Goal: Task Accomplishment & Management: Complete application form

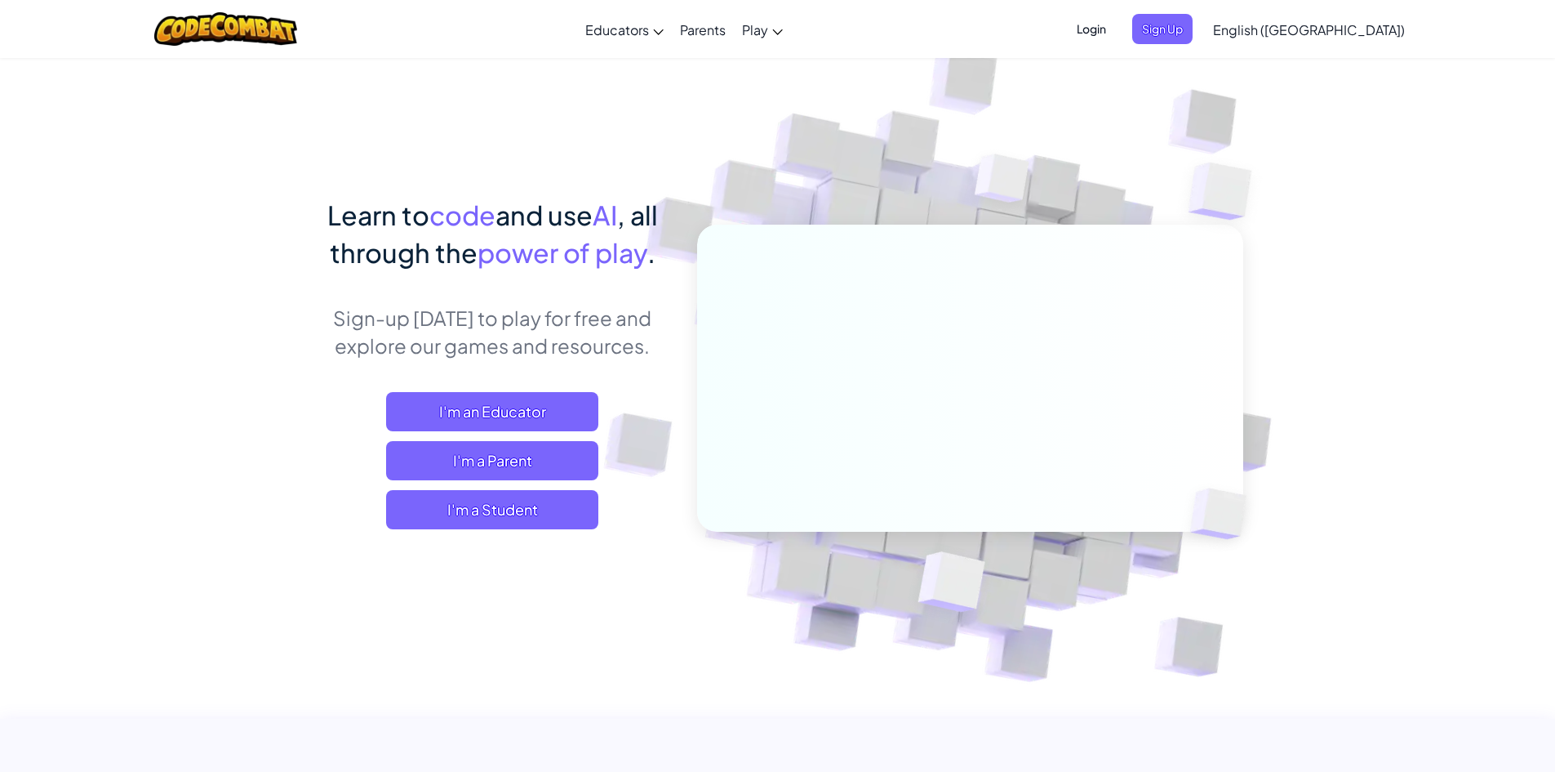
click at [1116, 25] on span "Login" at bounding box center [1091, 29] width 49 height 30
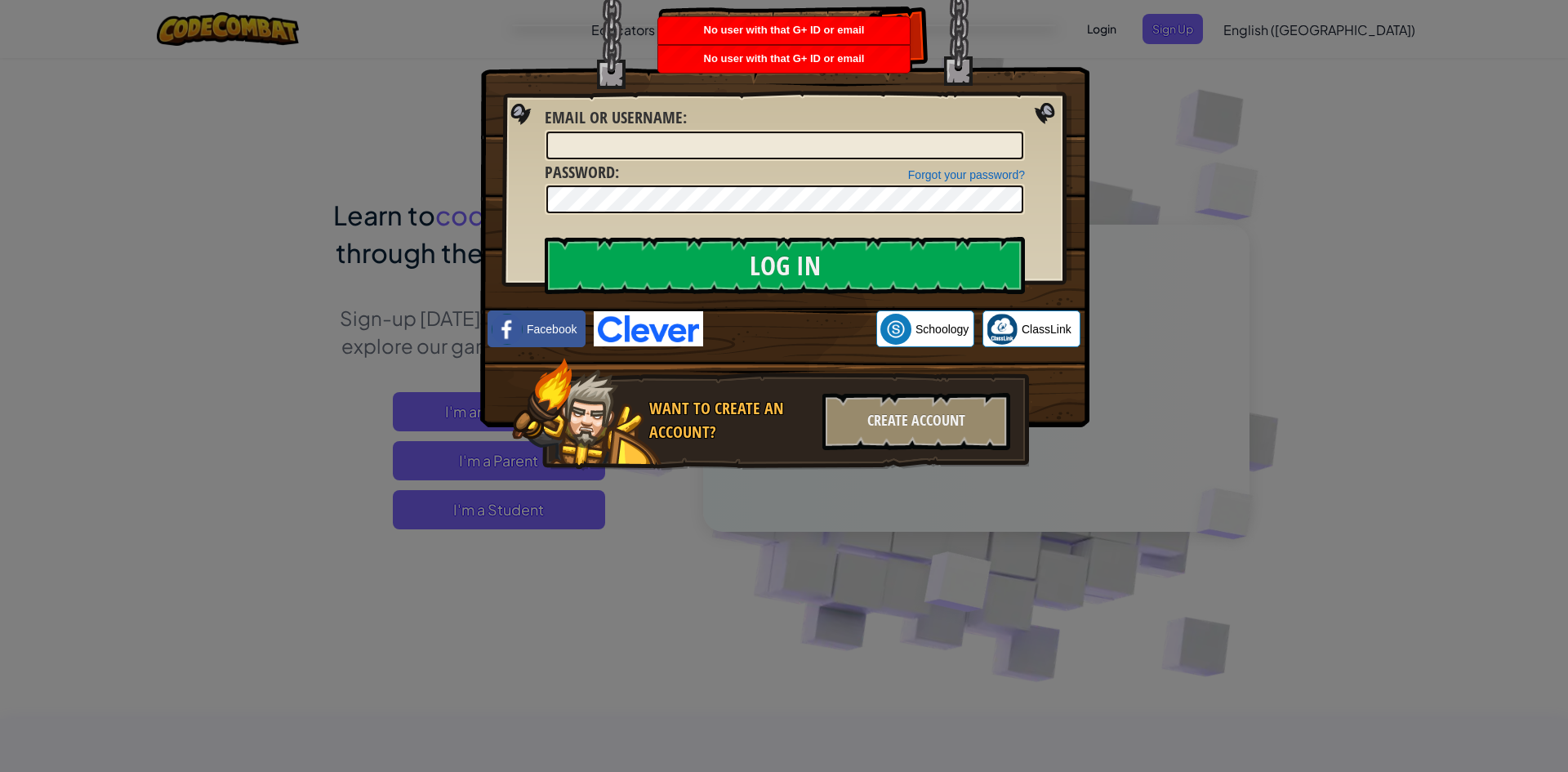
click at [1161, 91] on div "Log In Unknown Error Email or Username : Forgot your password? Password : Log I…" at bounding box center [784, 386] width 1568 height 772
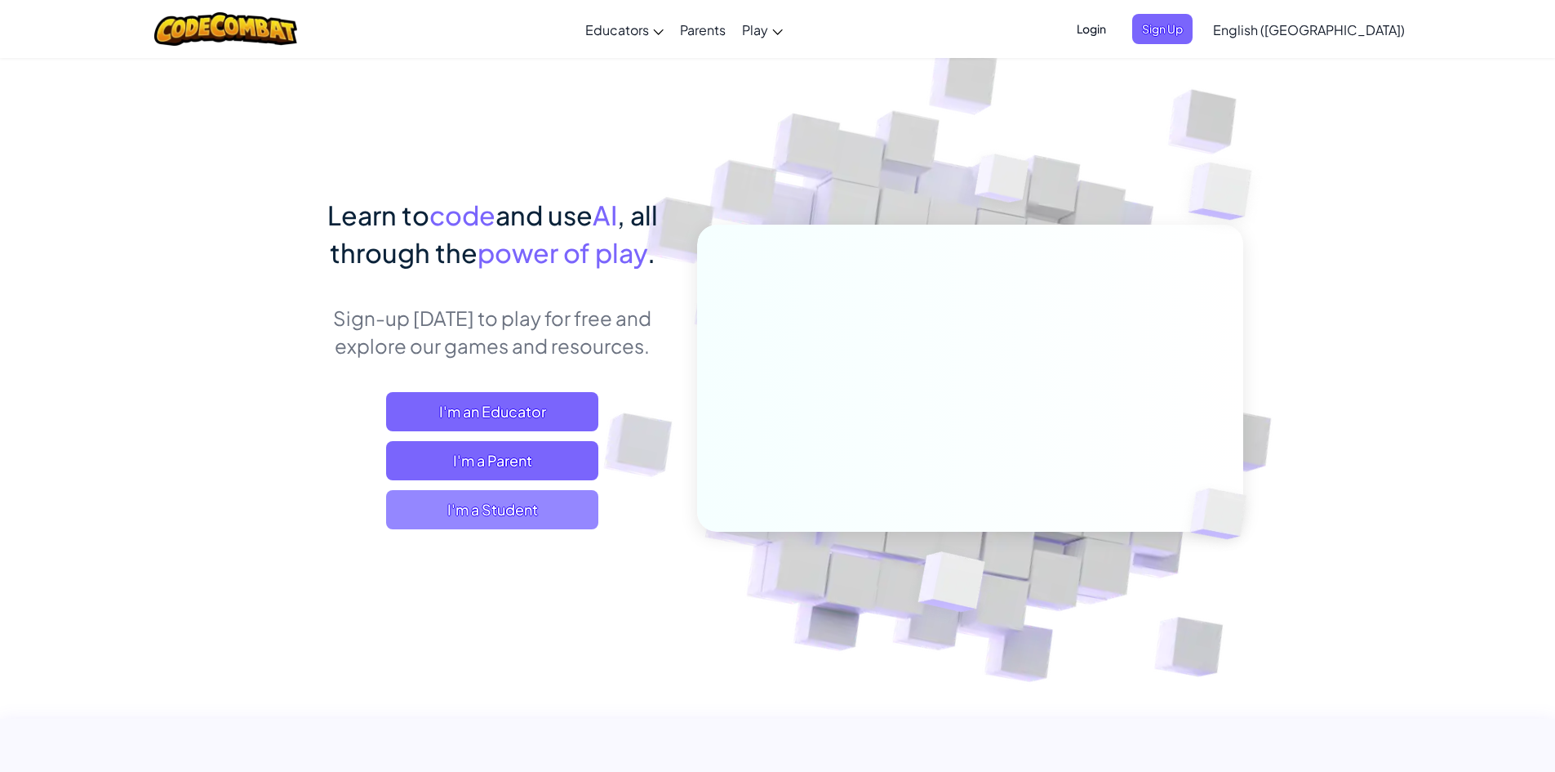
click at [514, 506] on span "I'm a Student" at bounding box center [492, 509] width 212 height 39
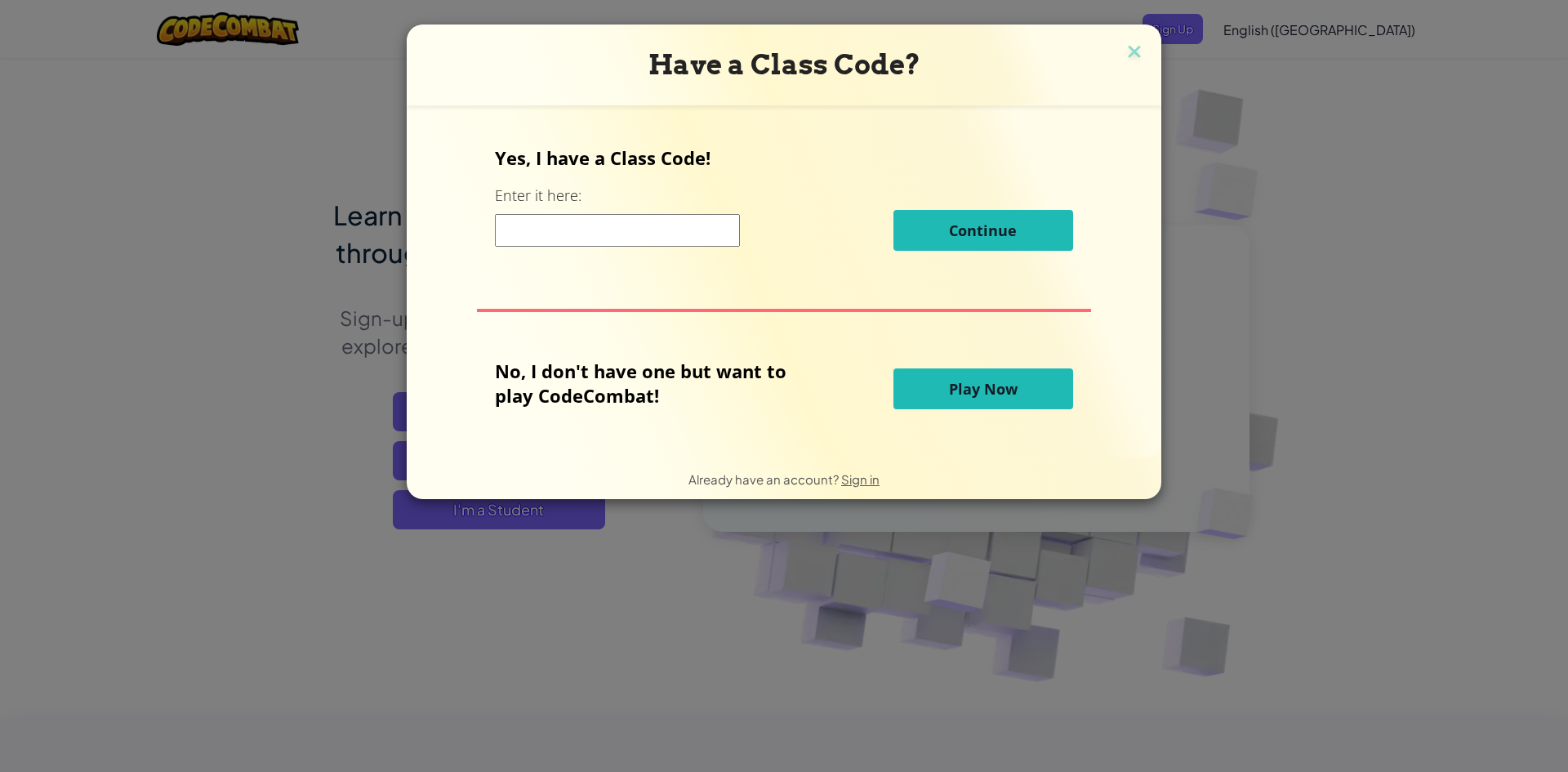
click at [609, 229] on input at bounding box center [617, 230] width 245 height 33
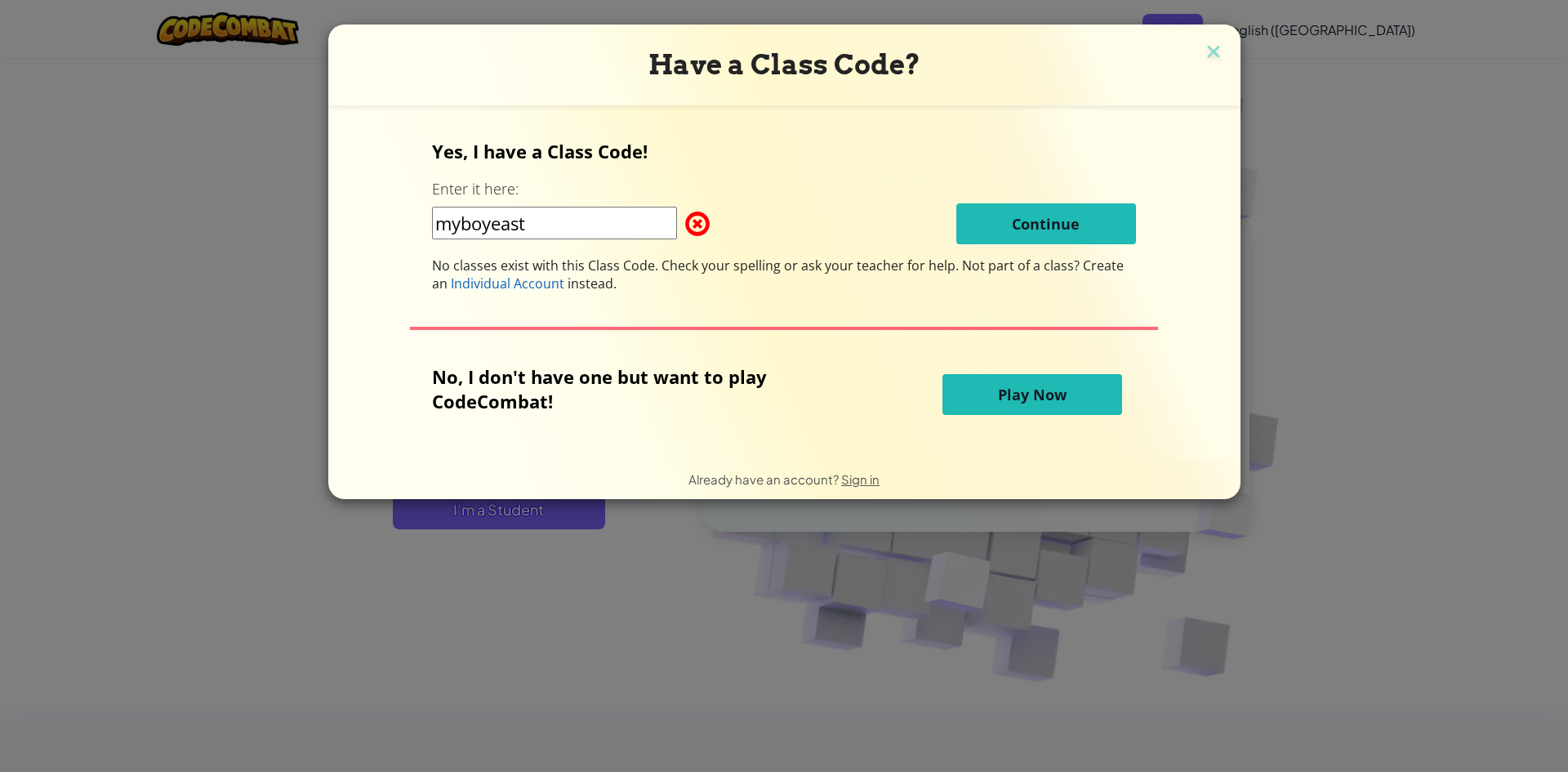
type input "myboyeast"
click at [1030, 199] on div "Yes, I have a Class Code! Enter it here: myboyeast Continue No classes exist wi…" at bounding box center [784, 216] width 704 height 154
drag, startPoint x: 1216, startPoint y: 33, endPoint x: 1213, endPoint y: 47, distance: 14.1
click at [1218, 43] on div "Have a Class Code?" at bounding box center [784, 64] width 912 height 81
click at [1206, 51] on img at bounding box center [1213, 53] width 21 height 24
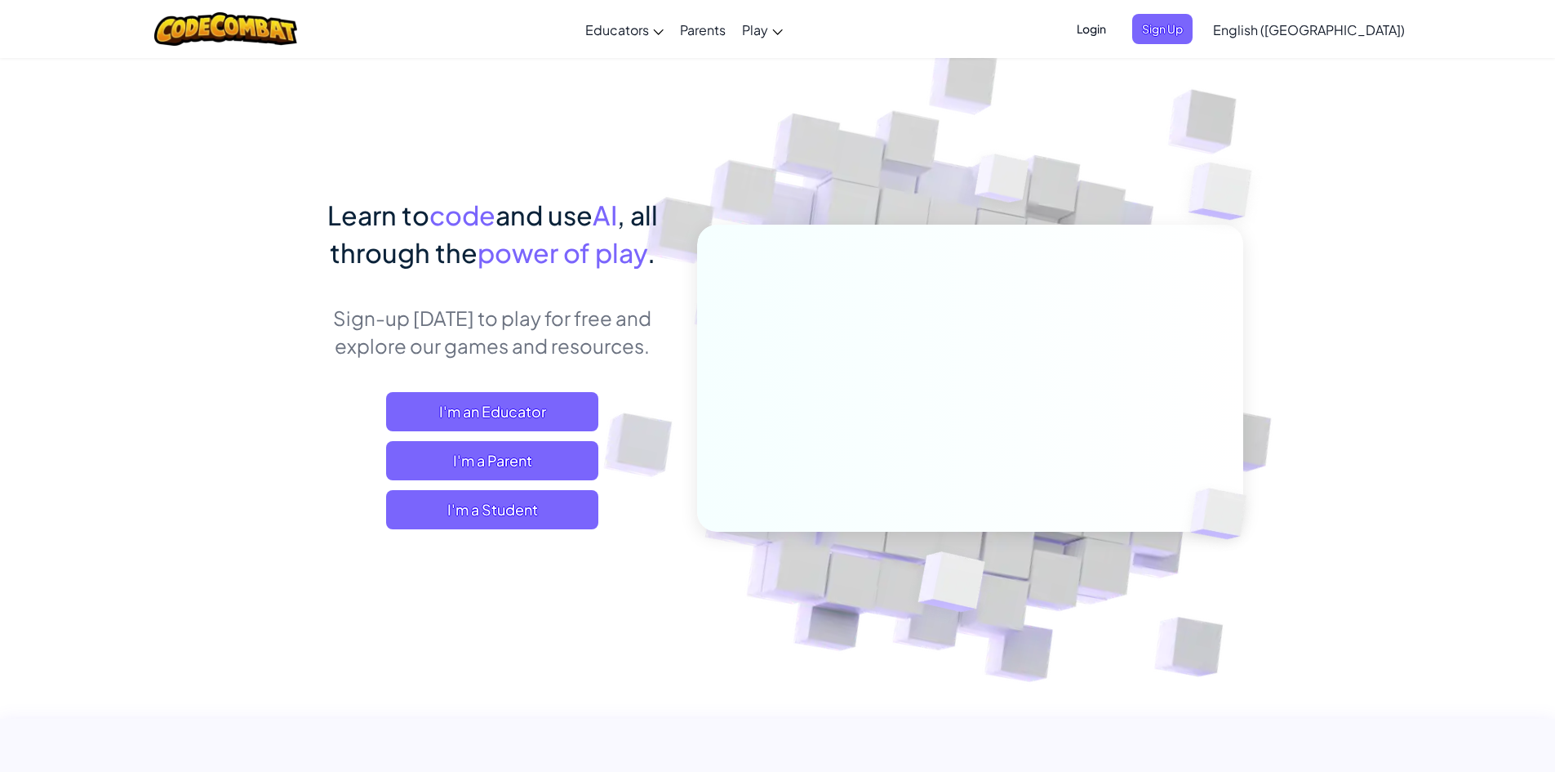
click at [1116, 25] on span "Login" at bounding box center [1091, 29] width 49 height 30
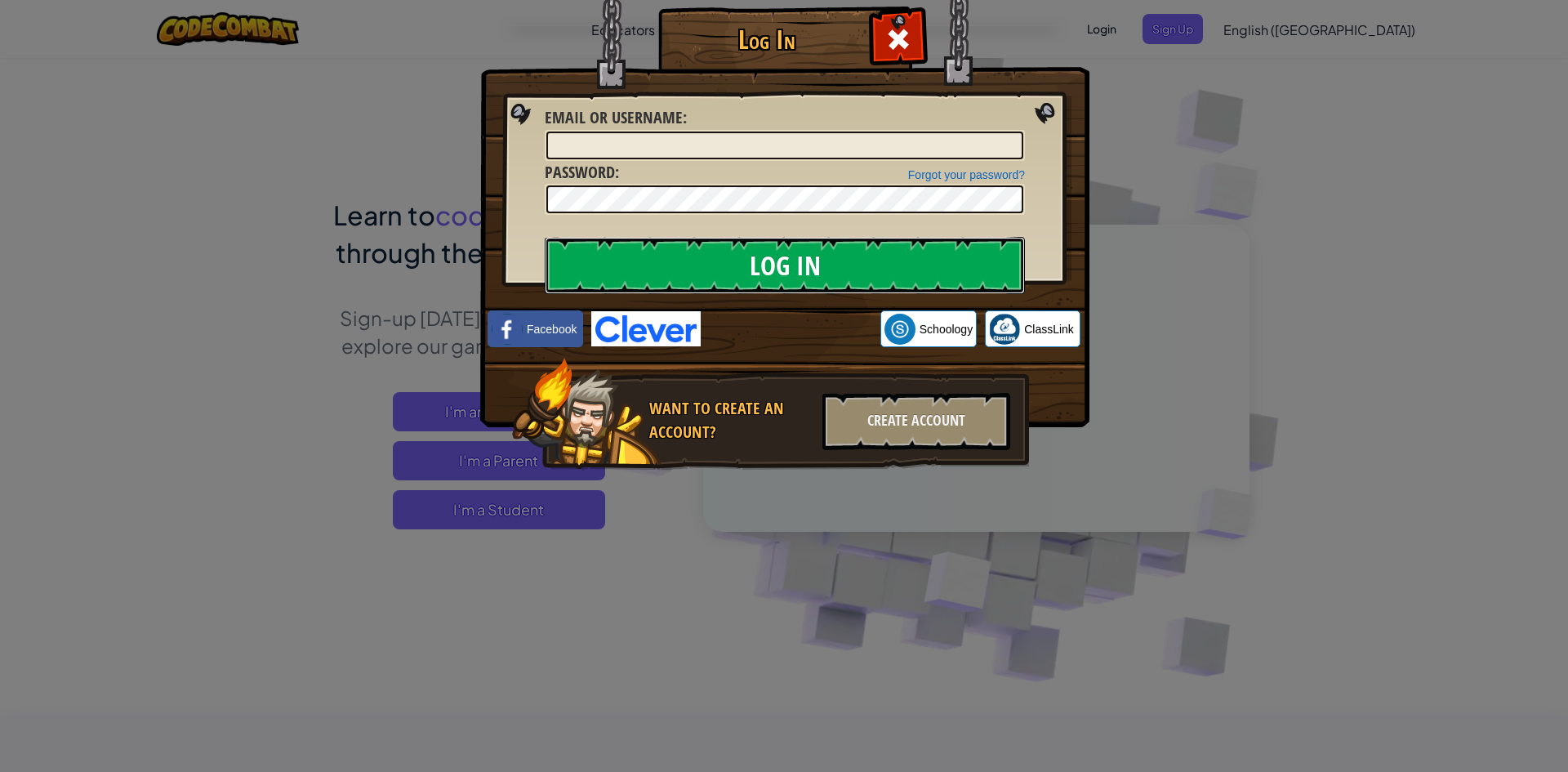
click at [699, 257] on input "Log In" at bounding box center [785, 265] width 480 height 57
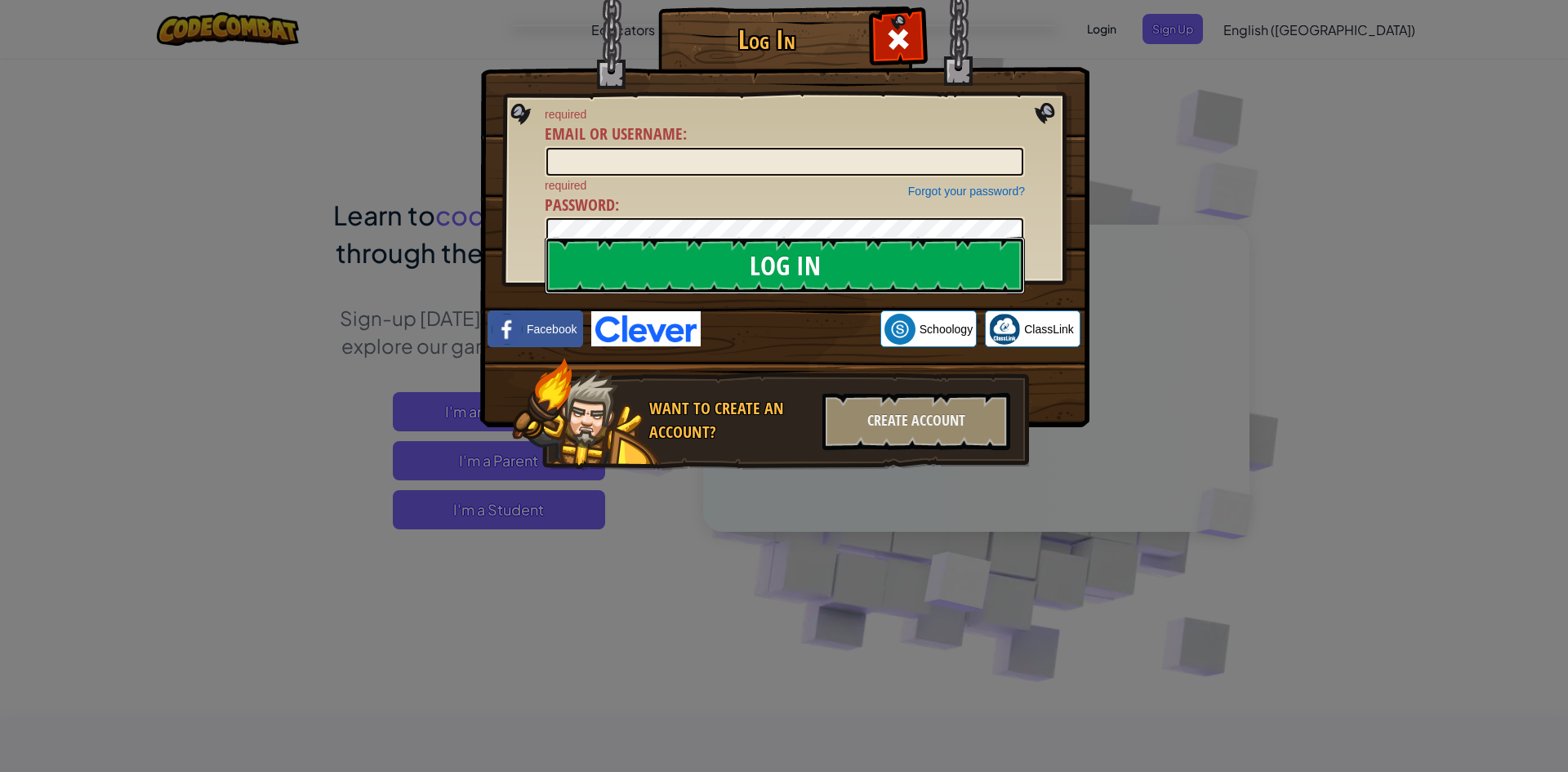
click at [887, 274] on input "Log In" at bounding box center [785, 265] width 480 height 57
click at [888, 275] on input "Log In" at bounding box center [785, 265] width 480 height 57
drag, startPoint x: 1153, startPoint y: 56, endPoint x: 959, endPoint y: 16, distance: 197.6
click at [1096, 32] on div "Log In required Email or Username : Forgot your password? required Password : L…" at bounding box center [784, 386] width 1568 height 772
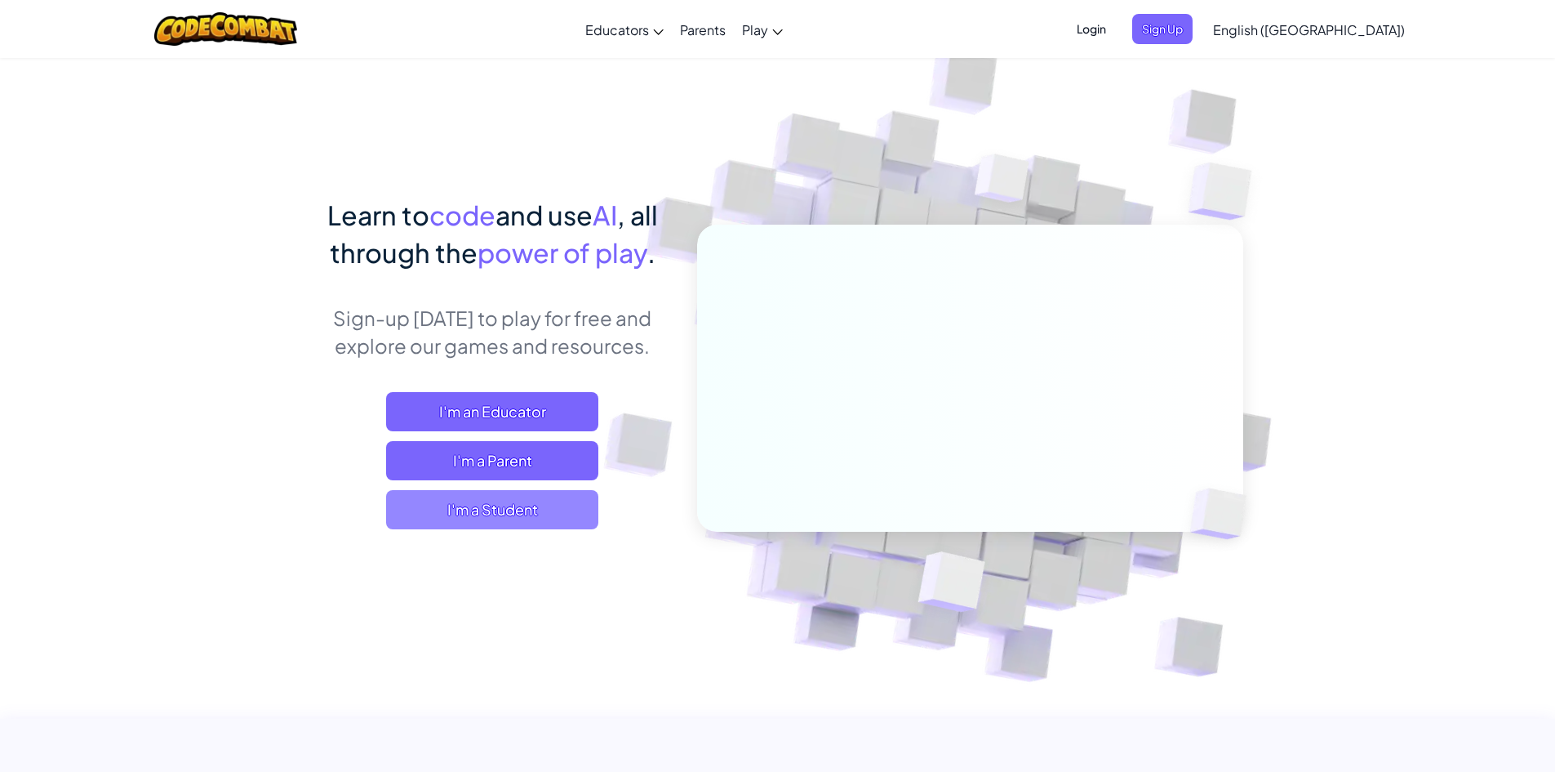
click at [541, 520] on span "I'm a Student" at bounding box center [492, 509] width 212 height 39
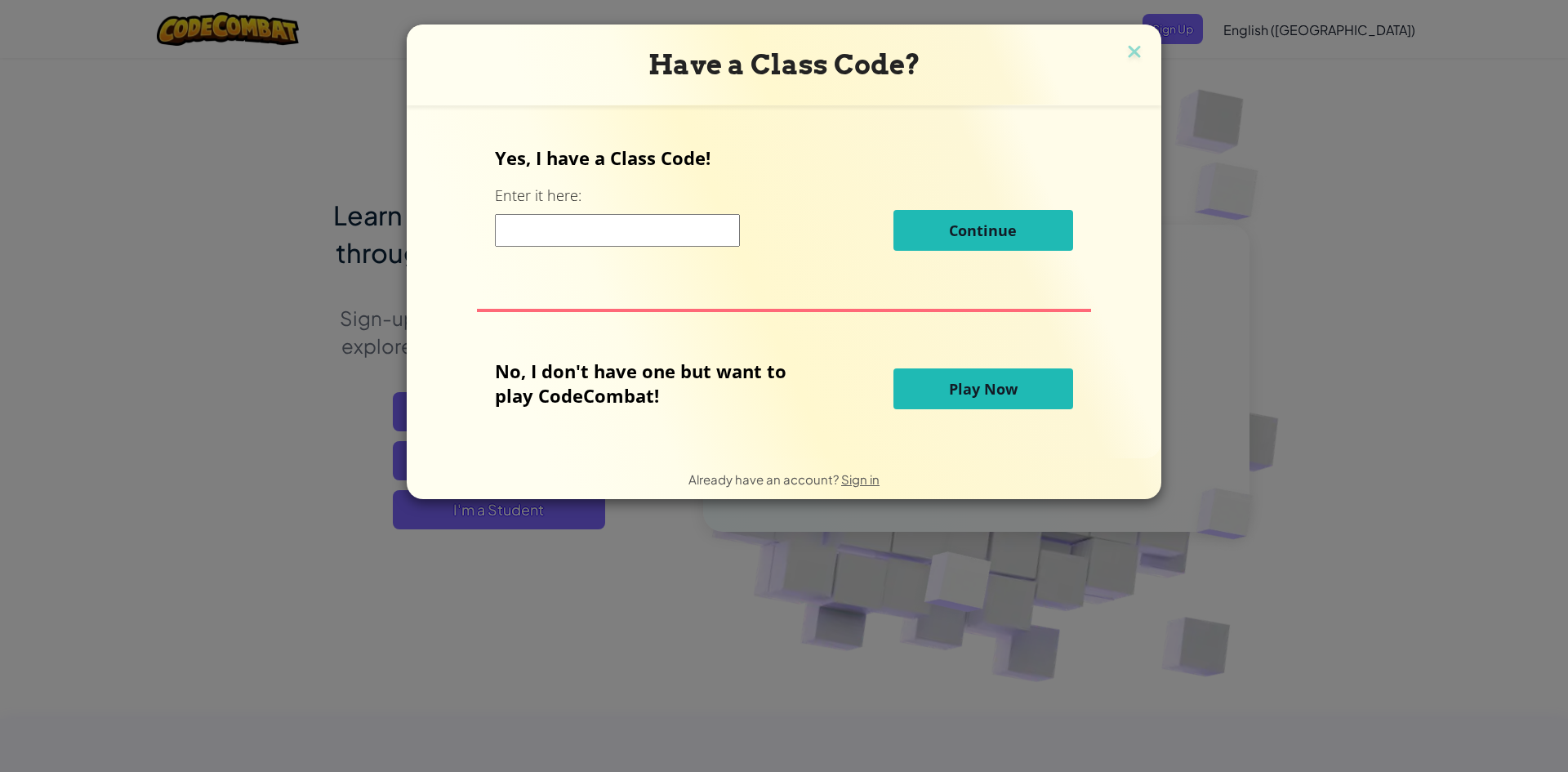
click at [585, 229] on input at bounding box center [617, 230] width 245 height 33
type input "myboyeast"
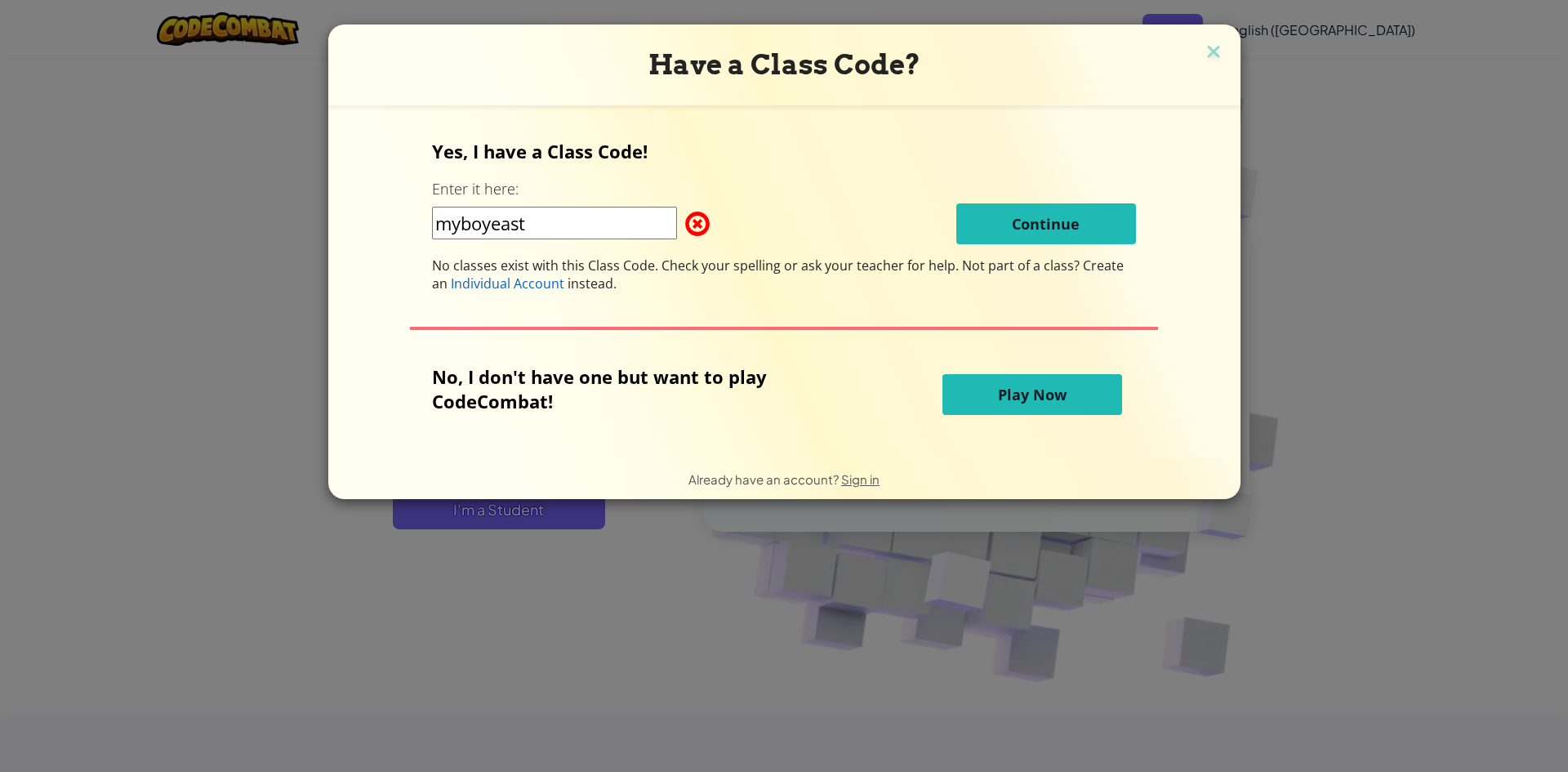
drag, startPoint x: 1210, startPoint y: 45, endPoint x: 1201, endPoint y: 45, distance: 9.0
click at [1211, 45] on img at bounding box center [1213, 53] width 21 height 24
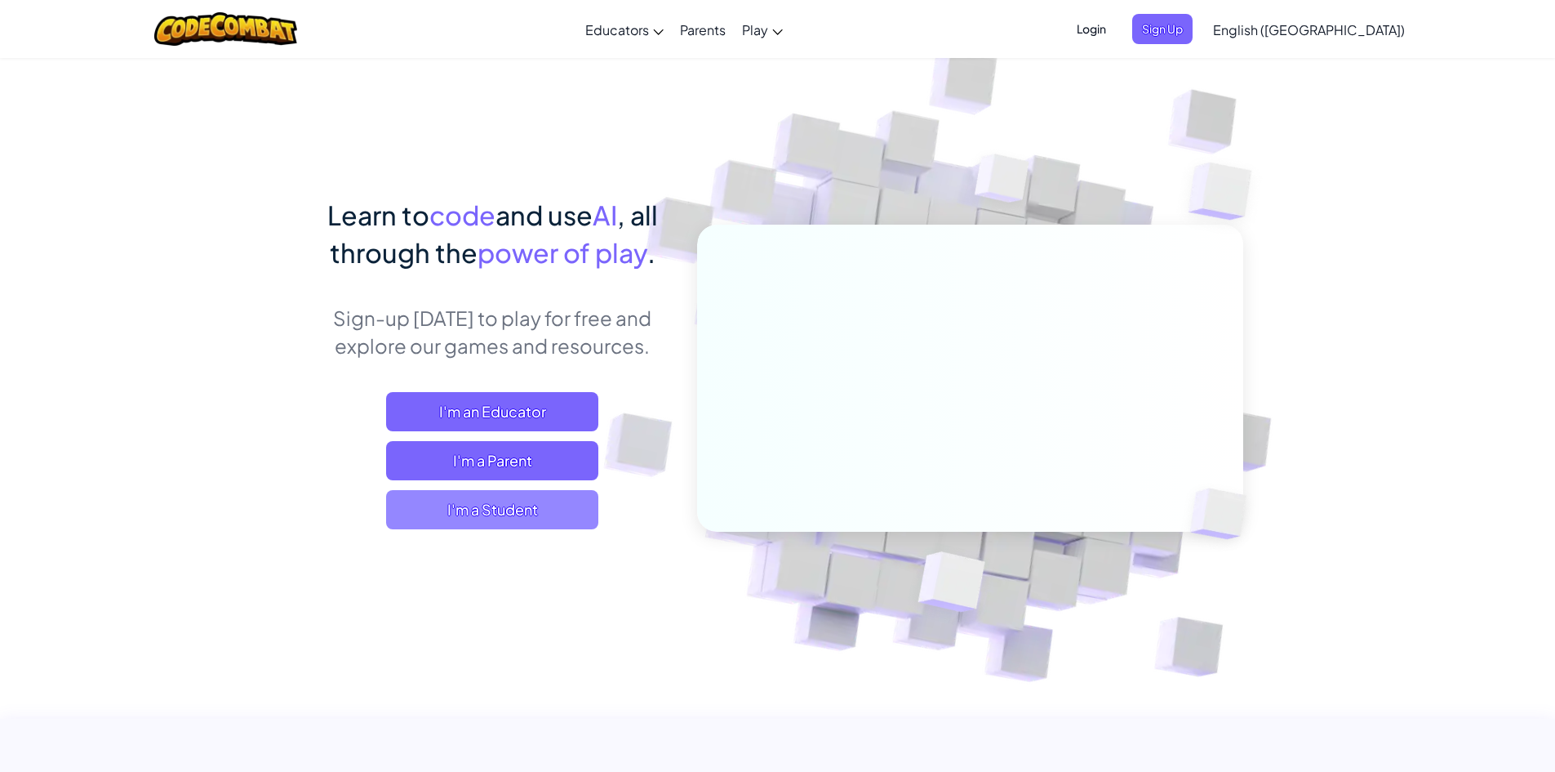
drag, startPoint x: 511, startPoint y: 494, endPoint x: 514, endPoint y: 507, distance: 13.3
click at [514, 507] on span "I'm a Student" at bounding box center [492, 509] width 212 height 39
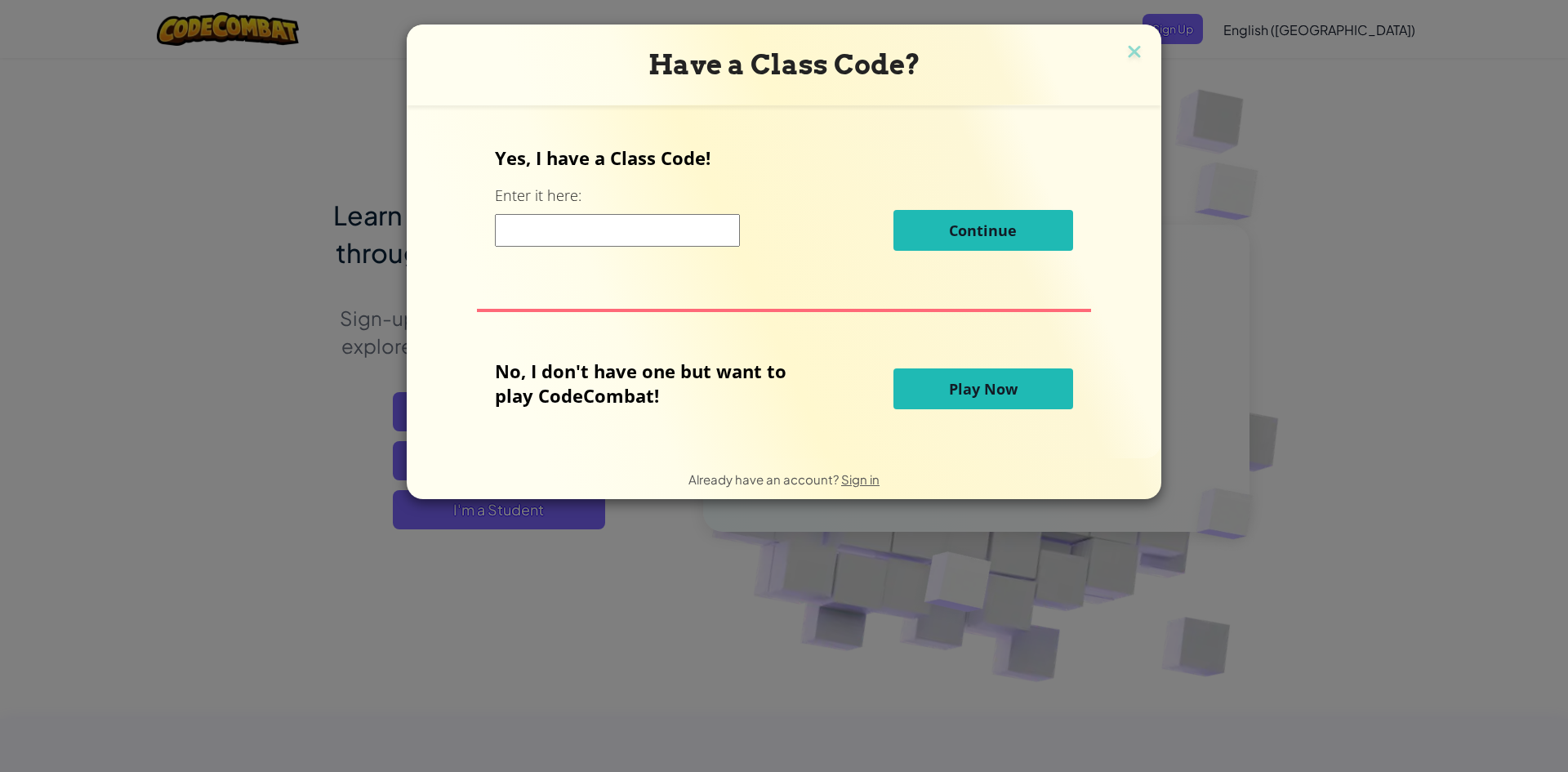
click at [590, 240] on input at bounding box center [617, 230] width 245 height 33
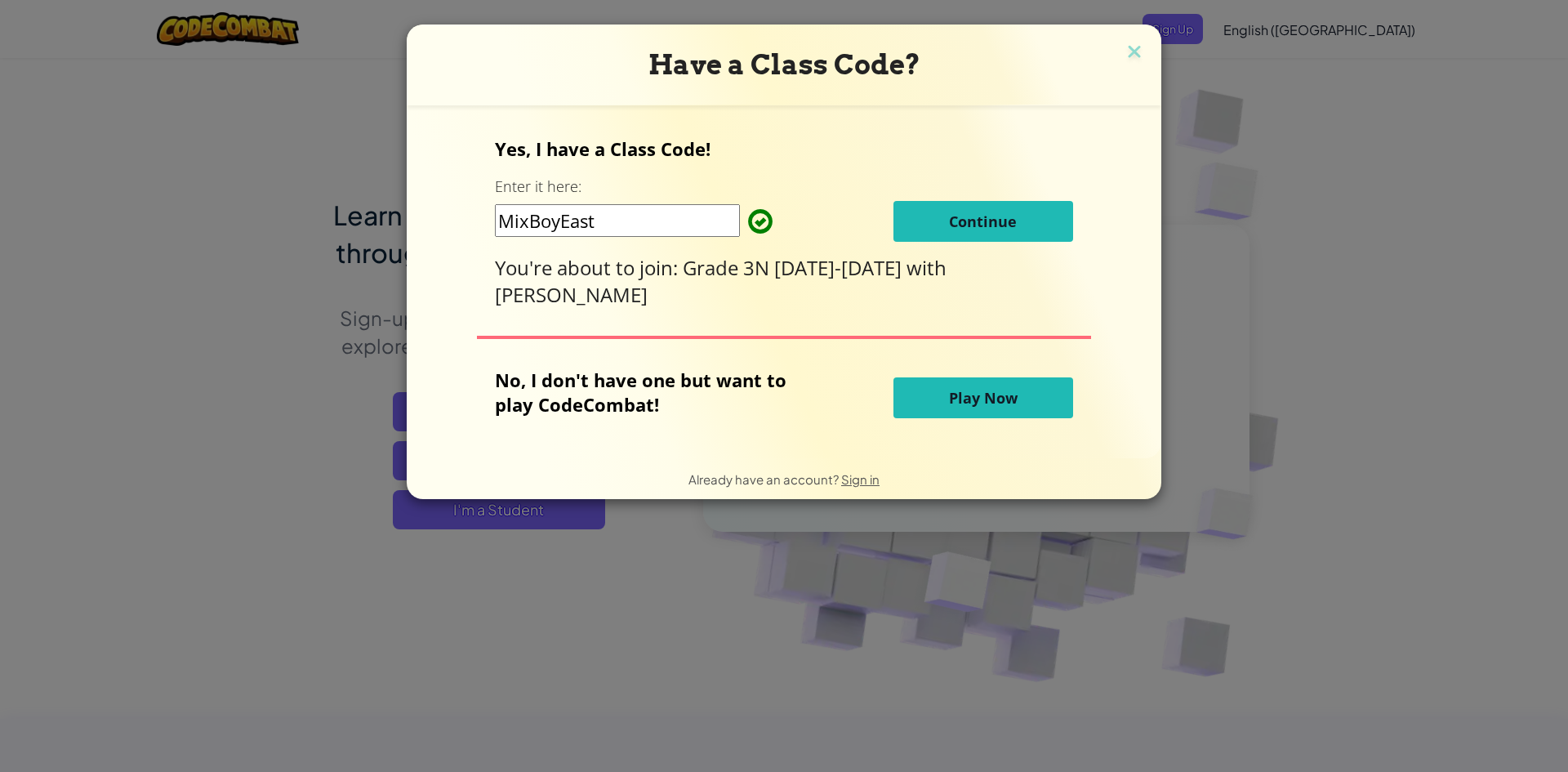
type input "MixBoyEast"
click at [941, 214] on button "Continue" at bounding box center [983, 221] width 180 height 41
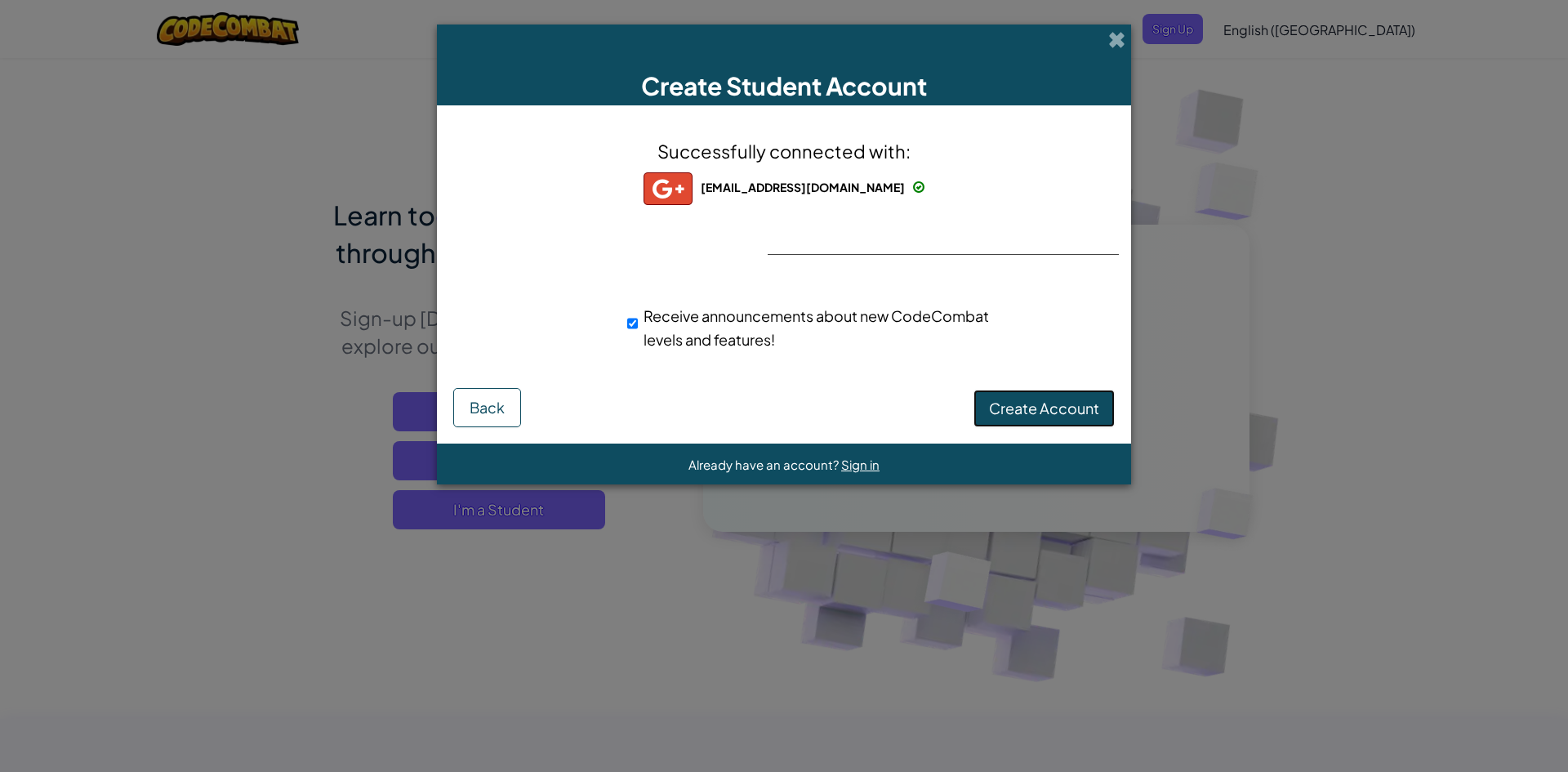
click at [1022, 407] on span "Create Account" at bounding box center [1044, 407] width 110 height 19
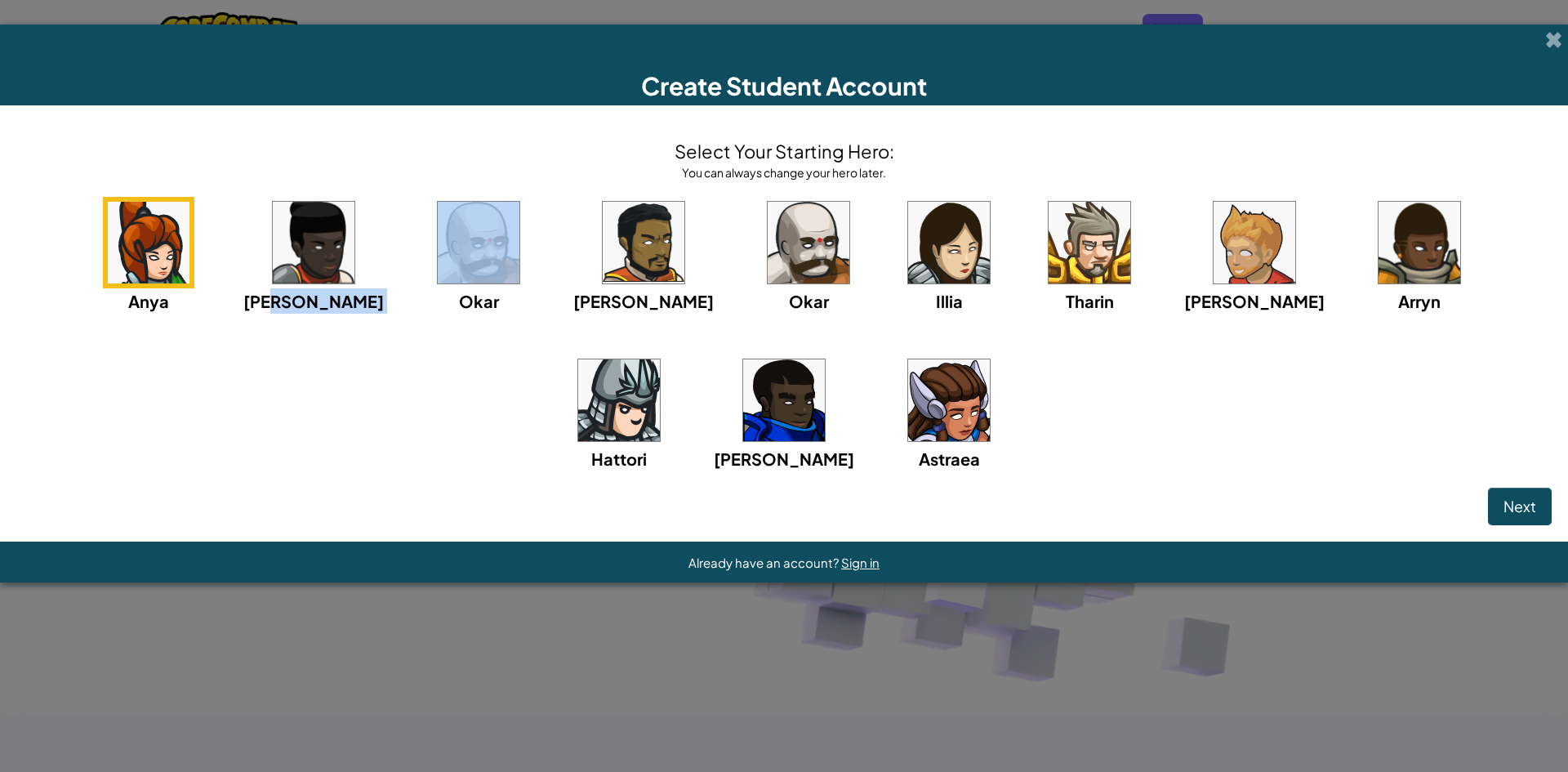
drag, startPoint x: 363, startPoint y: 481, endPoint x: 343, endPoint y: 494, distance: 23.6
click at [343, 494] on div "Select Your Starting Hero: You can always change your hero later. Anya Ida Okar…" at bounding box center [784, 323] width 1568 height 436
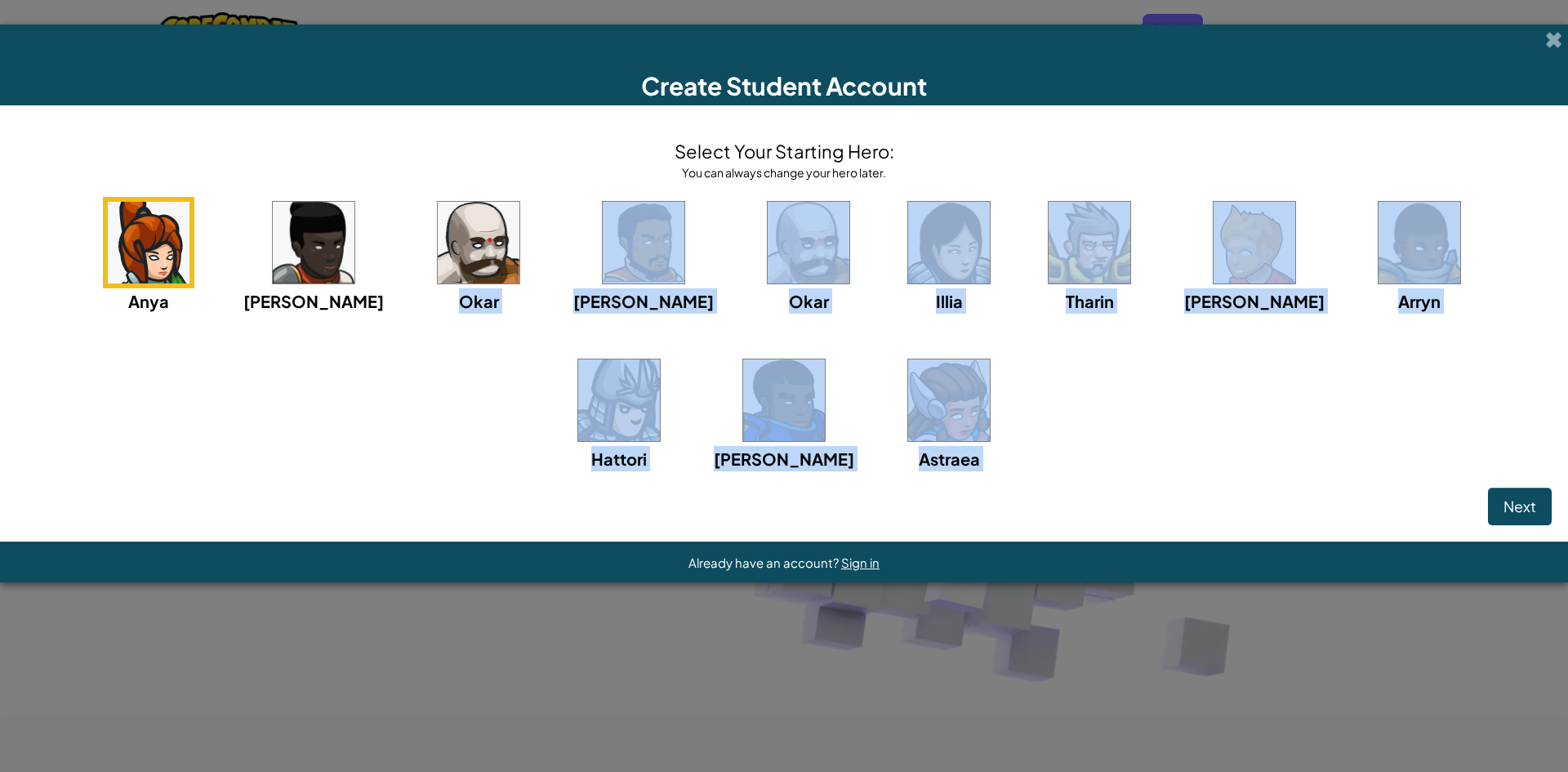
click at [908, 397] on img at bounding box center [949, 400] width 82 height 82
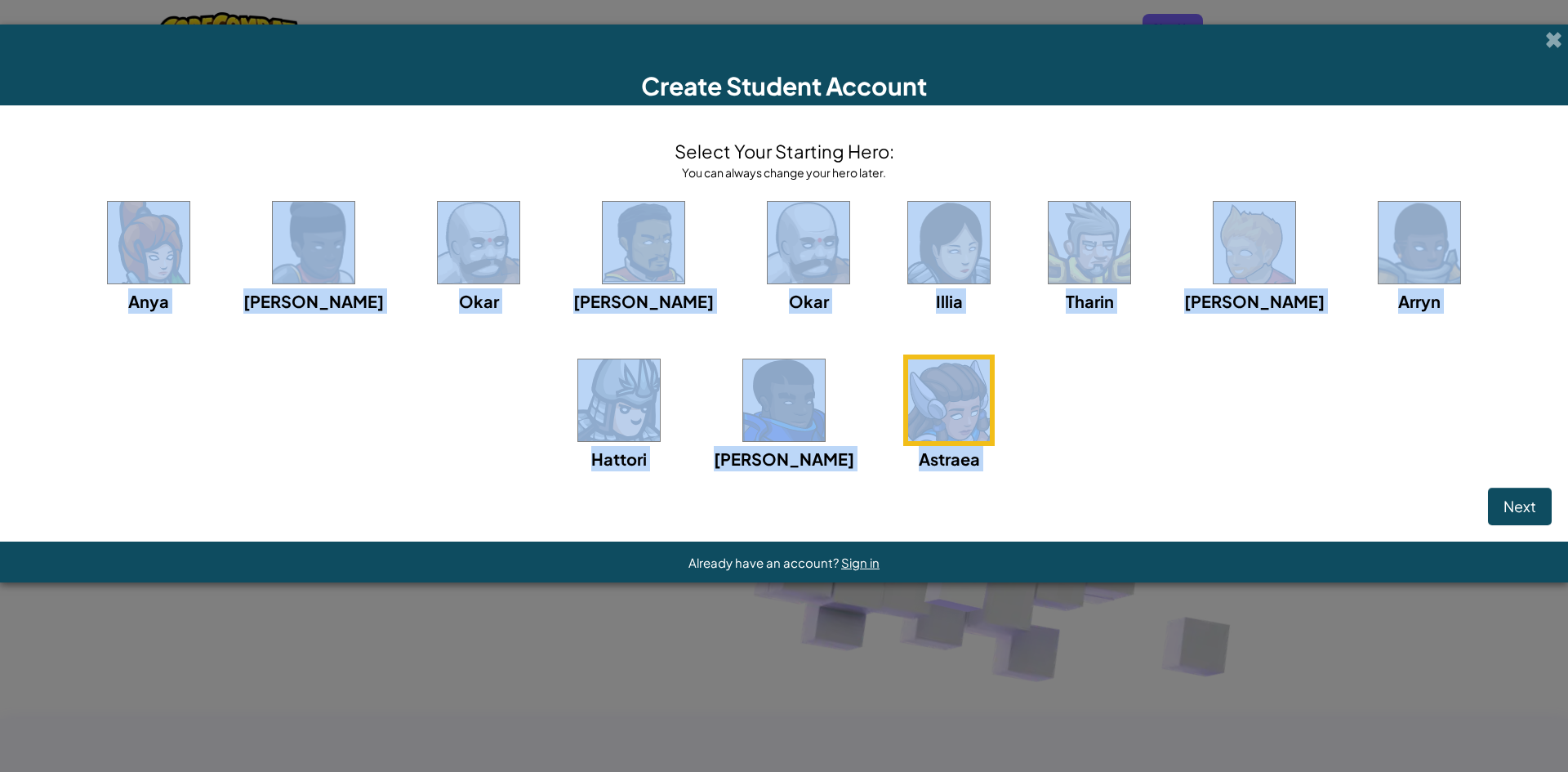
drag, startPoint x: 1022, startPoint y: 502, endPoint x: 1016, endPoint y: 493, distance: 11.1
click at [1520, 505] on span "Next" at bounding box center [1519, 505] width 33 height 19
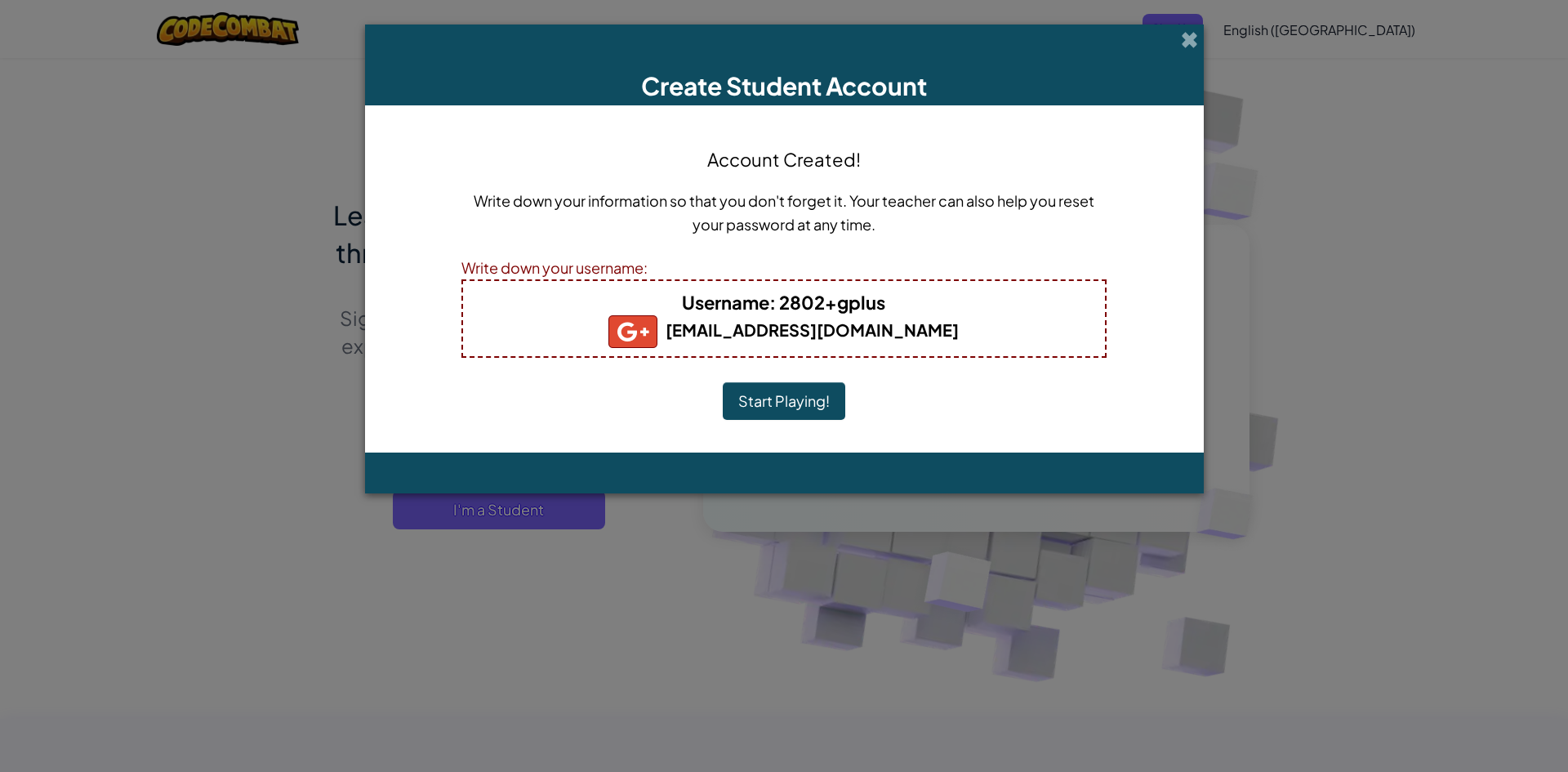
click at [779, 415] on button "Start Playing!" at bounding box center [784, 401] width 122 height 38
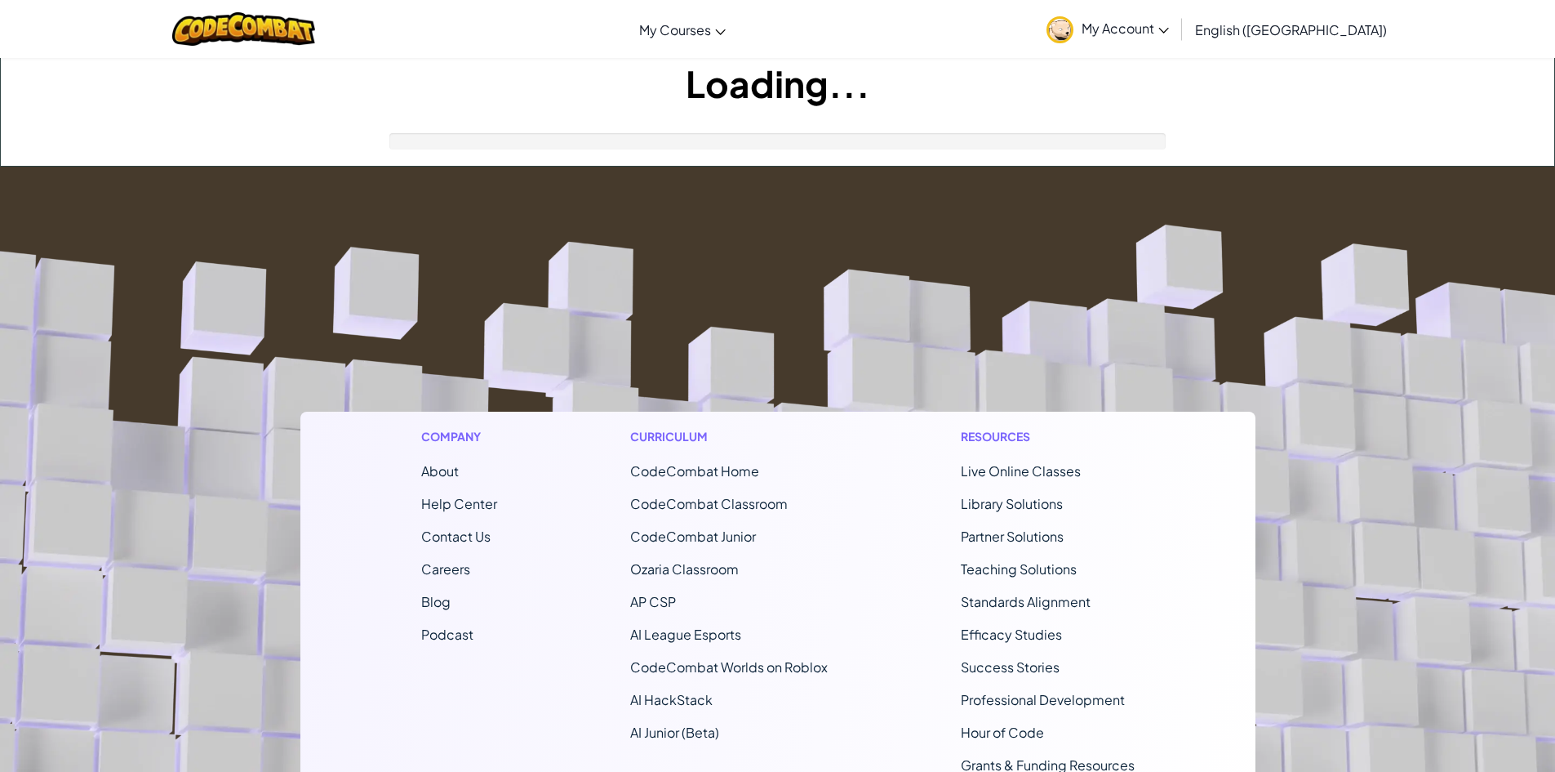
click at [797, 398] on footer "Company About Help Center Contact Us Careers Blog Podcast Curriculum CodeCombat…" at bounding box center [777, 609] width 1555 height 884
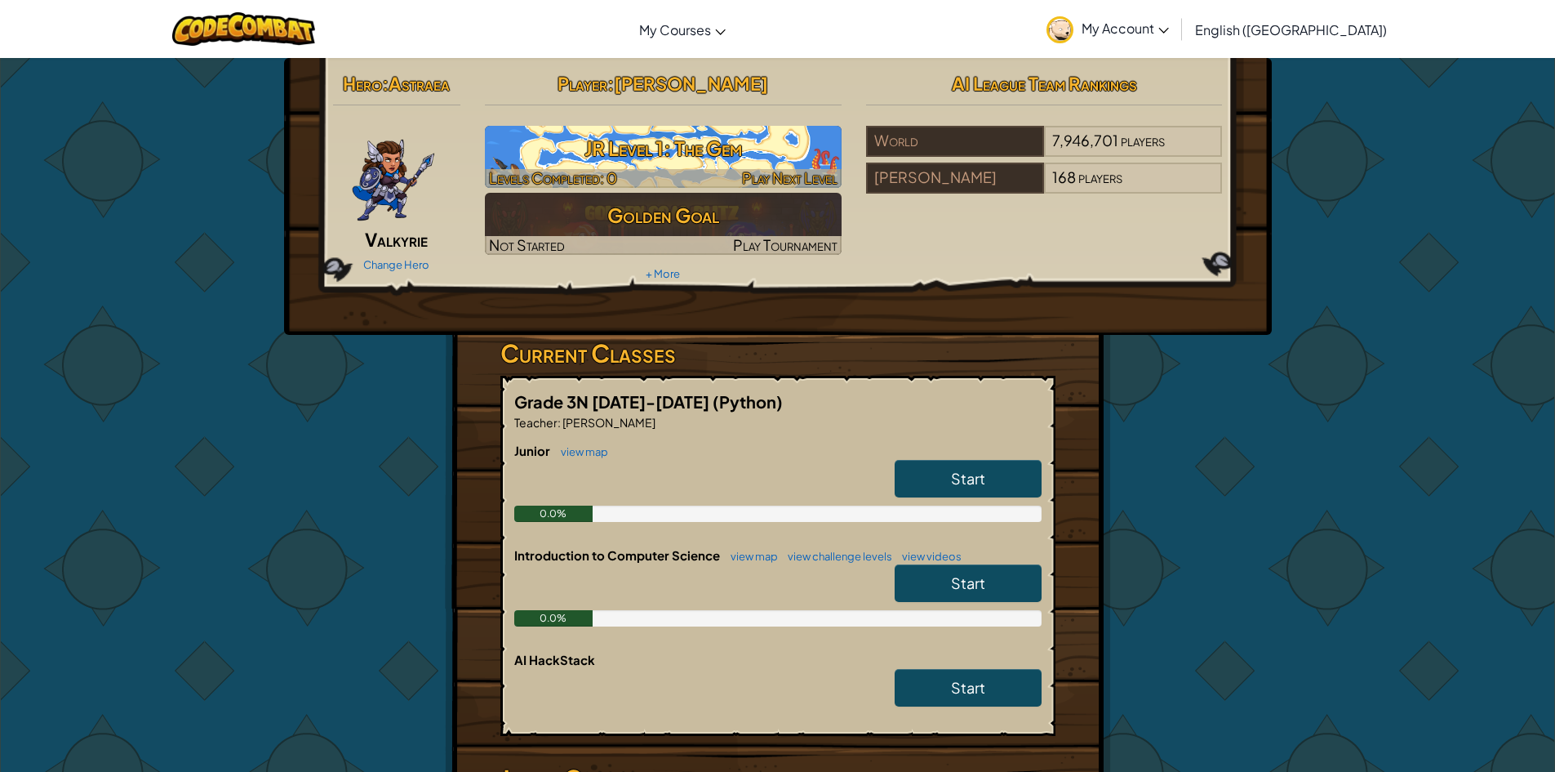
click at [672, 159] on h3 "JR Level 1: The Gem" at bounding box center [663, 148] width 357 height 37
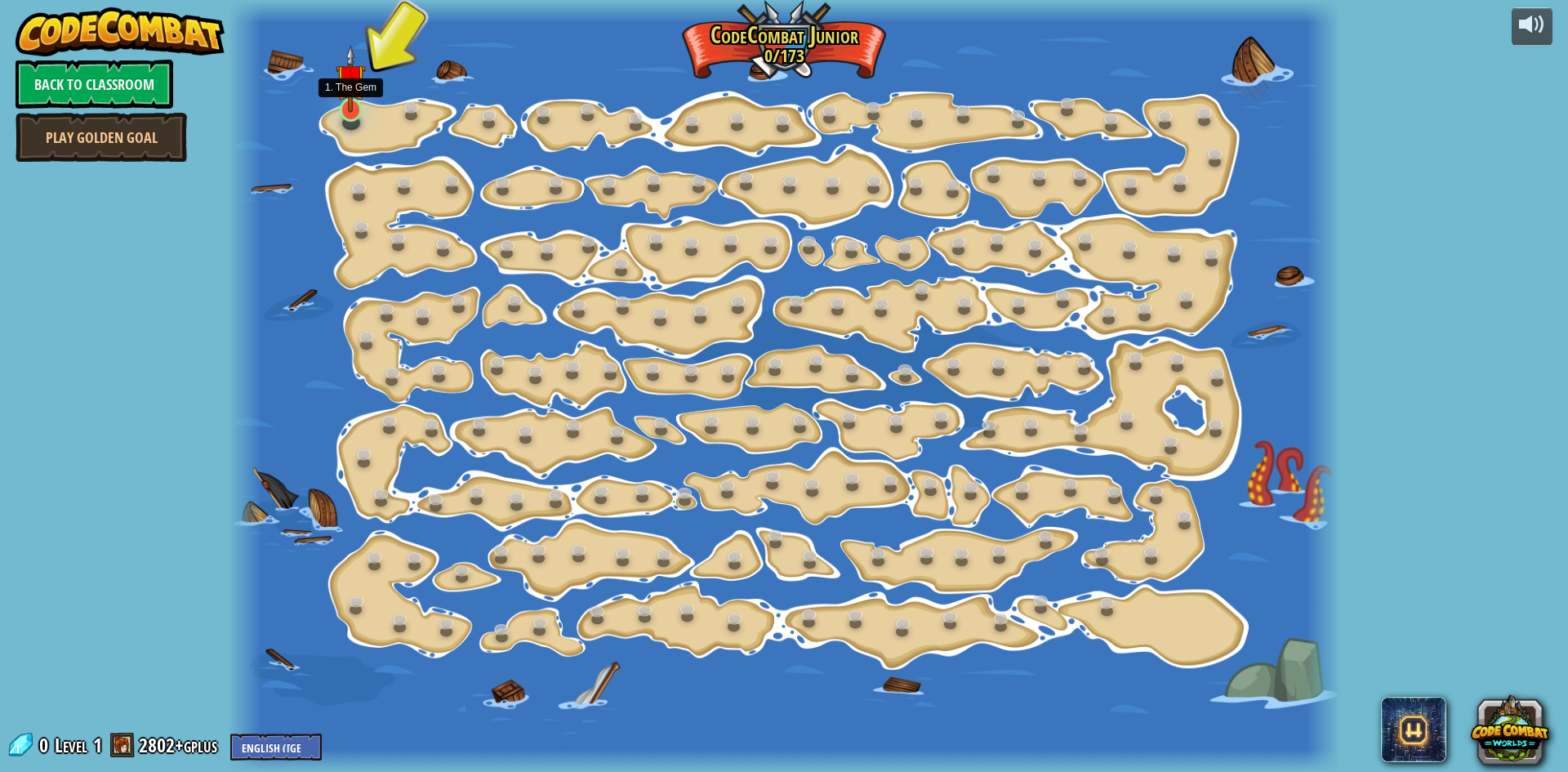
click at [345, 89] on img at bounding box center [350, 79] width 29 height 68
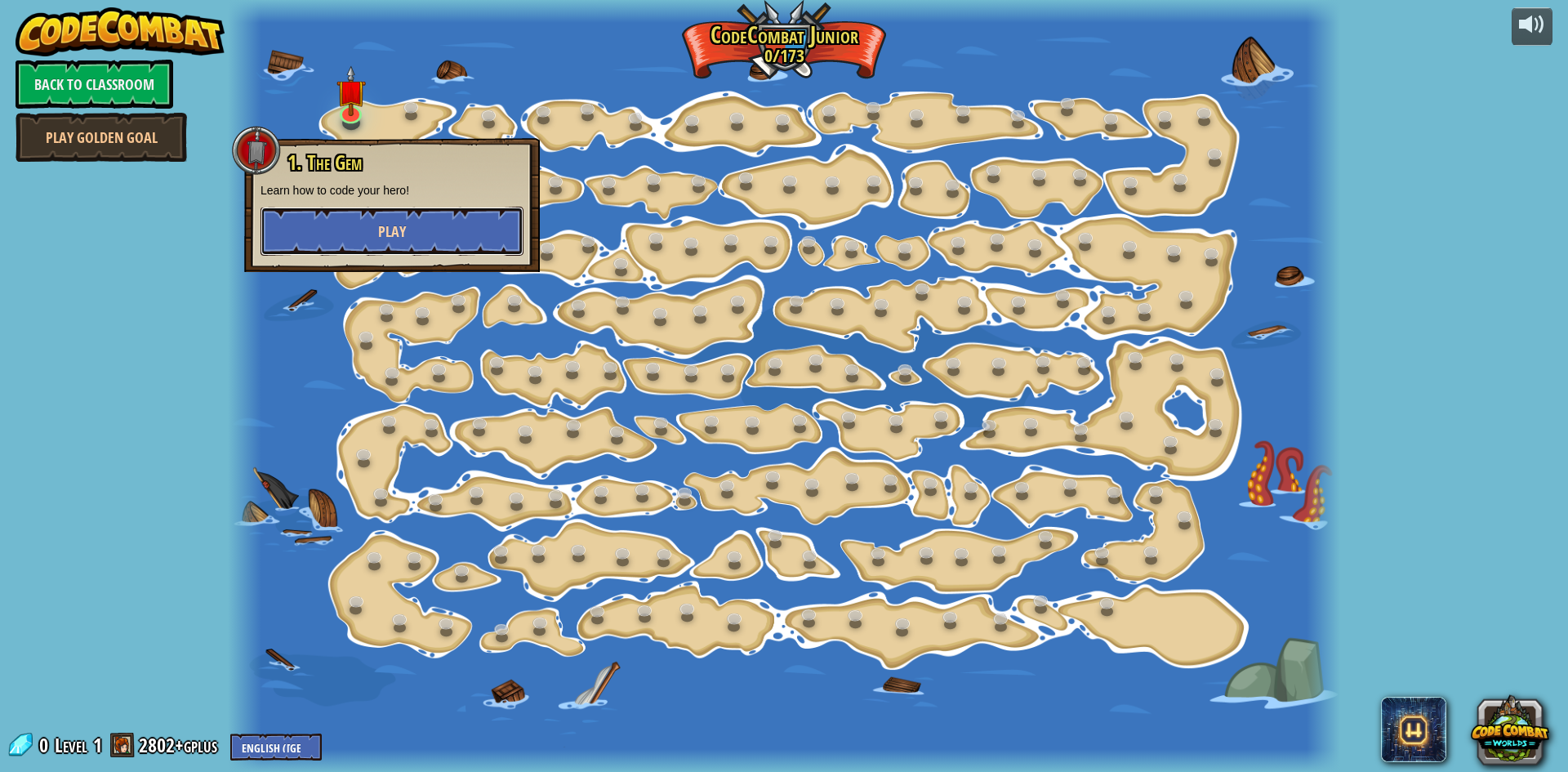
click at [374, 224] on button "Play" at bounding box center [391, 231] width 263 height 49
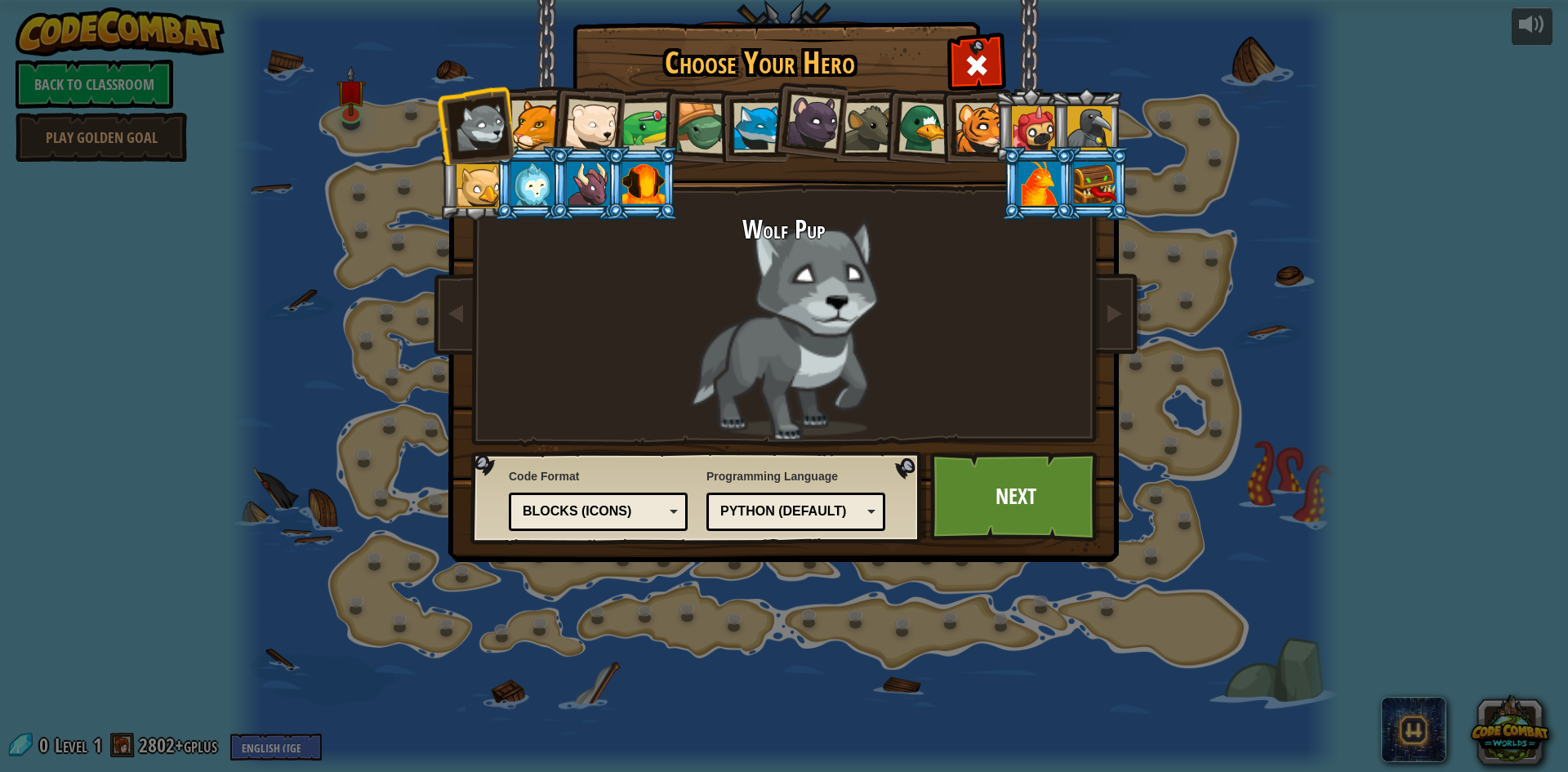
click at [527, 191] on div at bounding box center [532, 184] width 42 height 44
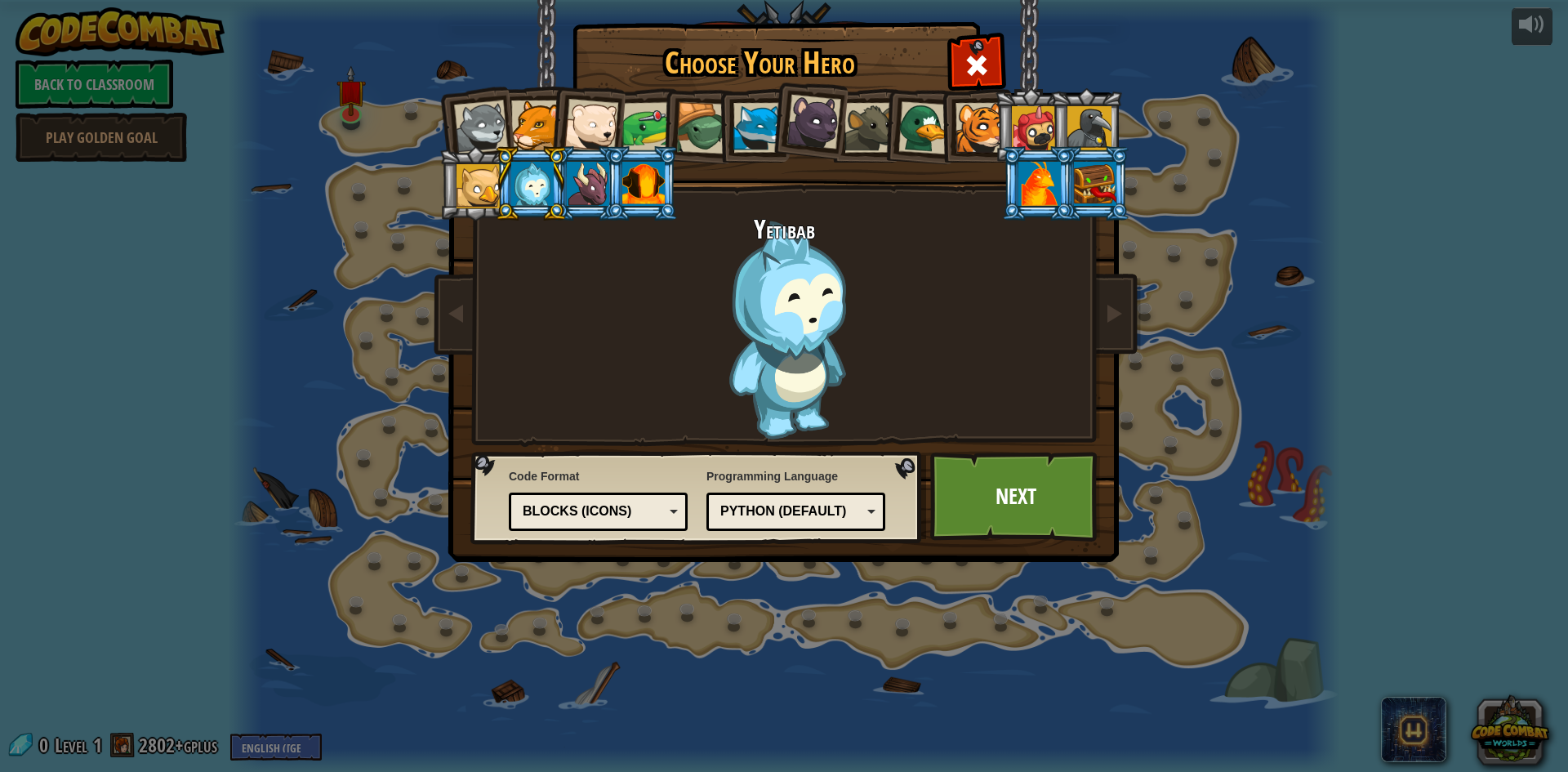
click at [1036, 122] on div at bounding box center [1034, 128] width 44 height 44
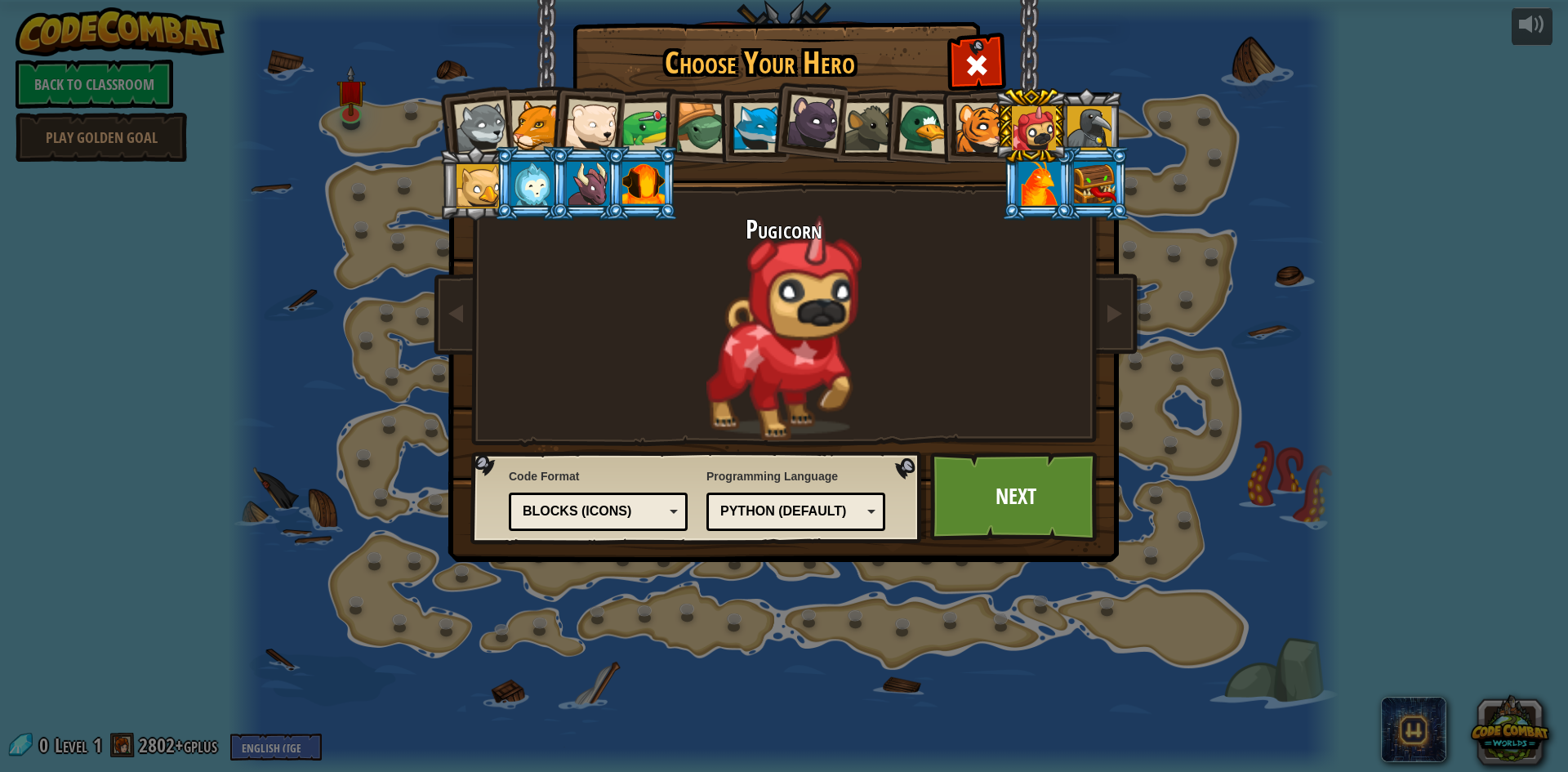
click at [590, 127] on div at bounding box center [591, 126] width 54 height 54
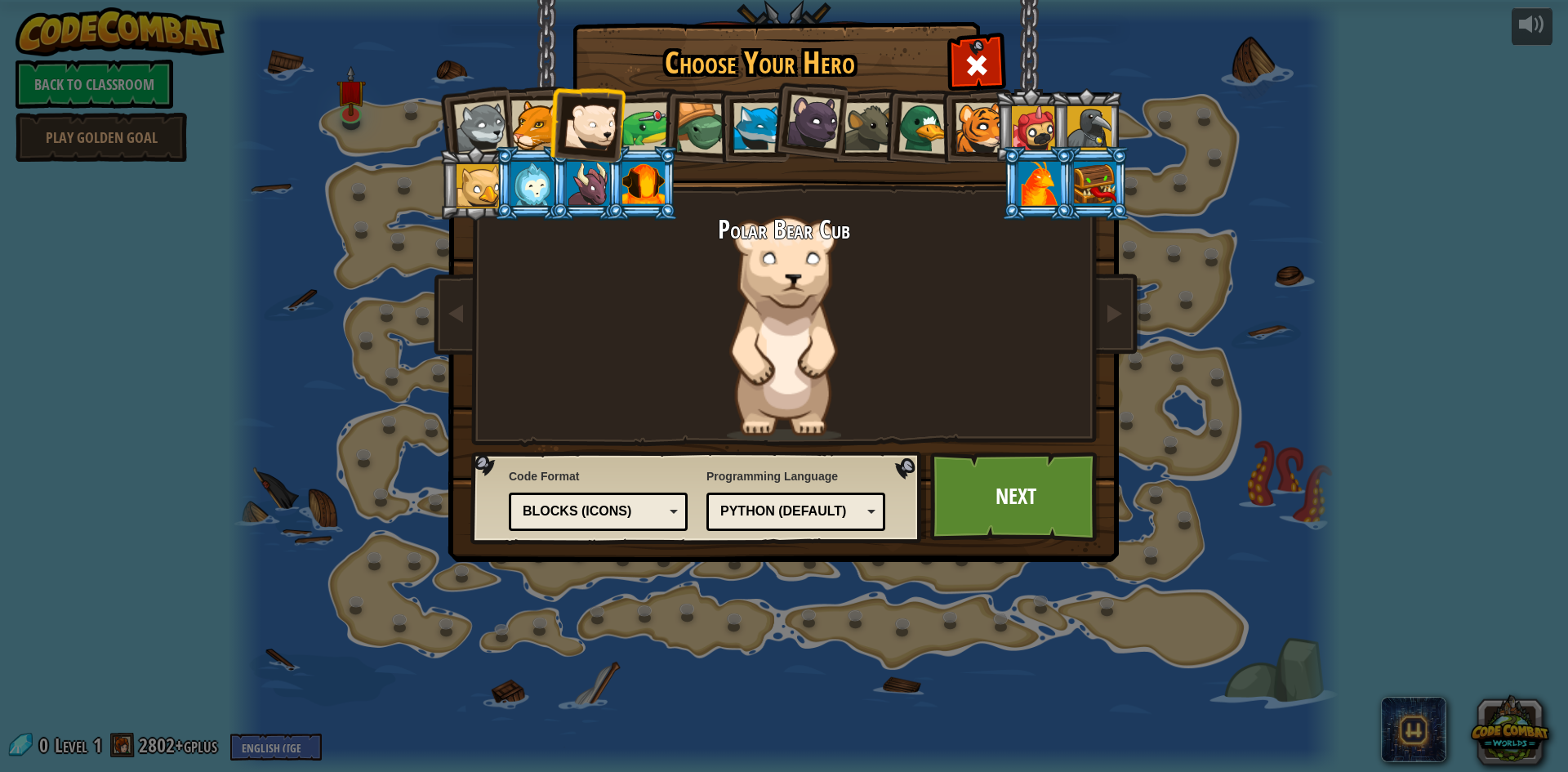
click at [634, 123] on div at bounding box center [647, 127] width 51 height 51
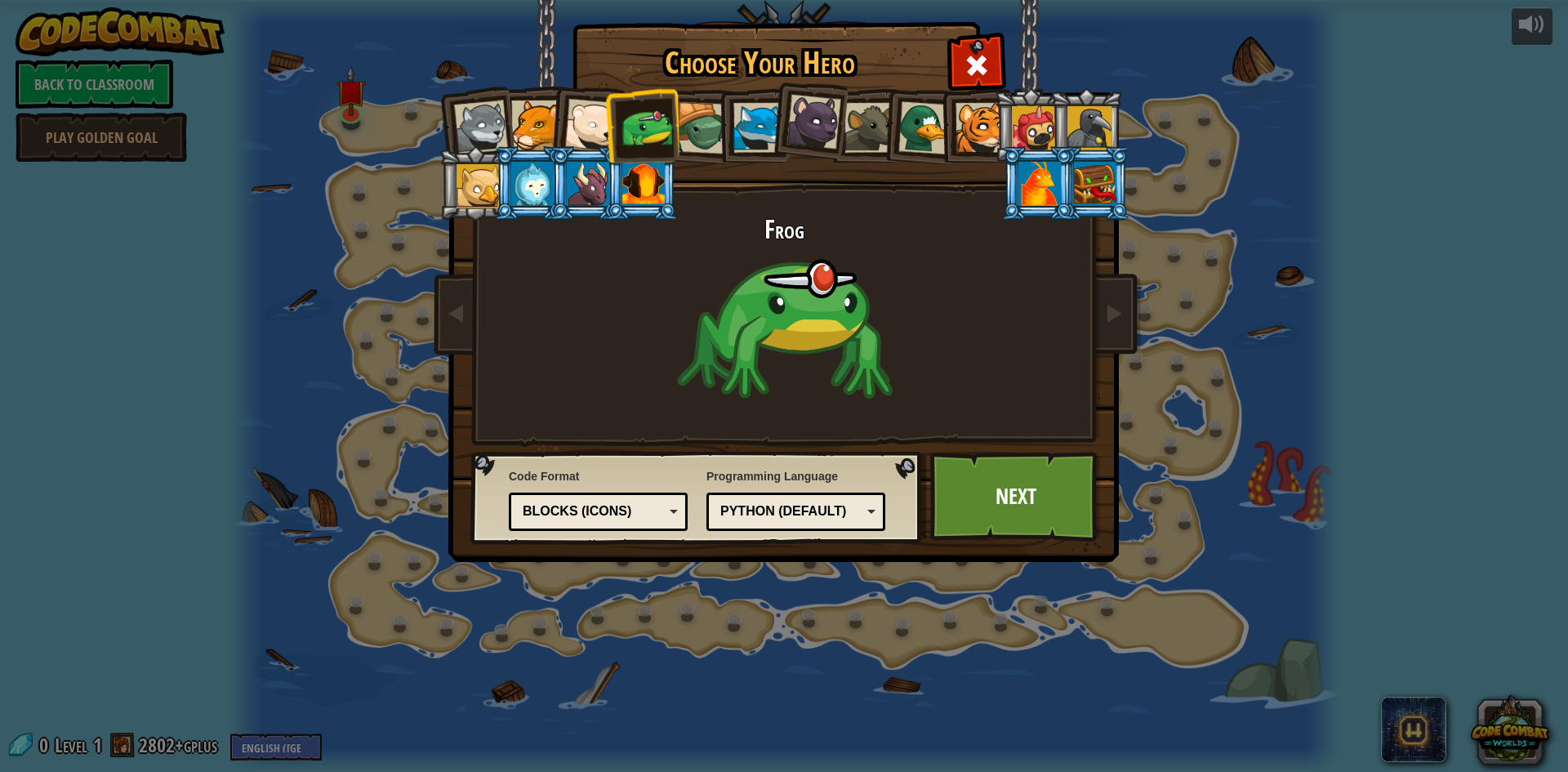
click at [703, 122] on div at bounding box center [702, 128] width 52 height 52
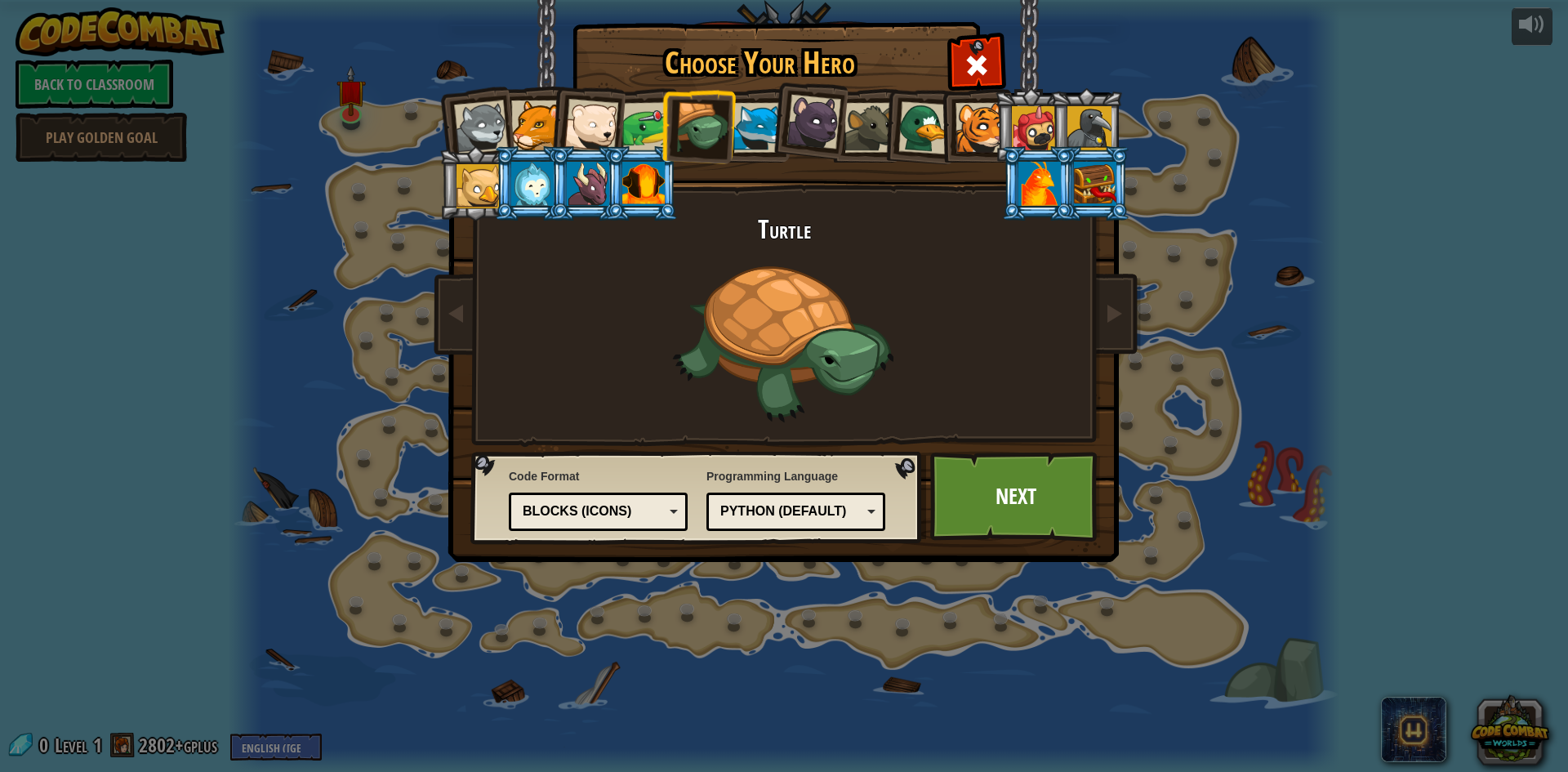
click at [765, 124] on div at bounding box center [758, 128] width 50 height 50
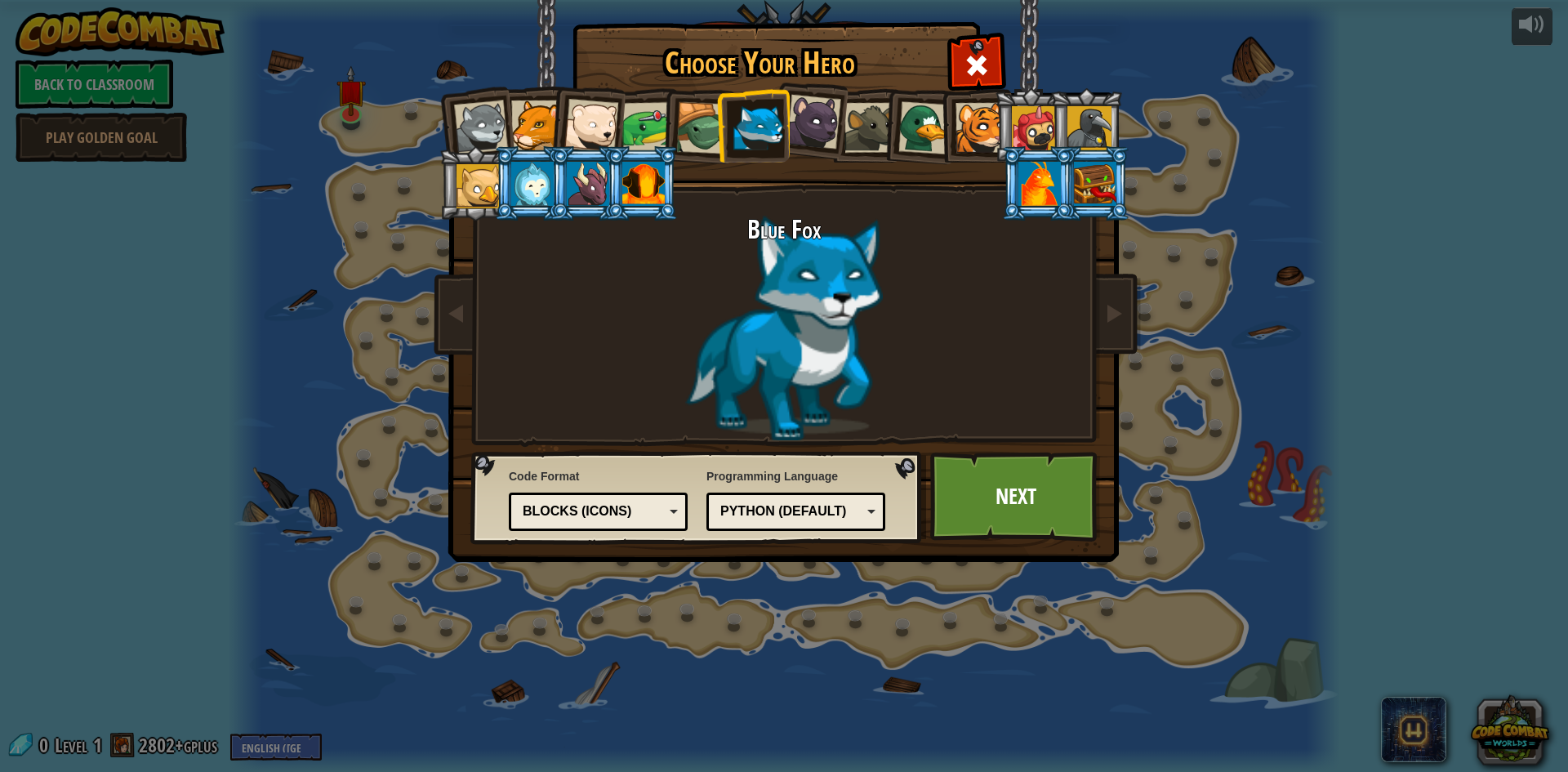
click at [812, 121] on div at bounding box center [813, 122] width 55 height 55
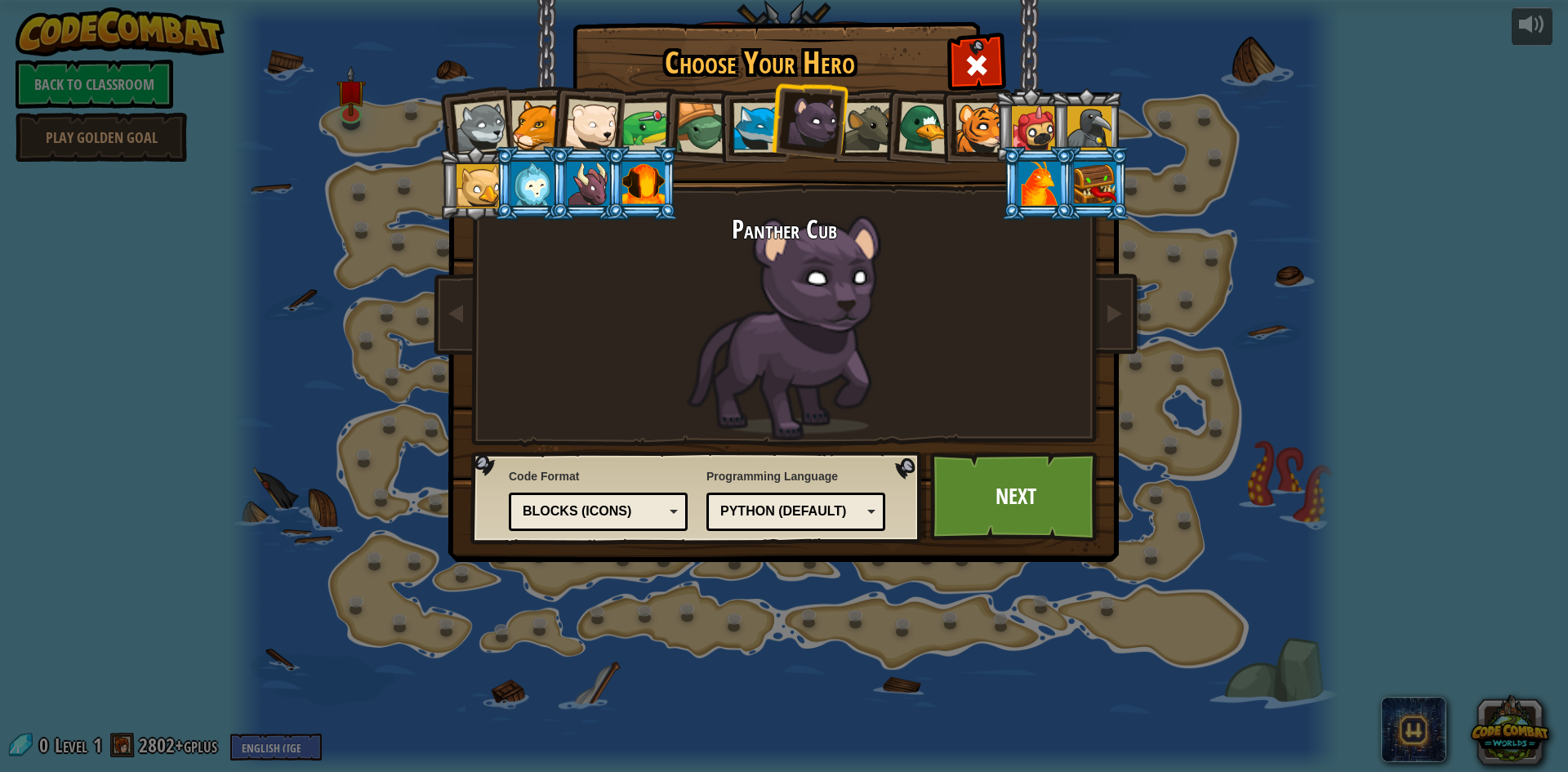
click at [864, 136] on div at bounding box center [869, 128] width 50 height 50
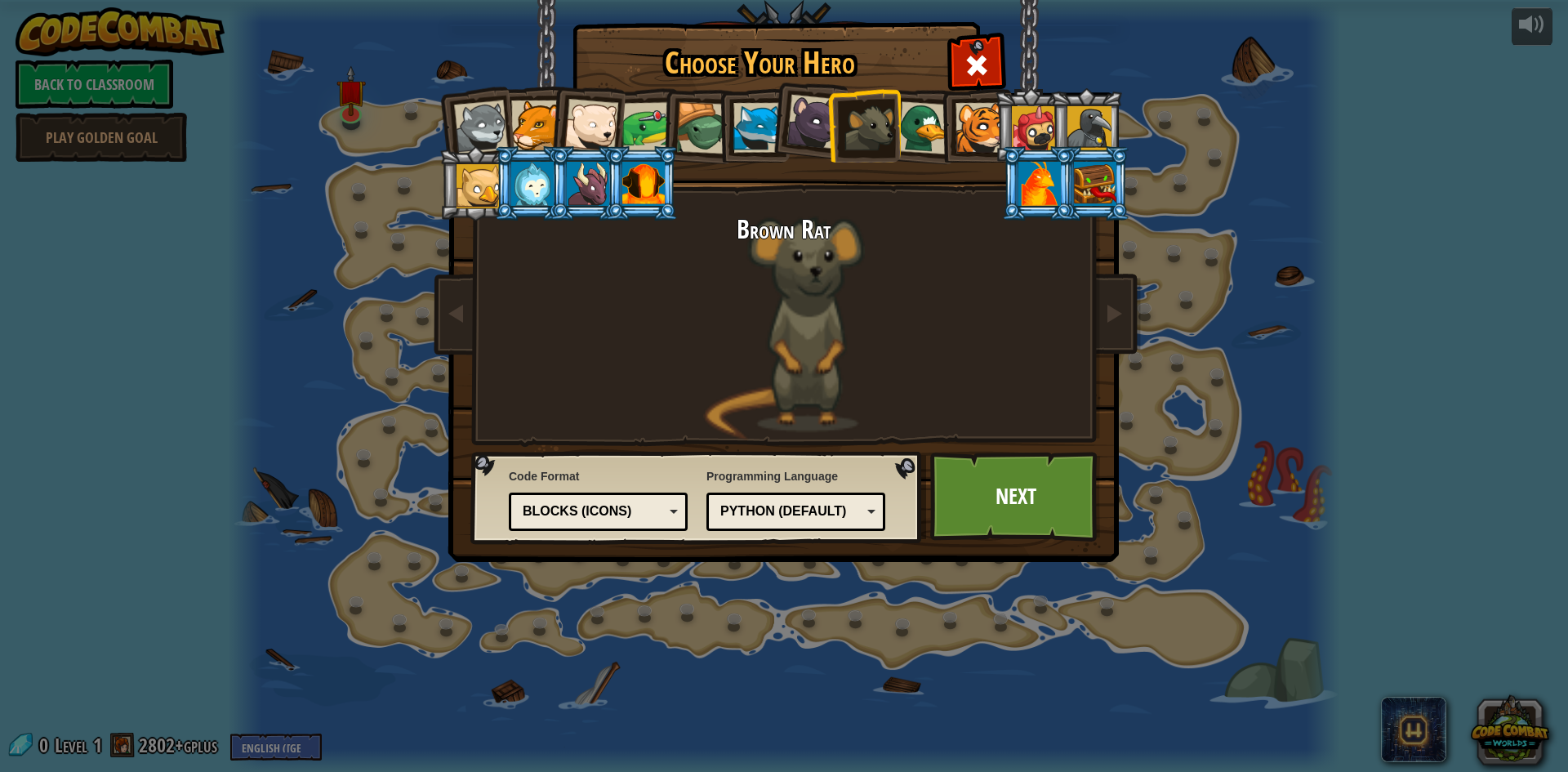
click at [909, 129] on div at bounding box center [924, 127] width 53 height 53
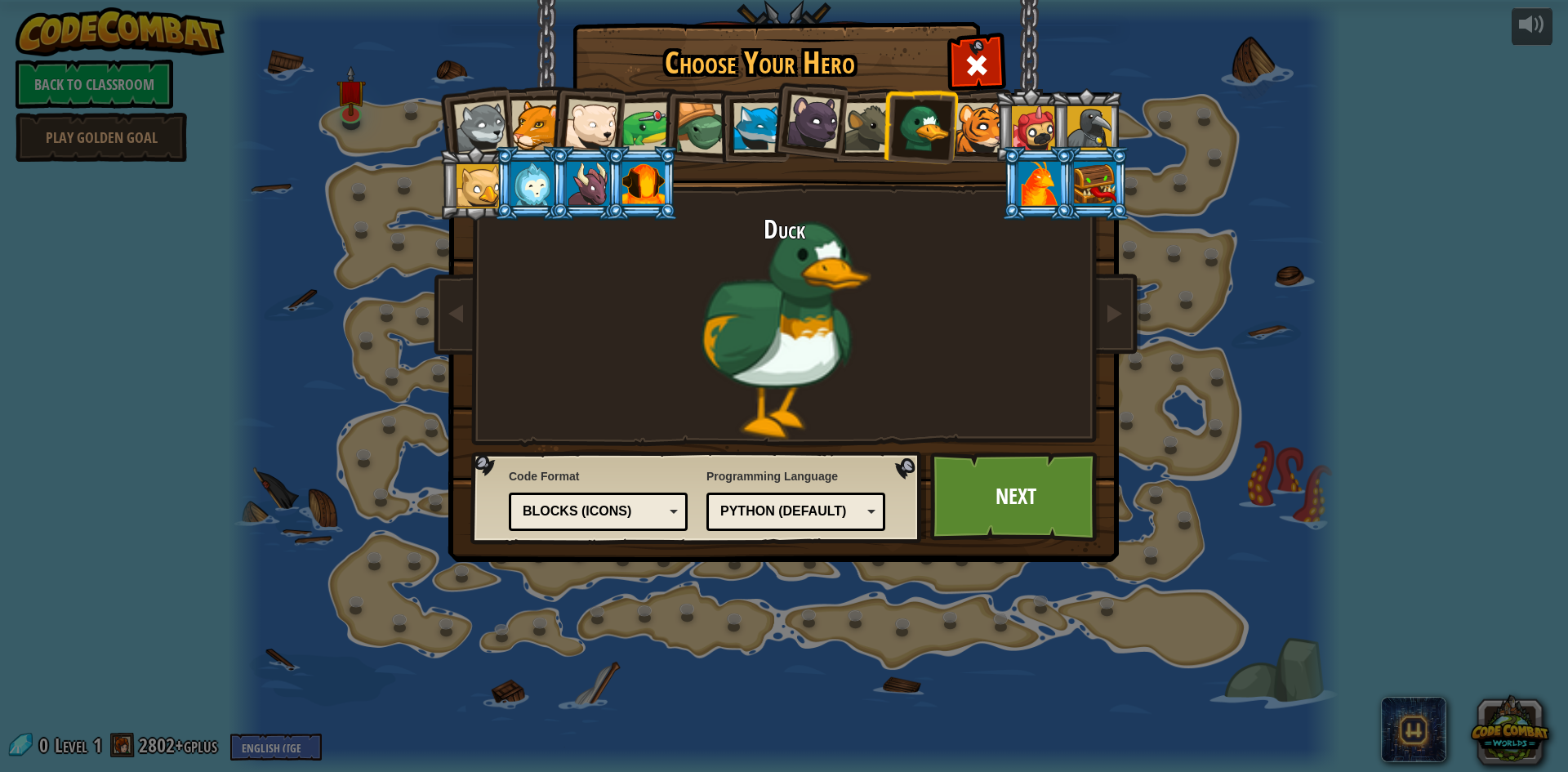
click at [954, 128] on li at bounding box center [919, 125] width 78 height 79
click at [988, 127] on div at bounding box center [980, 128] width 50 height 50
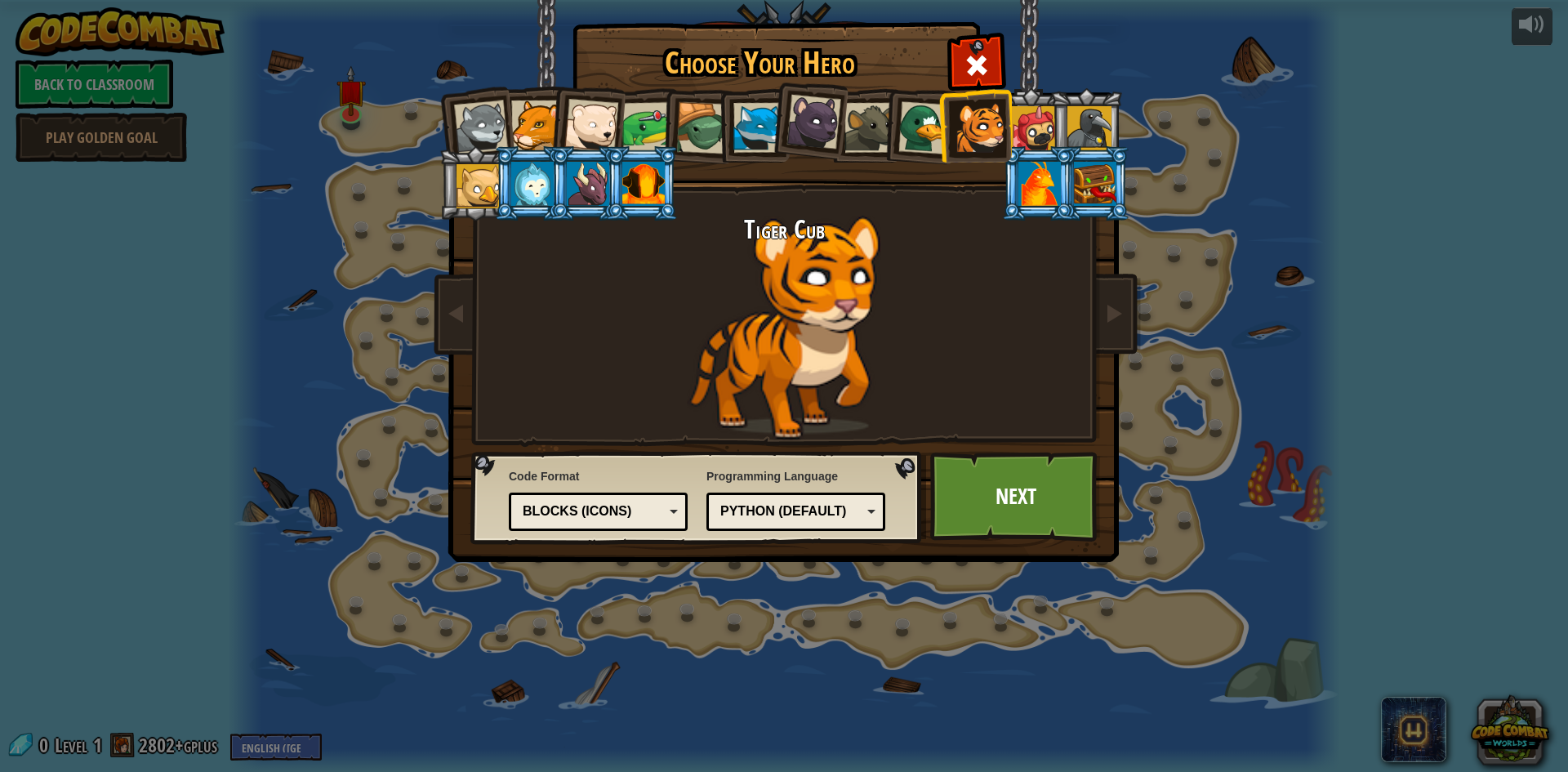
click at [1043, 122] on div at bounding box center [1034, 128] width 44 height 44
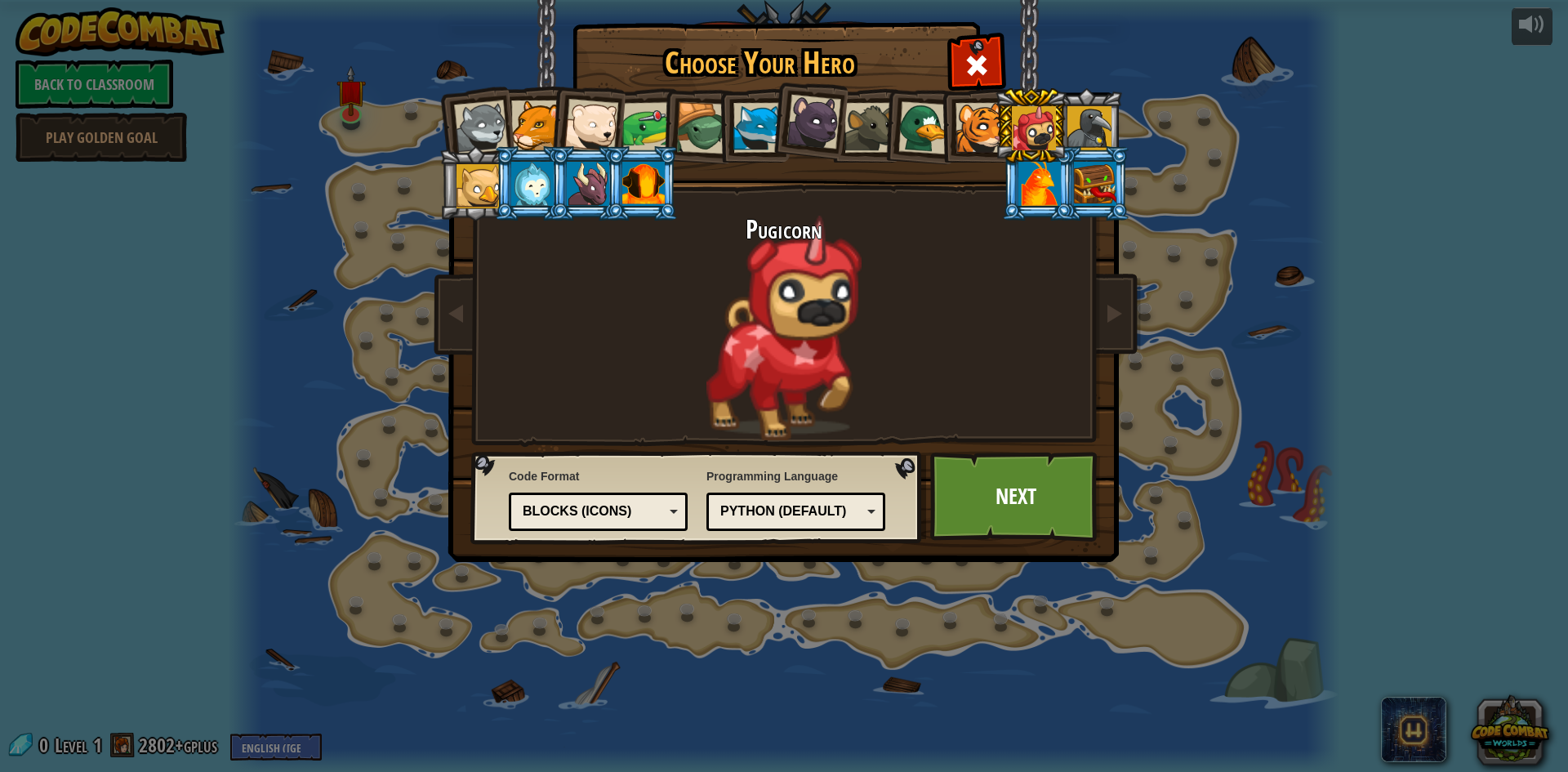
click at [1090, 123] on div at bounding box center [1089, 128] width 44 height 44
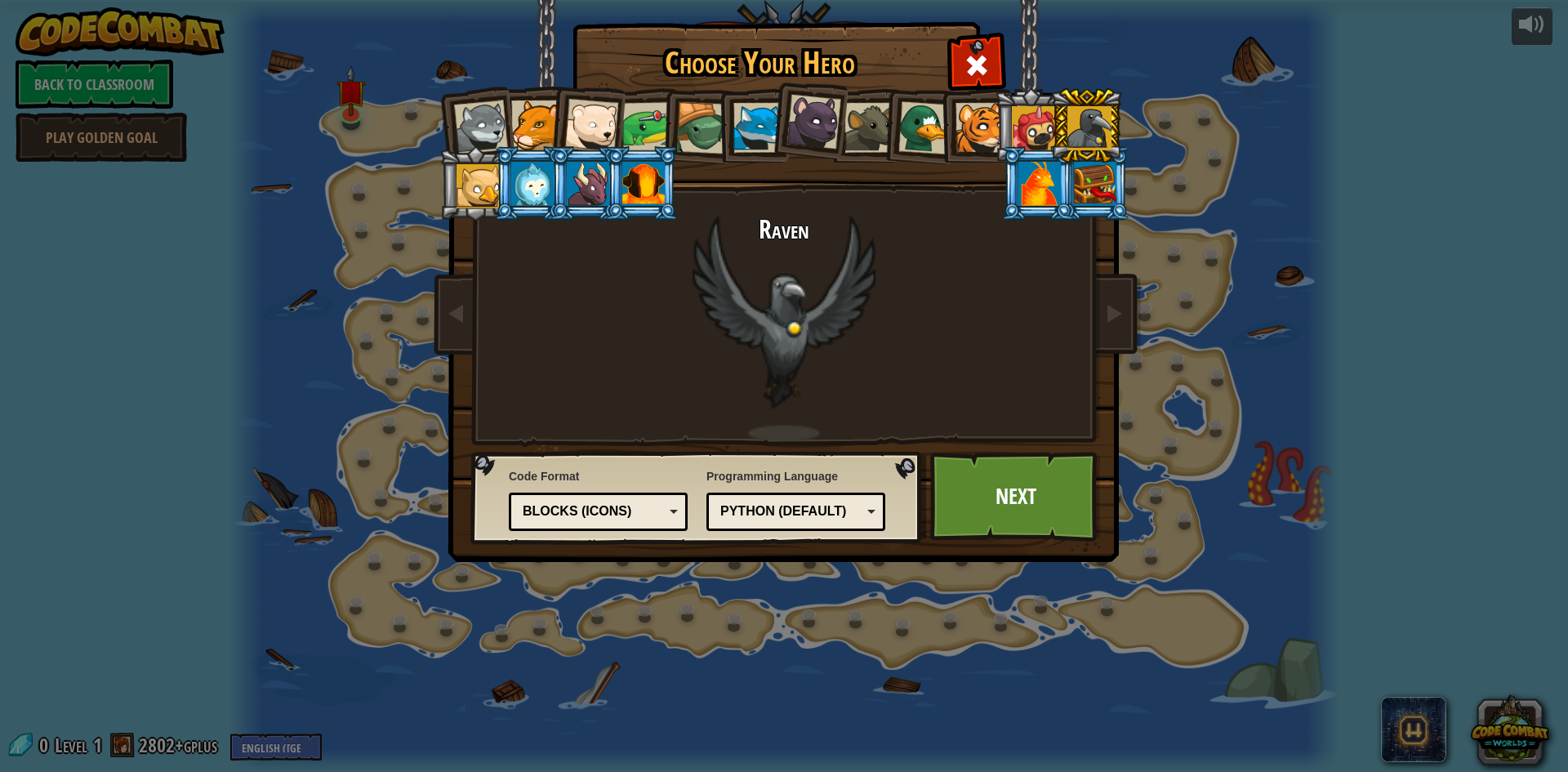
drag, startPoint x: 486, startPoint y: 194, endPoint x: 526, endPoint y: 185, distance: 41.0
click at [515, 88] on ol at bounding box center [784, 88] width 674 height 0
click at [483, 178] on div at bounding box center [478, 186] width 44 height 44
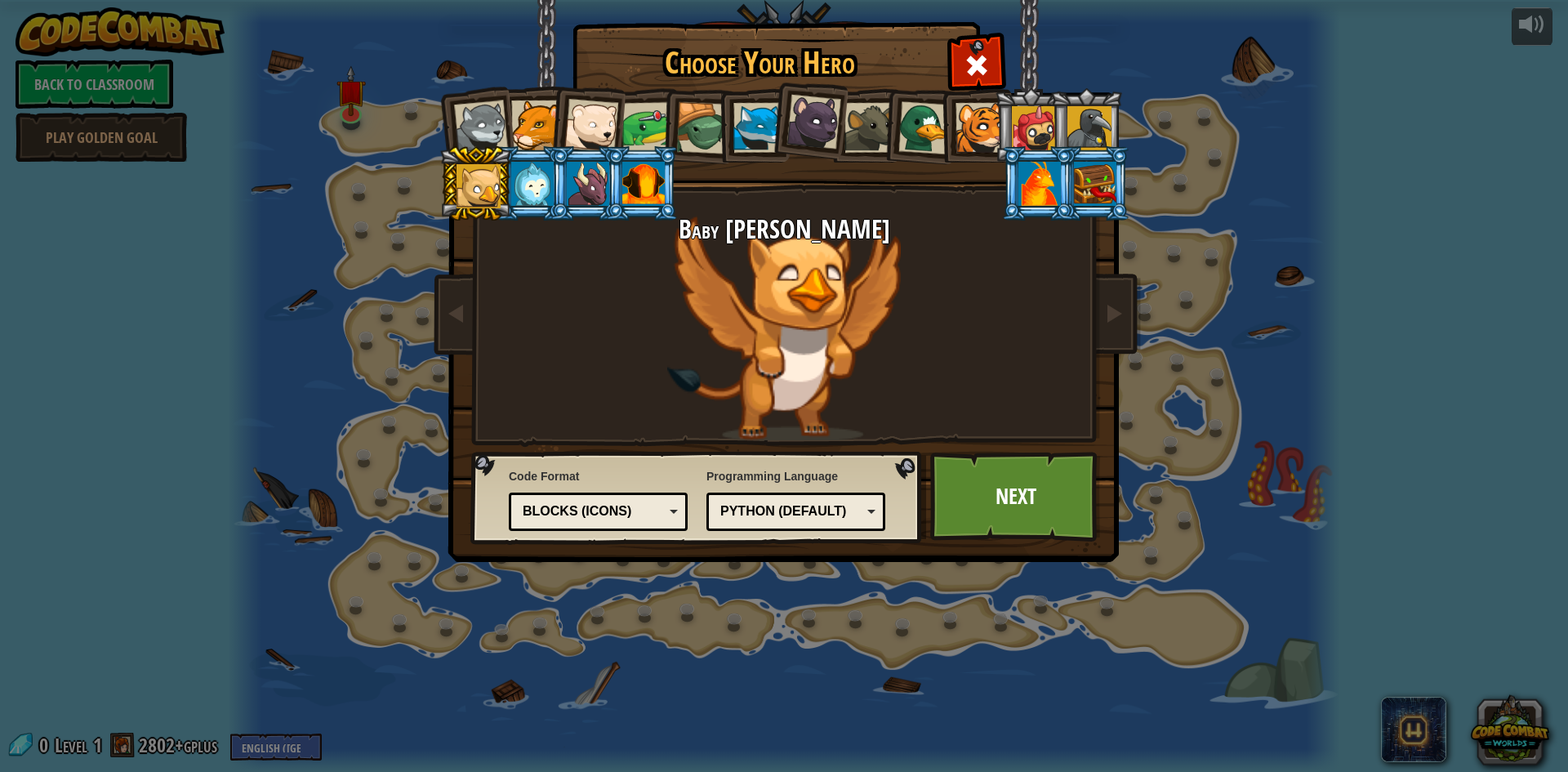
click at [538, 171] on div at bounding box center [532, 184] width 42 height 44
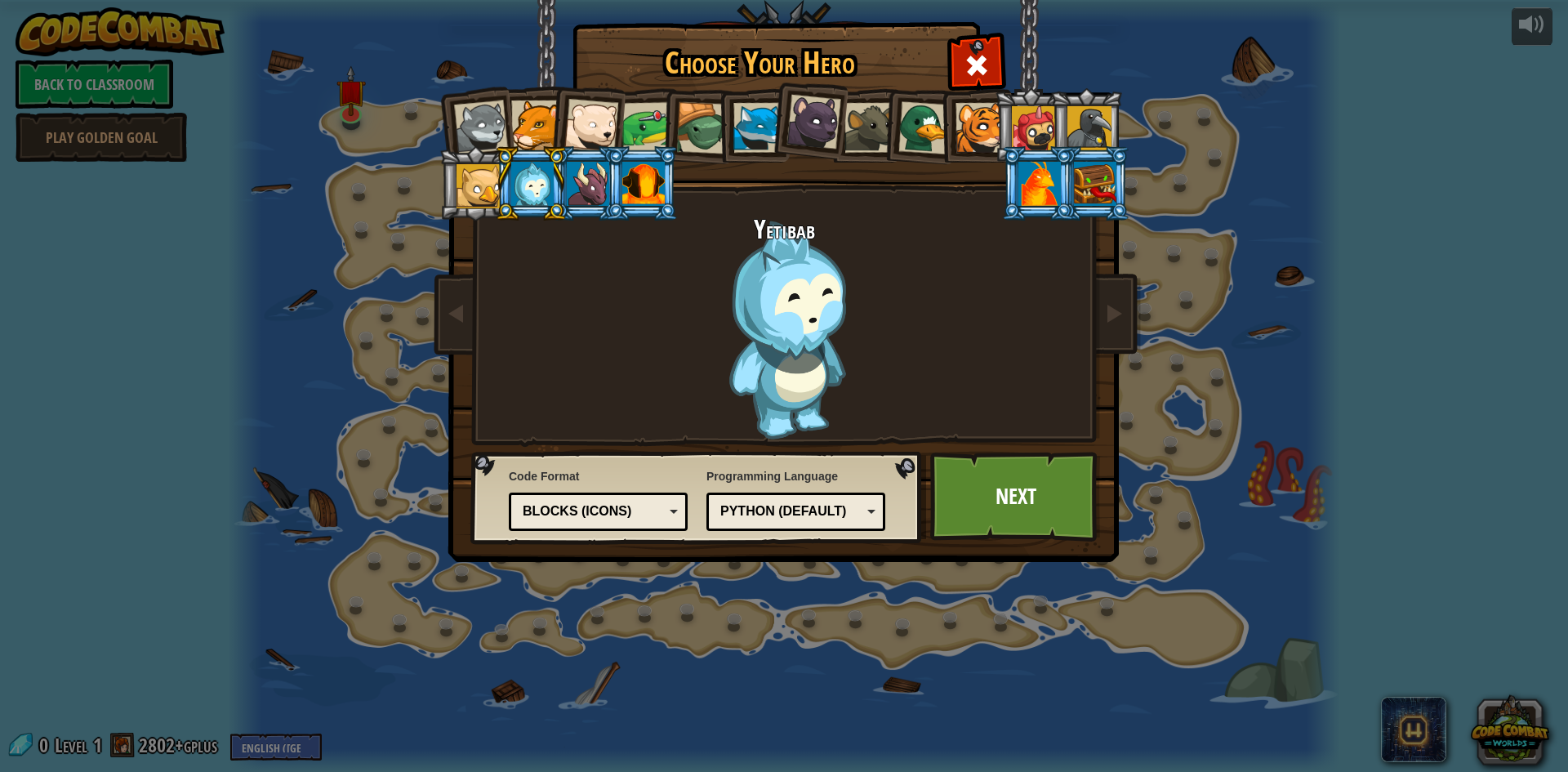
click at [589, 179] on div at bounding box center [588, 184] width 42 height 44
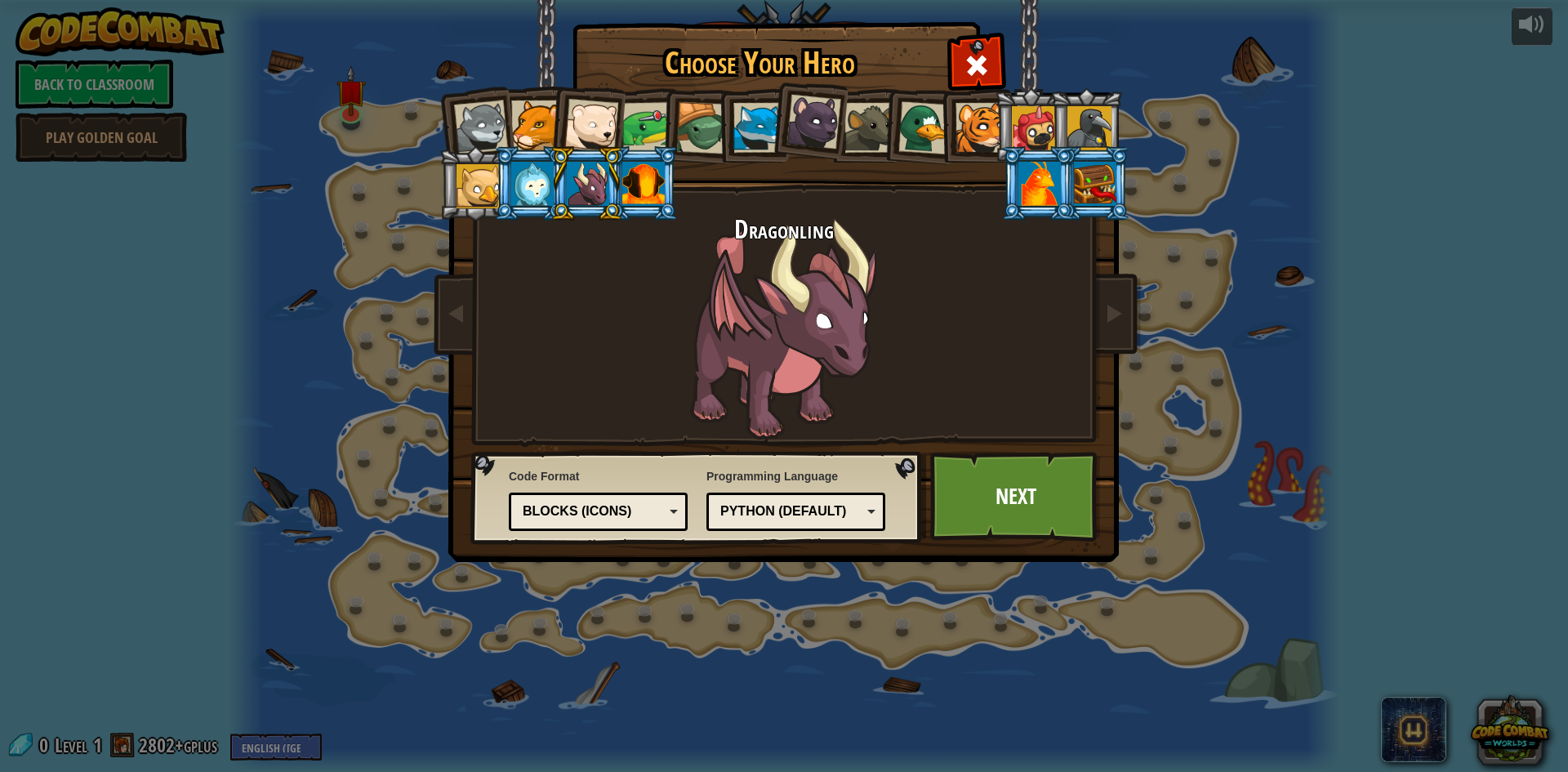
click at [627, 176] on div at bounding box center [643, 184] width 42 height 44
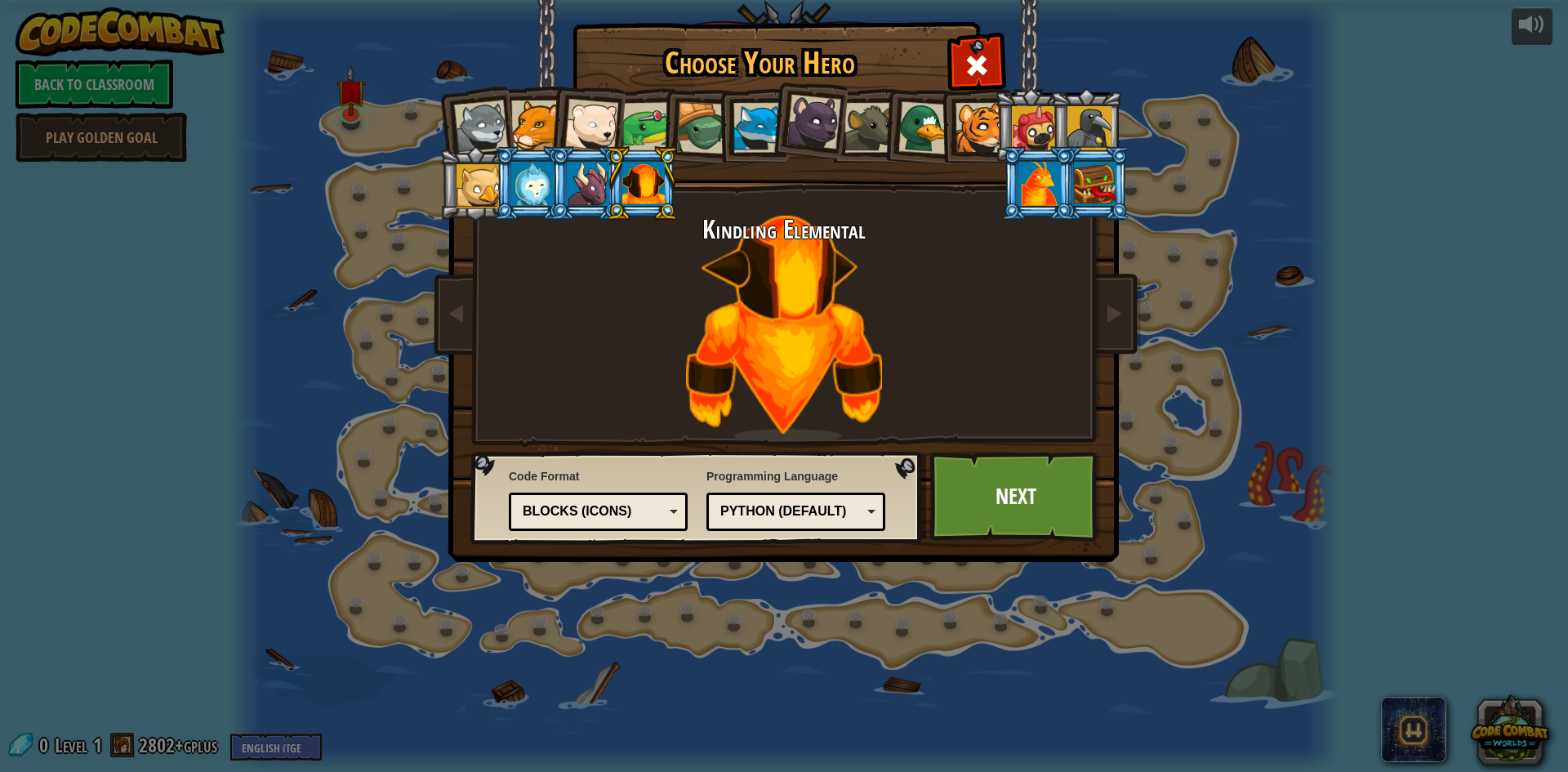
click at [1041, 173] on div at bounding box center [1039, 184] width 42 height 44
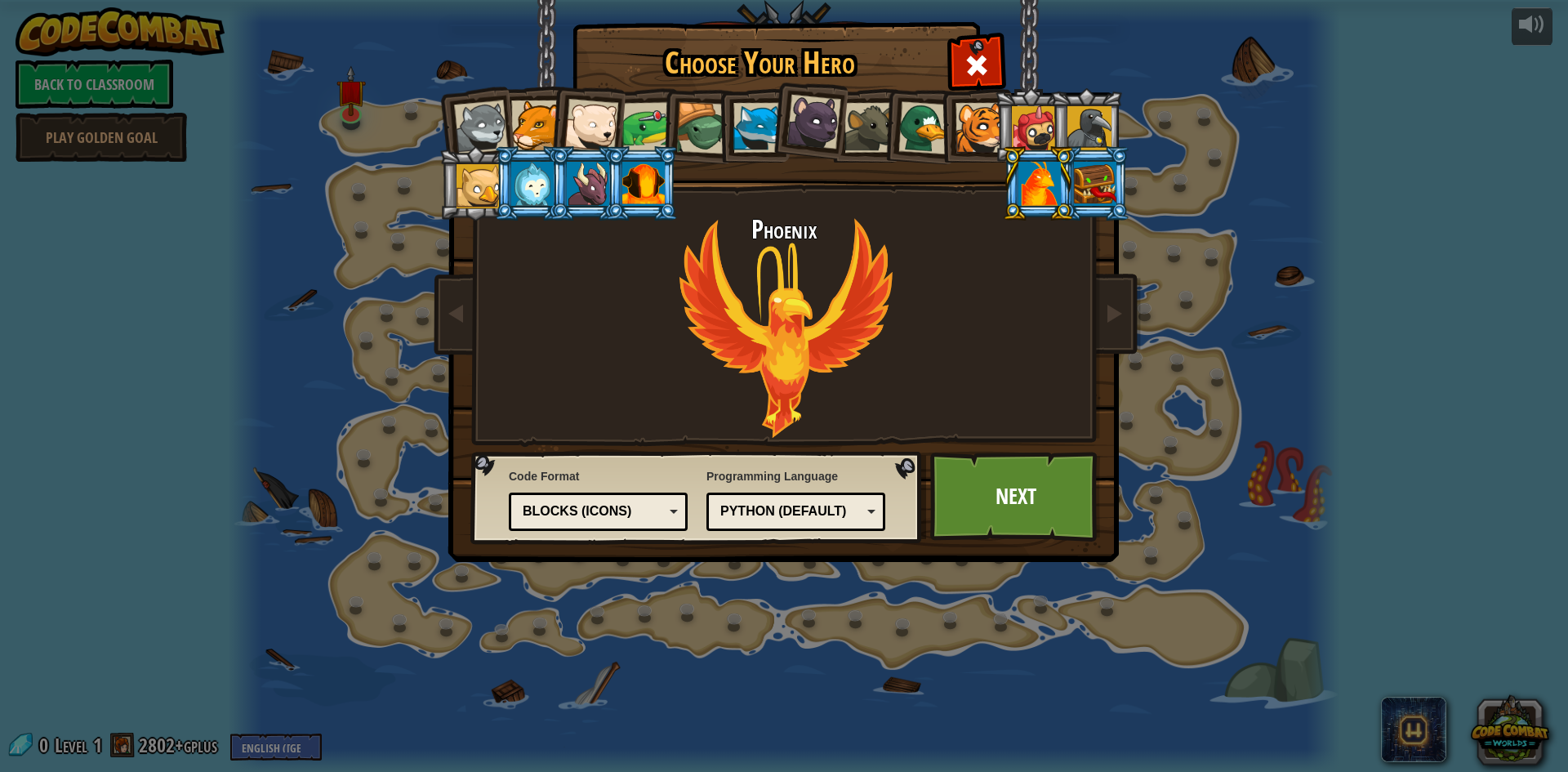
click at [1124, 180] on li at bounding box center [1093, 183] width 73 height 74
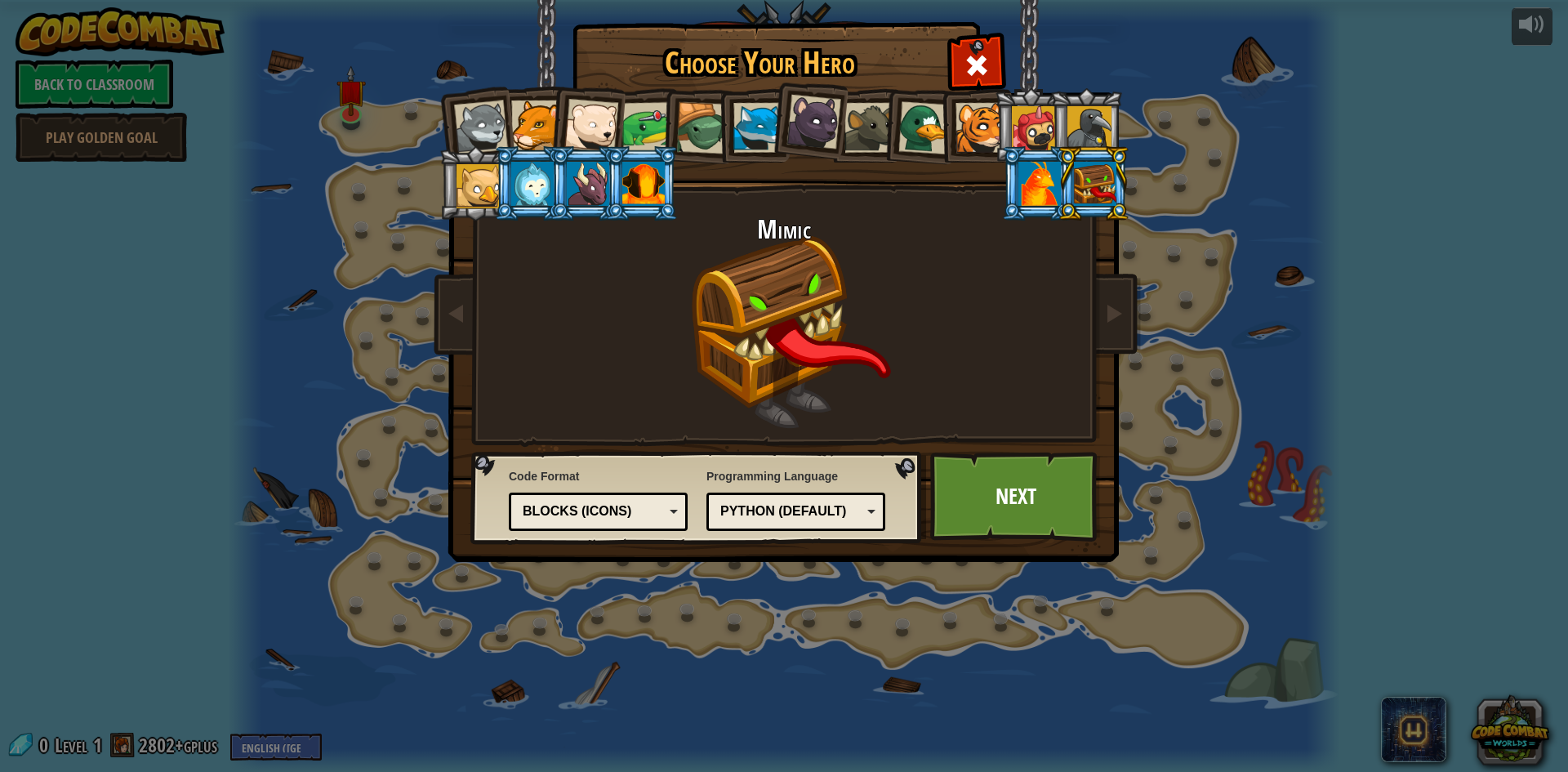
drag, startPoint x: 478, startPoint y: 187, endPoint x: 468, endPoint y: 188, distance: 10.6
click at [471, 189] on div at bounding box center [478, 186] width 44 height 44
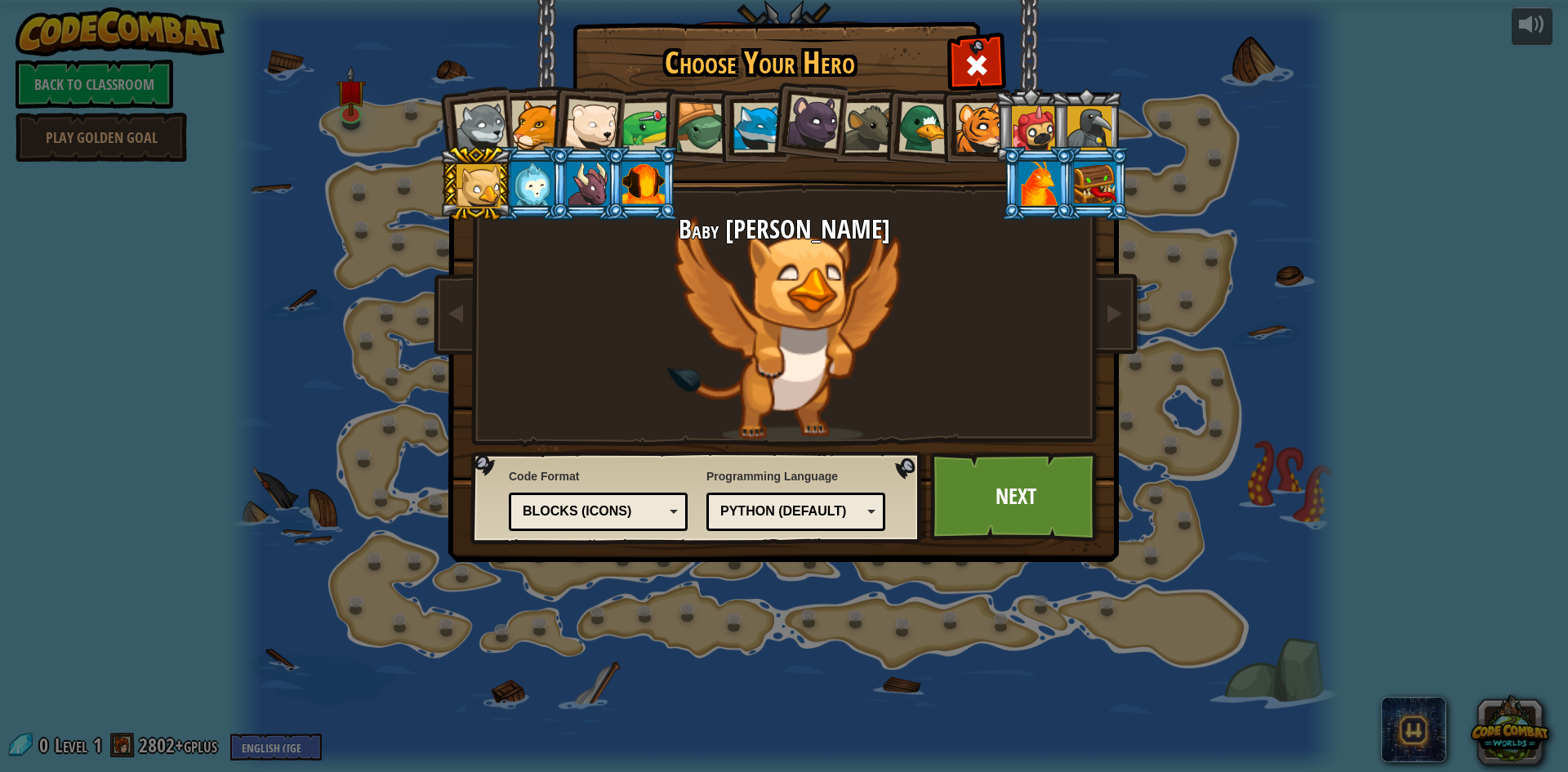
click at [580, 118] on div at bounding box center [591, 126] width 54 height 54
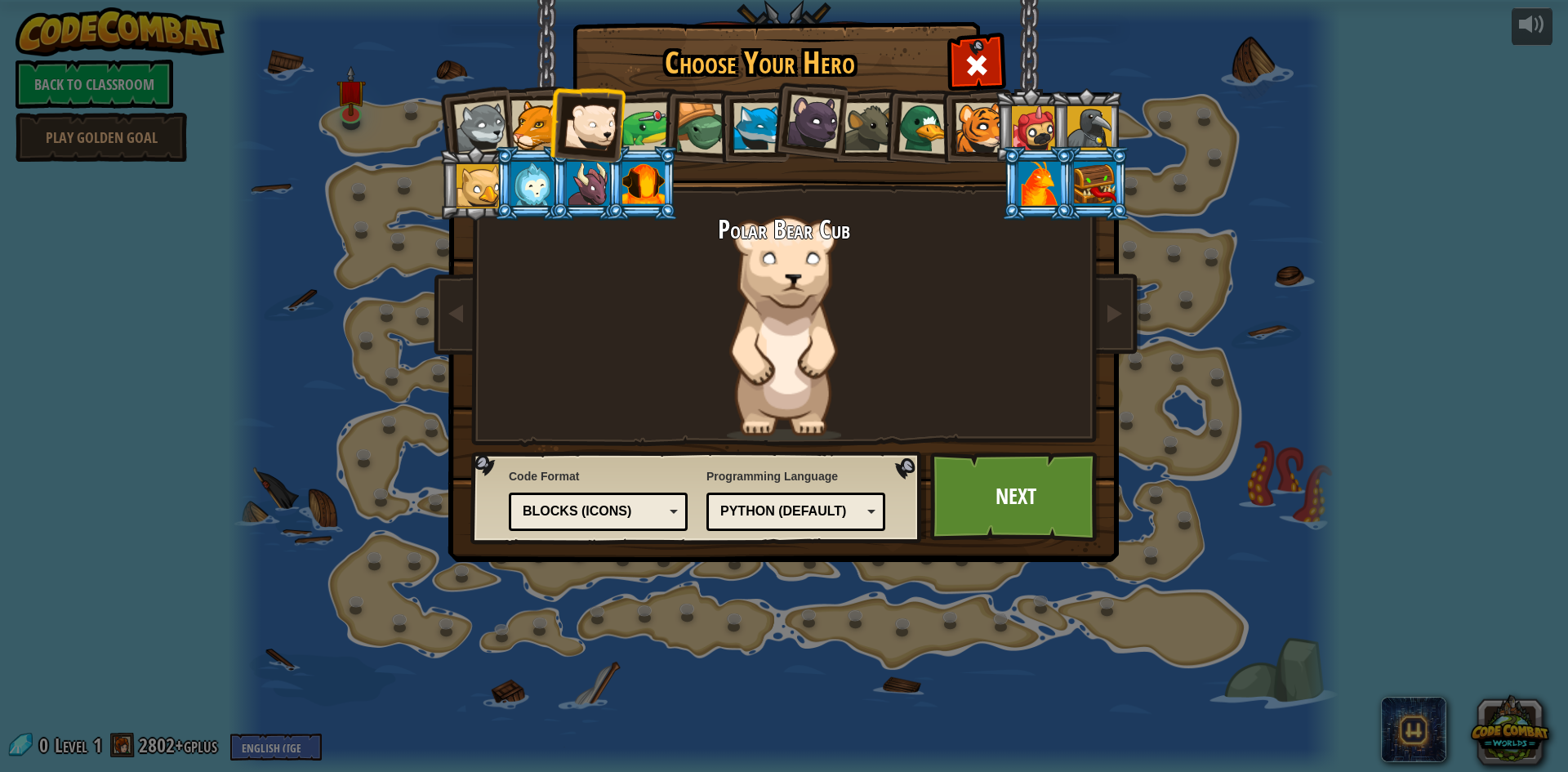
click at [530, 130] on div at bounding box center [536, 125] width 50 height 50
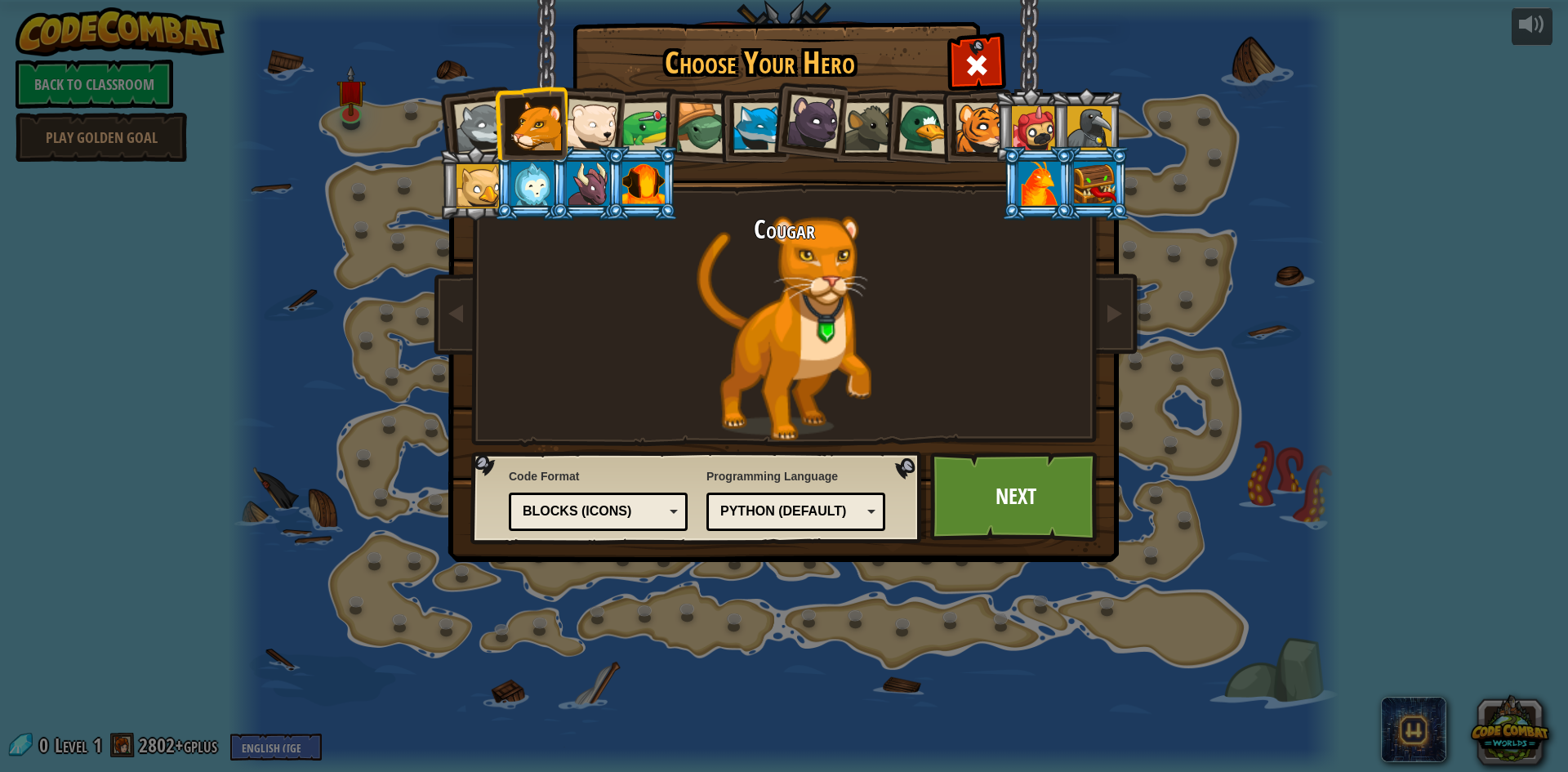
click at [509, 117] on li at bounding box center [530, 123] width 73 height 74
click at [599, 130] on div at bounding box center [591, 126] width 54 height 54
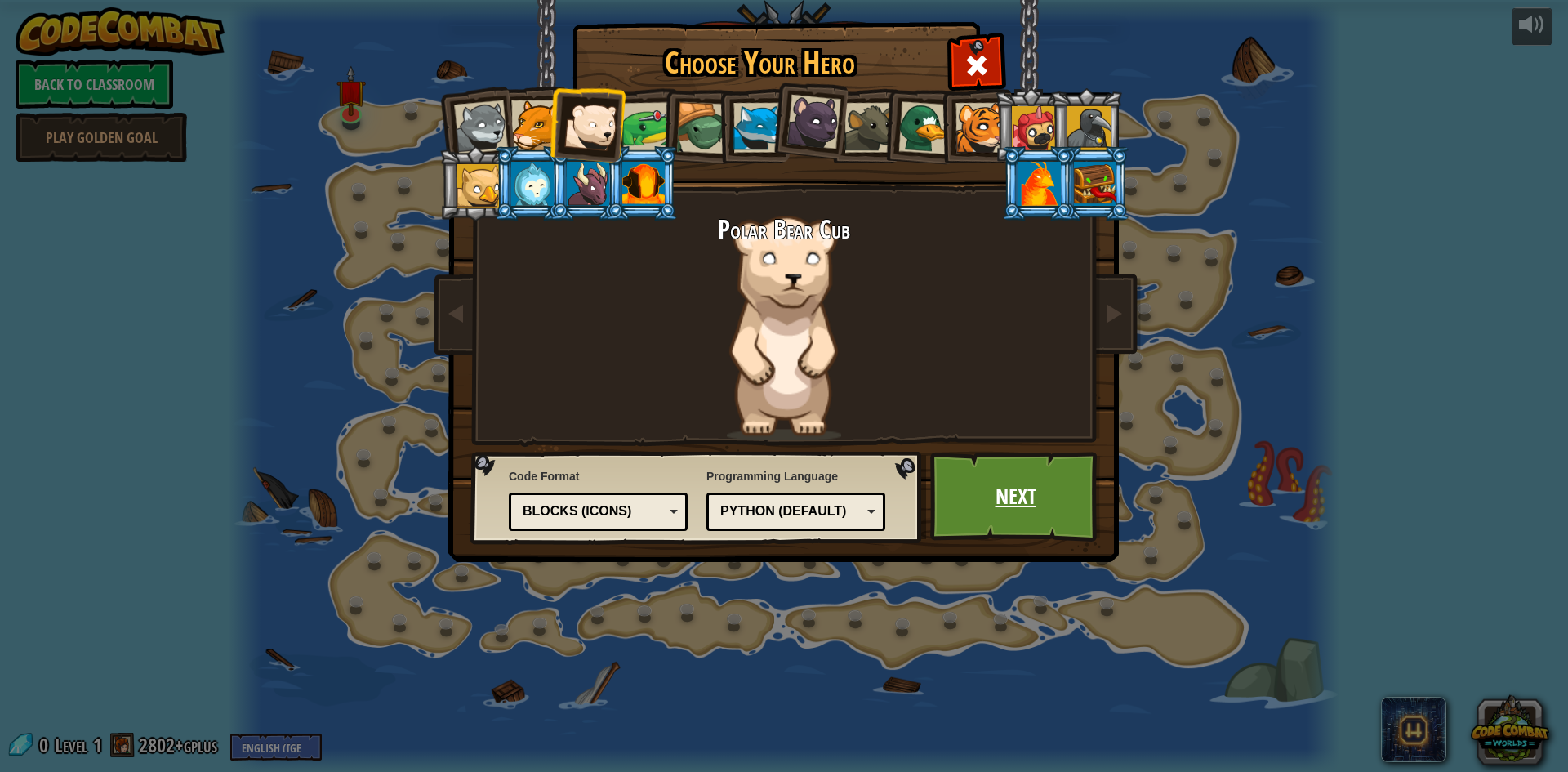
click at [1010, 487] on link "Next" at bounding box center [1015, 497] width 171 height 90
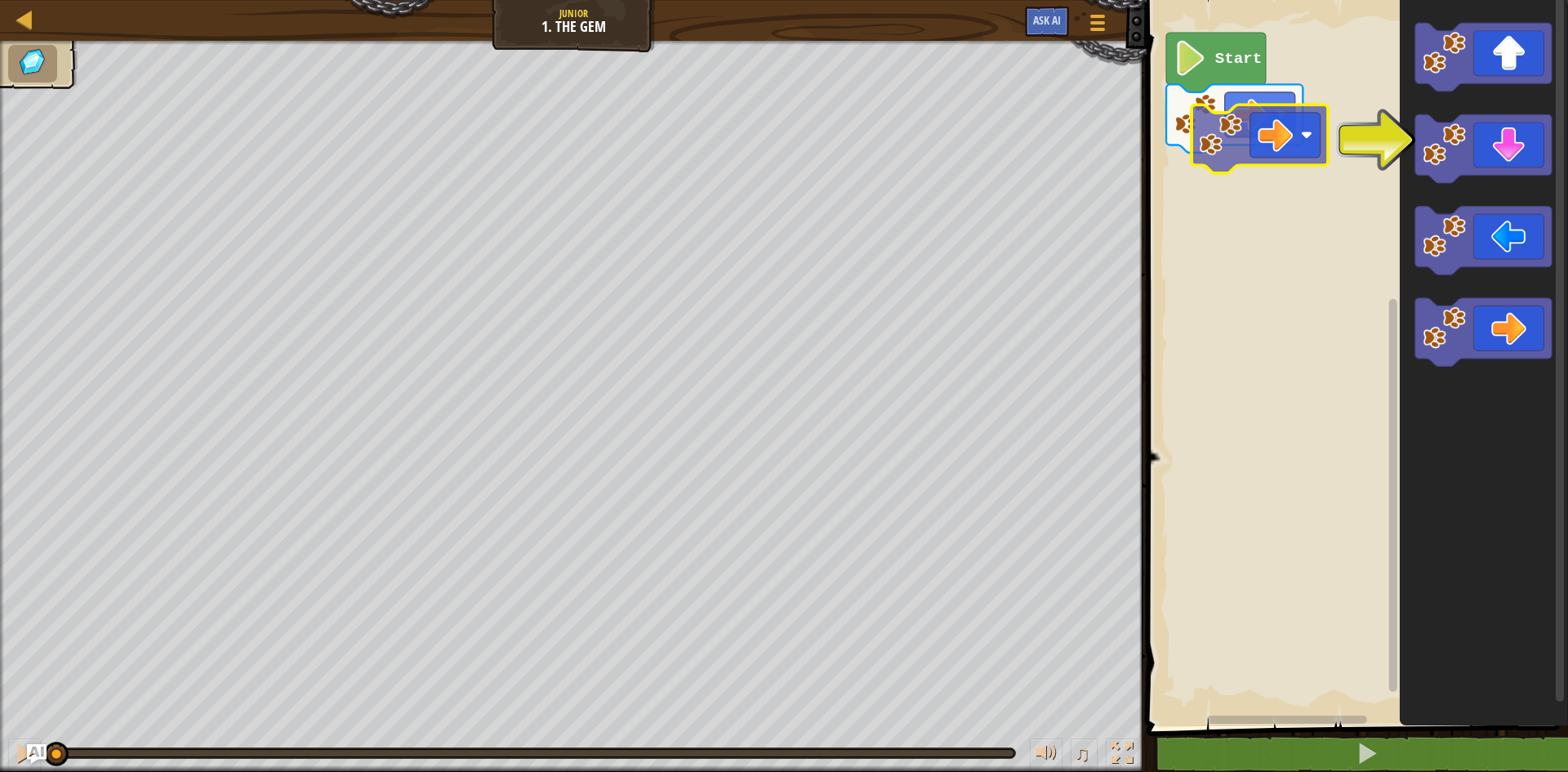
click at [1230, 118] on div "Start" at bounding box center [1354, 359] width 426 height 734
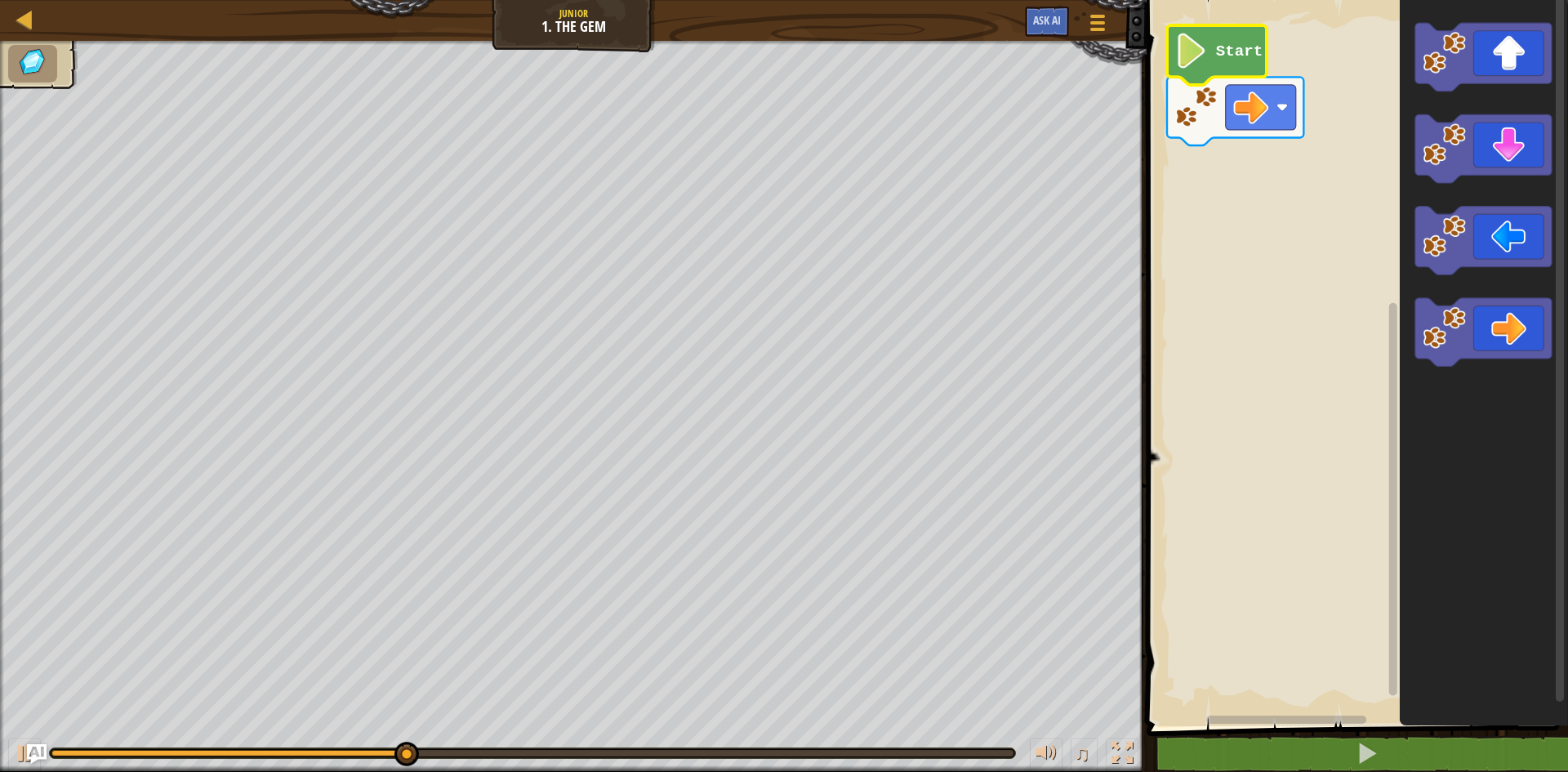
click at [1213, 50] on icon "Blockly Workspace" at bounding box center [1217, 55] width 100 height 60
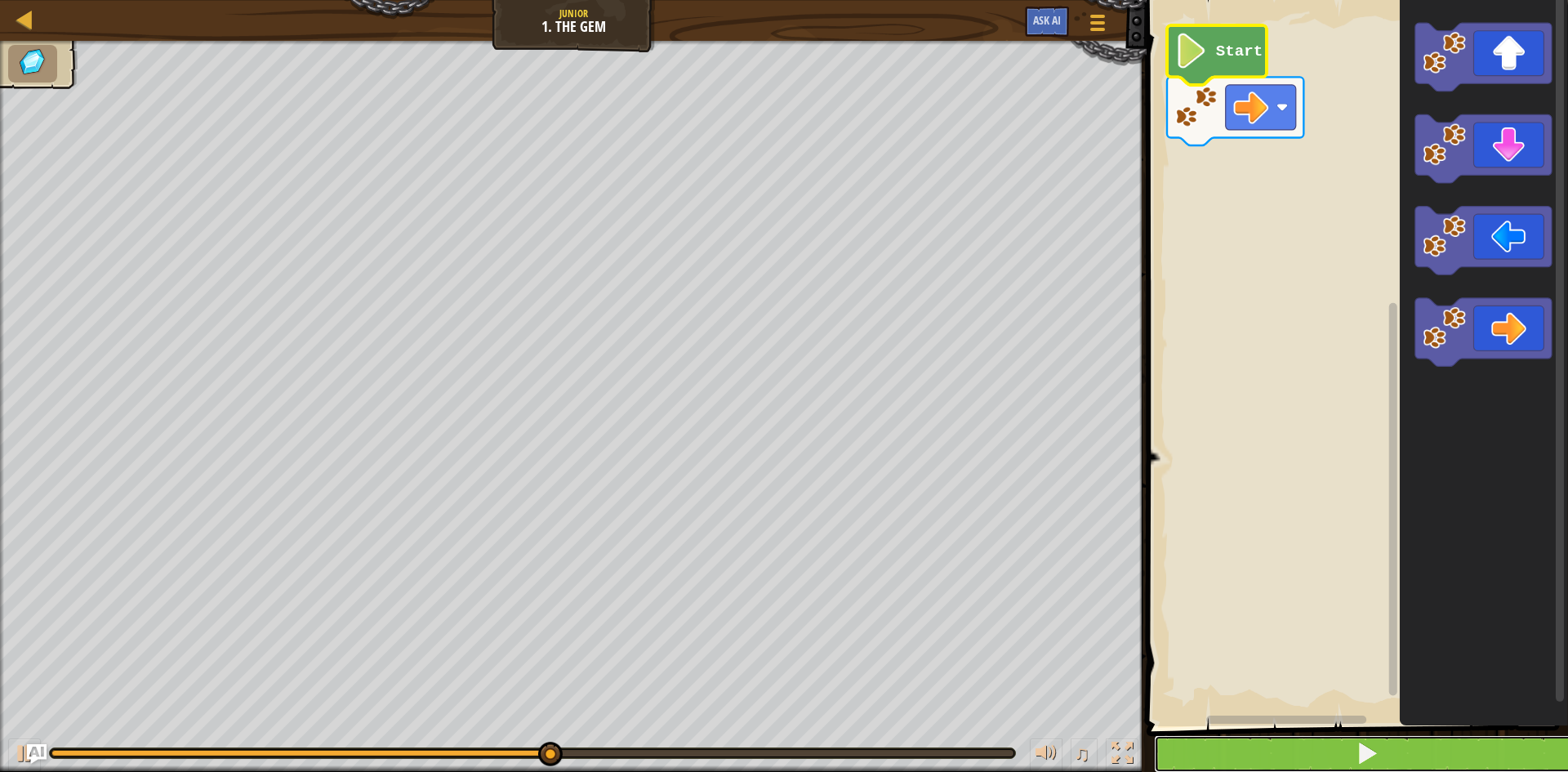
click at [1404, 741] on button at bounding box center [1367, 754] width 426 height 38
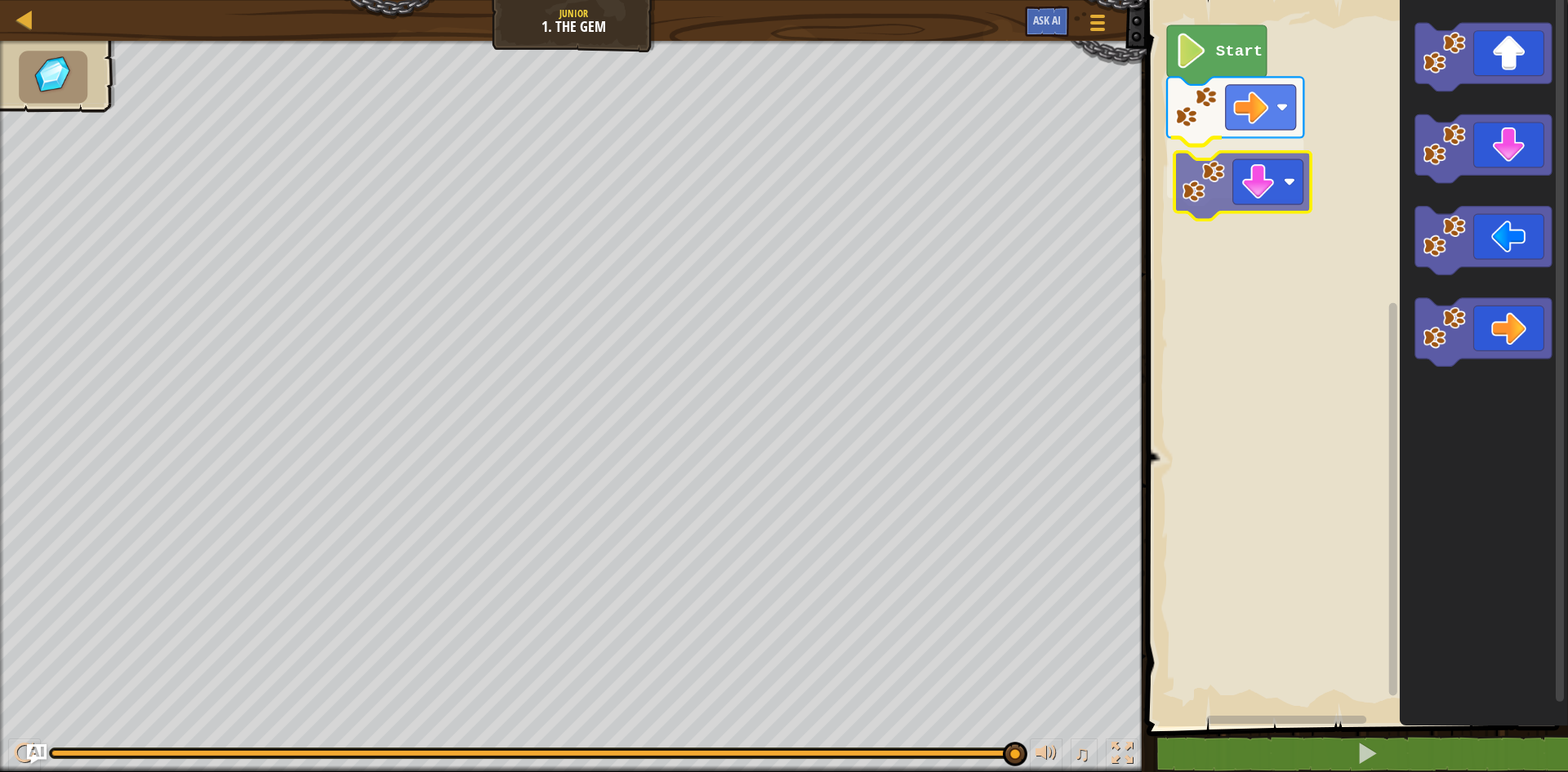
click at [1235, 174] on div "Start" at bounding box center [1354, 359] width 426 height 734
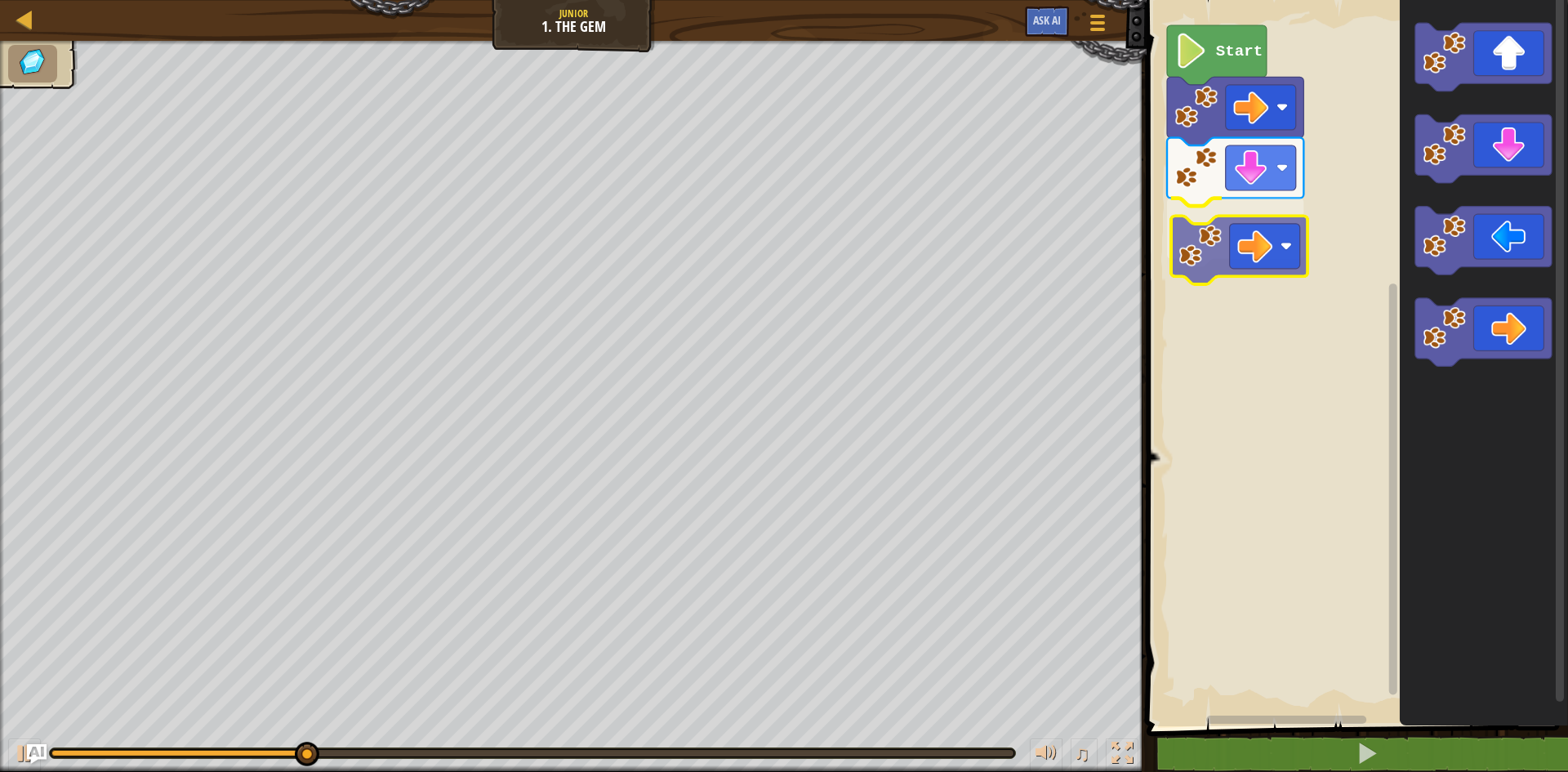
click at [1233, 220] on div "Start" at bounding box center [1354, 359] width 426 height 734
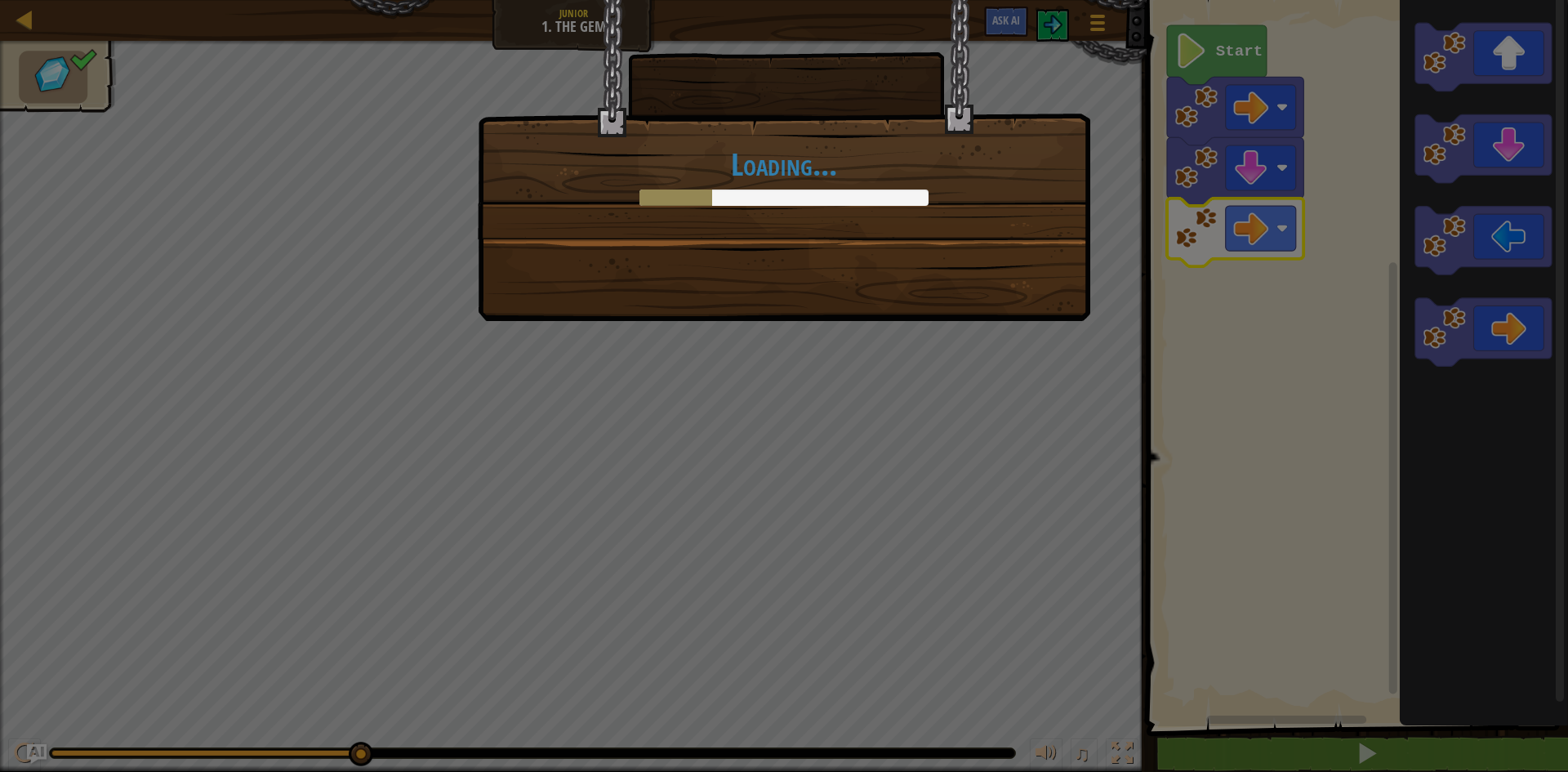
click at [784, 407] on div "Loading..." at bounding box center [784, 386] width 1568 height 772
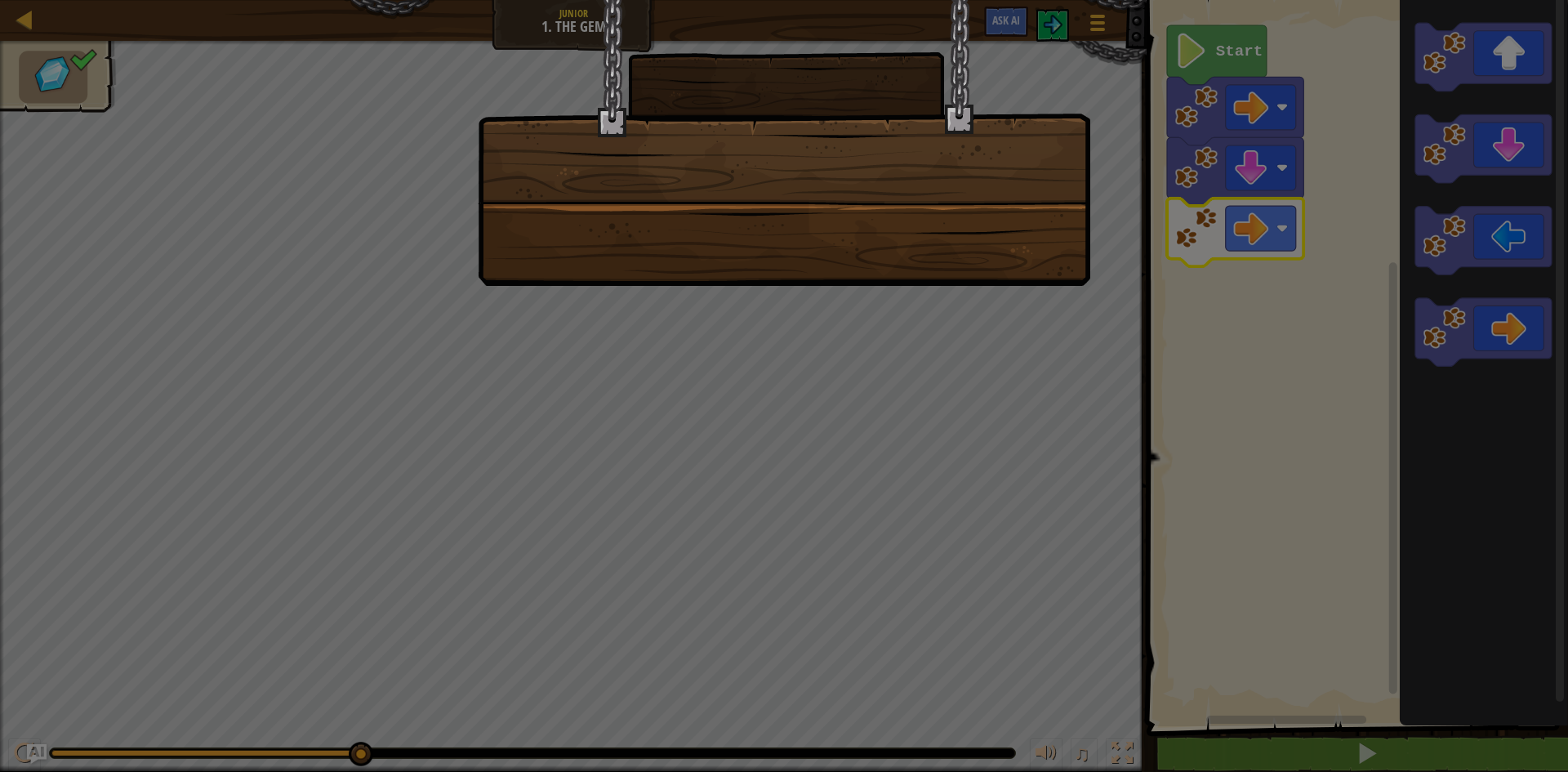
drag, startPoint x: 853, startPoint y: 362, endPoint x: 755, endPoint y: 385, distance: 100.8
click at [817, 363] on div at bounding box center [784, 386] width 1568 height 772
drag, startPoint x: 876, startPoint y: 113, endPoint x: 846, endPoint y: 229, distance: 119.8
click at [871, 167] on div at bounding box center [784, 143] width 612 height 286
click at [843, 235] on div at bounding box center [784, 143] width 612 height 286
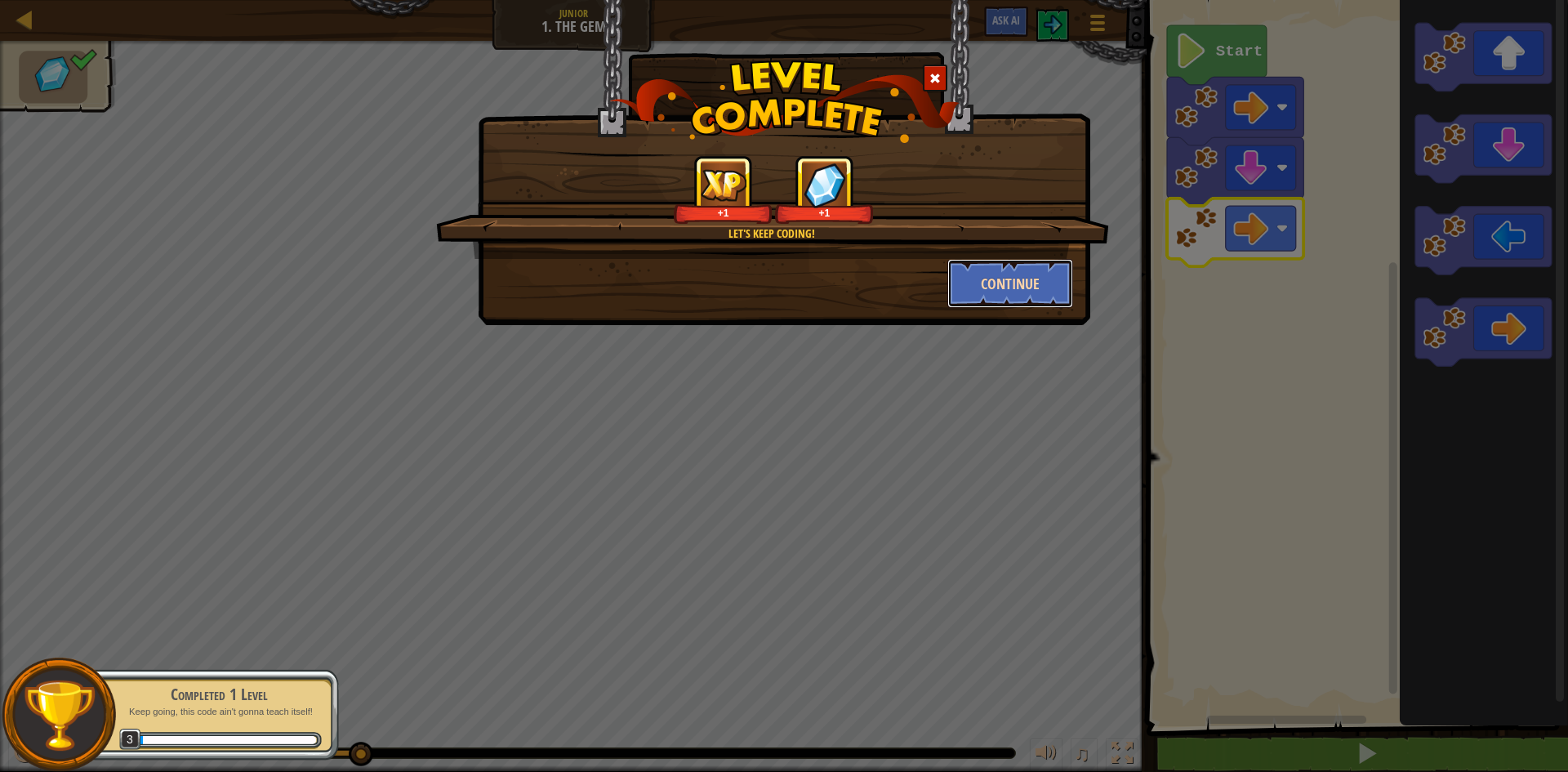
click at [1007, 271] on button "Continue" at bounding box center [1010, 283] width 127 height 49
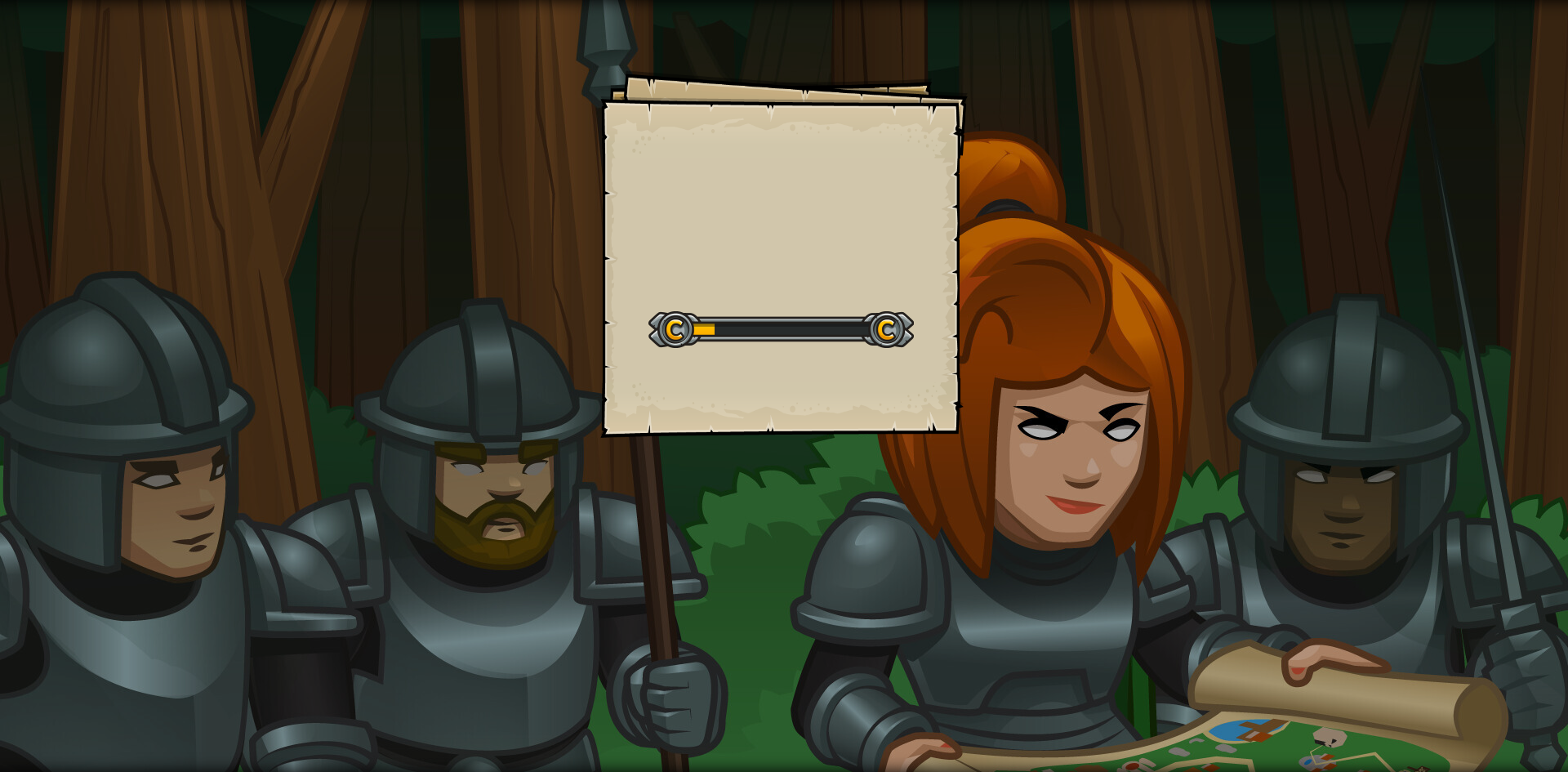
drag, startPoint x: 994, startPoint y: 402, endPoint x: 1028, endPoint y: 243, distance: 162.1
click at [1028, 243] on div "Goals Start Level Error loading from server. Try refreshing the page. You'll ne…" at bounding box center [784, 386] width 1568 height 772
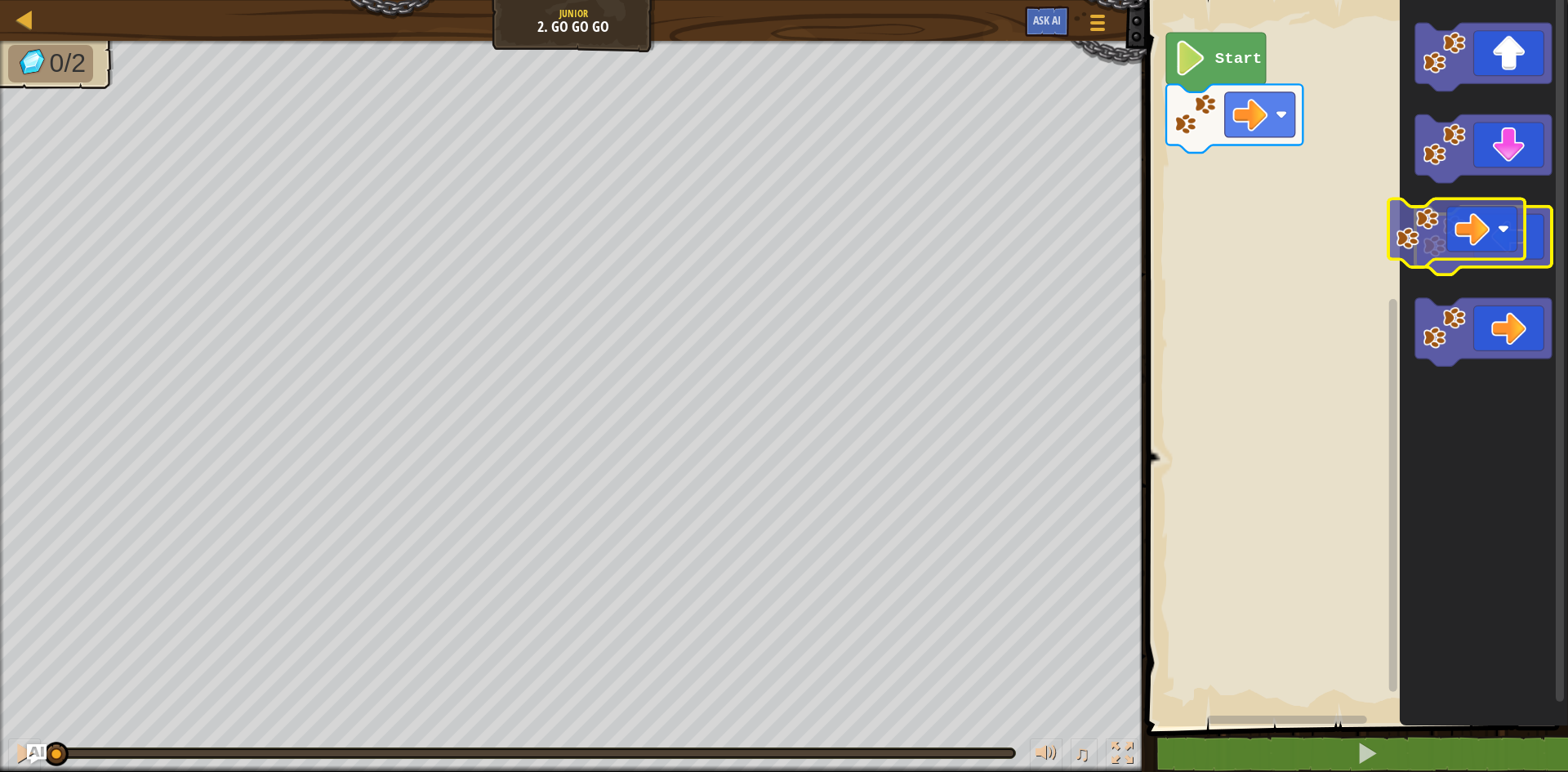
click at [1487, 283] on icon "Blockly Workspace" at bounding box center [1483, 359] width 168 height 734
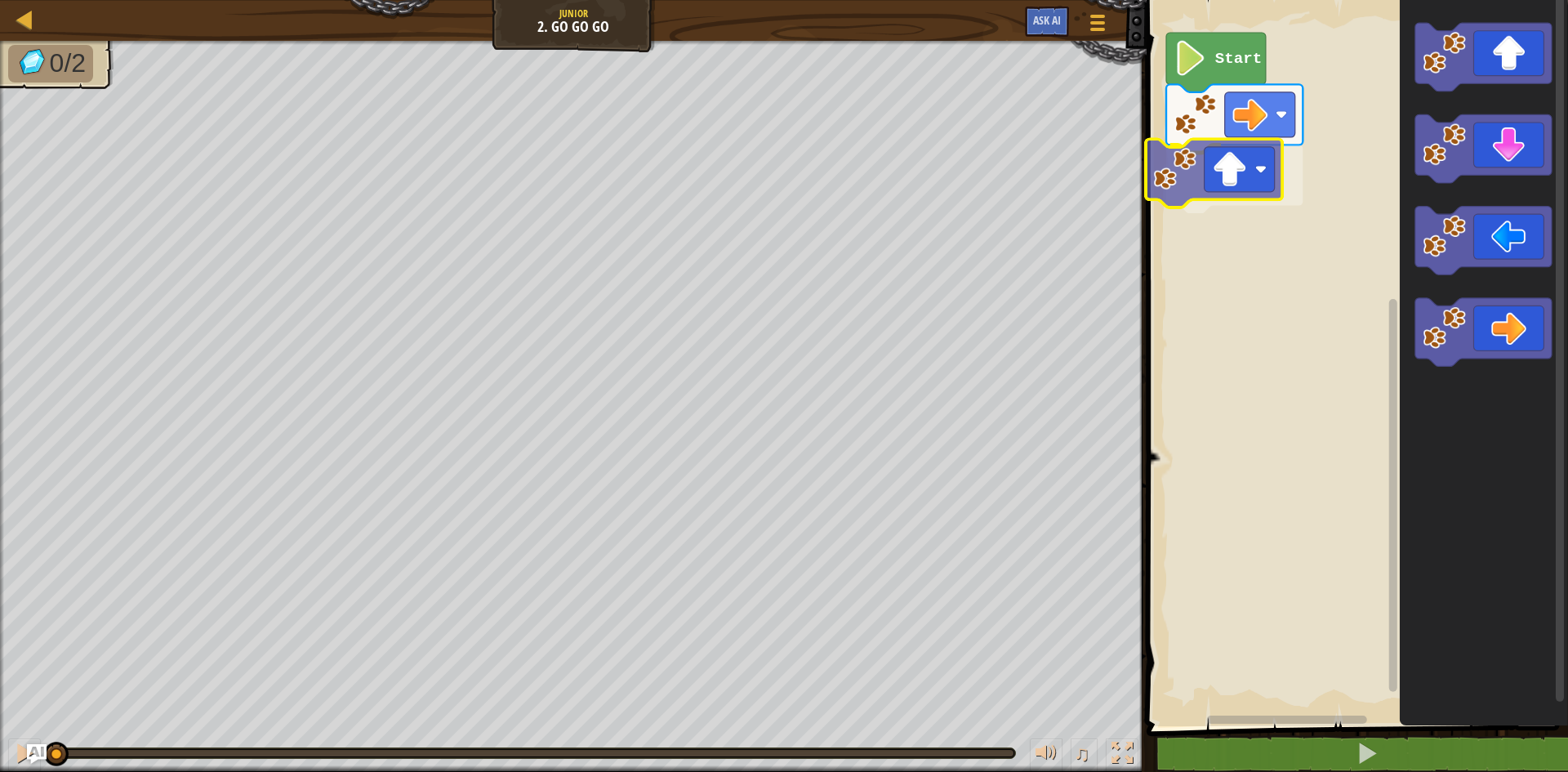
click at [1217, 183] on div "Start" at bounding box center [1354, 359] width 426 height 734
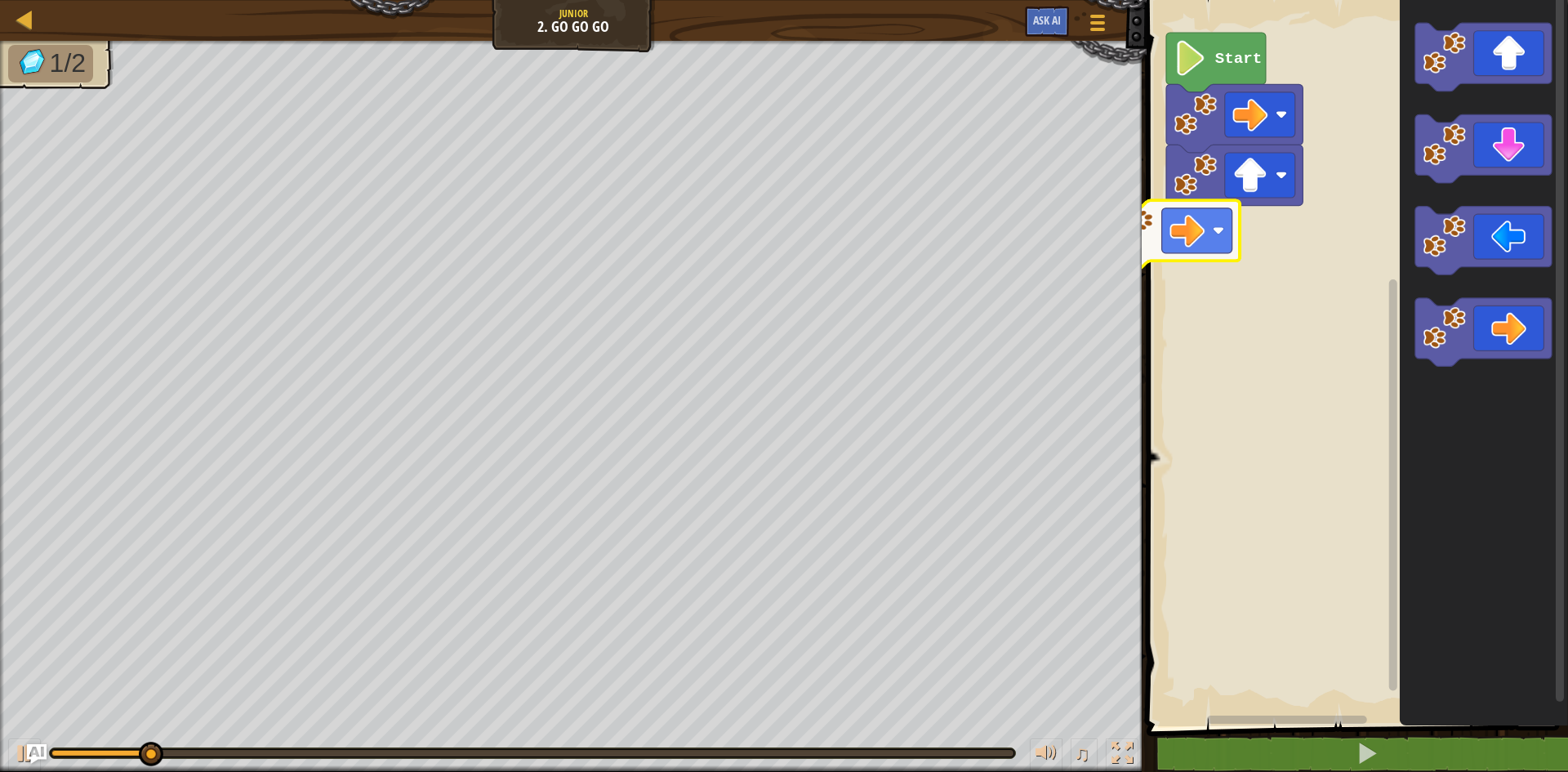
click at [1186, 236] on div "Start" at bounding box center [1354, 359] width 426 height 734
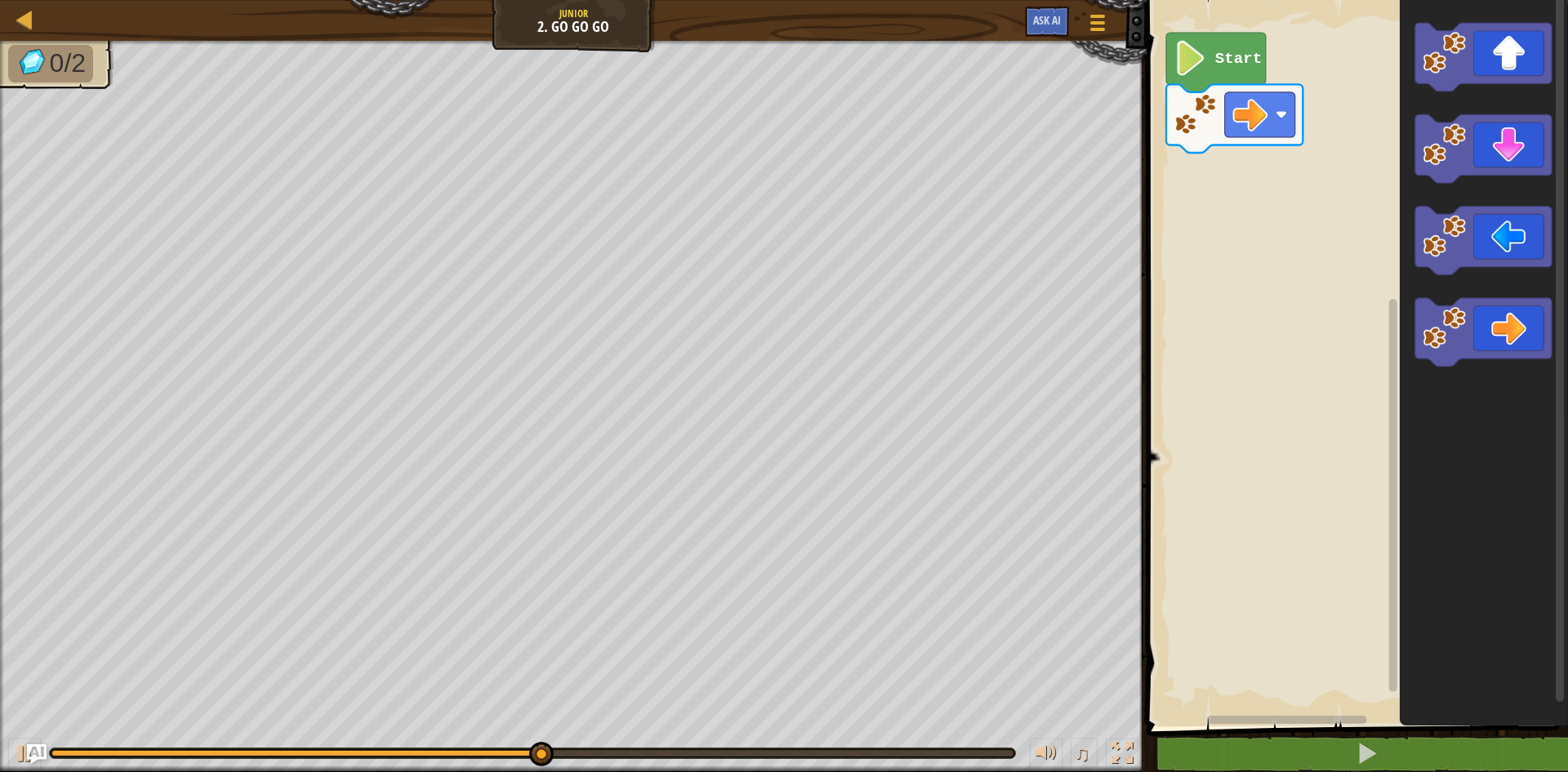
click at [1275, 173] on div "Start" at bounding box center [1354, 359] width 426 height 734
click at [1362, 96] on div "Start" at bounding box center [1354, 359] width 426 height 734
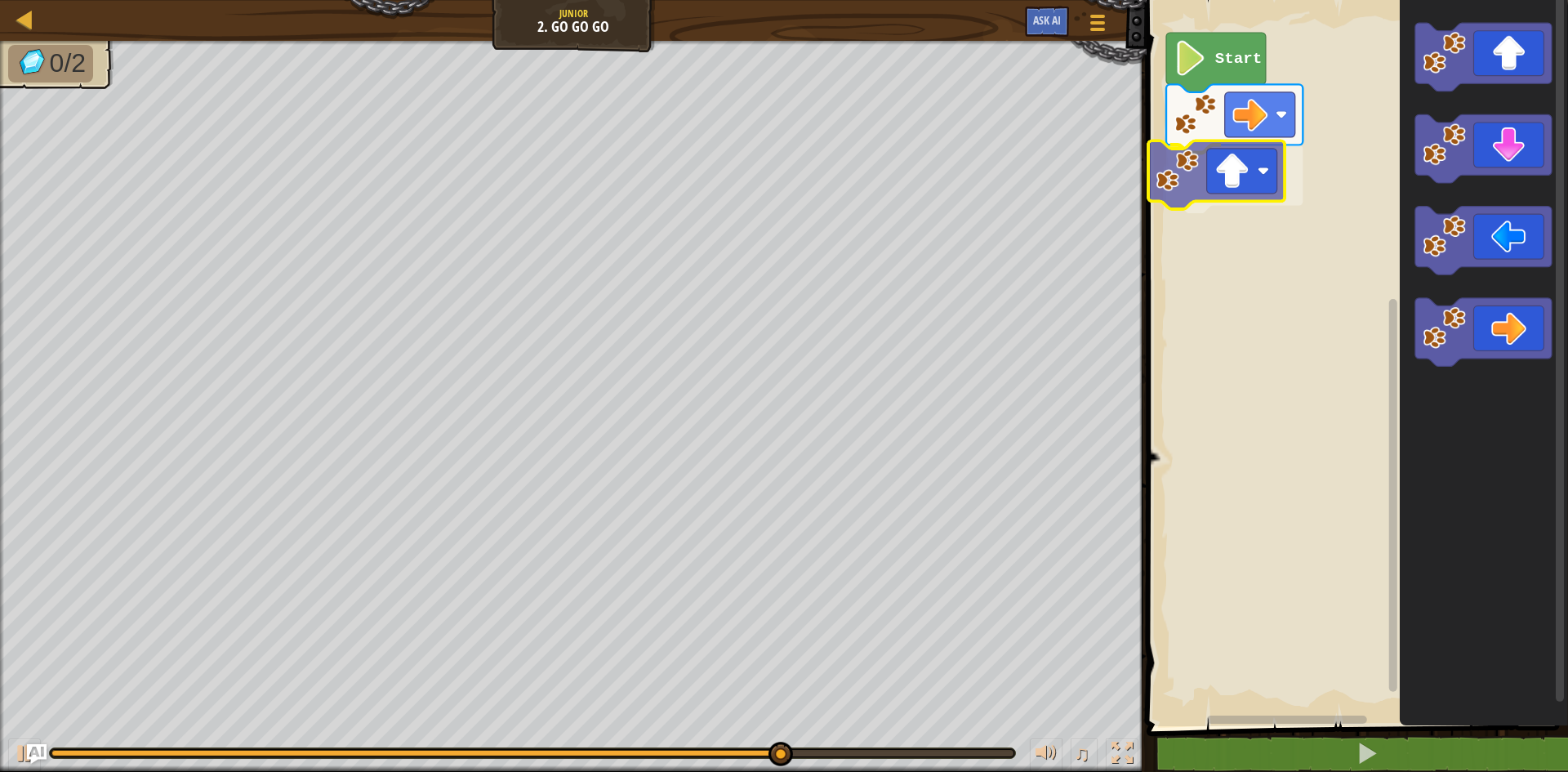
click at [1190, 166] on div "Start" at bounding box center [1354, 359] width 426 height 734
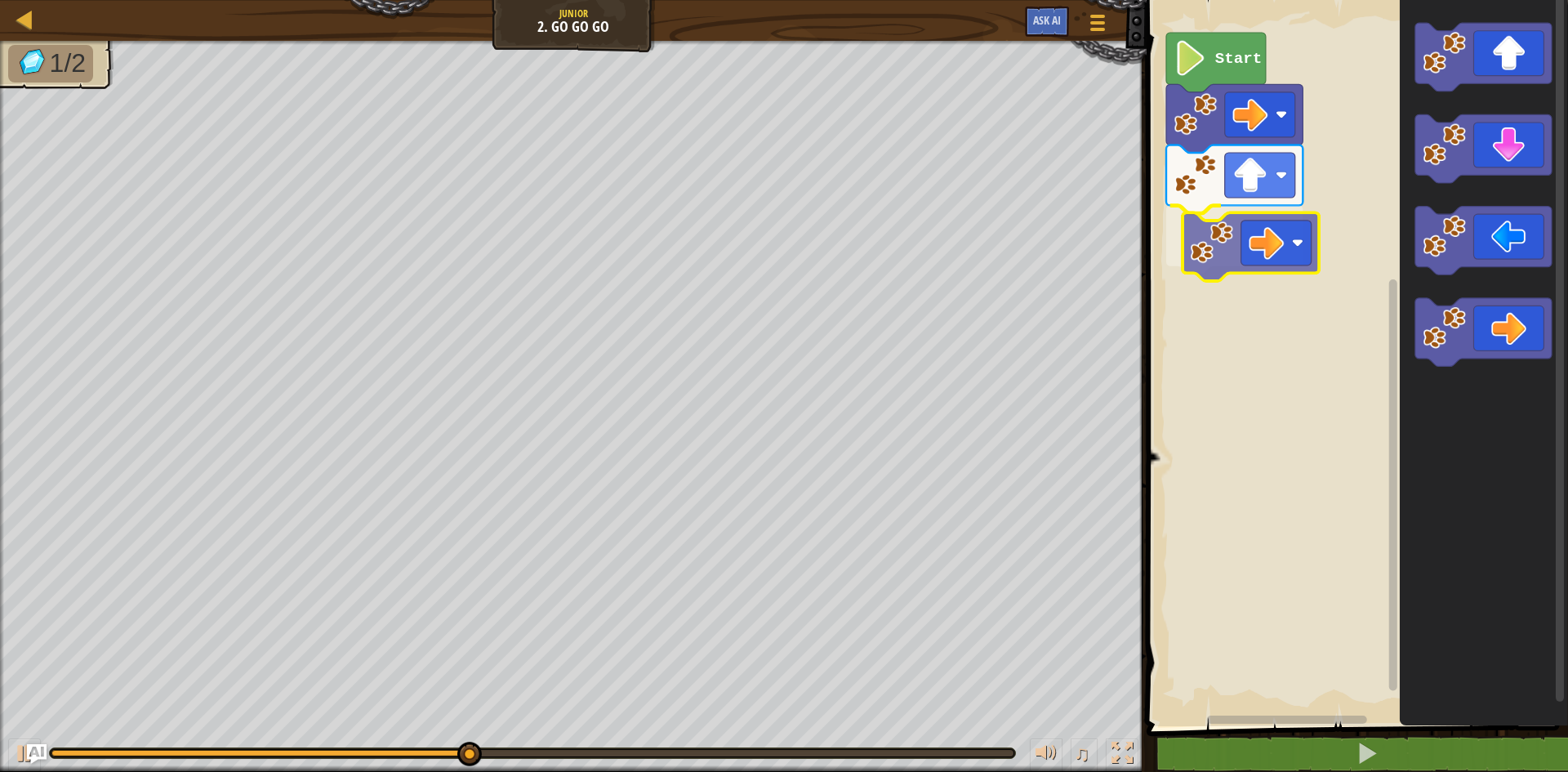
click at [1251, 240] on div "Start" at bounding box center [1354, 359] width 426 height 734
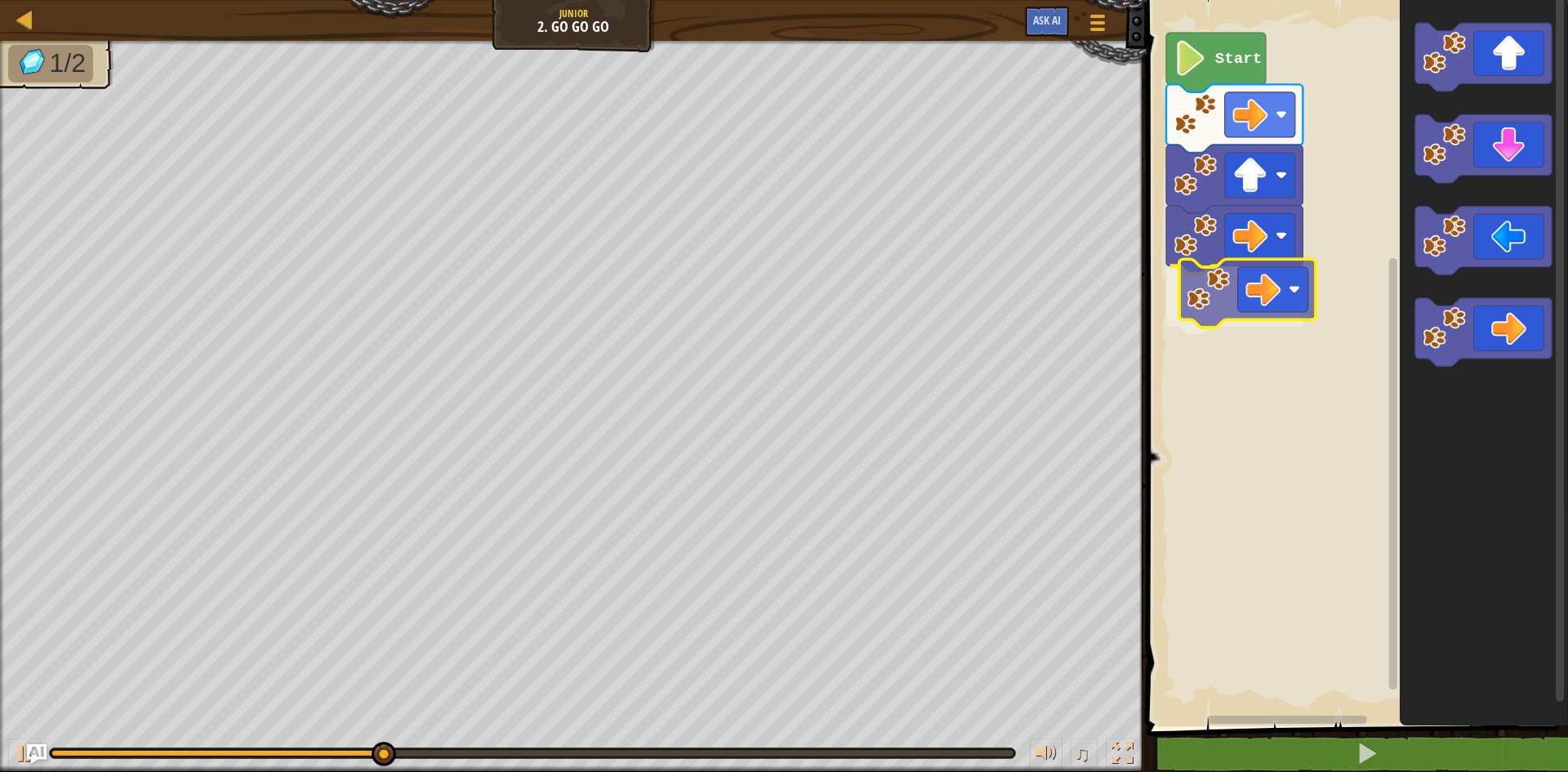
click at [1235, 265] on div "Start" at bounding box center [1354, 359] width 426 height 734
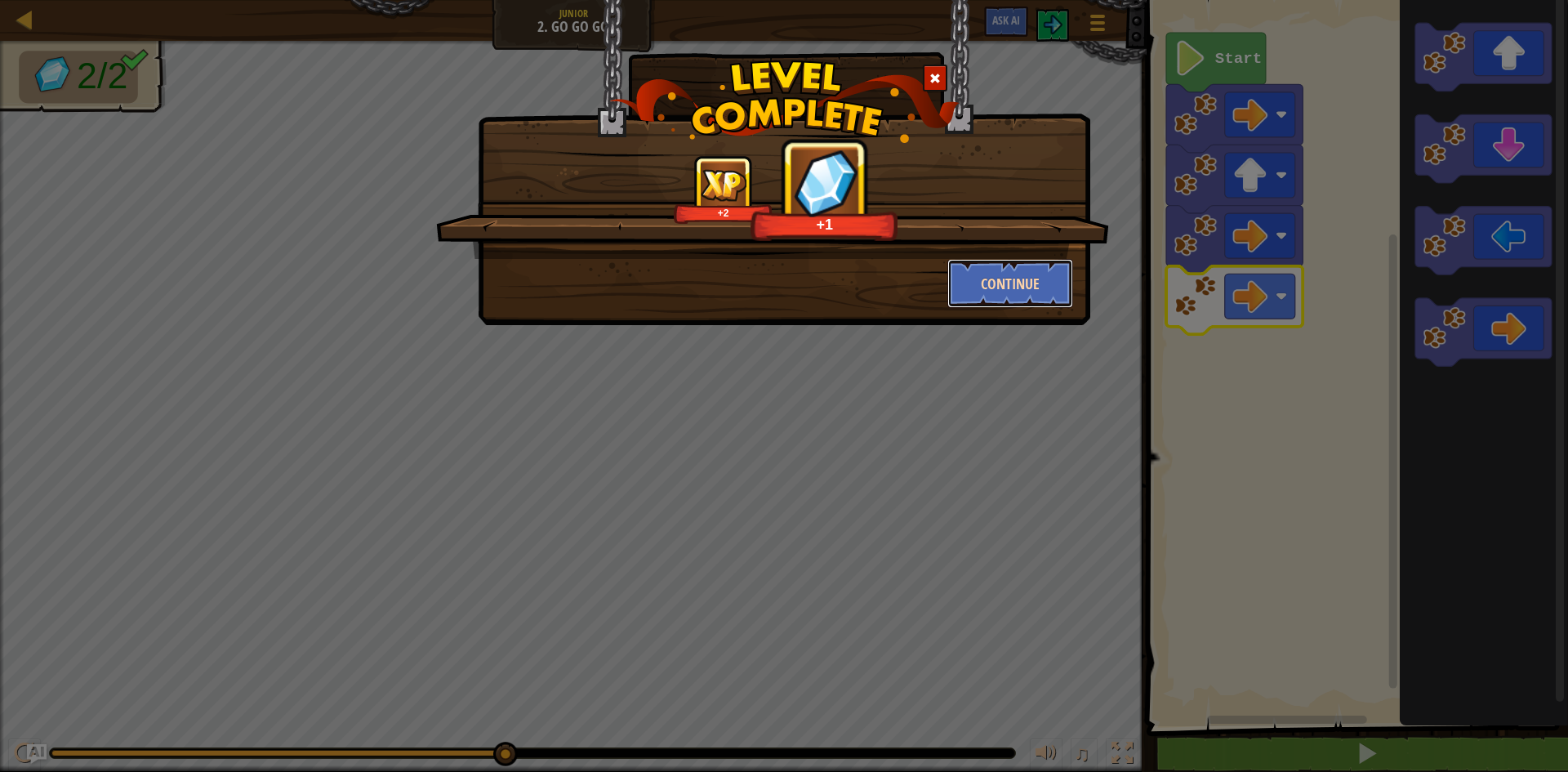
click at [1016, 273] on button "Continue" at bounding box center [1010, 283] width 127 height 49
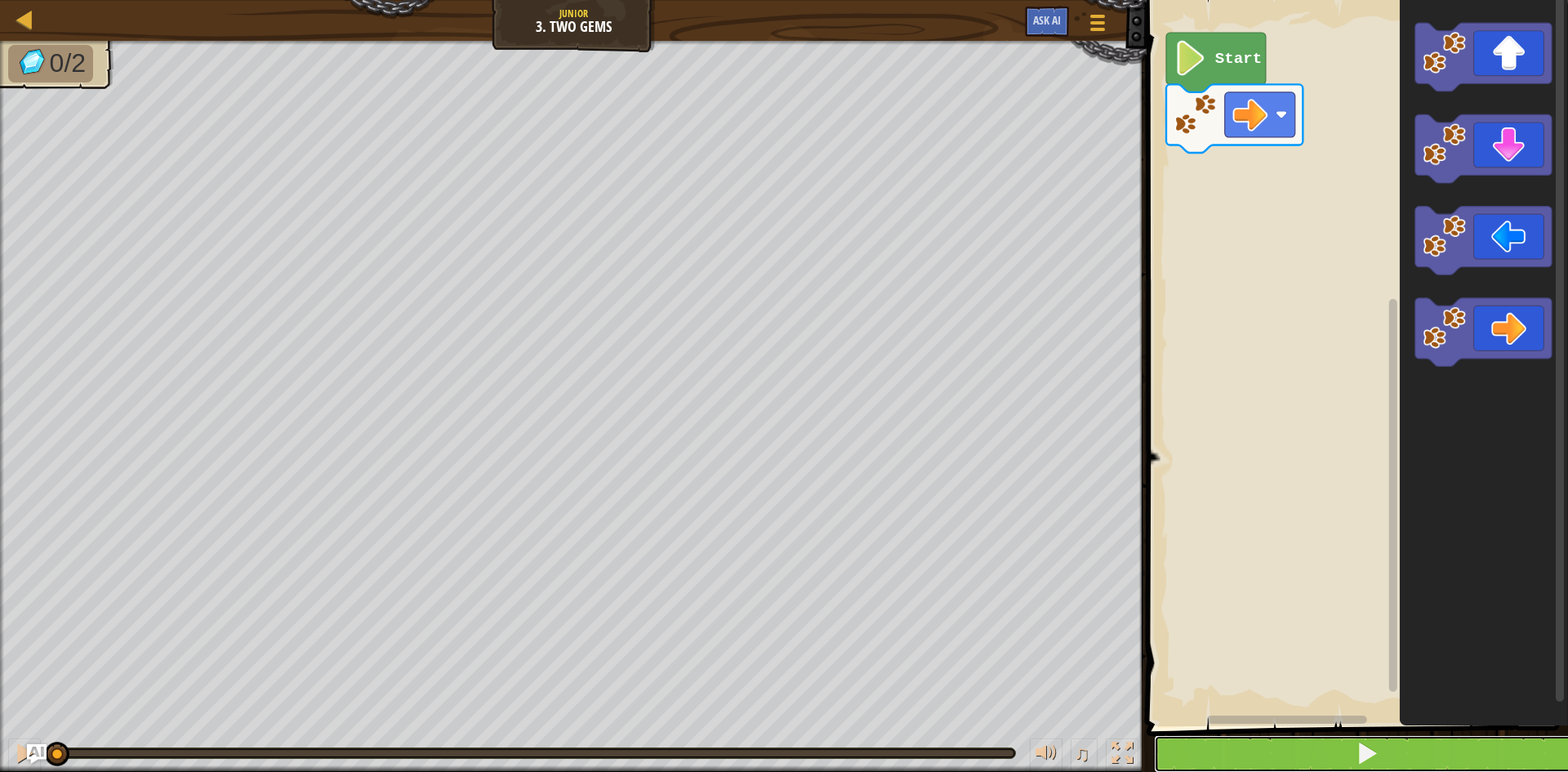
click at [1265, 757] on button at bounding box center [1367, 754] width 426 height 38
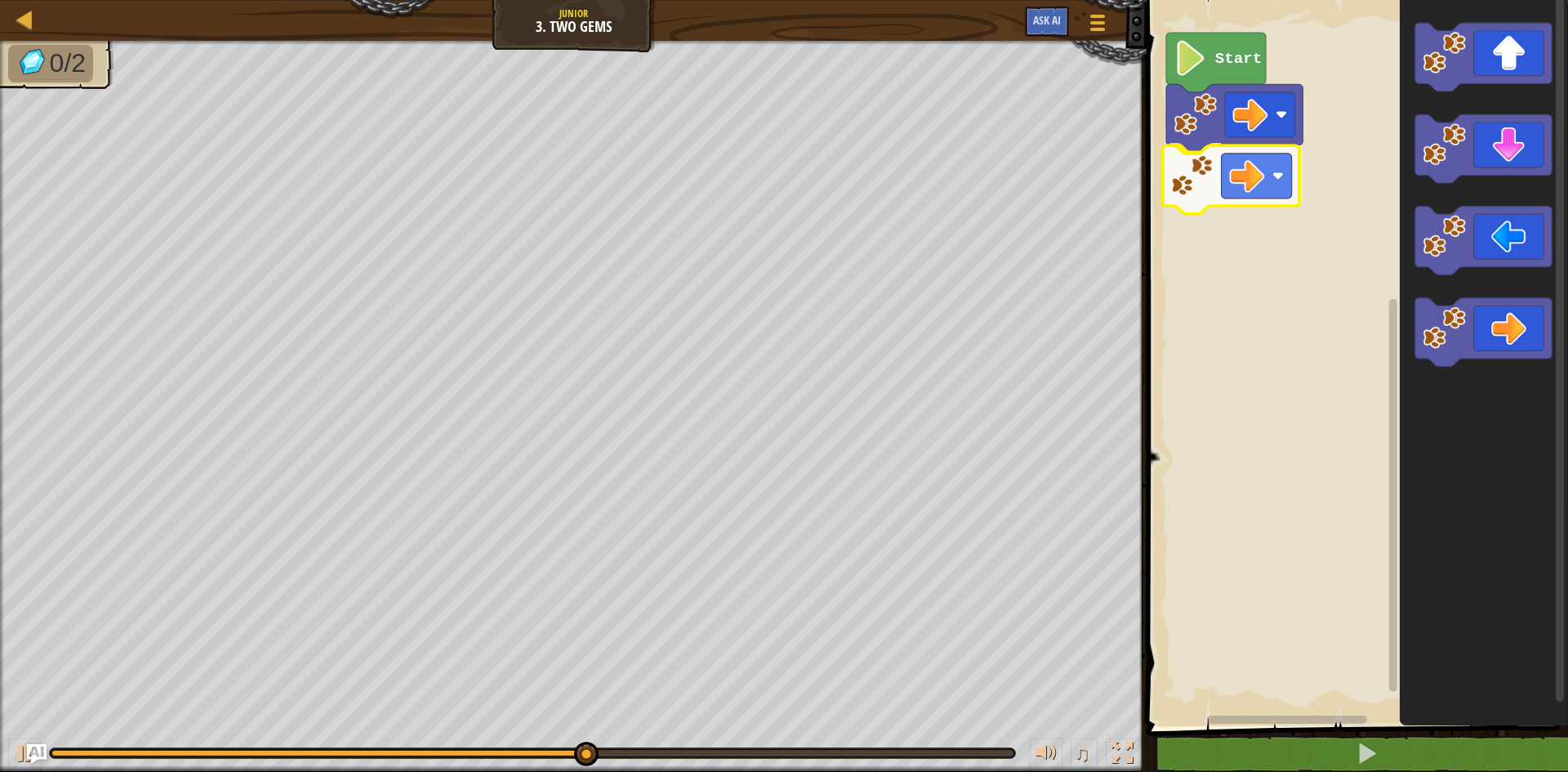
click at [1218, 199] on div "Start" at bounding box center [1354, 359] width 426 height 734
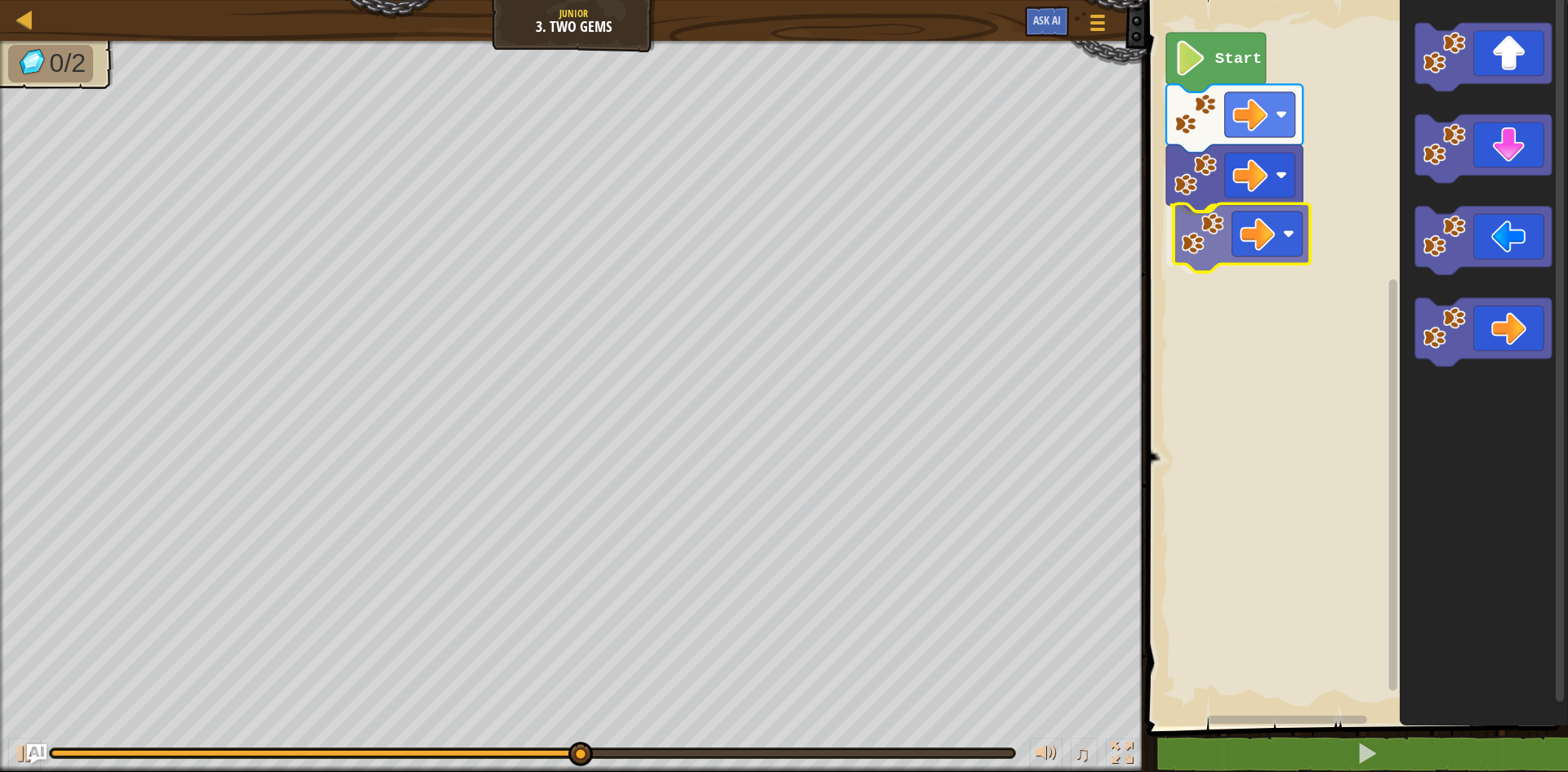
click at [1252, 243] on div "Start" at bounding box center [1354, 359] width 426 height 734
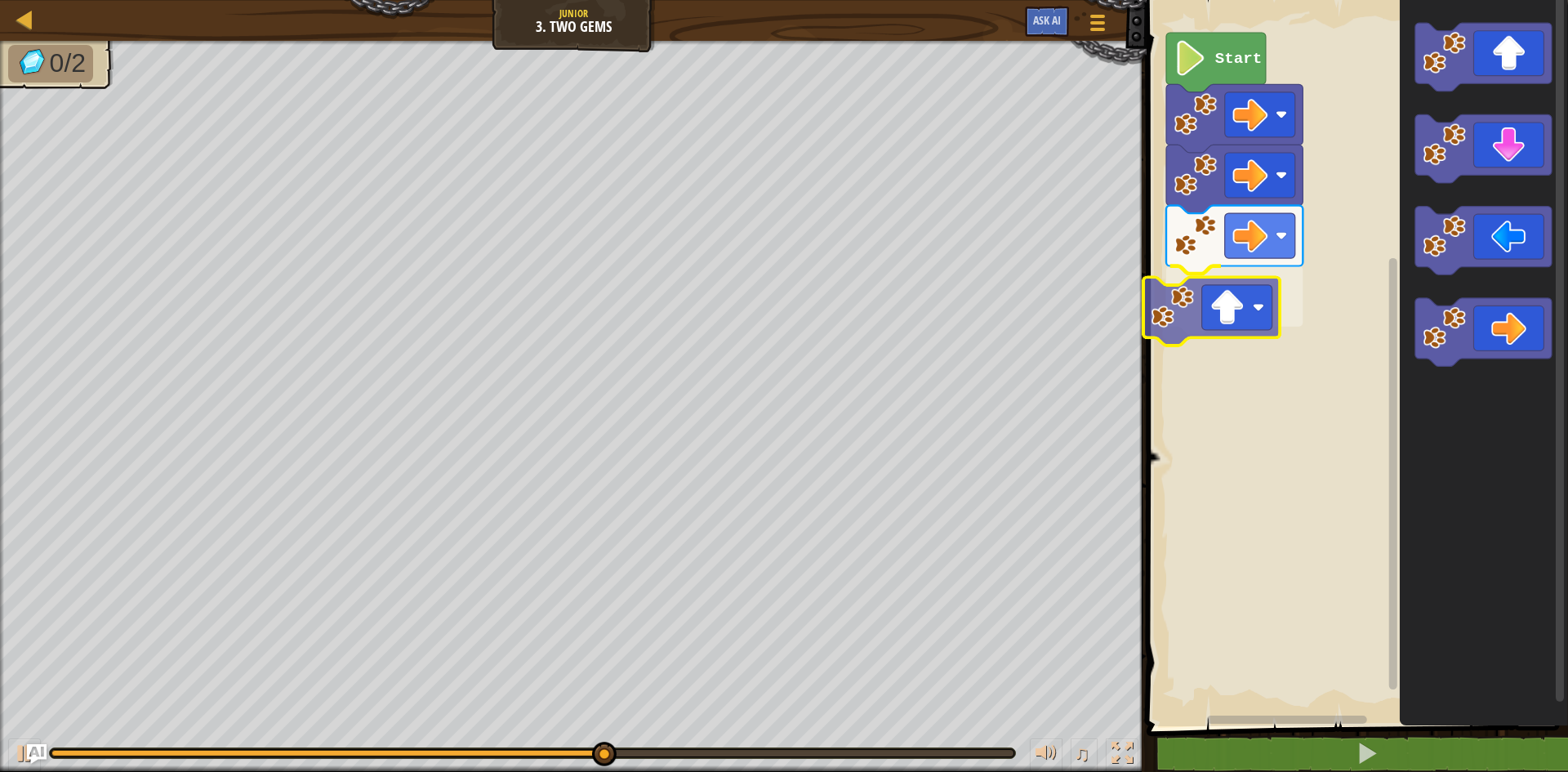
click at [1248, 307] on div "Start" at bounding box center [1354, 359] width 426 height 734
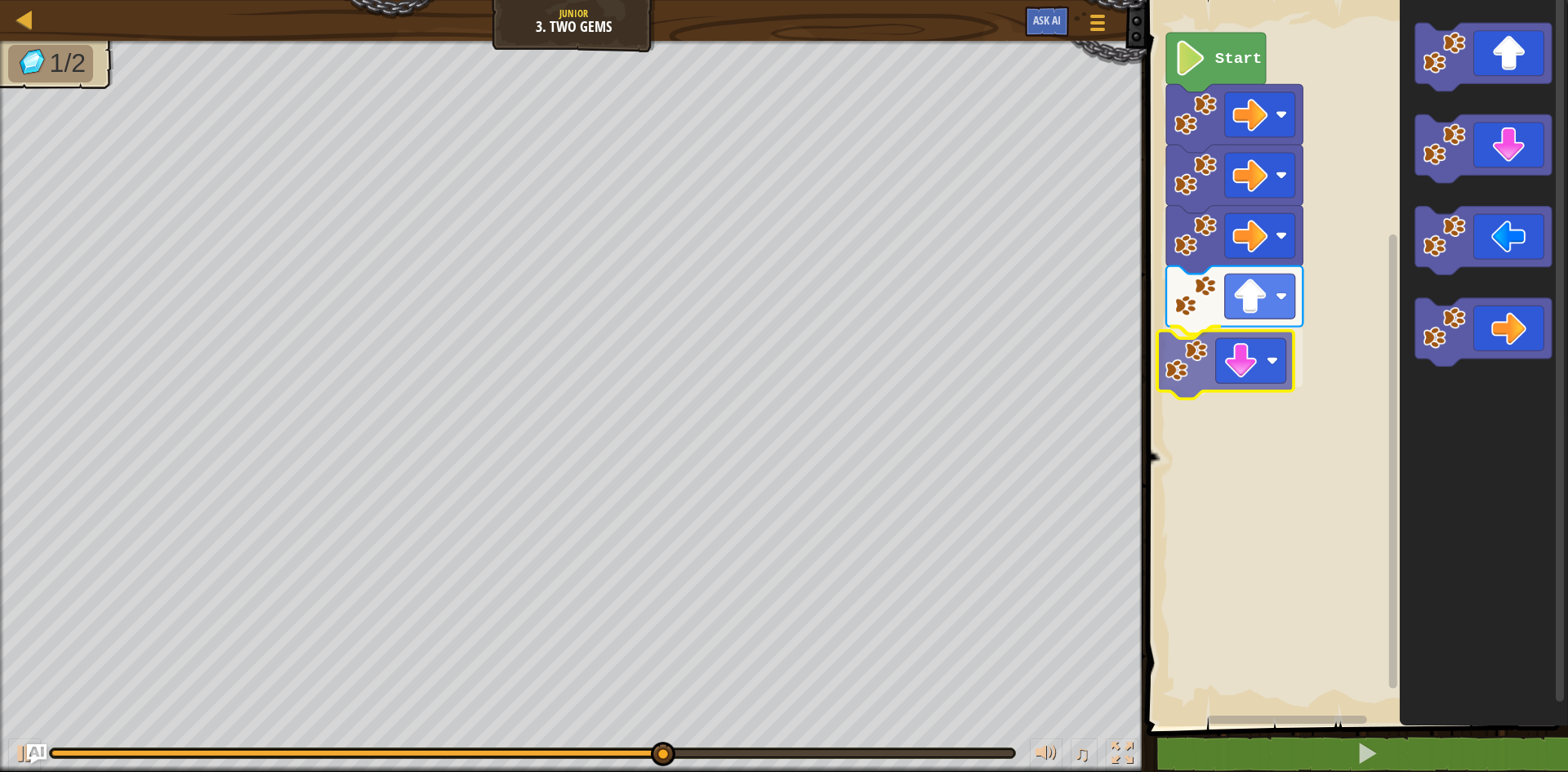
click at [1279, 355] on div "Start" at bounding box center [1354, 359] width 426 height 734
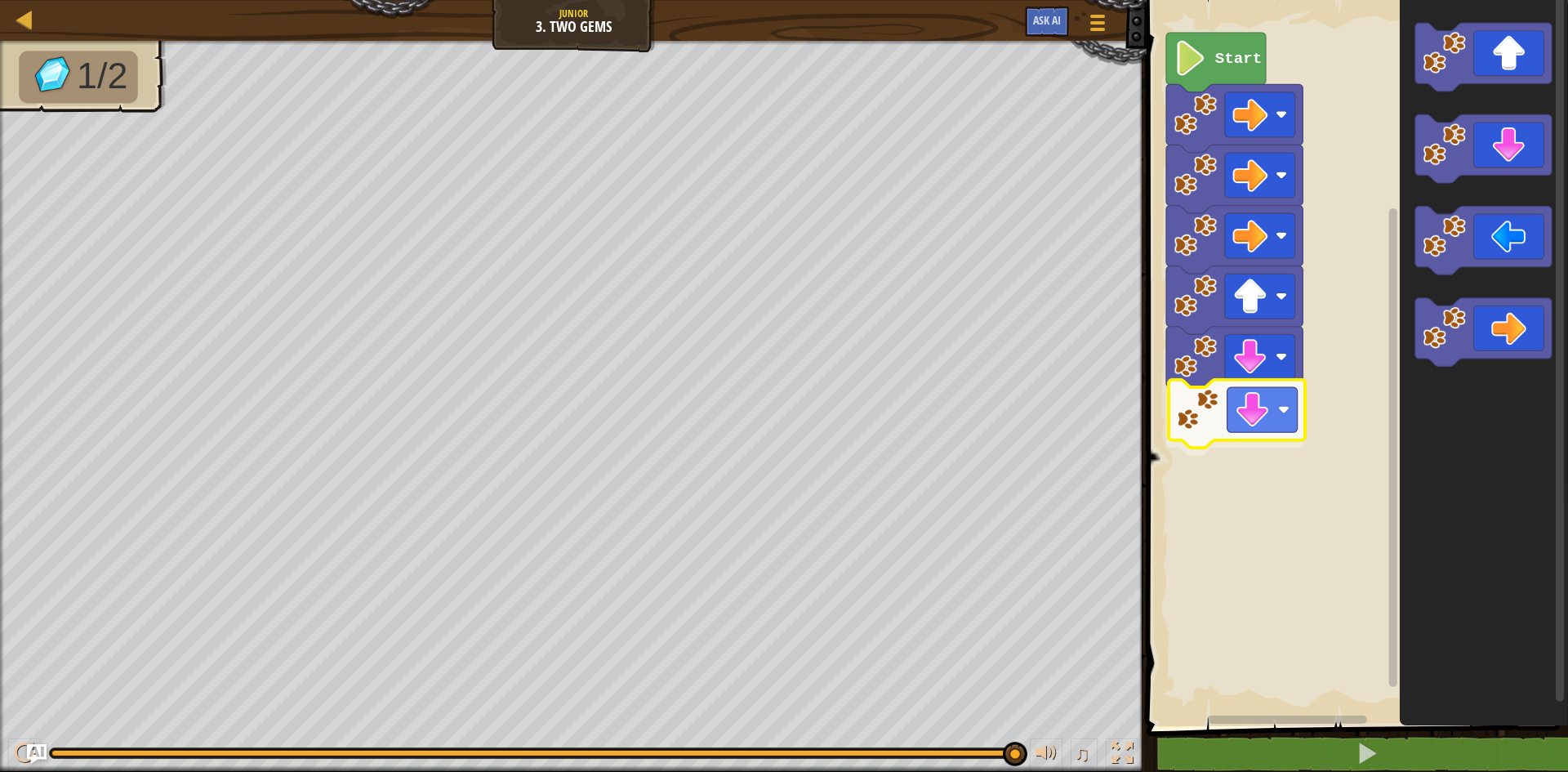
click at [1239, 412] on div "Start" at bounding box center [1354, 359] width 426 height 734
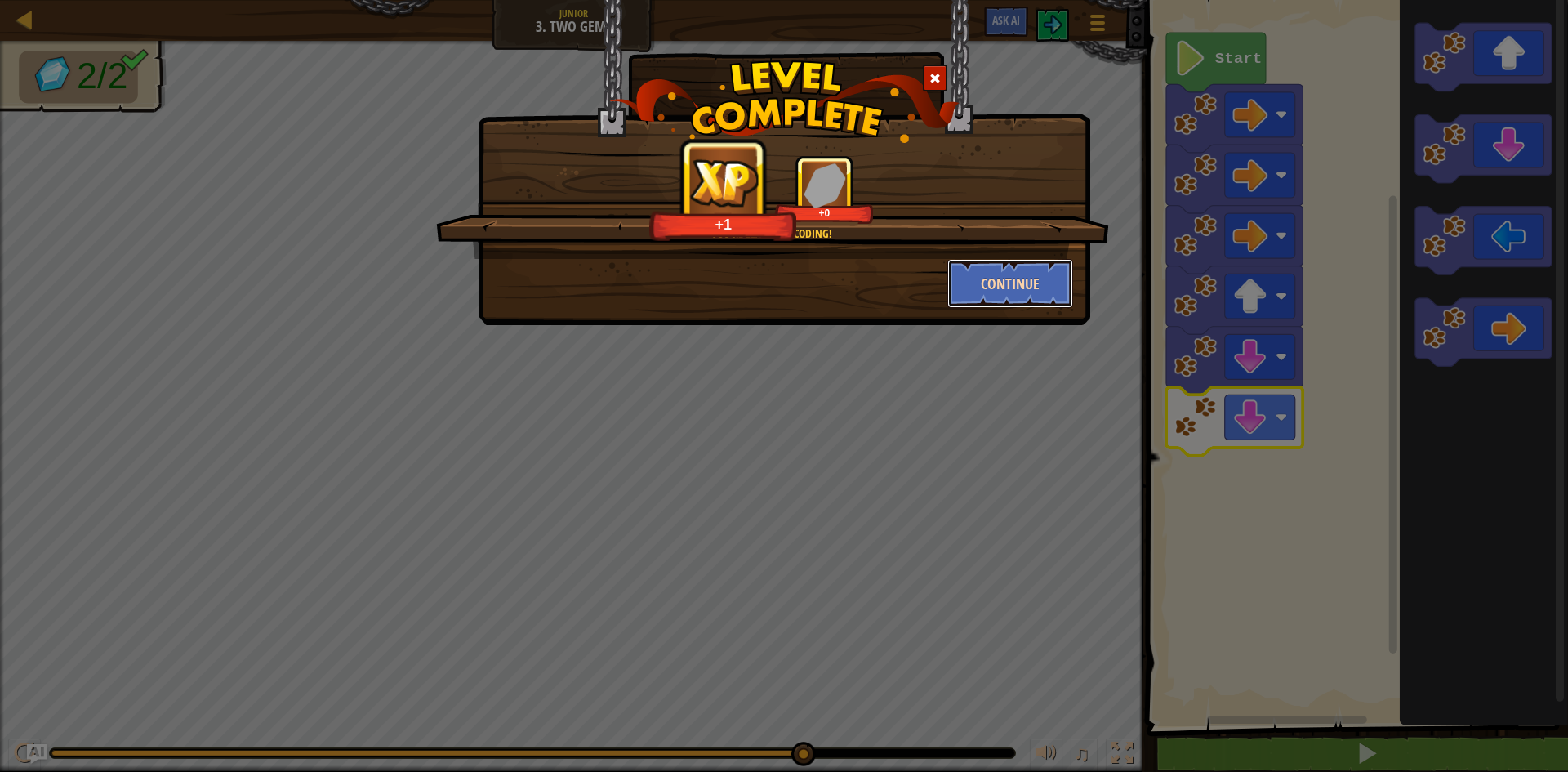
click at [1030, 280] on button "Continue" at bounding box center [1010, 283] width 127 height 49
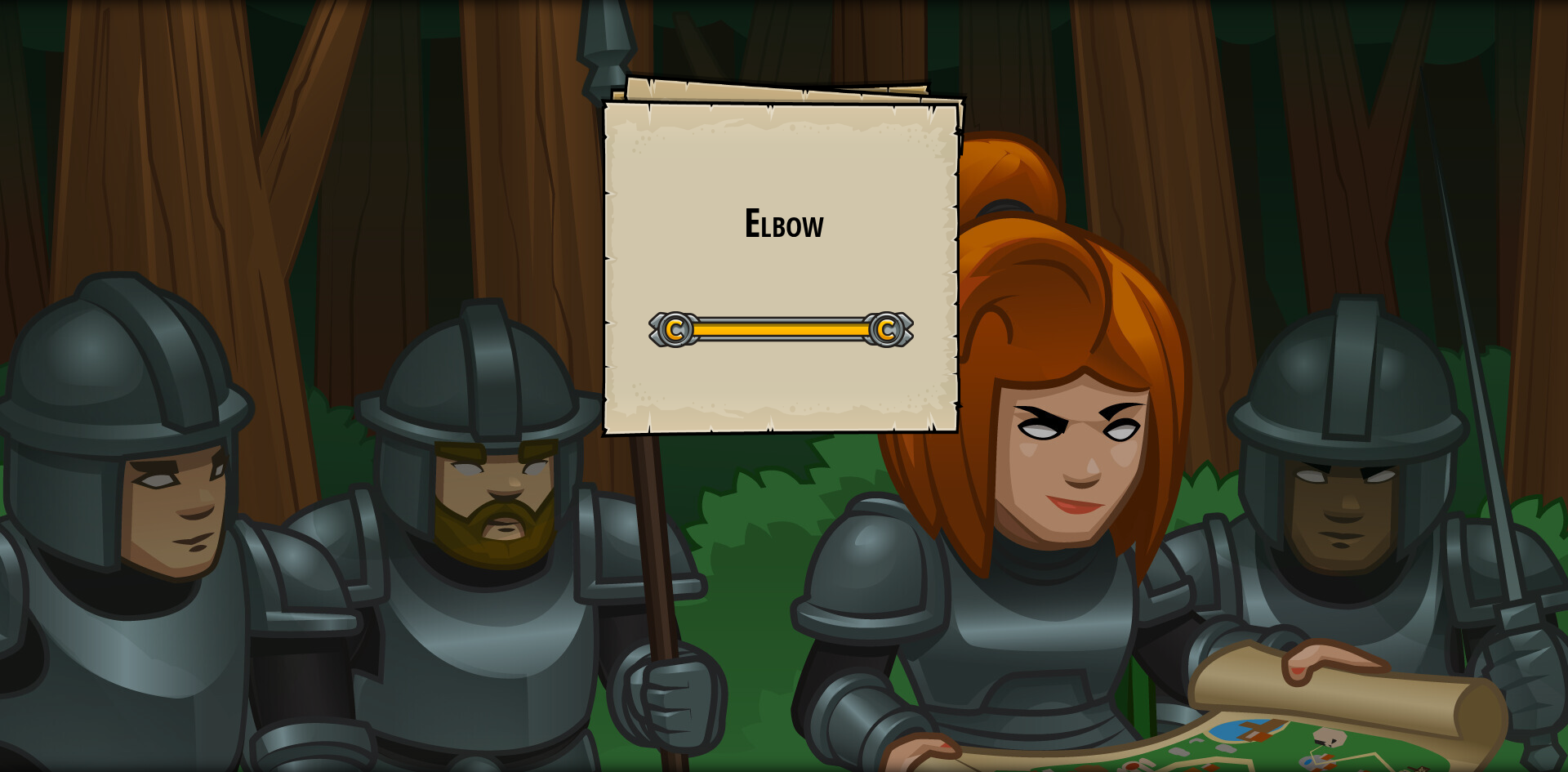
click at [1052, 200] on div "Elbow Goals Start Level Error loading from server. Try refreshing the page. You…" at bounding box center [784, 386] width 1568 height 772
drag, startPoint x: 924, startPoint y: 518, endPoint x: 910, endPoint y: 512, distance: 15.3
click at [914, 514] on div "Elbow Goals Start Level Error loading from server. Try refreshing the page. You…" at bounding box center [784, 386] width 1568 height 772
click at [910, 511] on div "Elbow Goals Start Level Error loading from server. Try refreshing the page. You…" at bounding box center [784, 386] width 1568 height 772
click at [901, 513] on div "Elbow Goals Start Level Error loading from server. Try refreshing the page. You…" at bounding box center [784, 386] width 1568 height 772
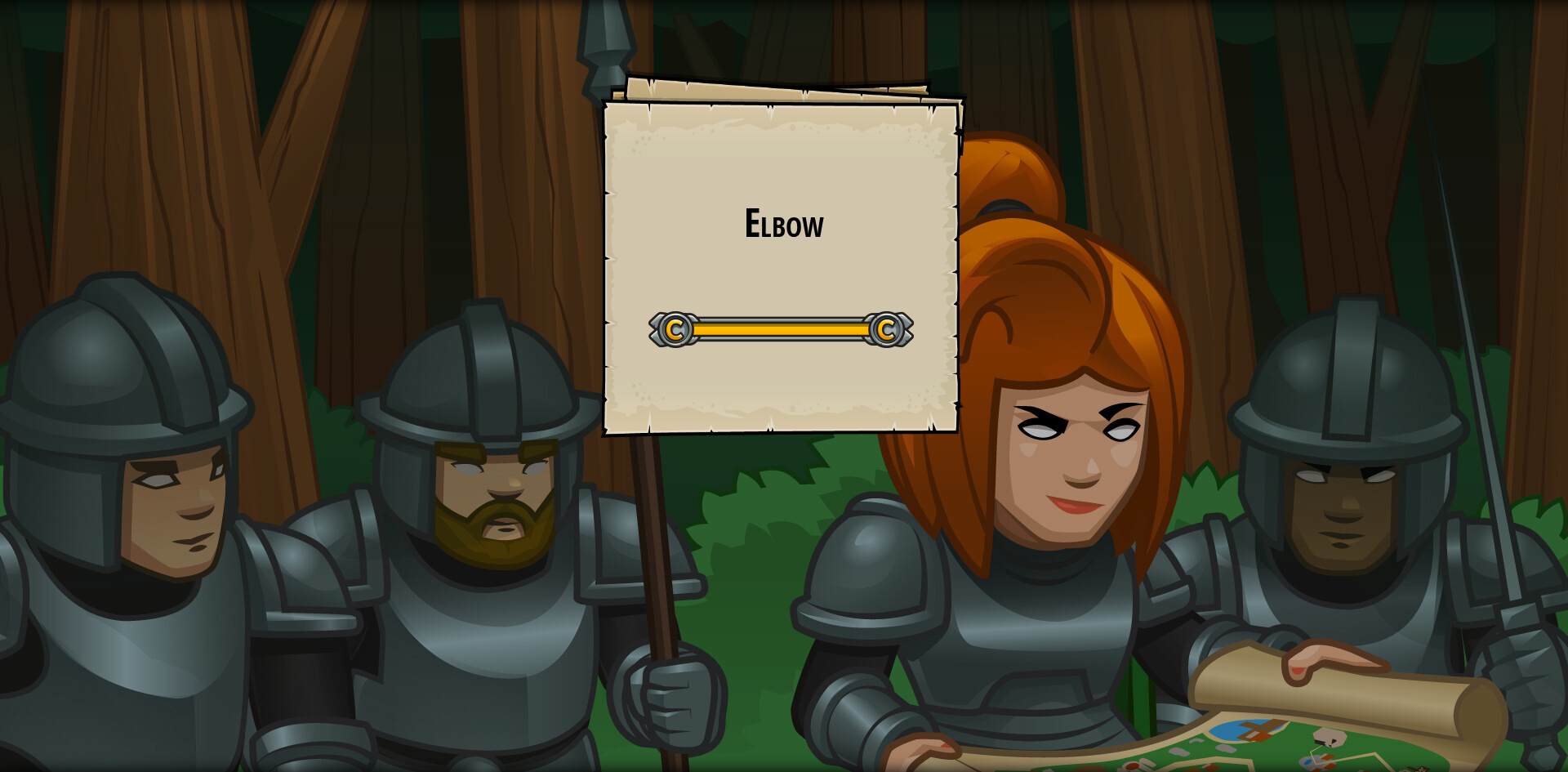
click at [901, 513] on div "Elbow Goals Start Level Error loading from server. Try refreshing the page. You…" at bounding box center [784, 386] width 1568 height 772
drag, startPoint x: 900, startPoint y: 513, endPoint x: 890, endPoint y: 512, distance: 9.8
click at [899, 512] on div "Elbow Goals Start Level Error loading from server. Try refreshing the page. You…" at bounding box center [784, 386] width 1568 height 772
drag, startPoint x: 890, startPoint y: 512, endPoint x: 885, endPoint y: 546, distance: 34.6
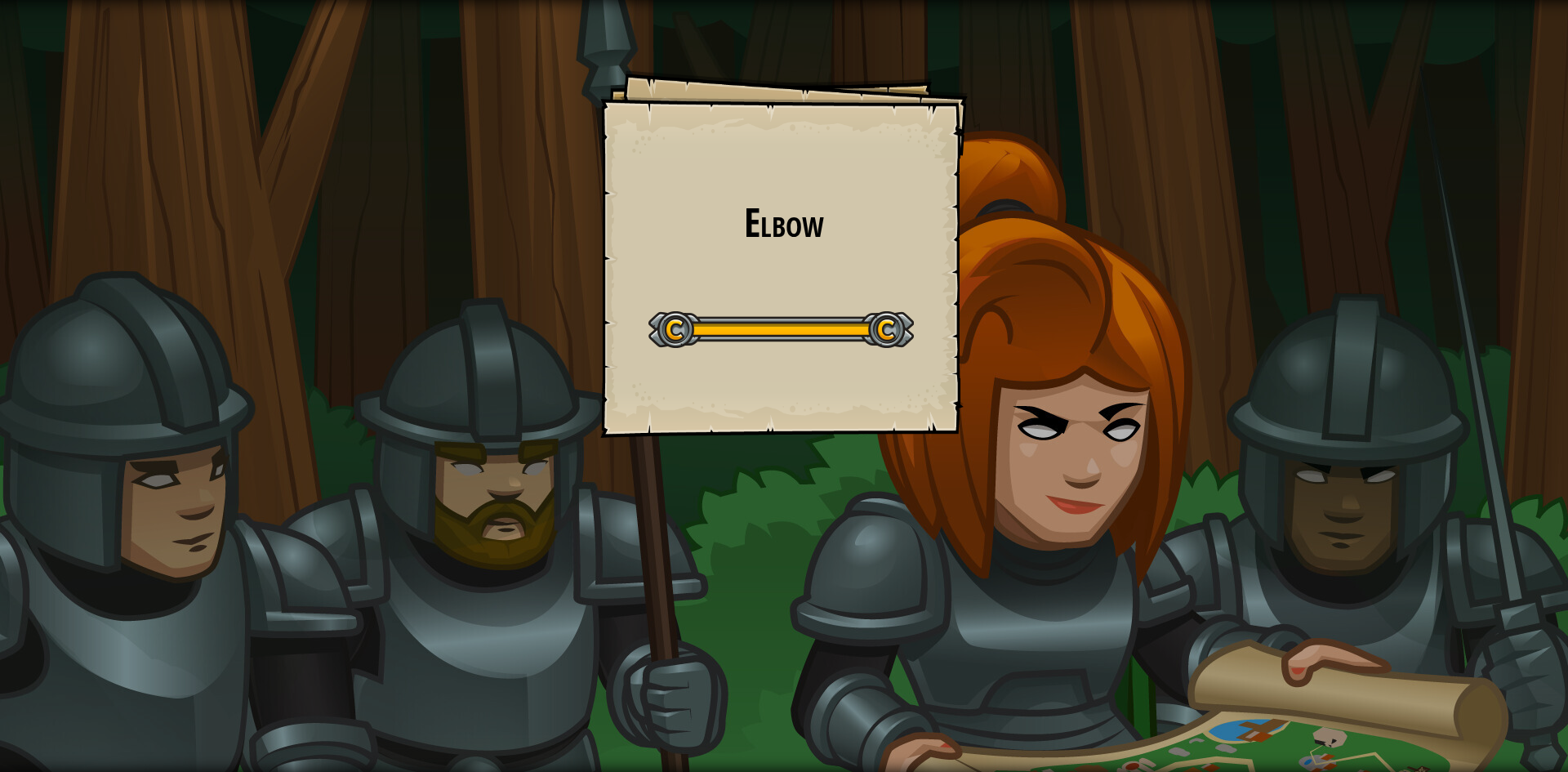
click at [889, 519] on div "Elbow Goals Start Level Error loading from server. Try refreshing the page. You…" at bounding box center [784, 386] width 1568 height 772
drag, startPoint x: 885, startPoint y: 546, endPoint x: 881, endPoint y: 557, distance: 11.4
click at [883, 553] on div "Elbow Goals Start Level Error loading from server. Try refreshing the page. You…" at bounding box center [784, 386] width 1568 height 772
drag, startPoint x: 877, startPoint y: 562, endPoint x: 868, endPoint y: 606, distance: 45.0
click at [876, 572] on div "Elbow Goals Start Level Error loading from server. Try refreshing the page. You…" at bounding box center [784, 386] width 1568 height 772
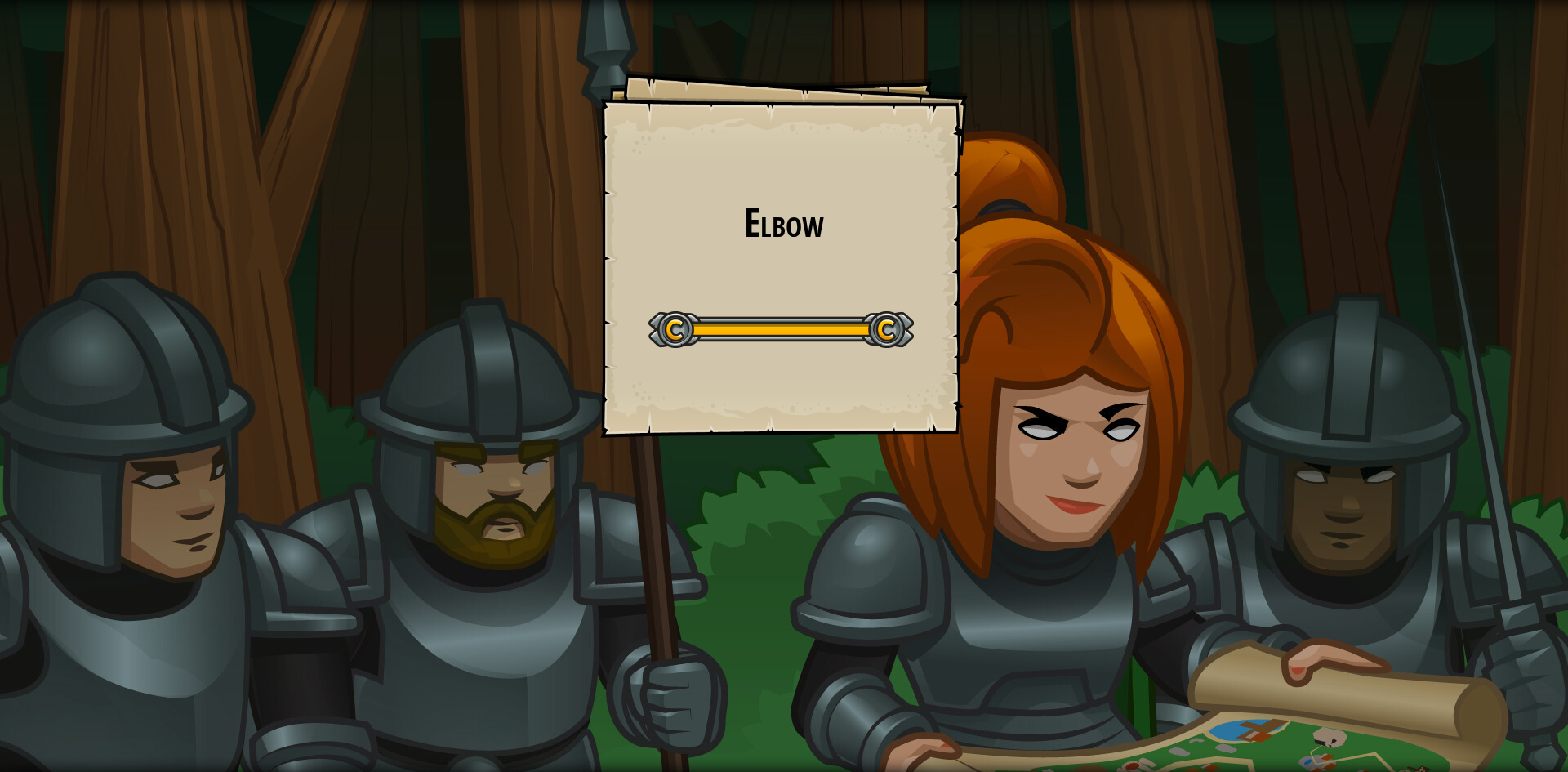
drag, startPoint x: 867, startPoint y: 606, endPoint x: 865, endPoint y: 619, distance: 13.2
click at [867, 611] on div "Elbow Goals Start Level Error loading from server. Try refreshing the page. You…" at bounding box center [784, 386] width 1568 height 772
click at [870, 620] on div "Elbow Goals Start Level Error loading from server. Try refreshing the page. You…" at bounding box center [784, 386] width 1568 height 772
drag, startPoint x: 872, startPoint y: 620, endPoint x: 872, endPoint y: 634, distance: 14.7
click at [872, 623] on div "Elbow Goals Start Level Error loading from server. Try refreshing the page. You…" at bounding box center [784, 386] width 1568 height 772
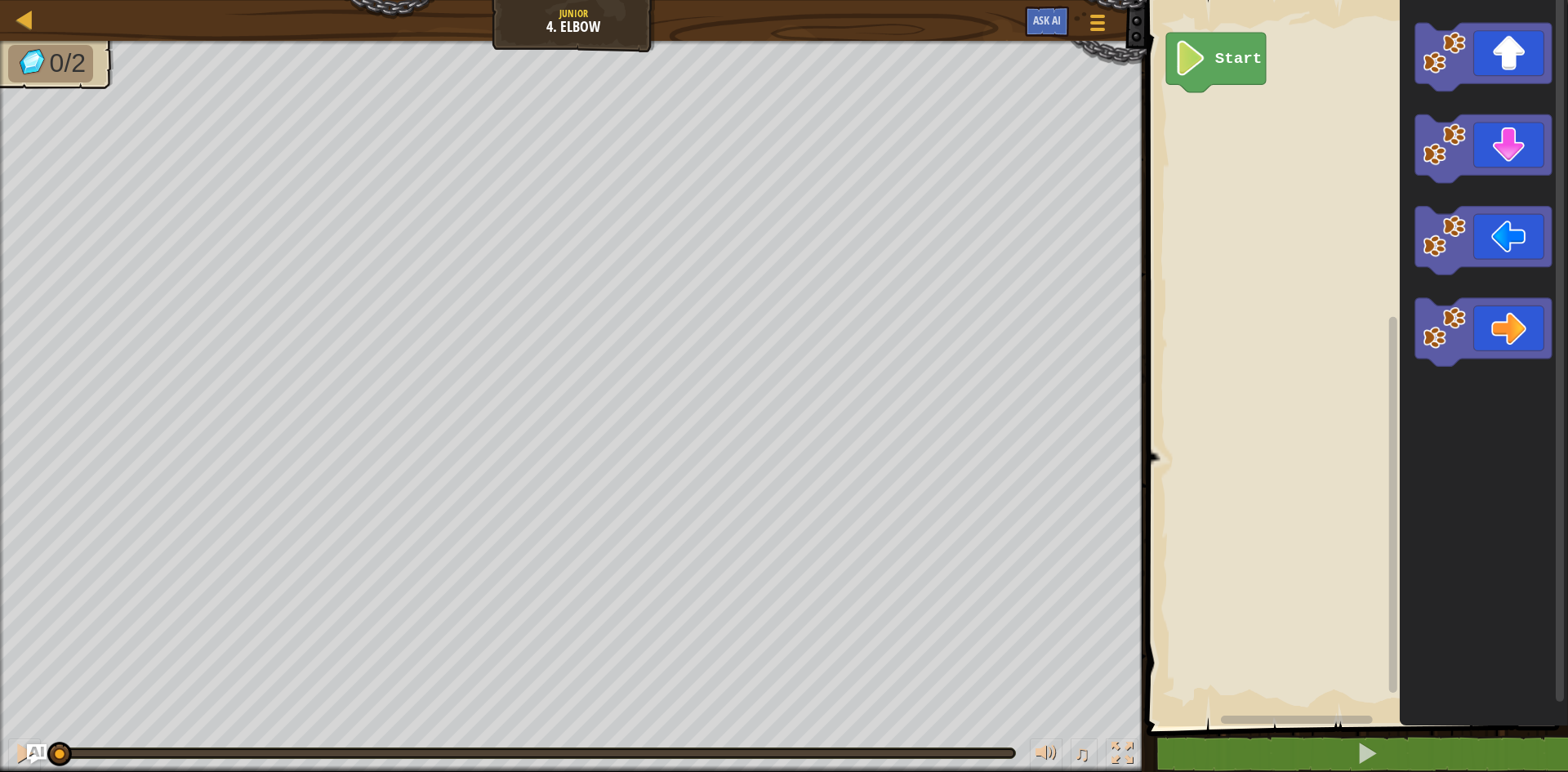
click at [1336, 164] on div "Start" at bounding box center [1354, 359] width 426 height 734
click at [1204, 118] on div "Start" at bounding box center [1354, 359] width 426 height 734
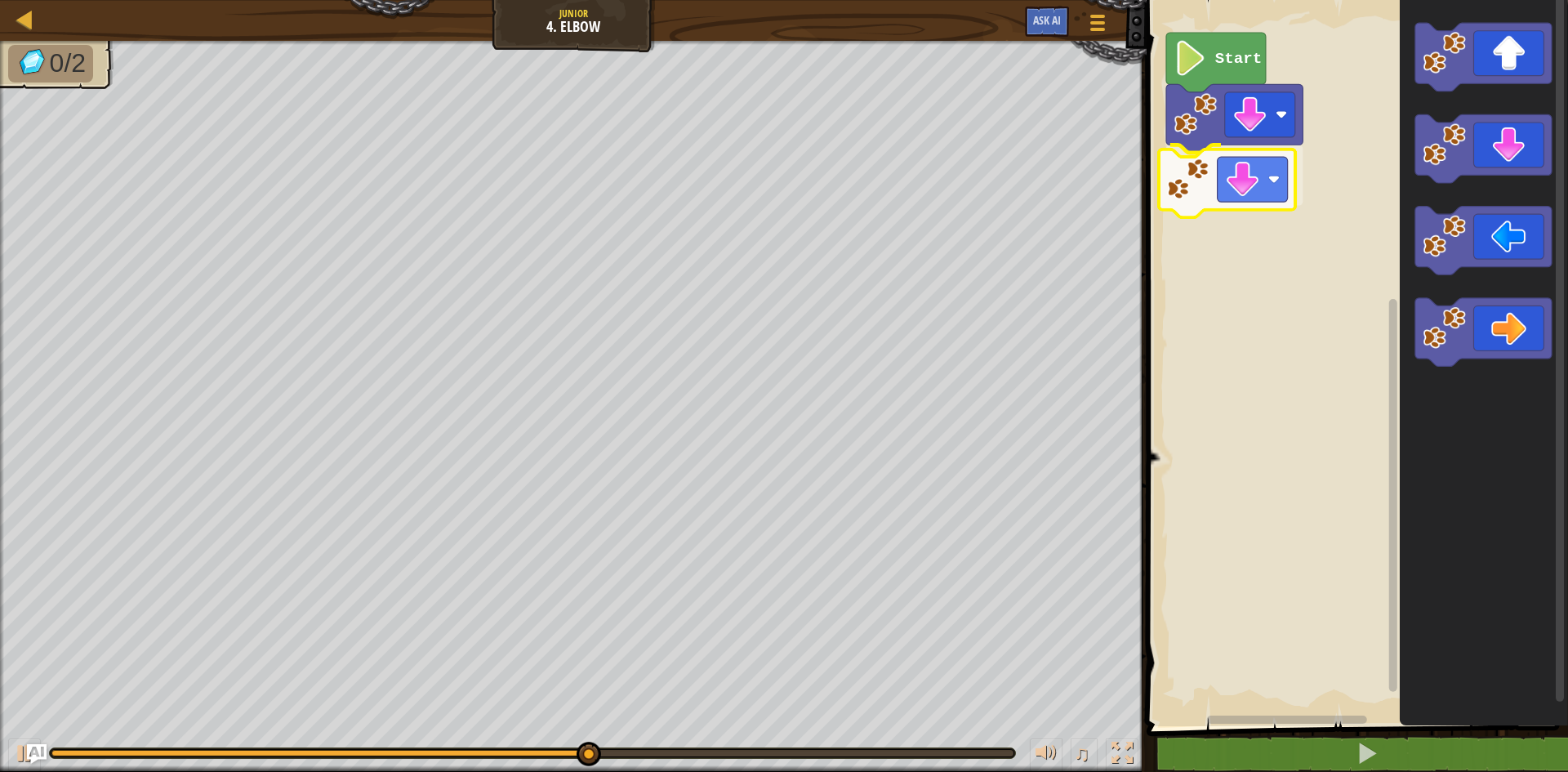
click at [1252, 201] on div "Start" at bounding box center [1354, 359] width 426 height 734
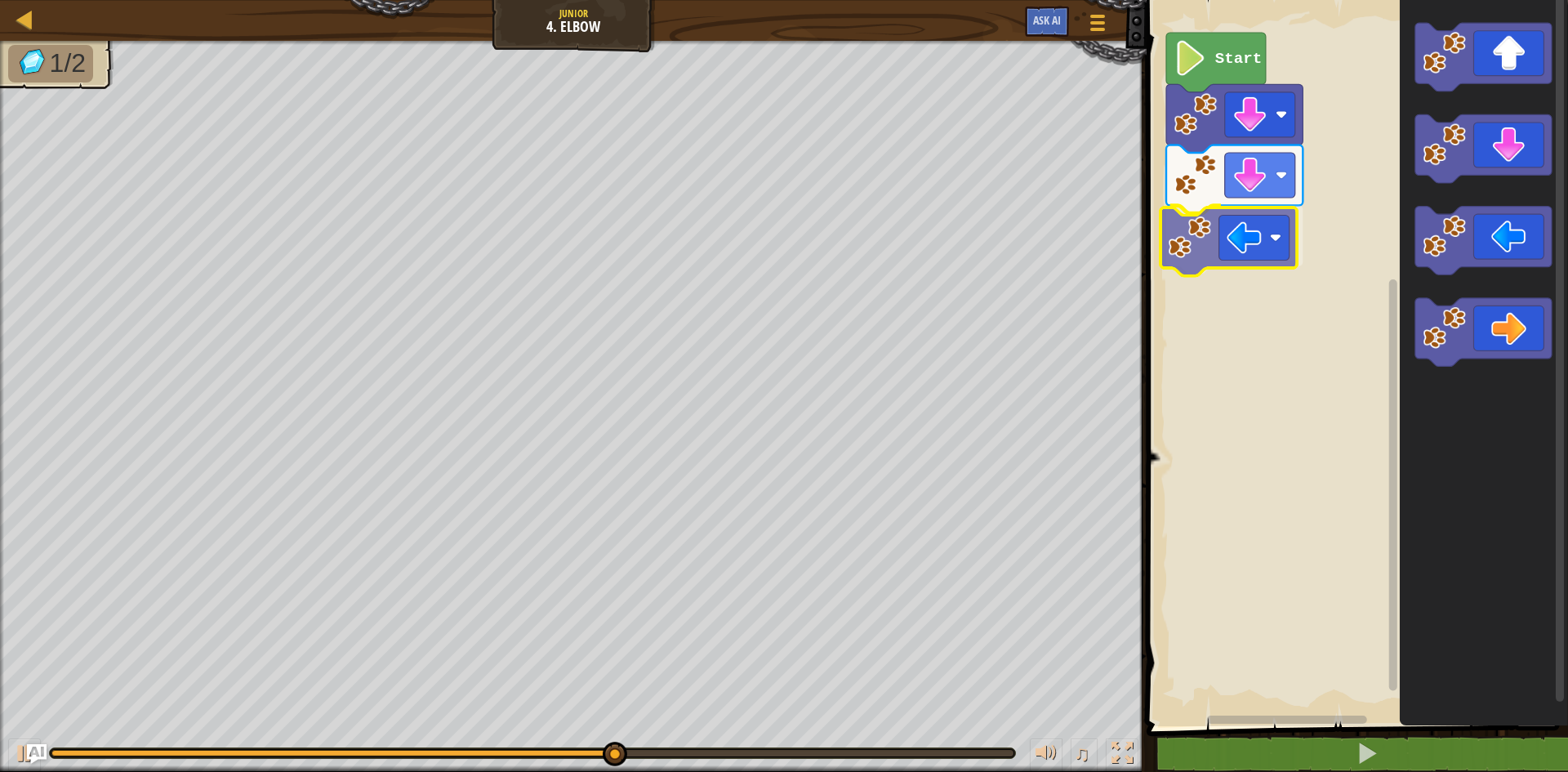
click at [1250, 240] on div "Start" at bounding box center [1354, 359] width 426 height 734
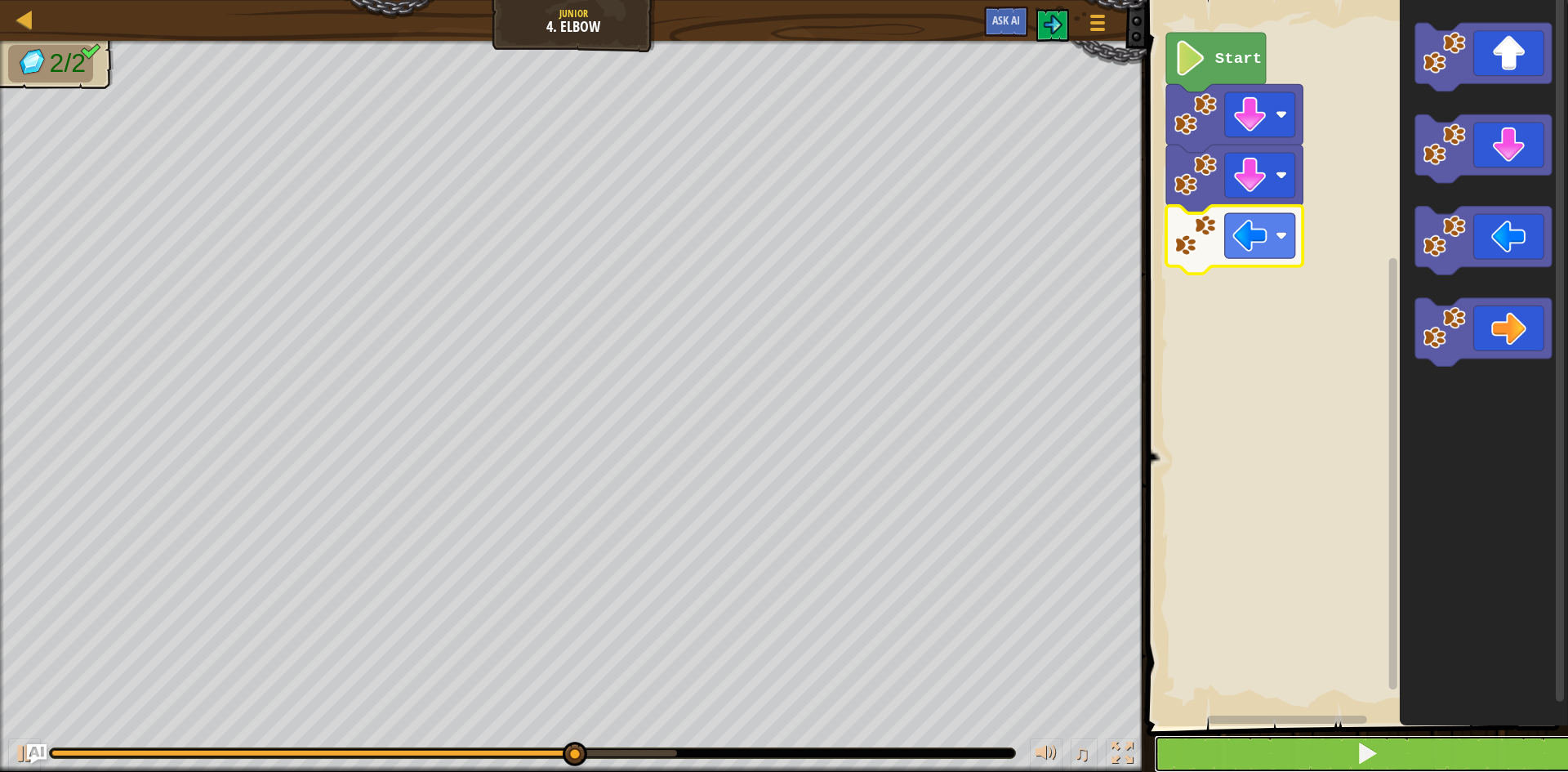
click at [1293, 750] on button at bounding box center [1367, 754] width 426 height 38
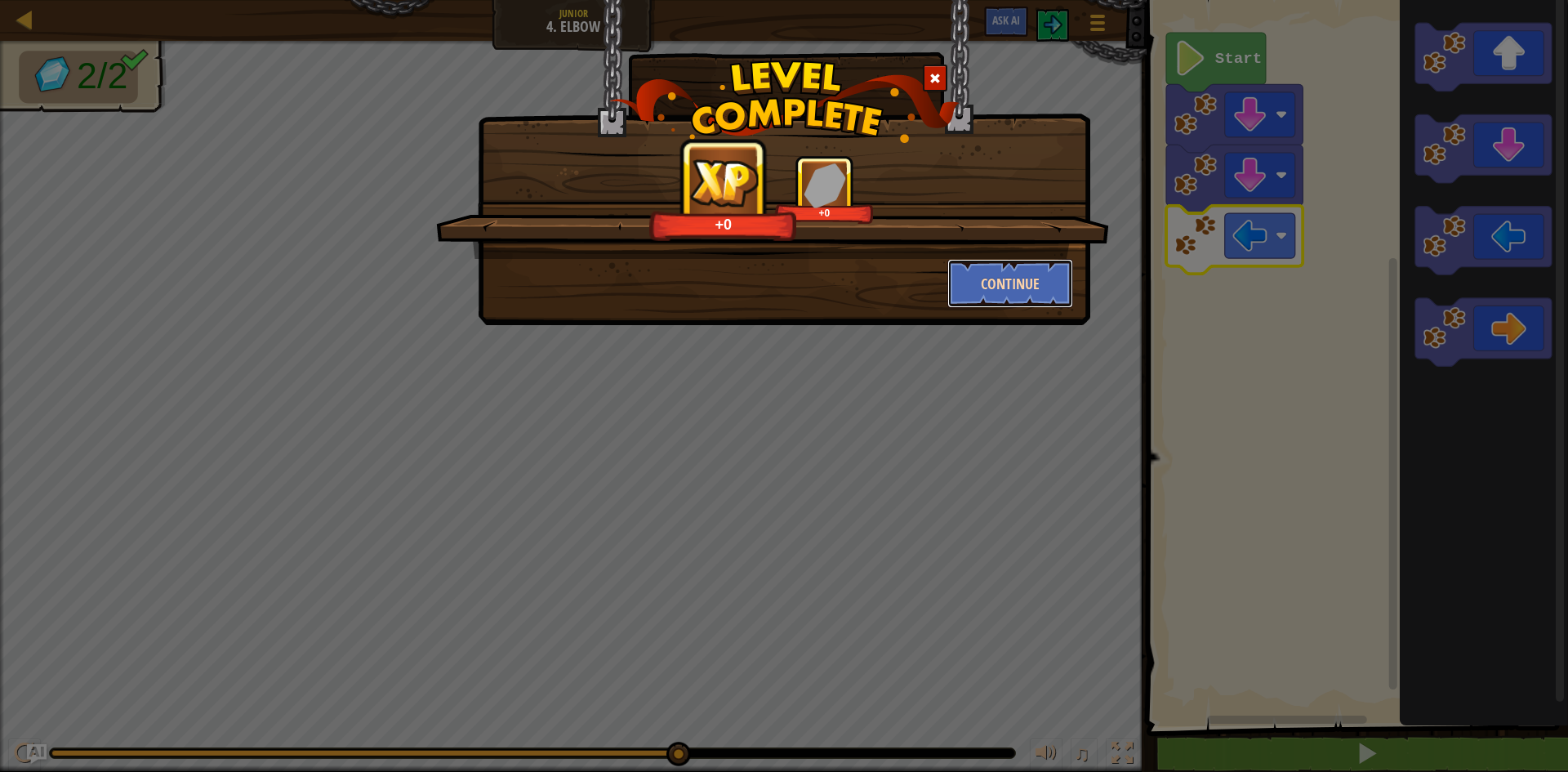
click at [993, 280] on button "Continue" at bounding box center [1010, 283] width 127 height 49
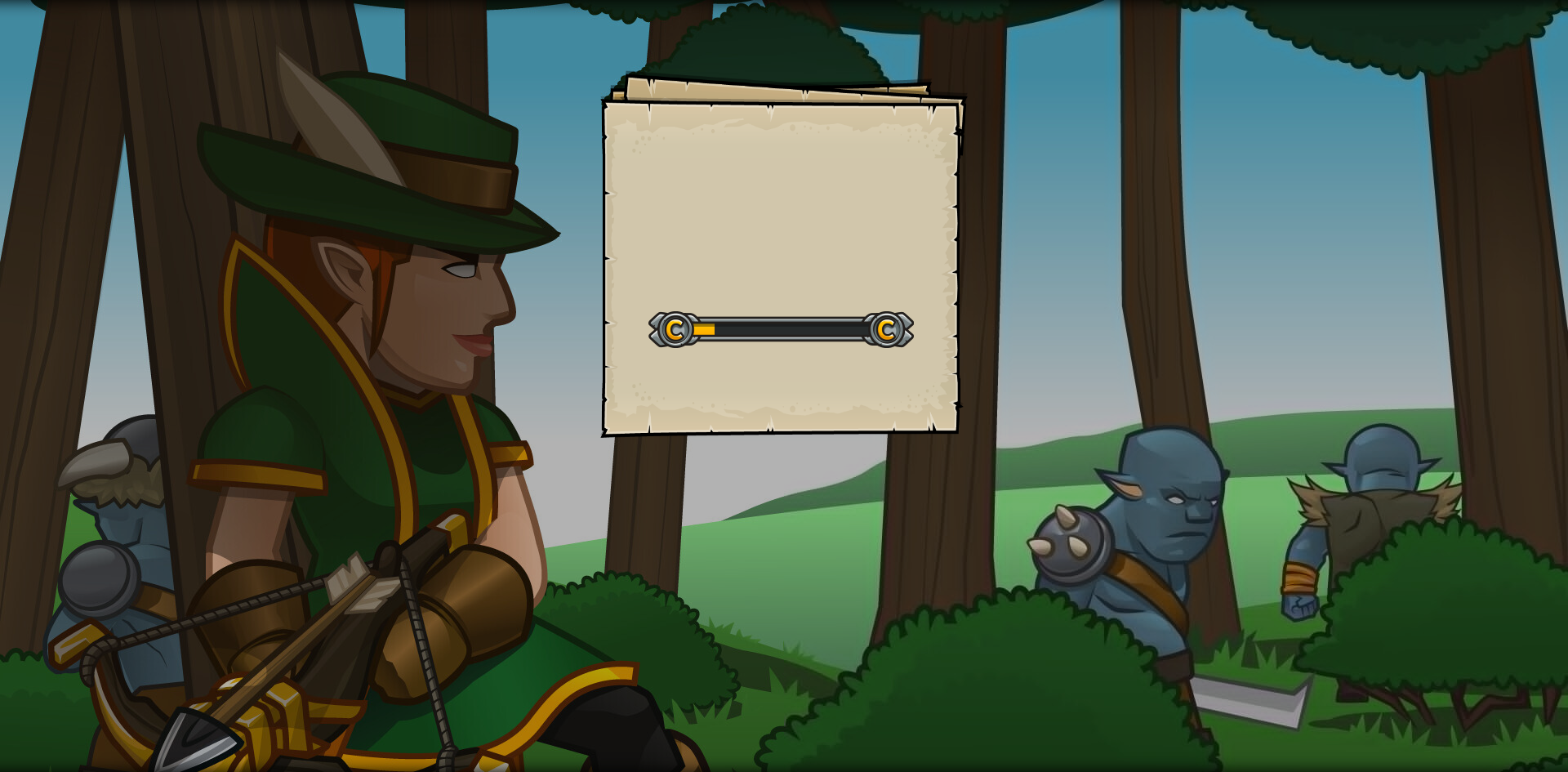
drag, startPoint x: 527, startPoint y: 386, endPoint x: 552, endPoint y: 403, distance: 30.6
click at [530, 389] on div "Goals Start Level Error loading from server. Try refreshing the page. You'll ne…" at bounding box center [784, 386] width 1568 height 772
click at [552, 403] on div "Goals Start Level Error loading from server. Try refreshing the page. You'll ne…" at bounding box center [784, 386] width 1568 height 772
click at [1088, 364] on div "Shiny Goals Start Level Error loading from server. Try refreshing the page. You…" at bounding box center [784, 386] width 1568 height 772
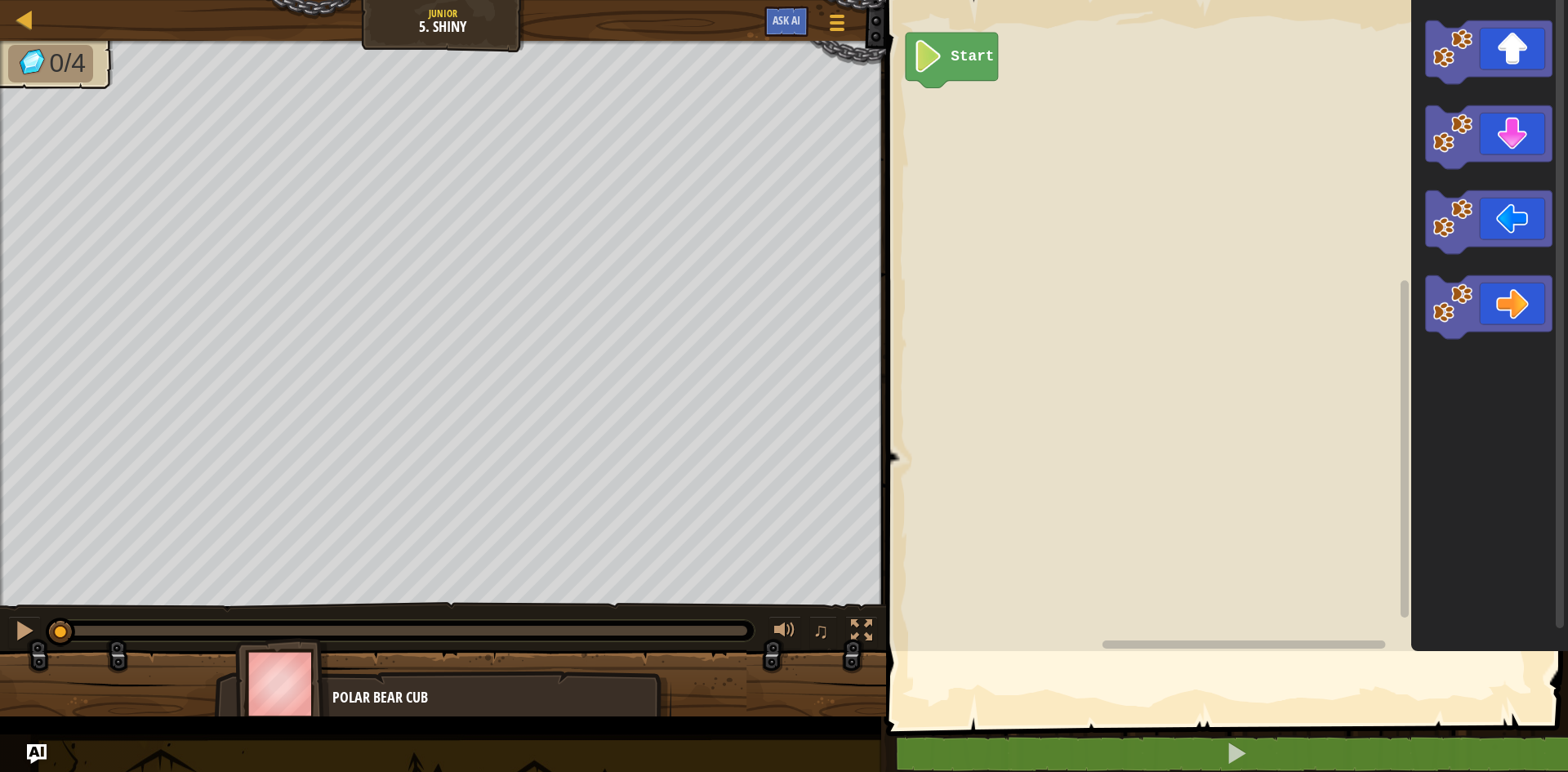
click at [987, 380] on rect "Blockly Workspace" at bounding box center [1224, 321] width 687 height 659
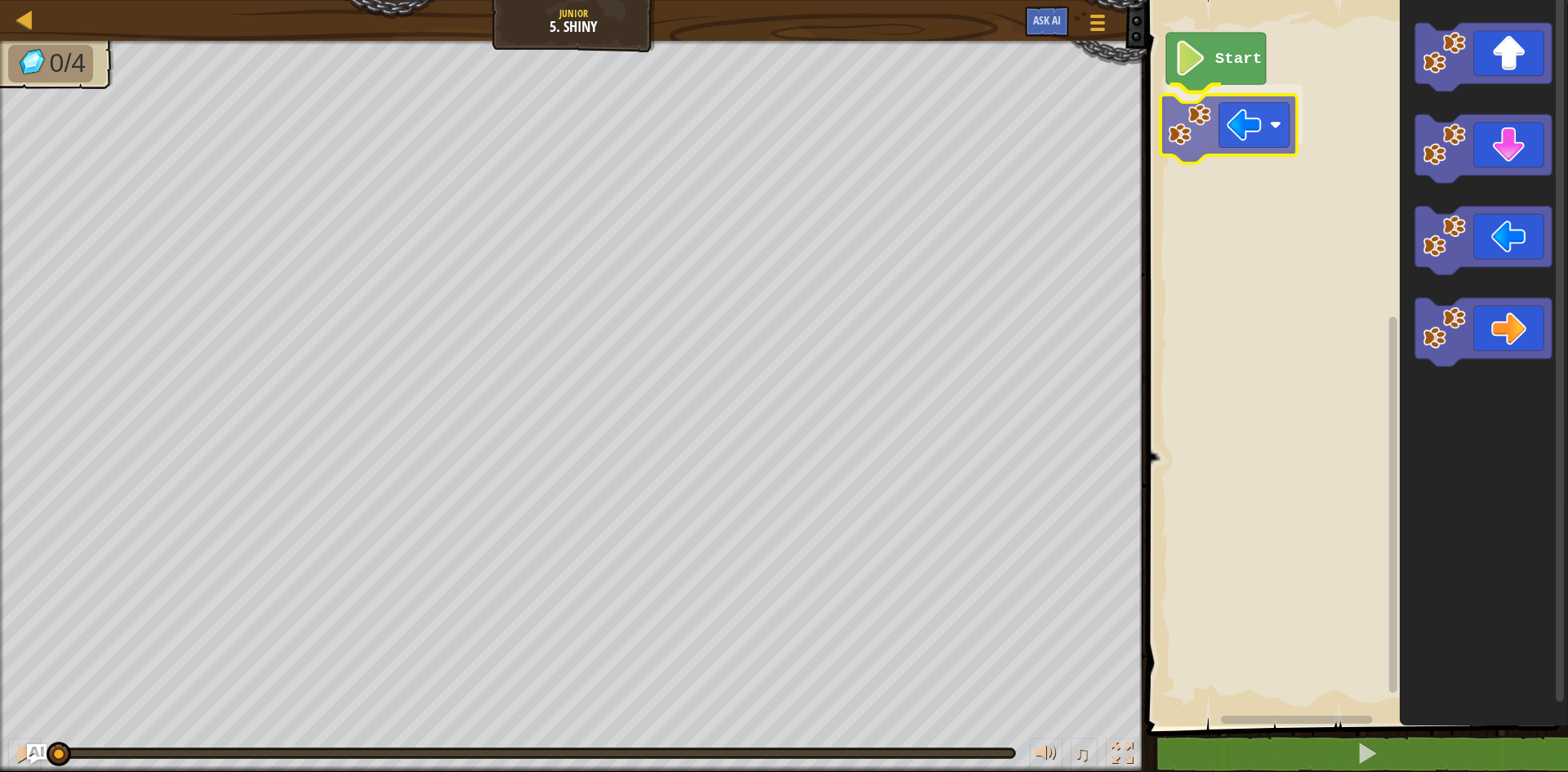
click at [1186, 89] on div "Start" at bounding box center [1354, 359] width 426 height 734
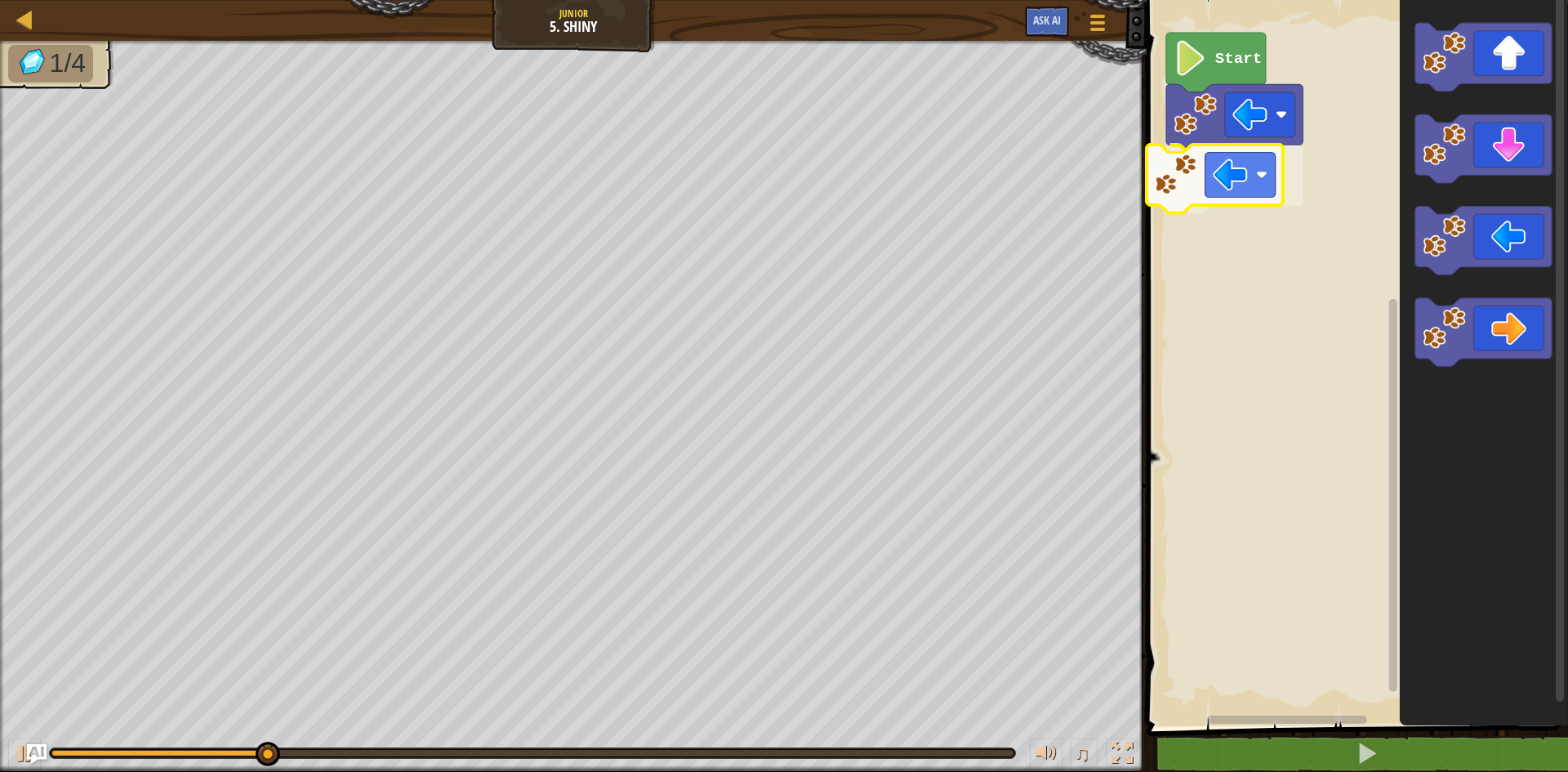
click at [1186, 177] on div "Start" at bounding box center [1354, 359] width 426 height 734
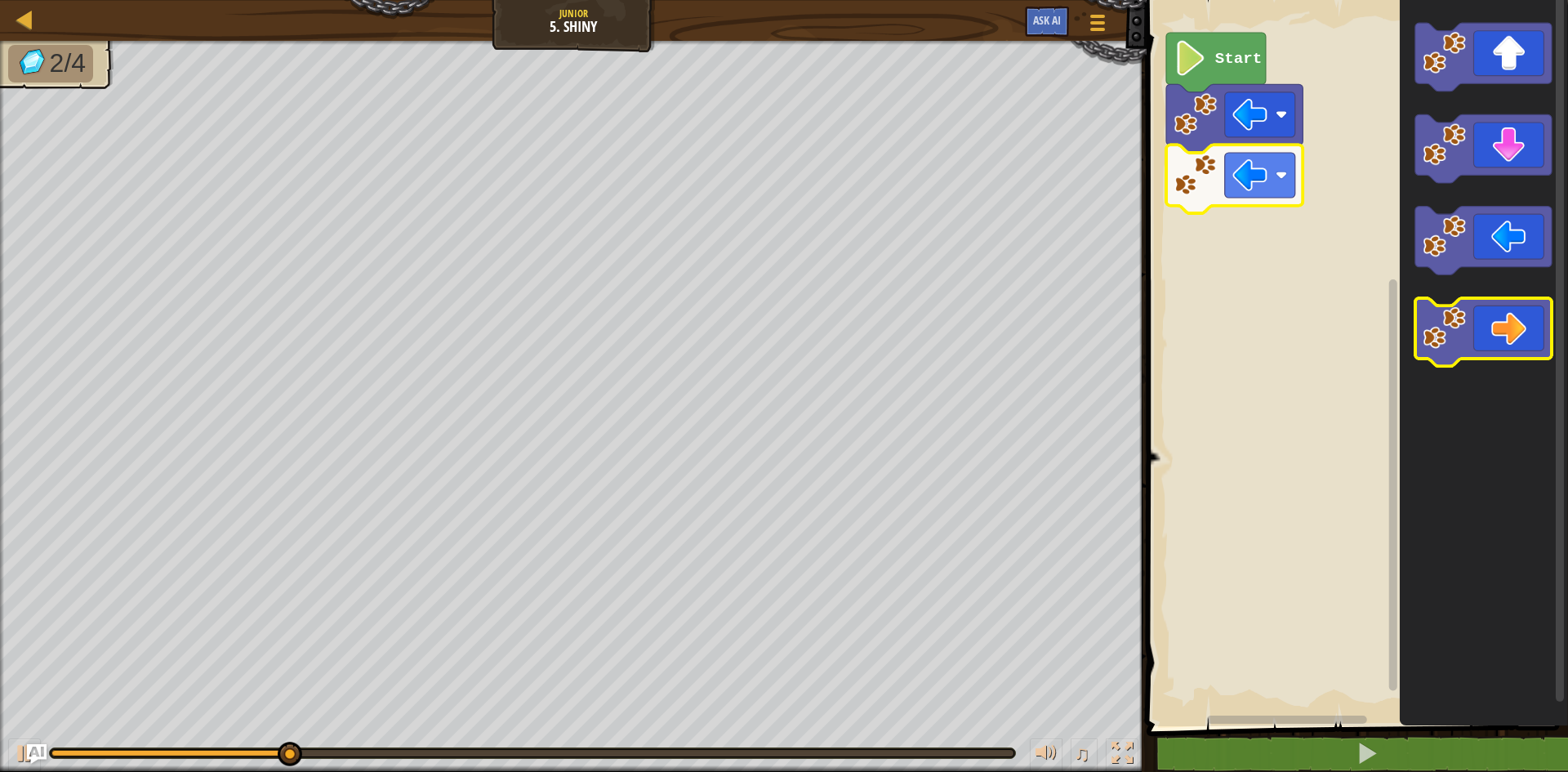
click at [1452, 331] on image "Blockly Workspace" at bounding box center [1443, 327] width 43 height 43
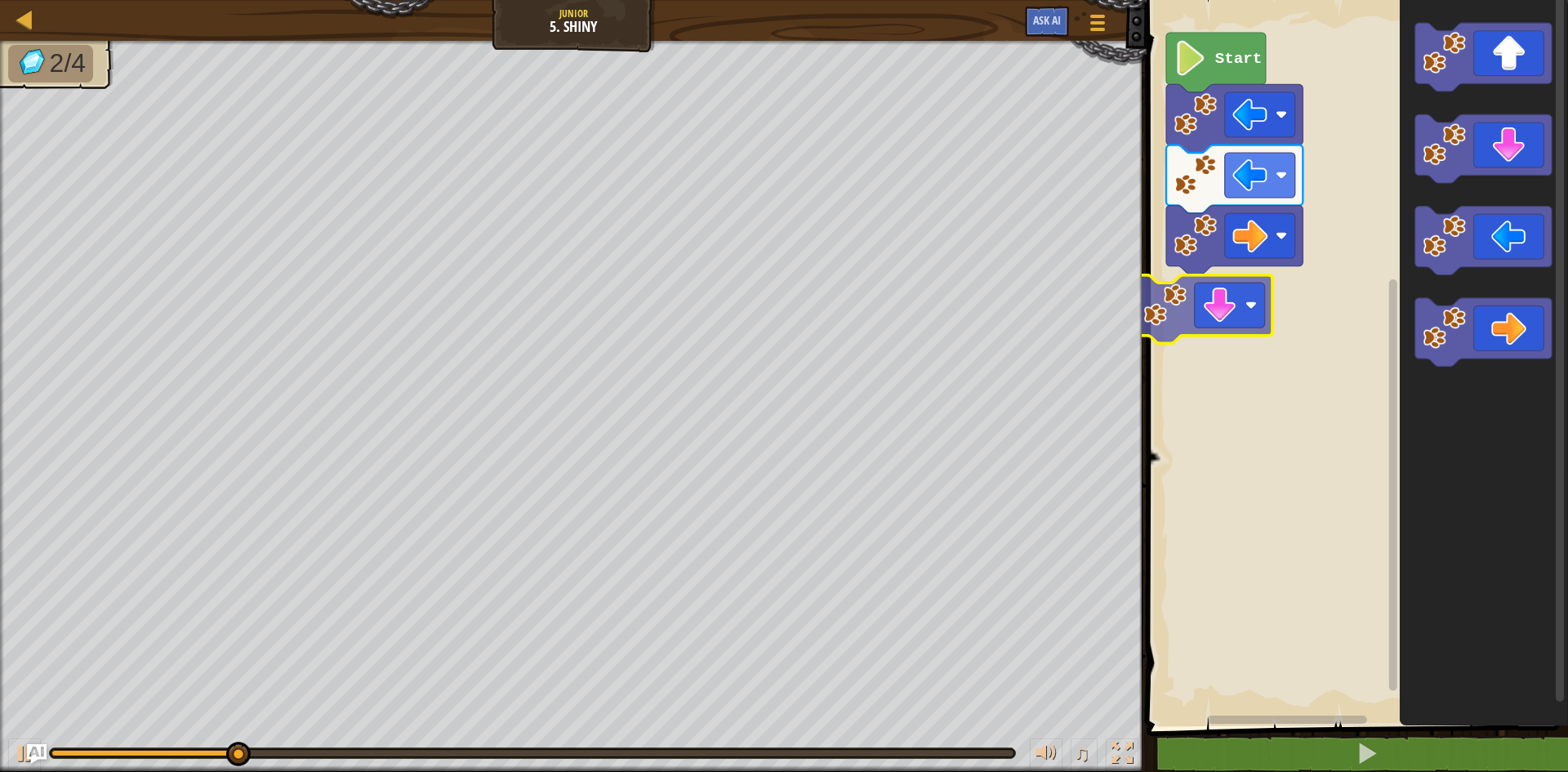
click at [1213, 309] on div "Start" at bounding box center [1354, 359] width 426 height 734
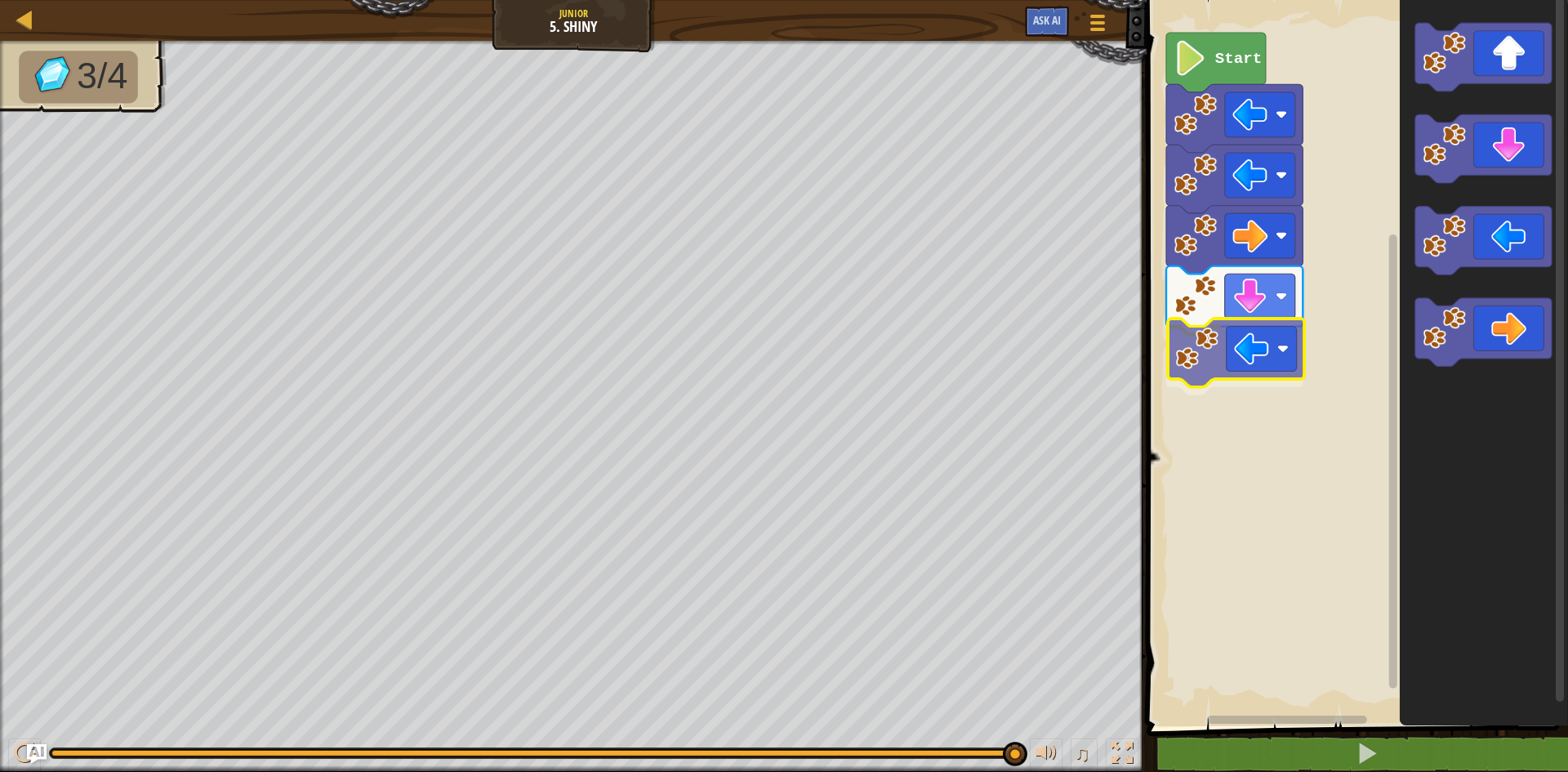
click at [1220, 366] on div "Start" at bounding box center [1354, 359] width 426 height 734
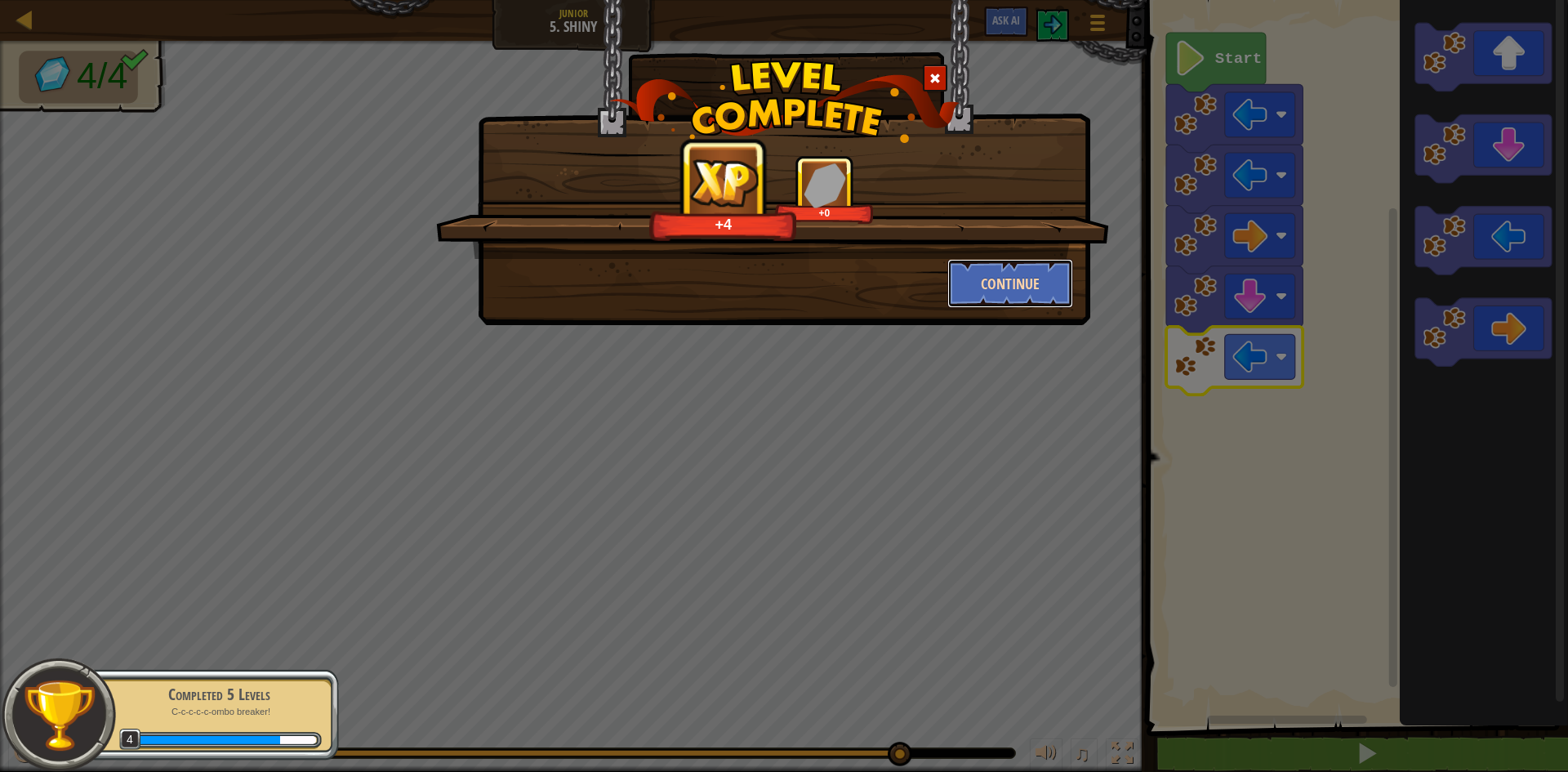
drag, startPoint x: 1057, startPoint y: 286, endPoint x: 1048, endPoint y: 288, distance: 10.1
click at [1048, 288] on button "Continue" at bounding box center [1010, 283] width 127 height 49
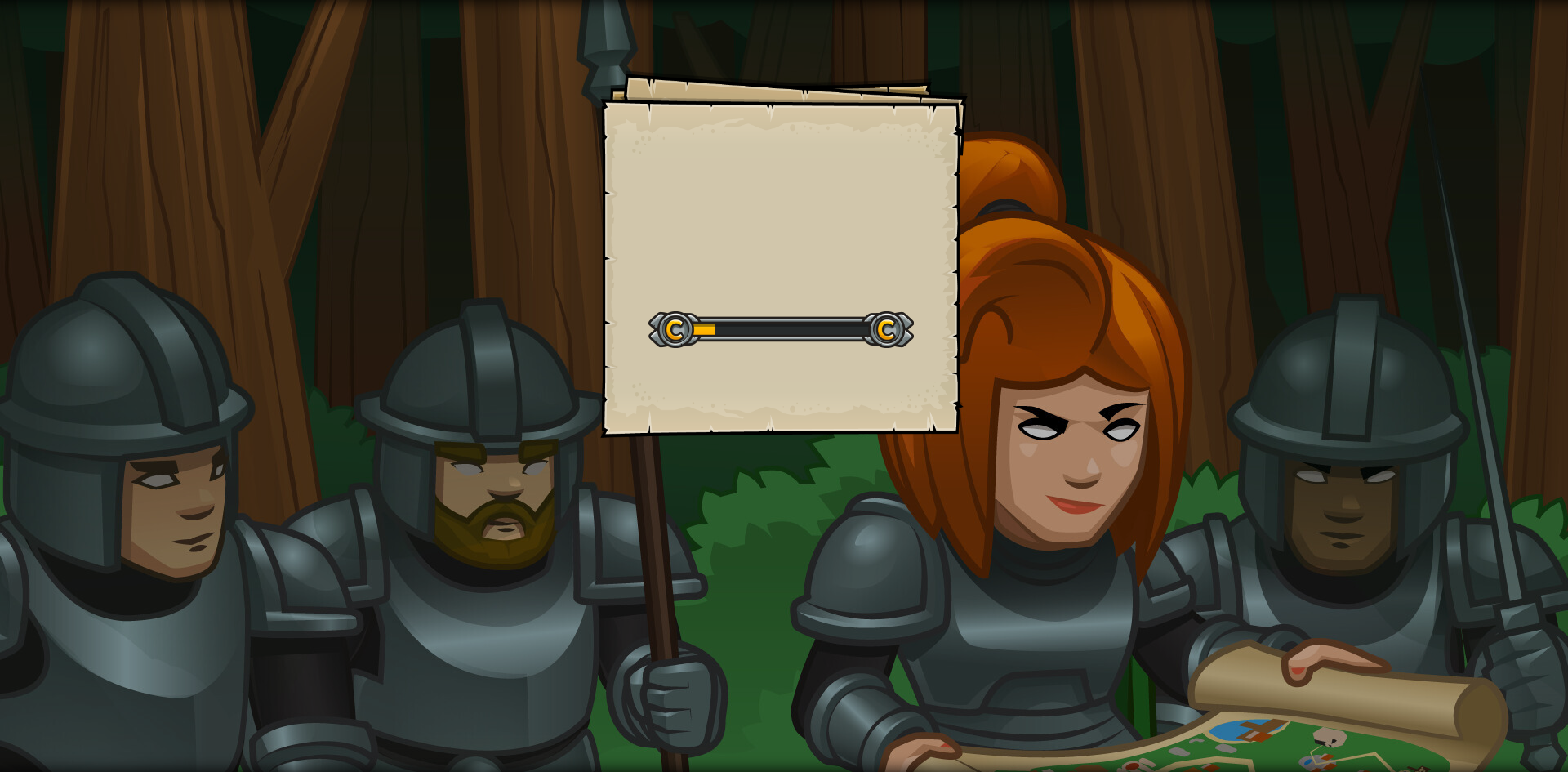
click at [823, 475] on div "Goals Start Level Error loading from server. Try refreshing the page. You'll ne…" at bounding box center [784, 386] width 1568 height 772
drag, startPoint x: 1497, startPoint y: 0, endPoint x: 972, endPoint y: 363, distance: 638.0
click at [968, 364] on div "Goals Start Level Error loading from server. Try refreshing the page. You'll ne…" at bounding box center [784, 386] width 1568 height 772
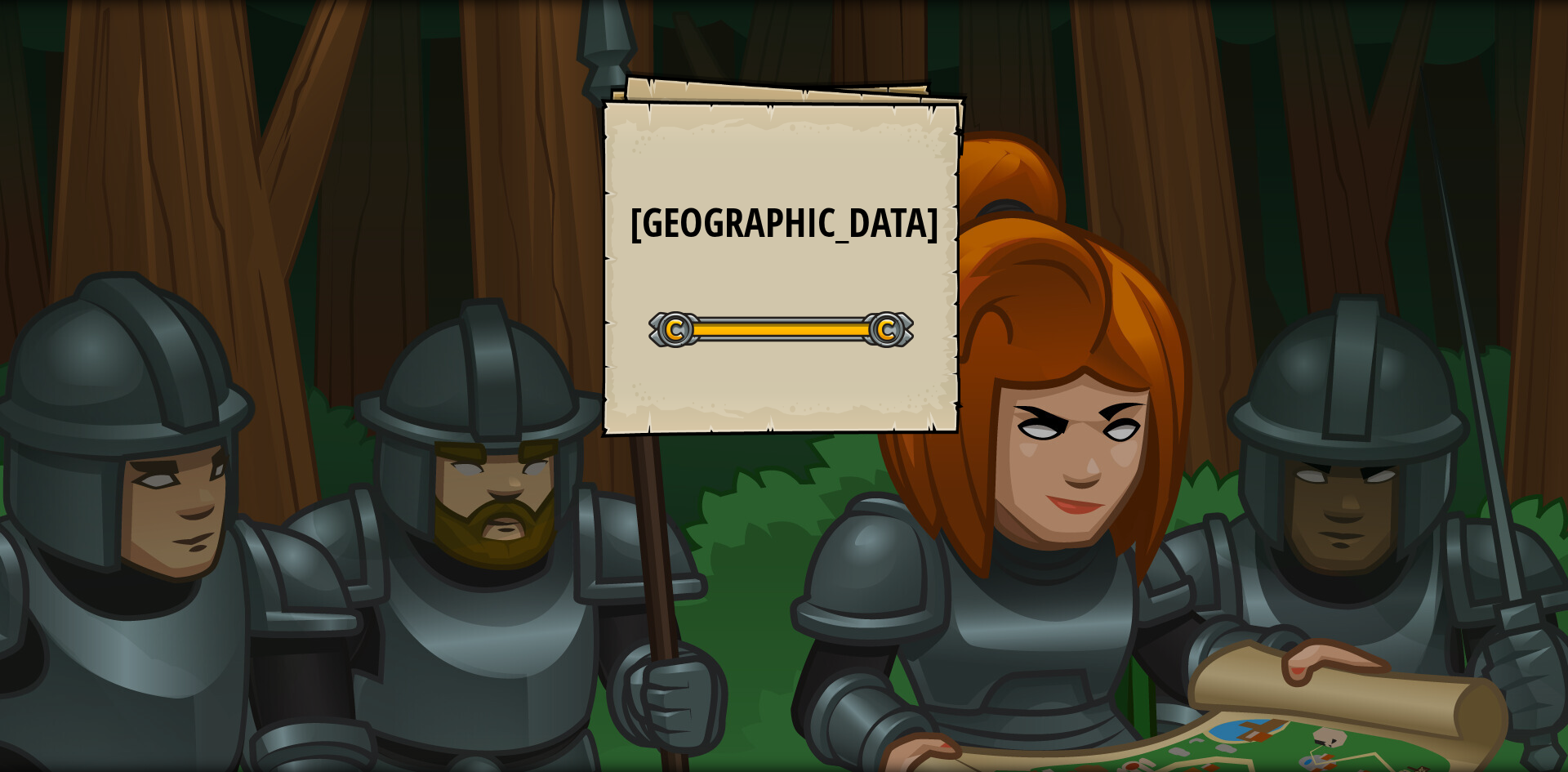
click at [1106, 365] on div "Gem Square Goals Start Level Error loading from server. Try refreshing the page…" at bounding box center [784, 386] width 1568 height 772
drag, startPoint x: 1200, startPoint y: 347, endPoint x: 1182, endPoint y: 327, distance: 26.6
click at [1200, 337] on div "Gem Square Goals Start Level Error loading from server. Try refreshing the page…" at bounding box center [784, 386] width 1568 height 772
drag, startPoint x: 974, startPoint y: 479, endPoint x: 1010, endPoint y: 523, distance: 56.2
click at [1010, 523] on div "Gem Square Goals Start Level Error loading from server. Try refreshing the page…" at bounding box center [784, 386] width 1568 height 772
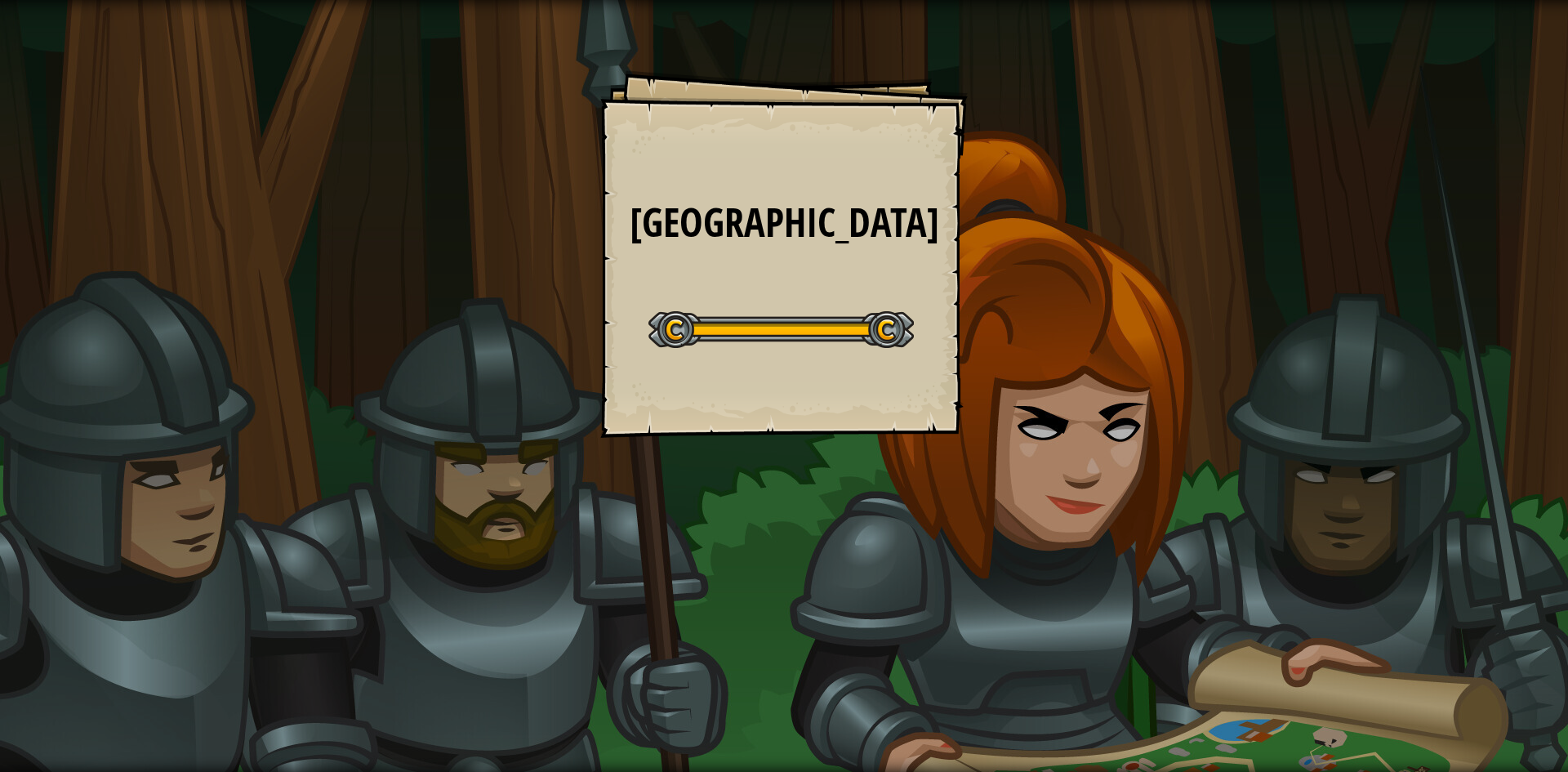
click at [1017, 525] on div "Gem Square Goals Start Level Error loading from server. Try refreshing the page…" at bounding box center [784, 386] width 1568 height 772
click at [1017, 521] on div "Gem Square Goals Start Level Error loading from server. Try refreshing the page…" at bounding box center [784, 386] width 1568 height 772
click at [1017, 518] on div "Gem Square Goals Start Level Error loading from server. Try refreshing the page…" at bounding box center [784, 386] width 1568 height 772
click at [1013, 520] on div "Gem Square Goals Start Level Error loading from server. Try refreshing the page…" at bounding box center [784, 386] width 1568 height 772
drag, startPoint x: 1011, startPoint y: 519, endPoint x: 975, endPoint y: 519, distance: 35.9
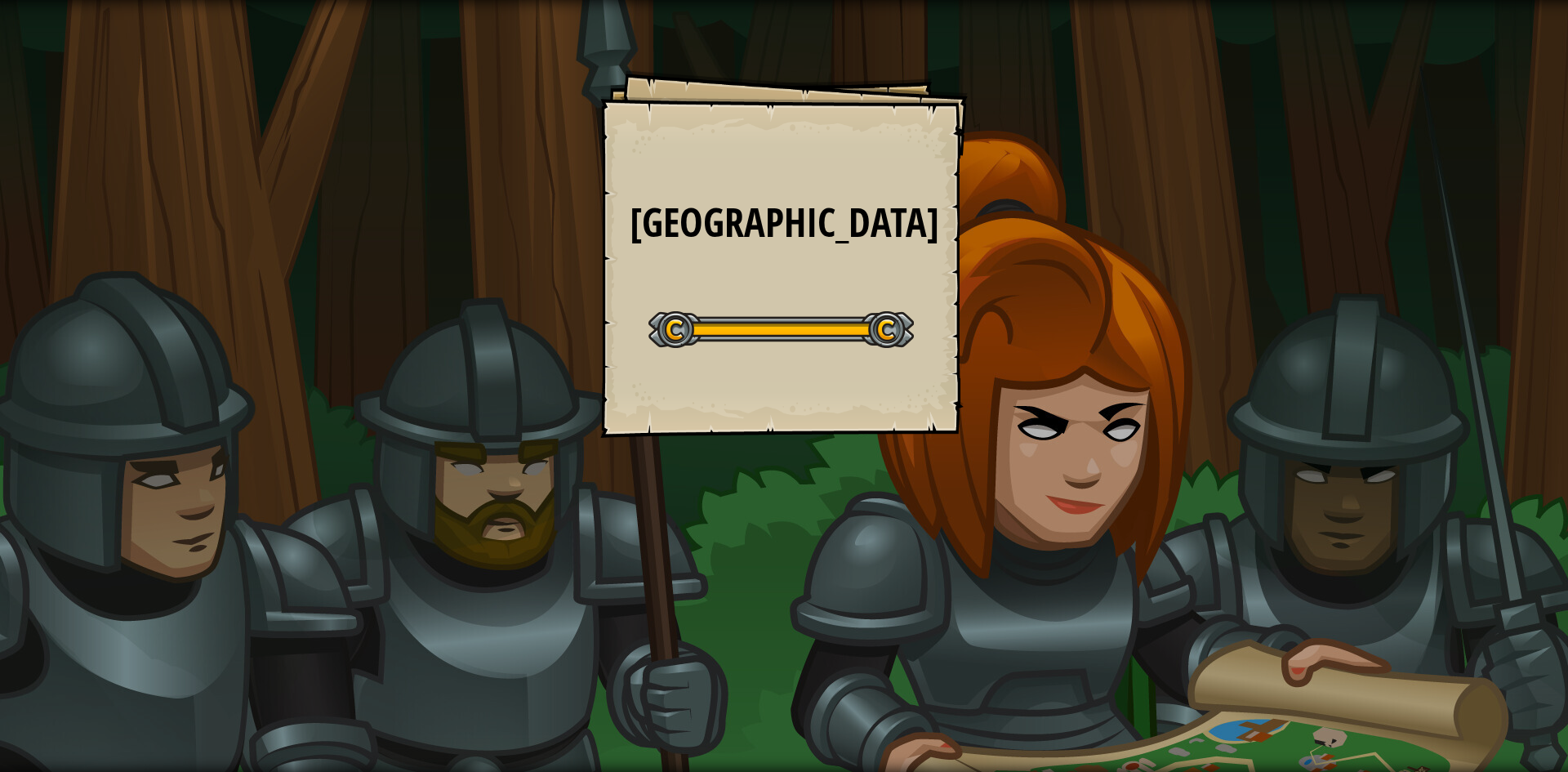
click at [1007, 519] on div "Gem Square Goals Start Level Error loading from server. Try refreshing the page…" at bounding box center [784, 386] width 1568 height 772
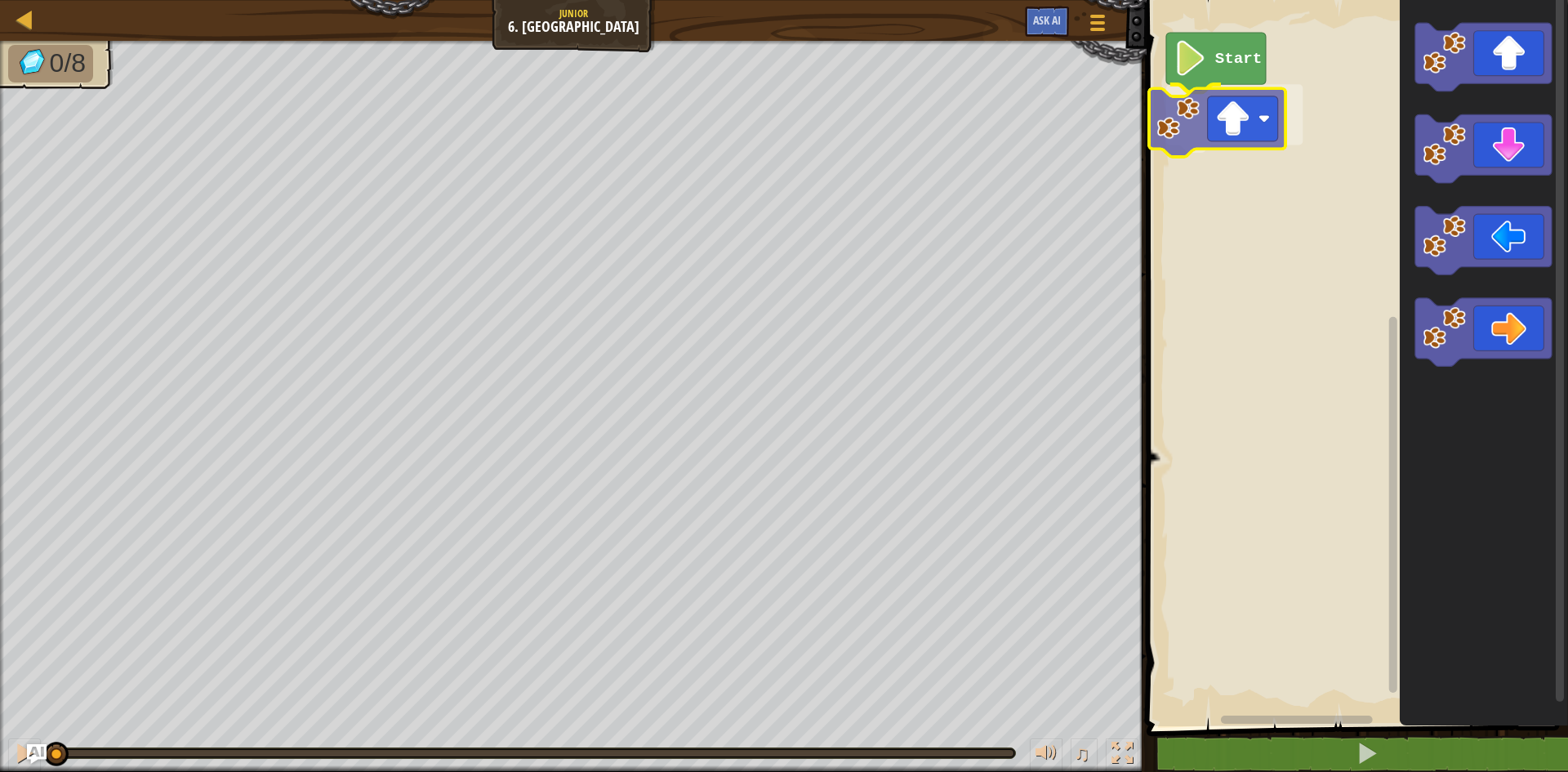
click at [1223, 156] on div "Start" at bounding box center [1354, 359] width 426 height 734
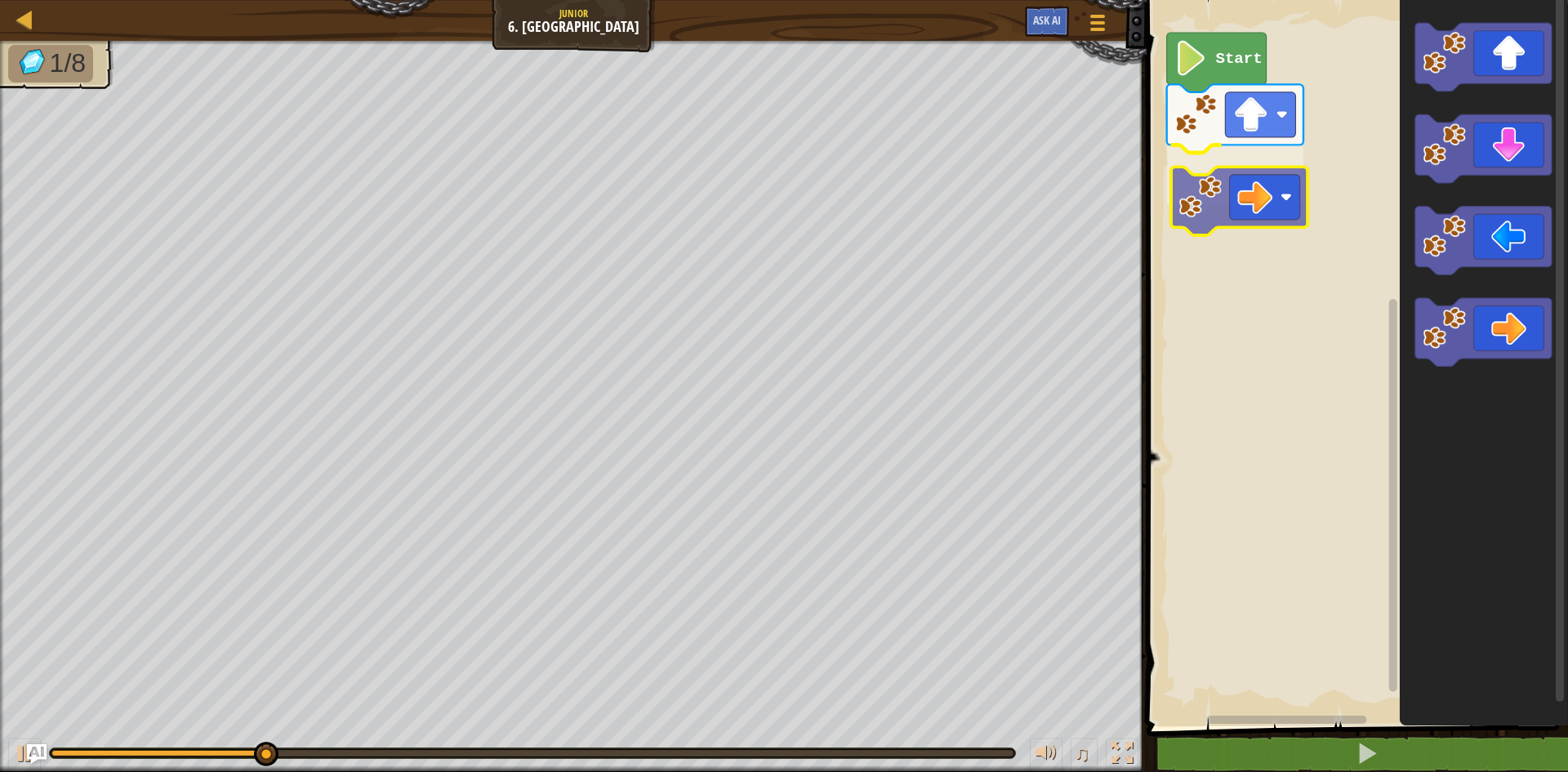
click at [1257, 200] on div "Start" at bounding box center [1354, 359] width 426 height 734
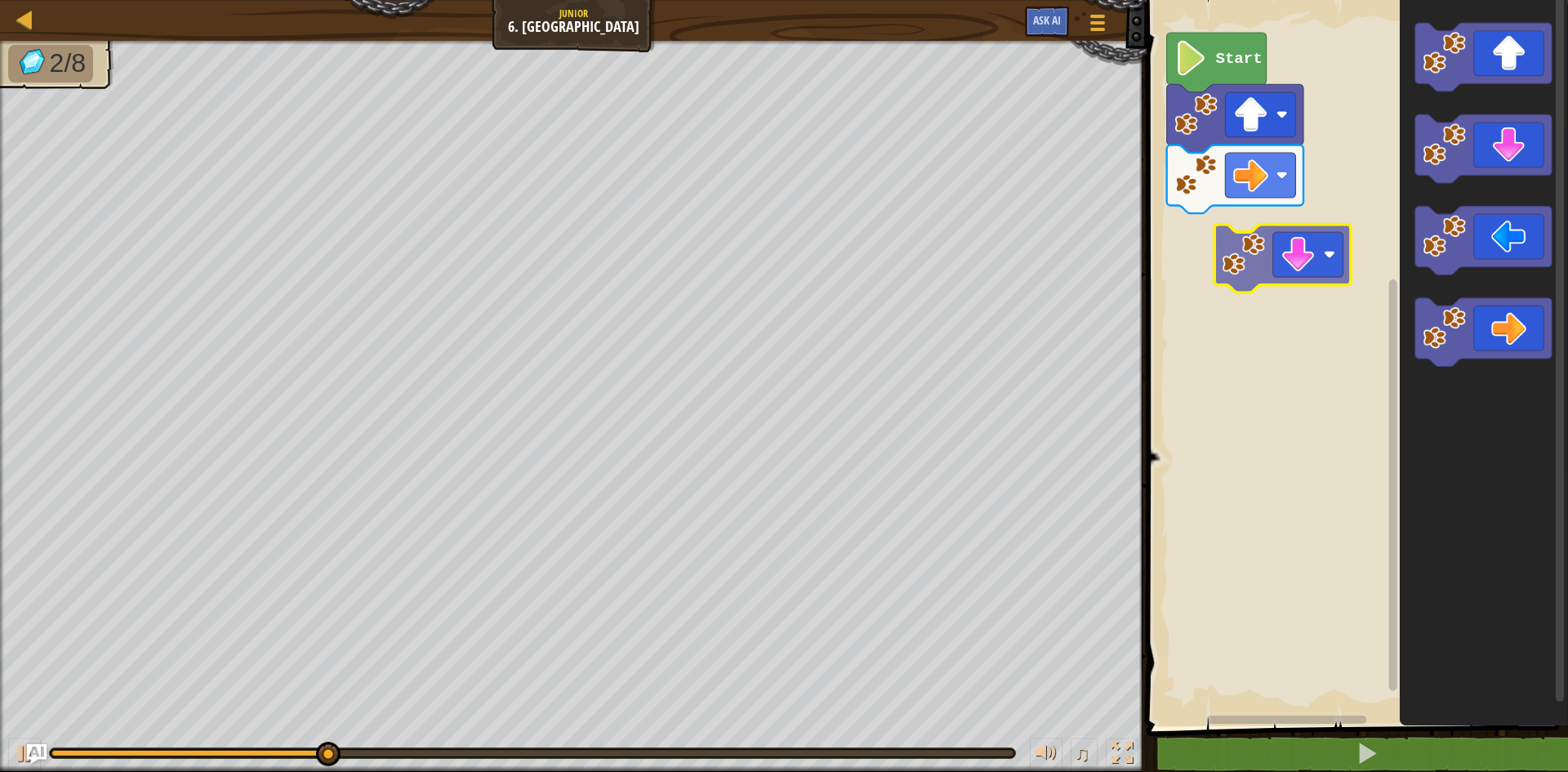
click at [1272, 210] on div "Start" at bounding box center [1354, 359] width 426 height 734
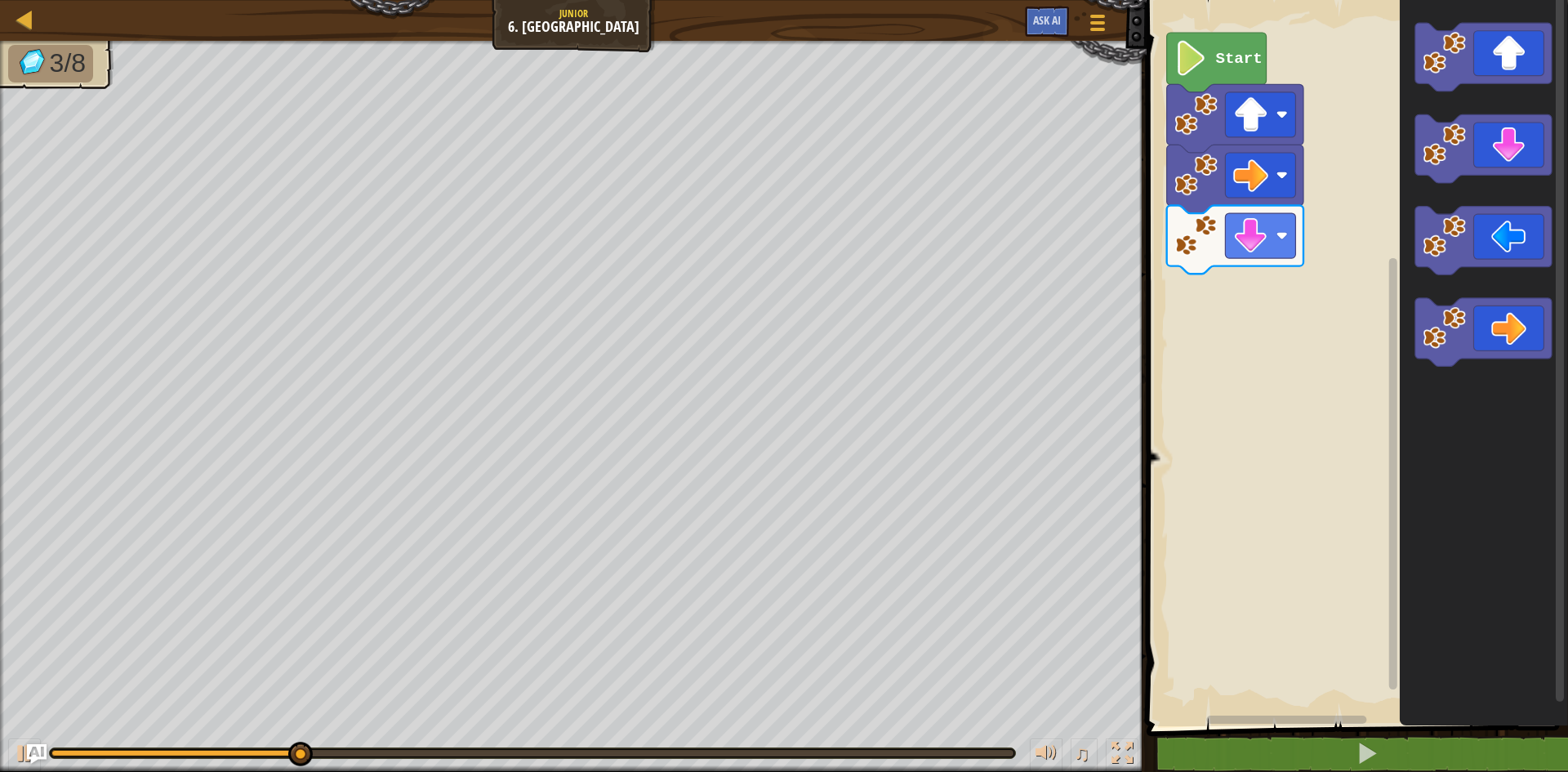
click at [1177, 307] on div "Start" at bounding box center [1354, 359] width 426 height 734
click at [1322, 251] on div "Start" at bounding box center [1354, 359] width 426 height 734
click at [1261, 305] on div "Start" at bounding box center [1354, 359] width 426 height 734
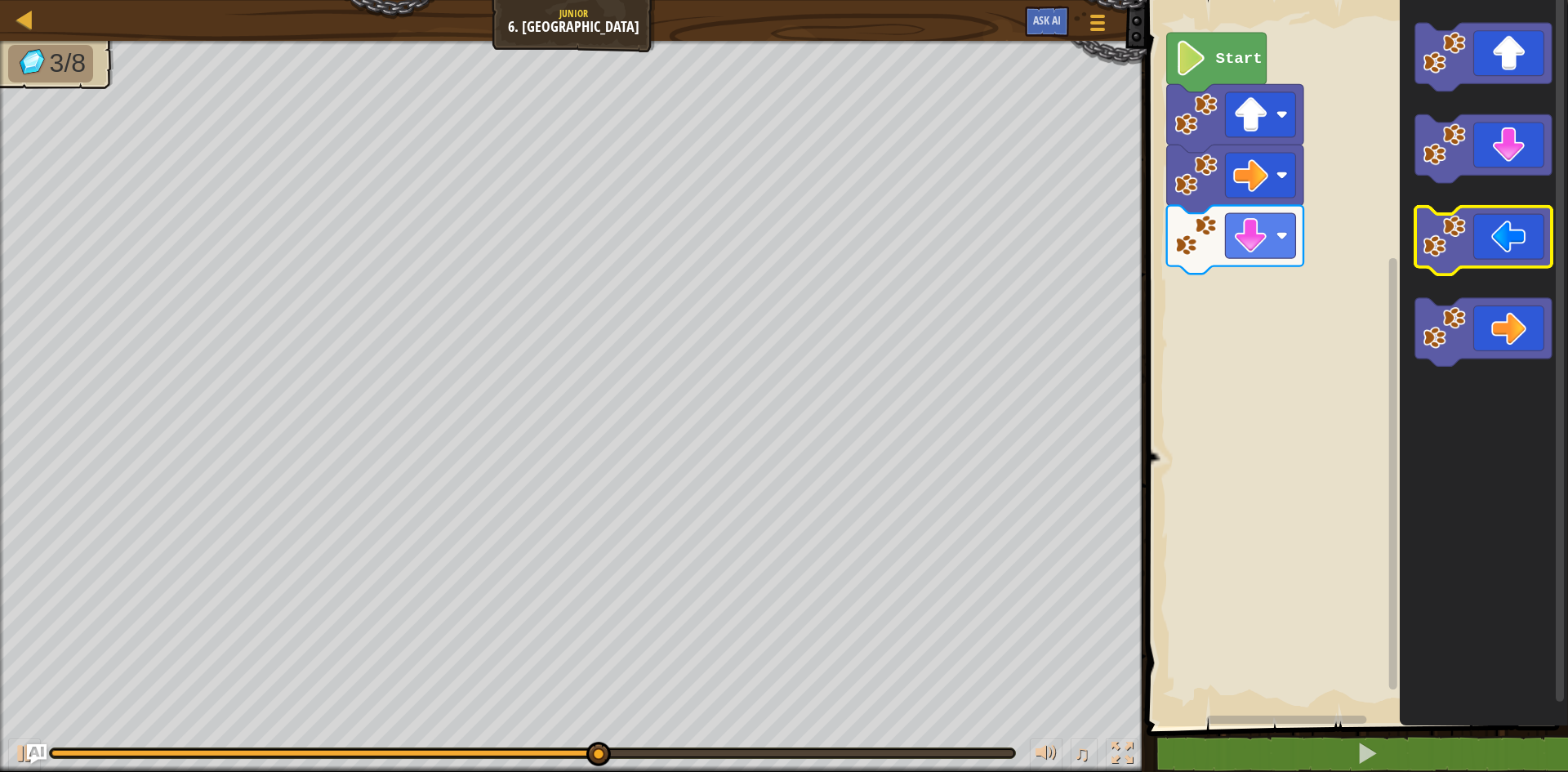
click at [1435, 189] on icon "Blockly Workspace" at bounding box center [1483, 359] width 168 height 734
click at [1265, 298] on div "Start" at bounding box center [1354, 359] width 426 height 734
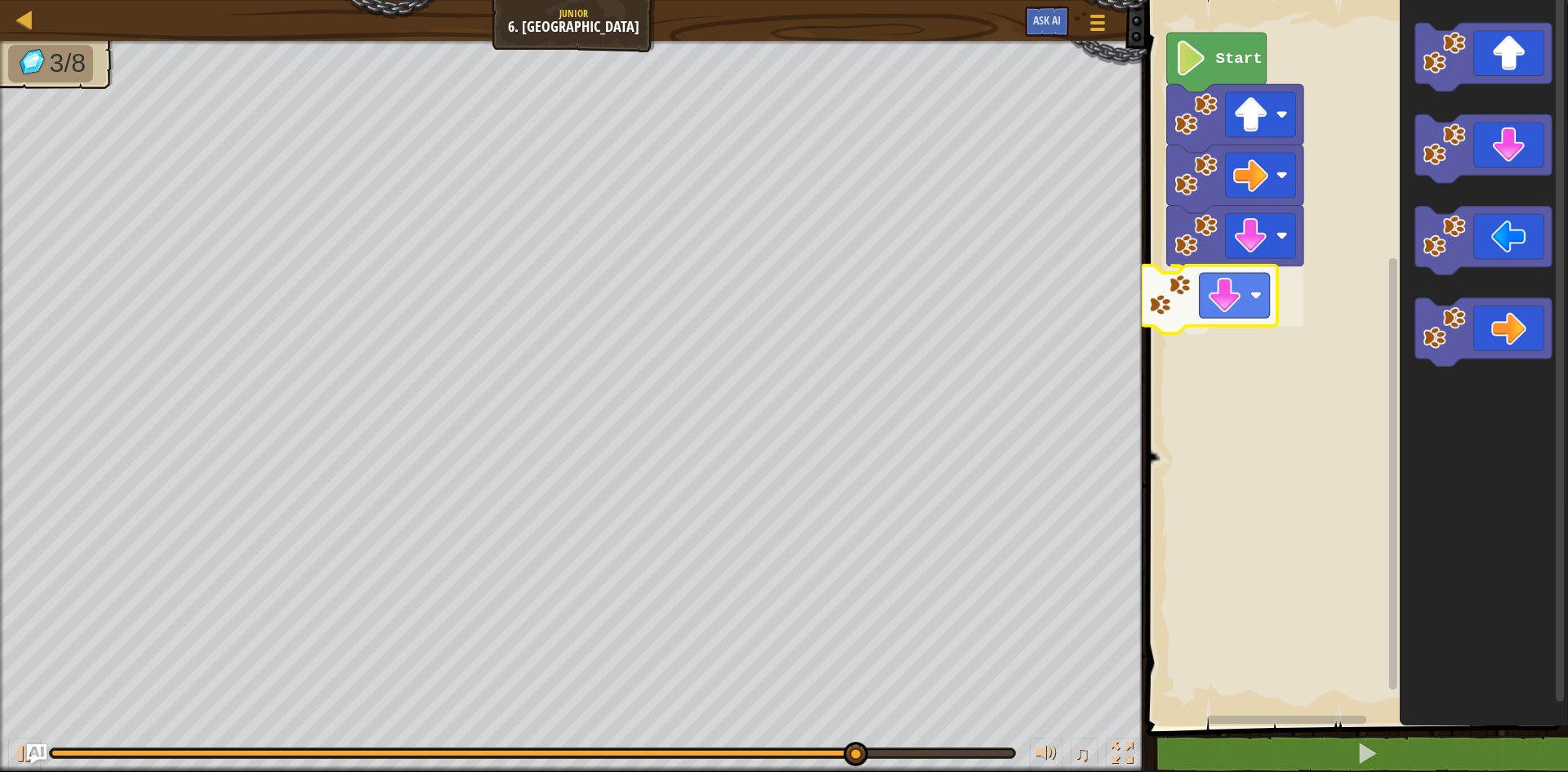
click at [1216, 292] on div "Start" at bounding box center [1354, 359] width 426 height 734
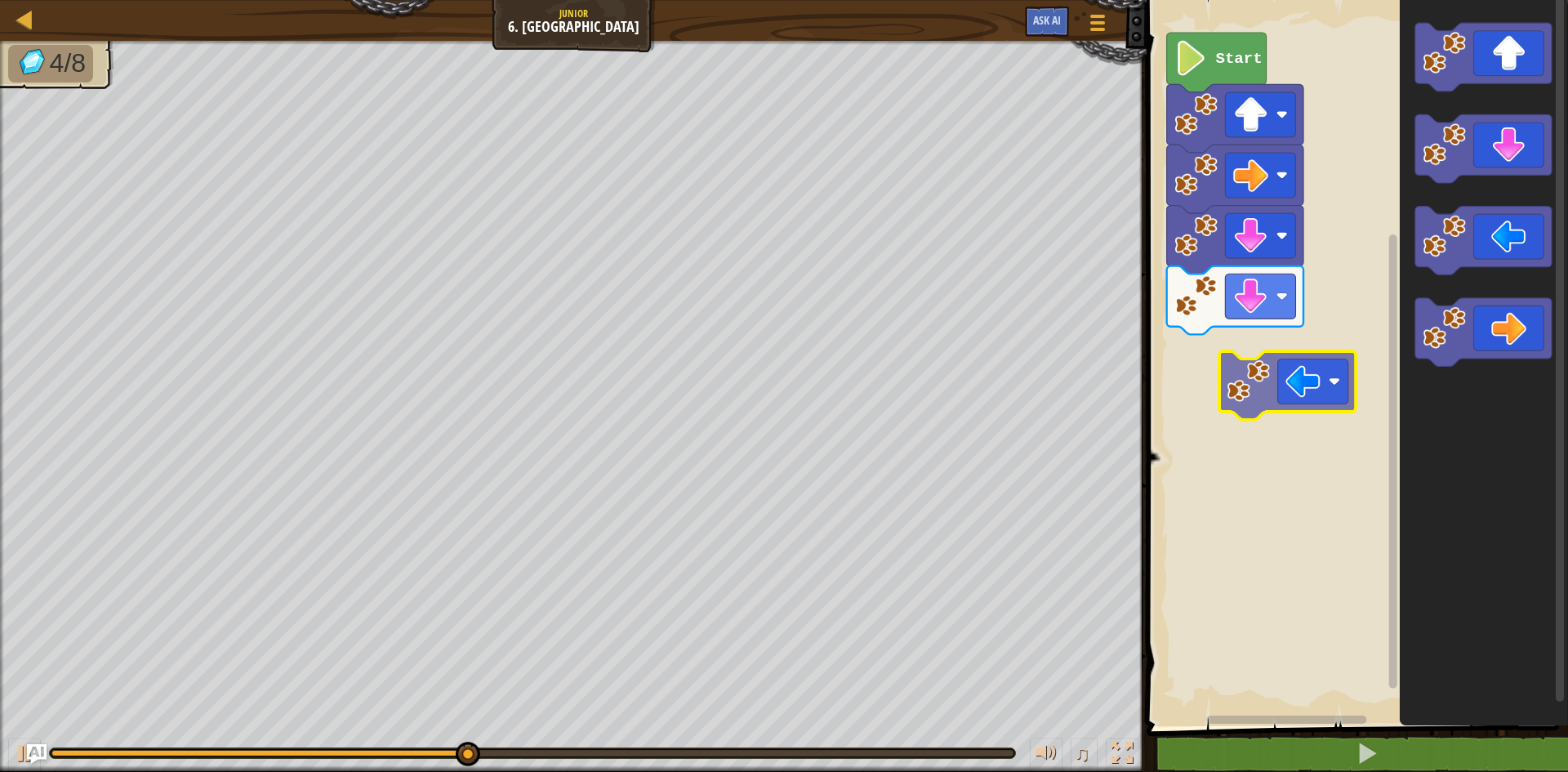
click at [1248, 352] on div "Start" at bounding box center [1354, 359] width 426 height 734
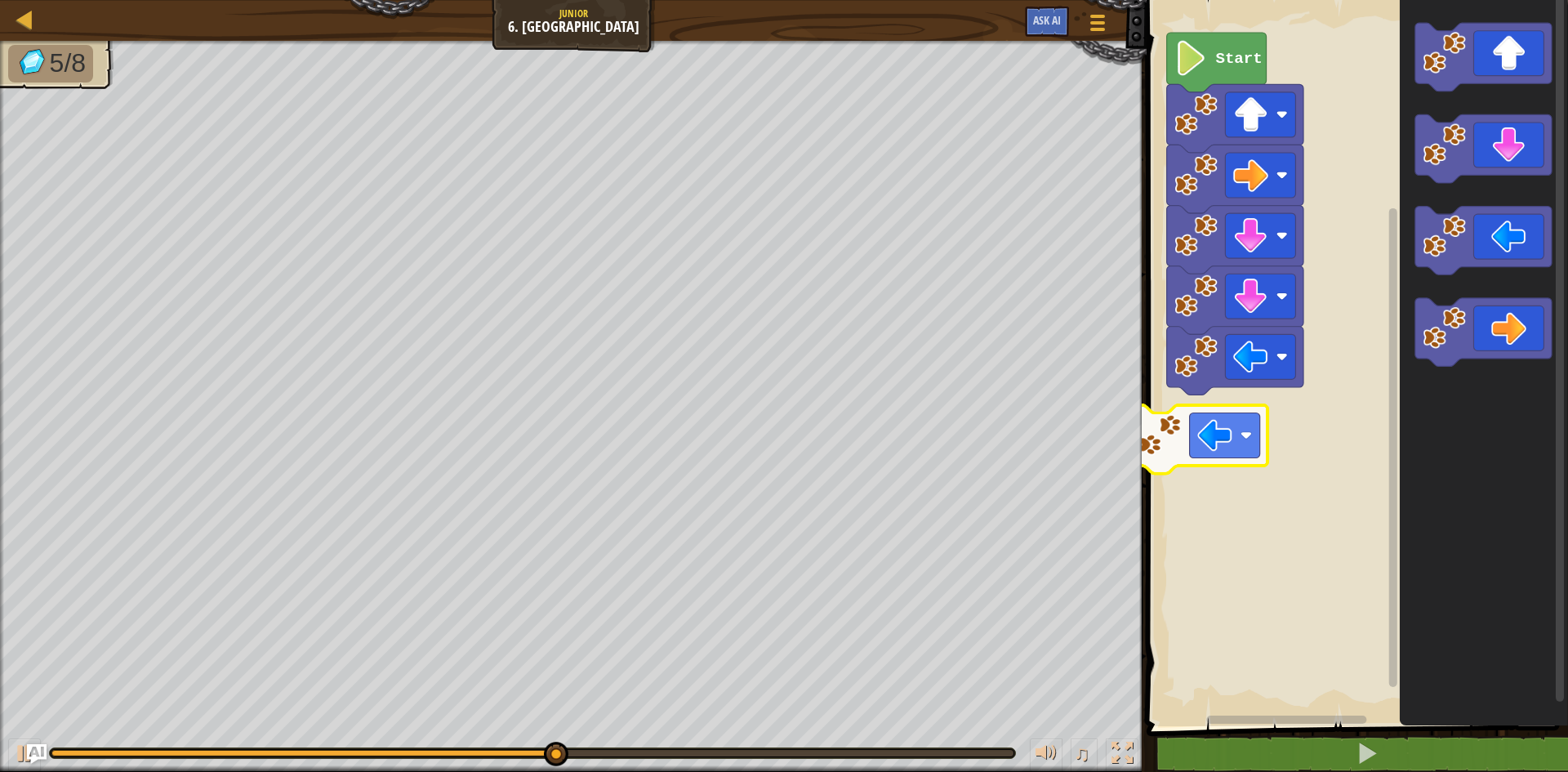
click at [1235, 453] on div "Start" at bounding box center [1354, 359] width 426 height 734
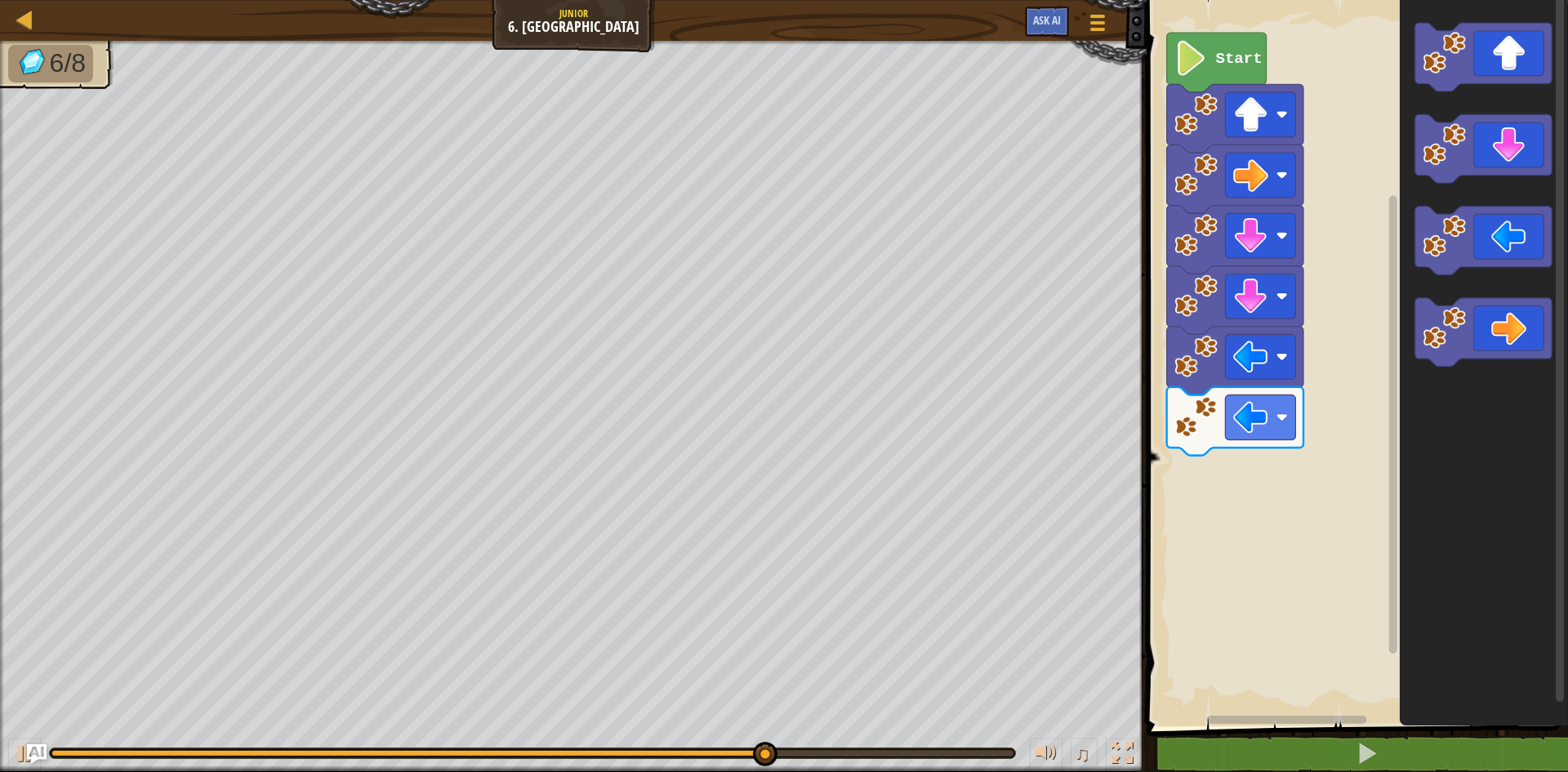
click at [1262, 378] on div "Start" at bounding box center [1354, 359] width 426 height 734
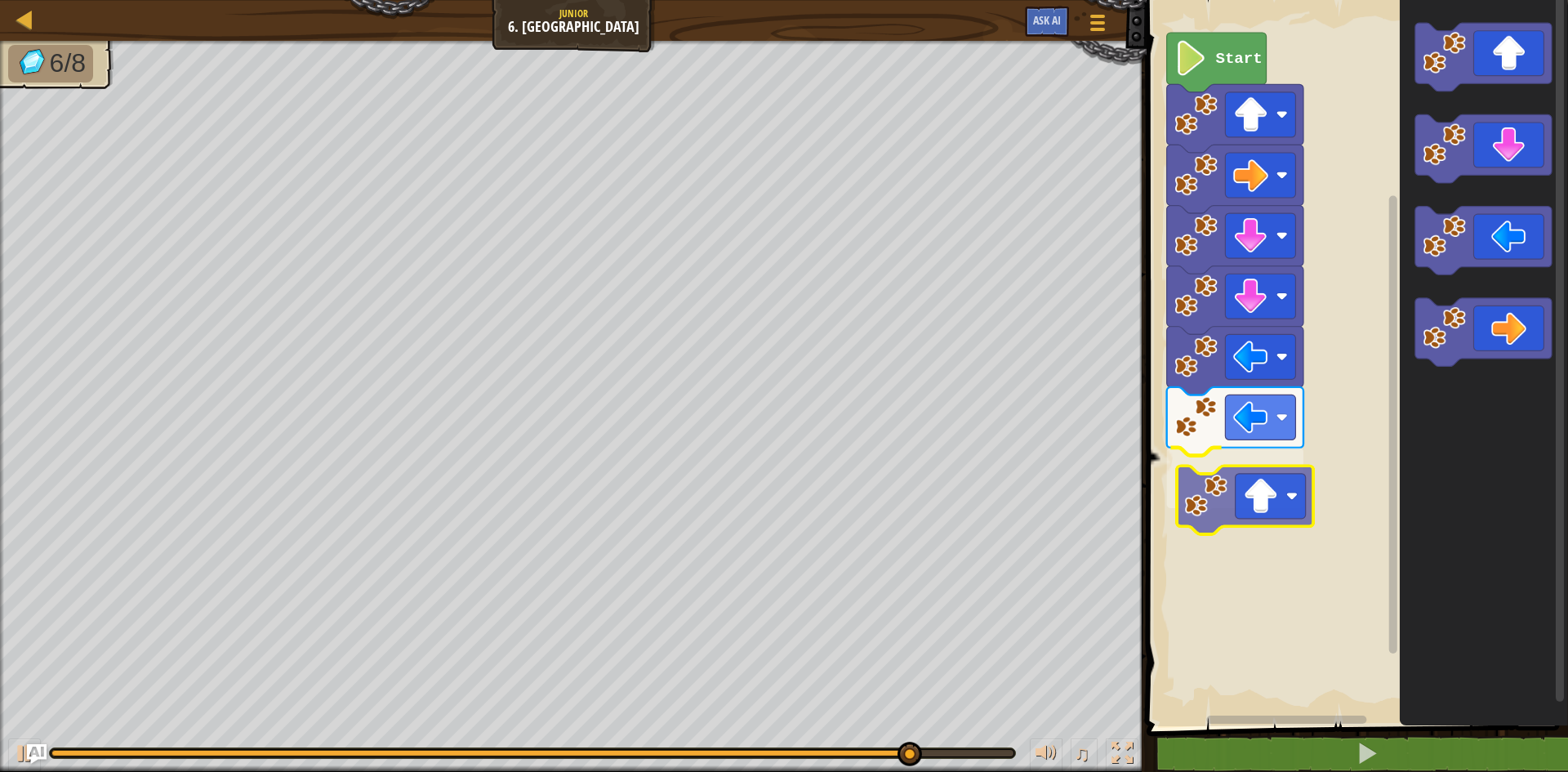
click at [1183, 494] on div "Start" at bounding box center [1354, 359] width 426 height 734
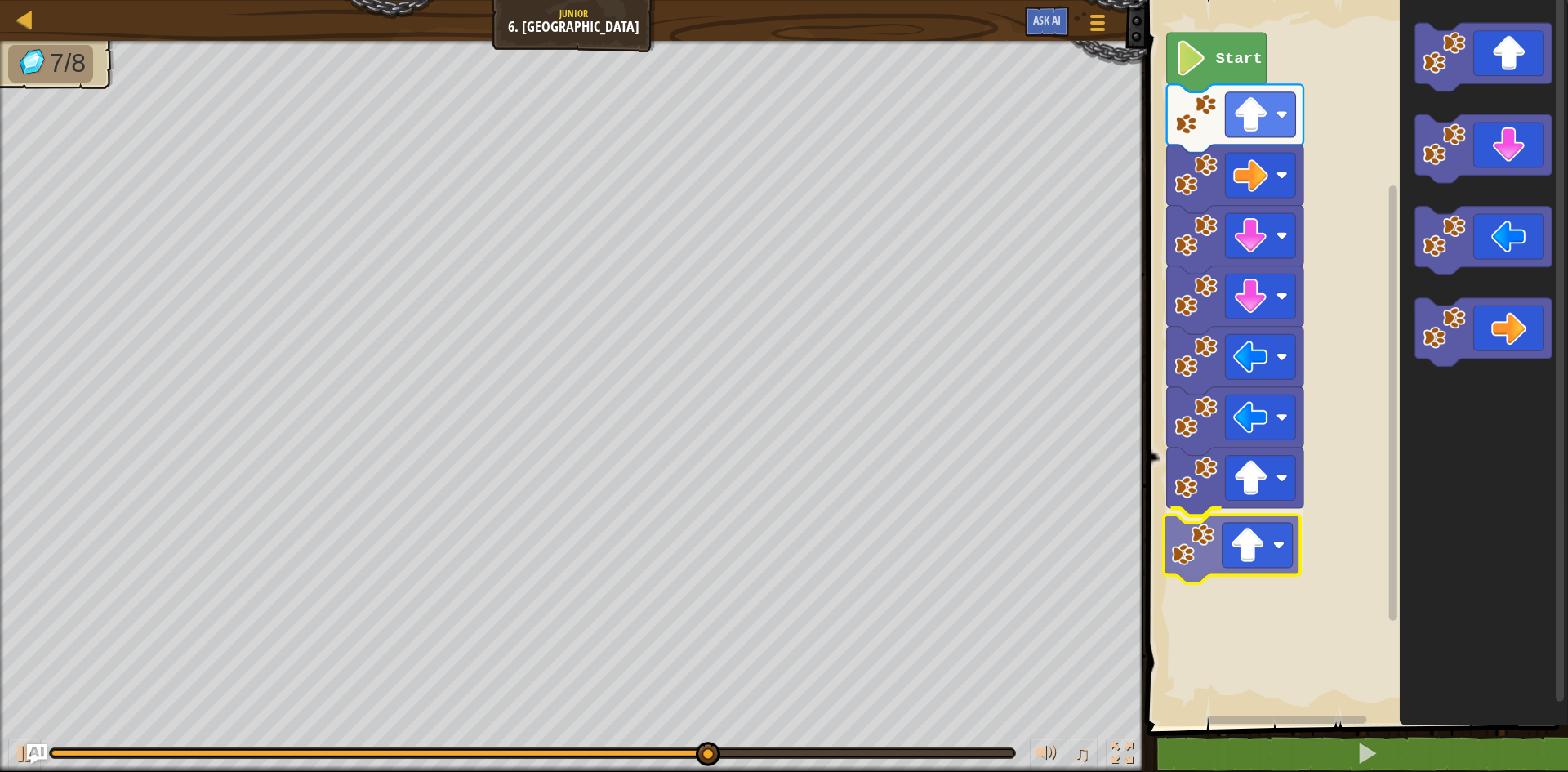
click at [1235, 549] on div "Start" at bounding box center [1354, 359] width 426 height 734
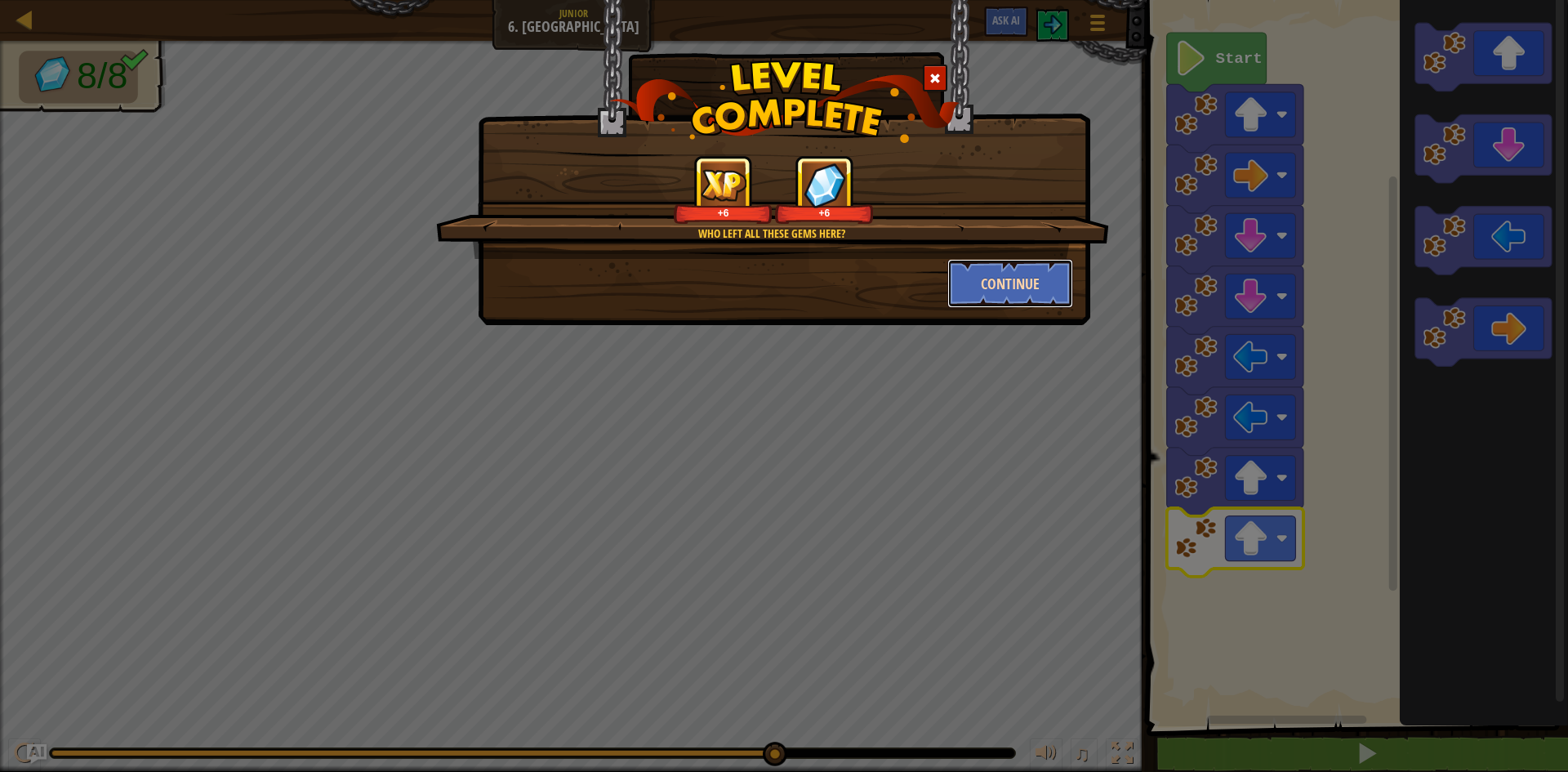
click at [1003, 283] on button "Continue" at bounding box center [1010, 283] width 127 height 49
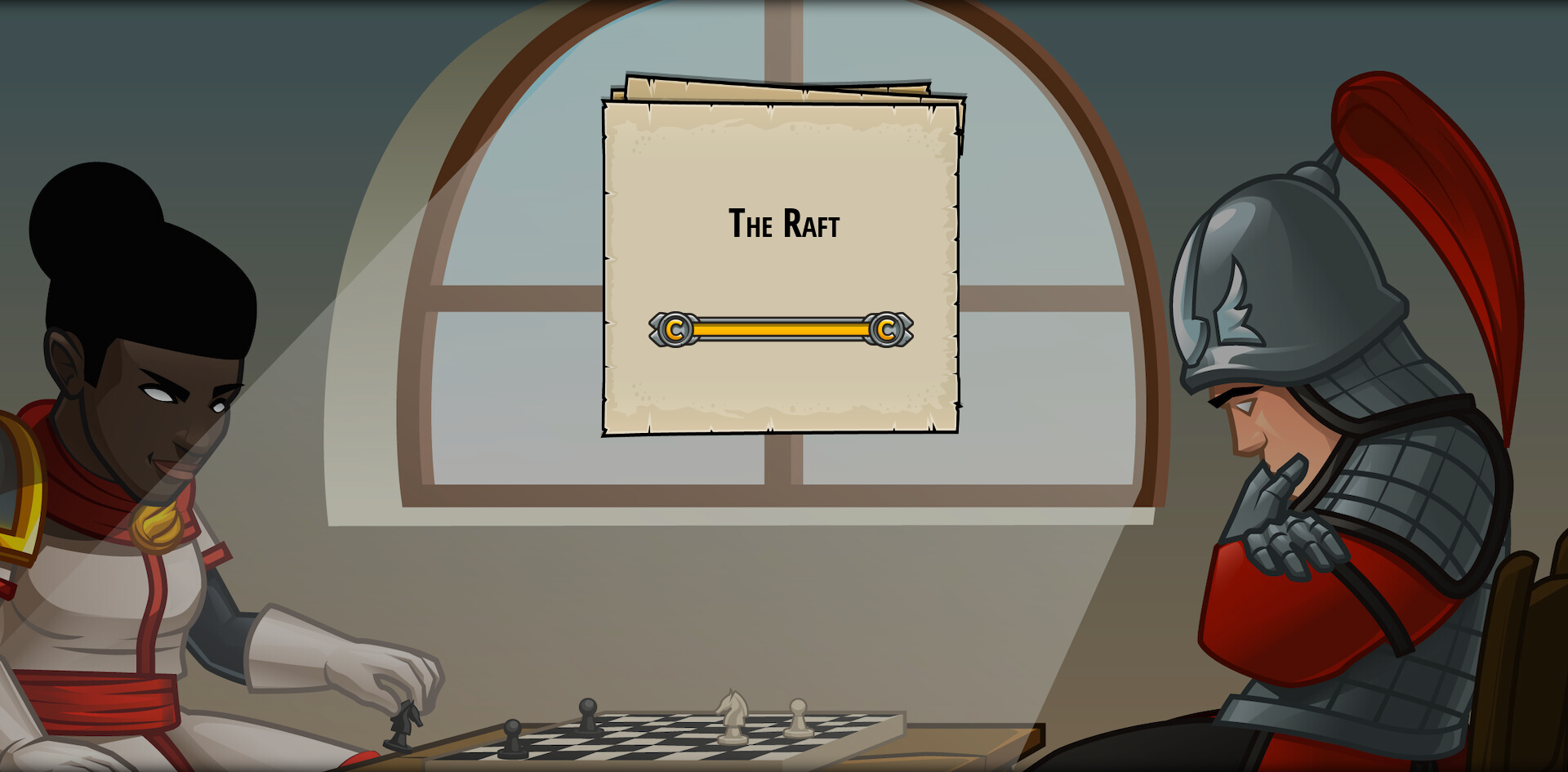
drag, startPoint x: 728, startPoint y: 142, endPoint x: 876, endPoint y: 127, distance: 149.3
click at [901, 118] on div "The Raft Goals Start Level Error loading from server. Try refreshing the page. …" at bounding box center [783, 253] width 367 height 367
click at [1109, 390] on div "The Raft Goals Start Level Error loading from server. Try refreshing the page. …" at bounding box center [784, 386] width 1568 height 772
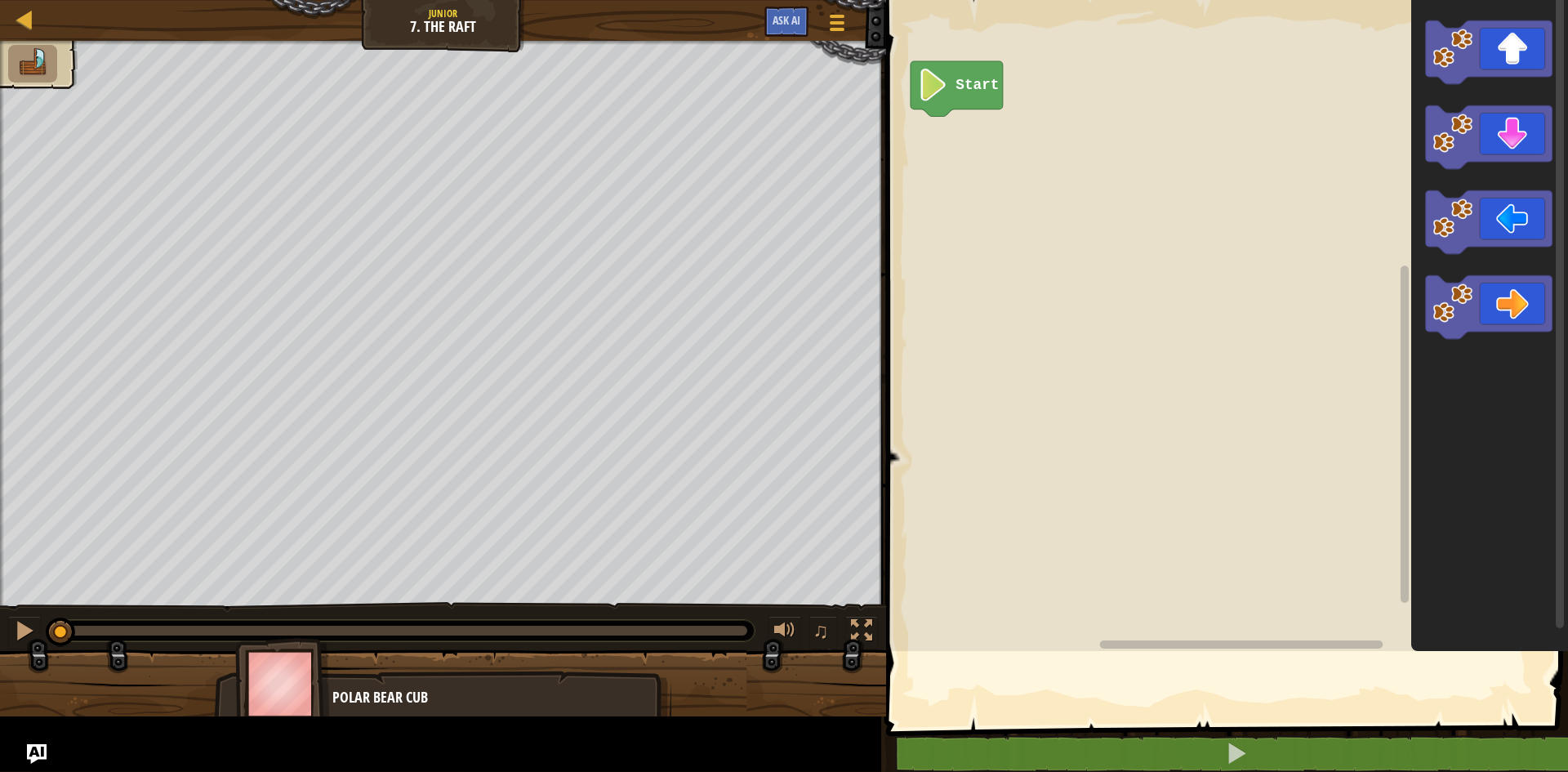
click at [1115, 434] on rect "Blockly Workspace" at bounding box center [1224, 321] width 687 height 659
click at [1101, 465] on rect "Blockly Workspace" at bounding box center [1224, 321] width 687 height 659
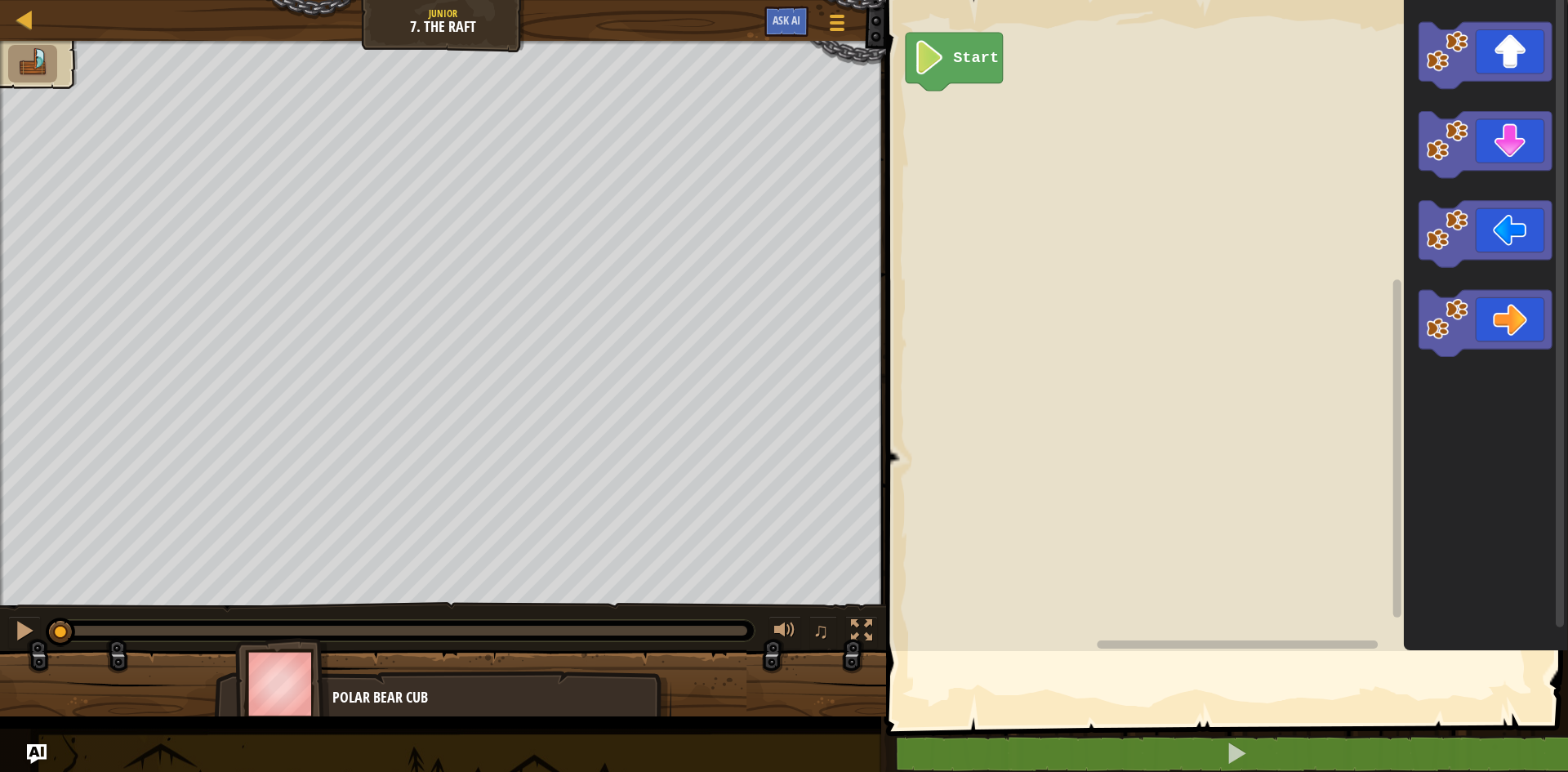
click at [1055, 453] on rect "Blockly Workspace" at bounding box center [1224, 321] width 687 height 659
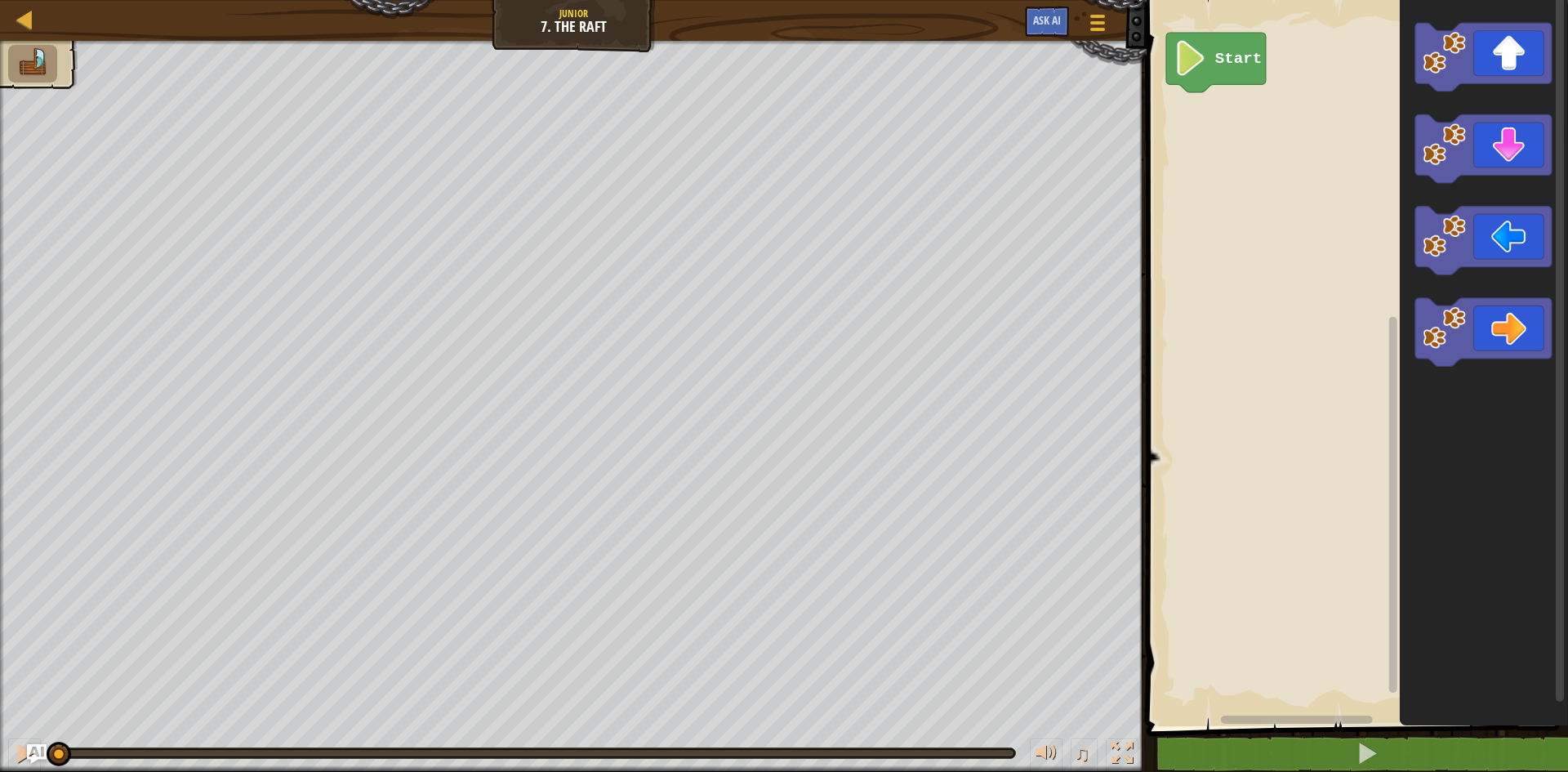
click at [1309, 229] on div "Start" at bounding box center [1354, 359] width 426 height 734
click at [1324, 161] on div "Start" at bounding box center [1354, 359] width 426 height 734
click at [1204, 113] on div "Start" at bounding box center [1354, 359] width 426 height 734
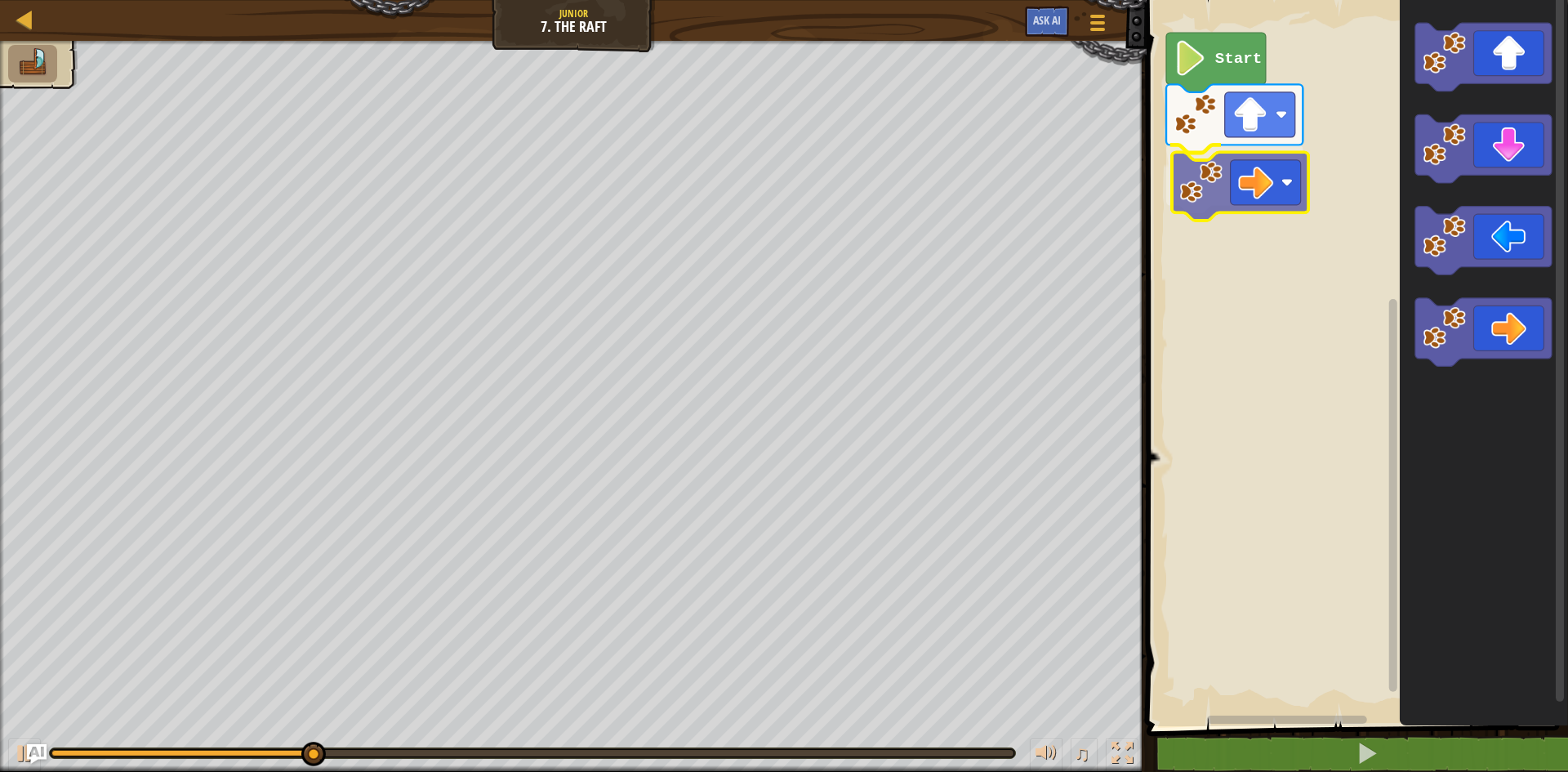
click at [1211, 171] on div "Start" at bounding box center [1354, 359] width 426 height 734
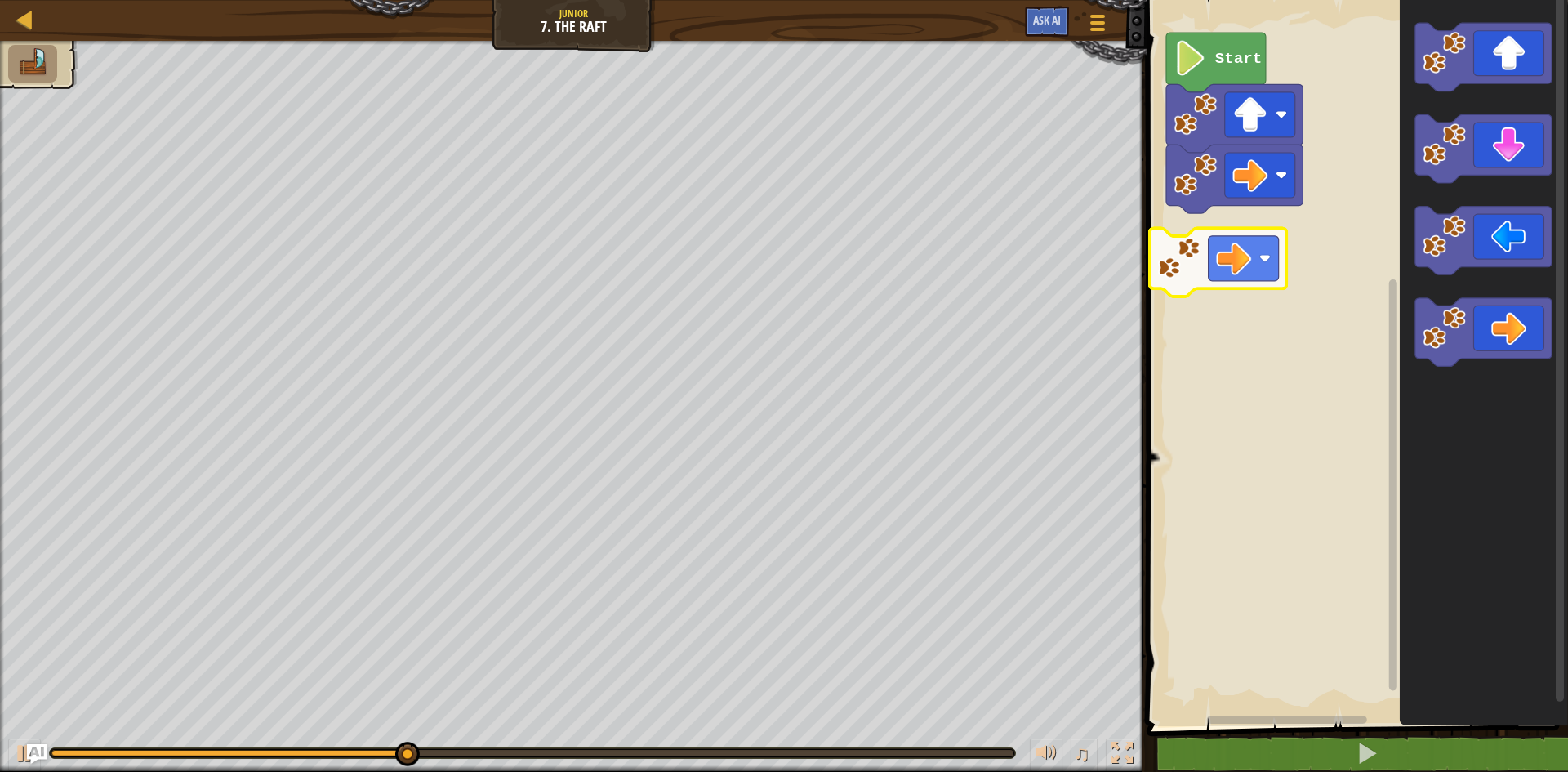
click at [1167, 251] on div "Start" at bounding box center [1354, 359] width 426 height 734
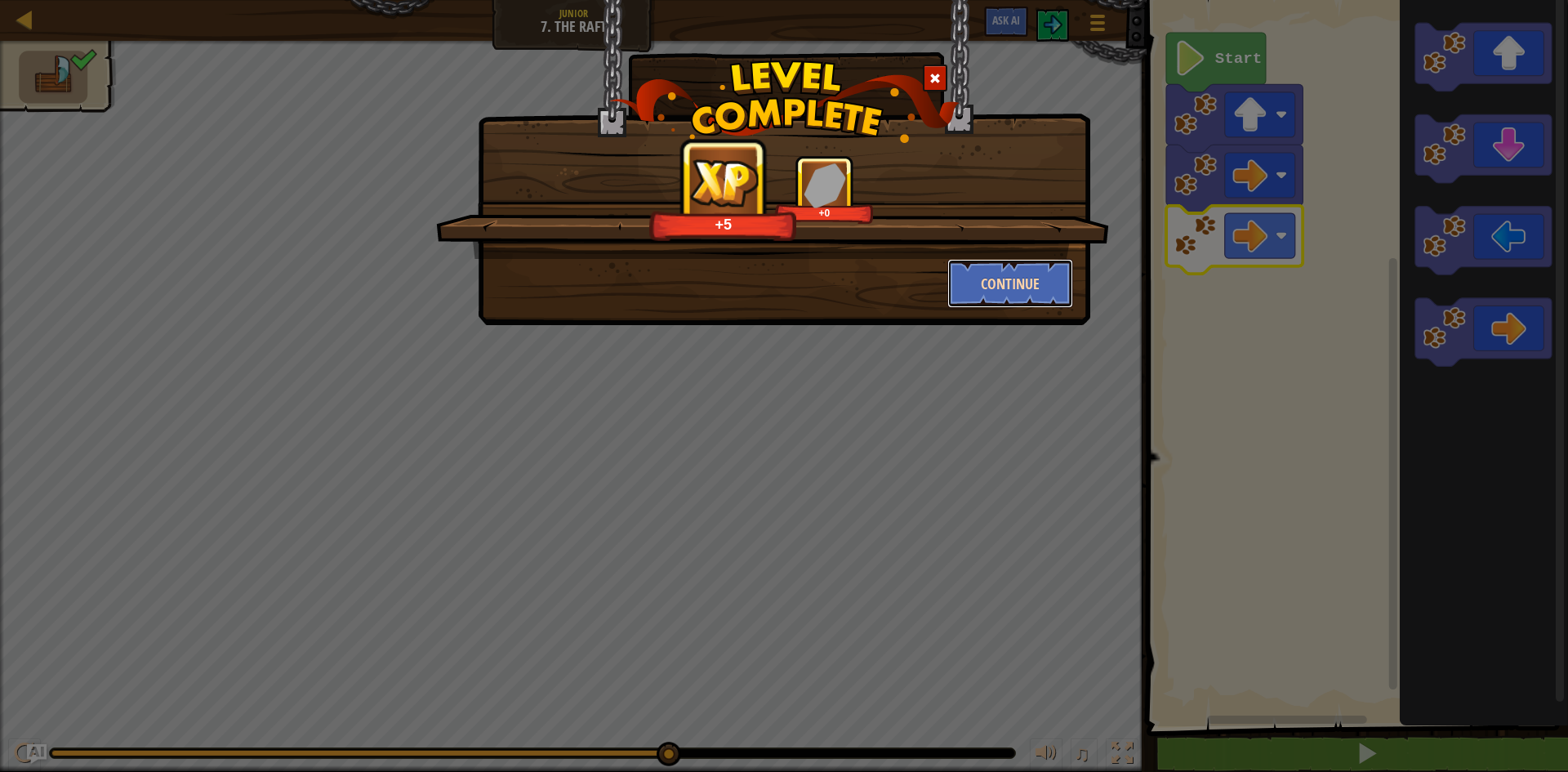
click at [1025, 282] on button "Continue" at bounding box center [1010, 283] width 127 height 49
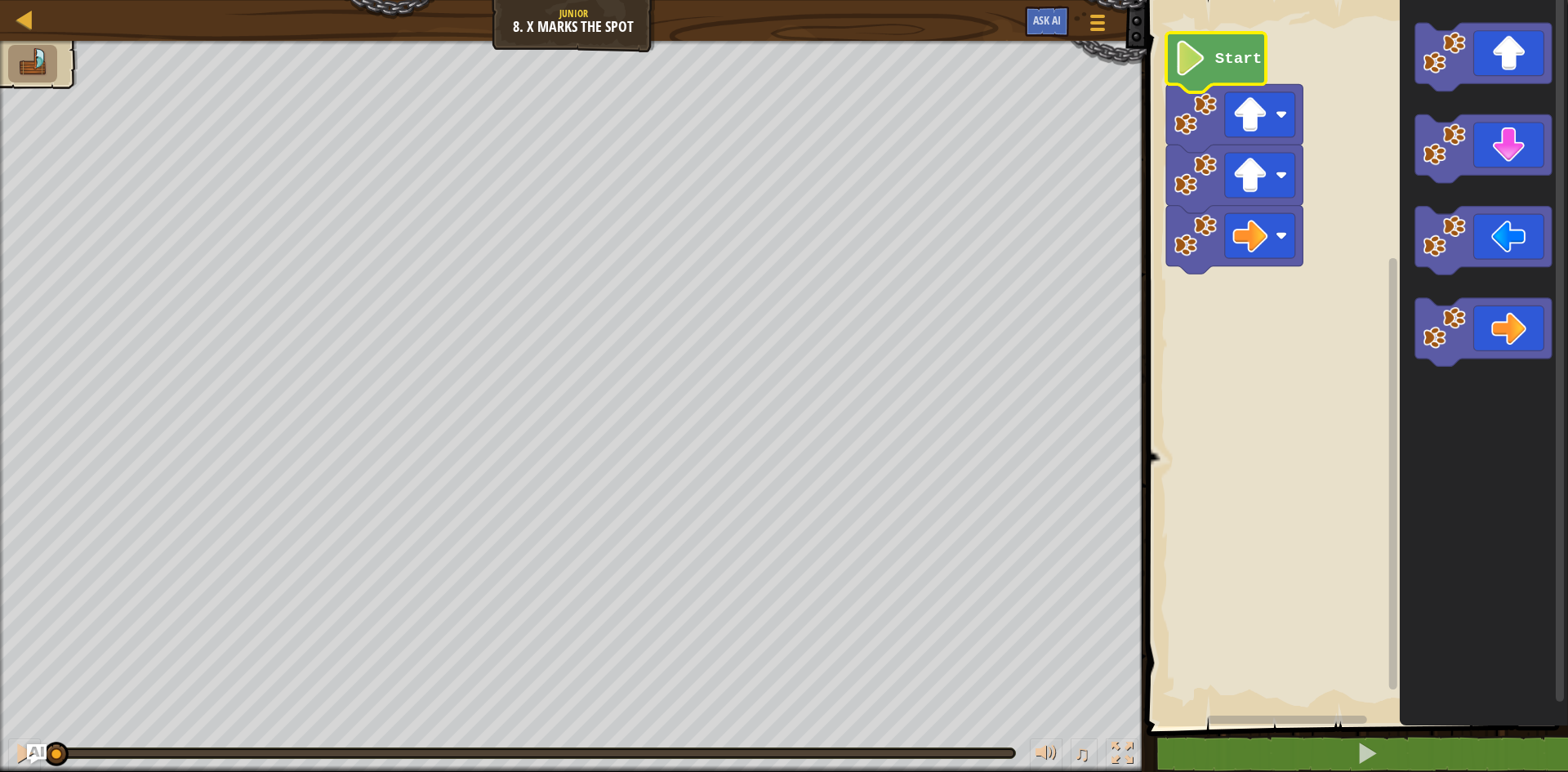
click at [1217, 73] on icon "Blockly Workspace" at bounding box center [1216, 63] width 100 height 60
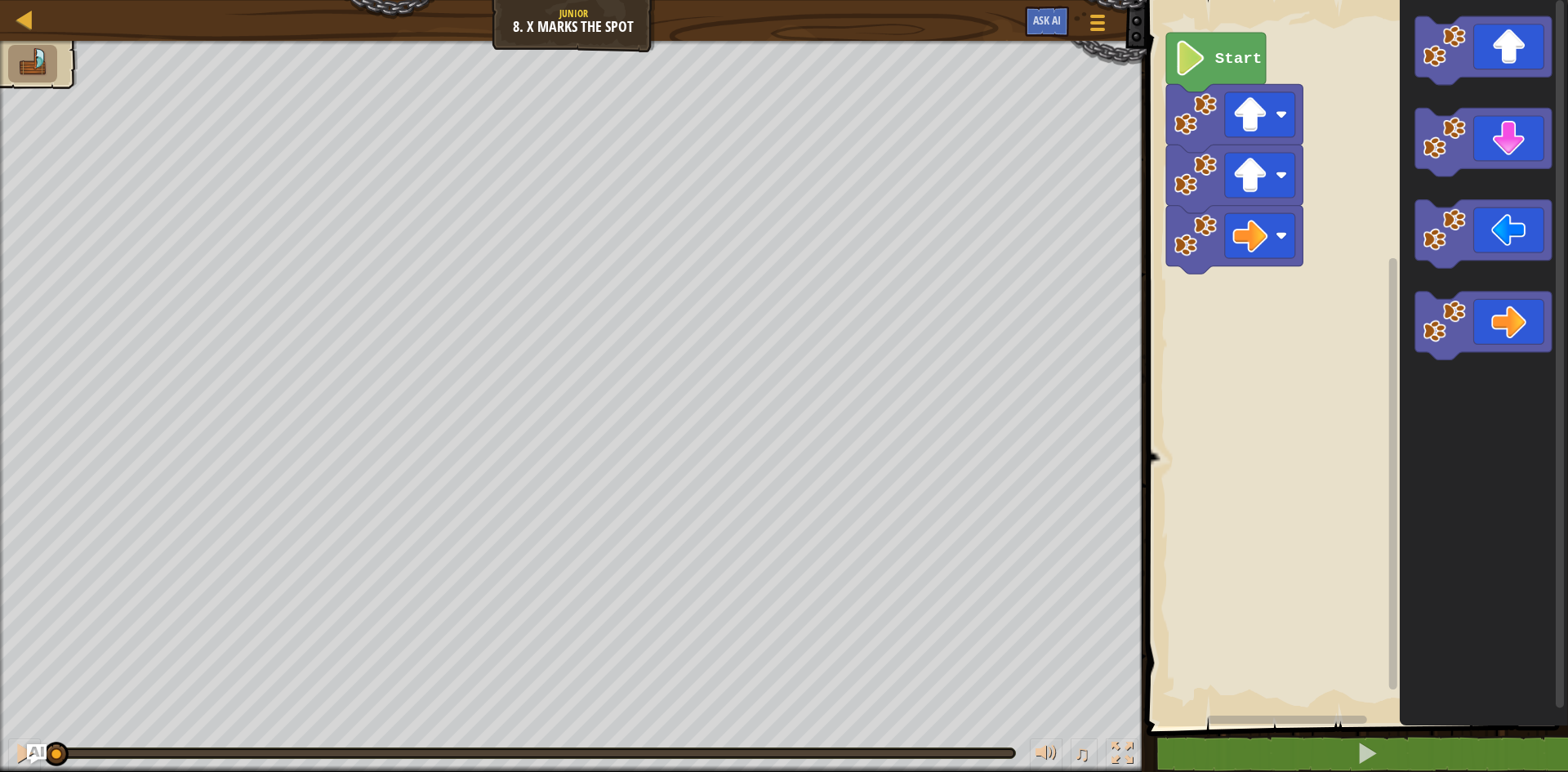
click at [1342, 334] on div "Start" at bounding box center [1354, 359] width 426 height 734
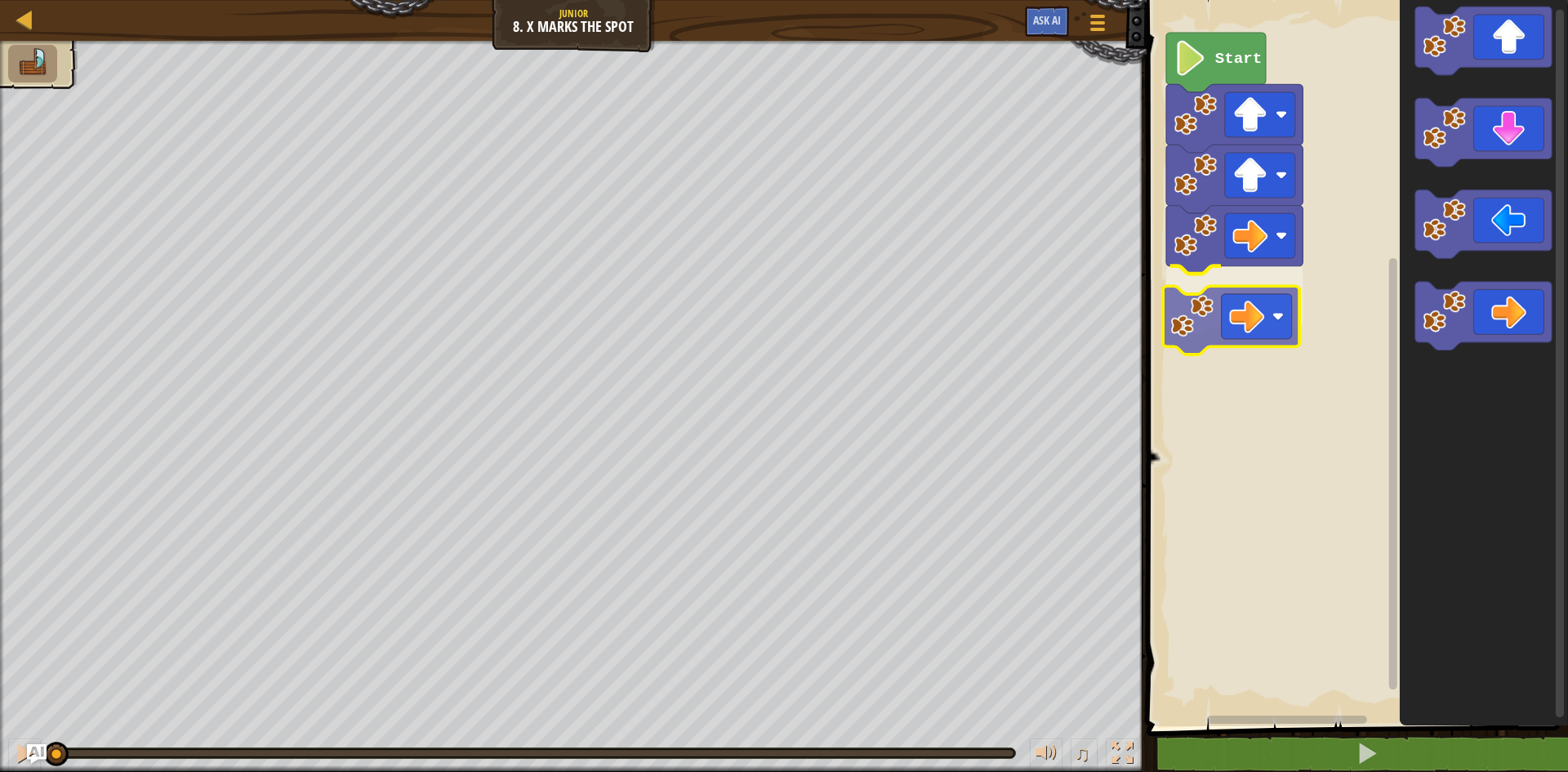
click at [1218, 297] on div "Start" at bounding box center [1354, 359] width 426 height 734
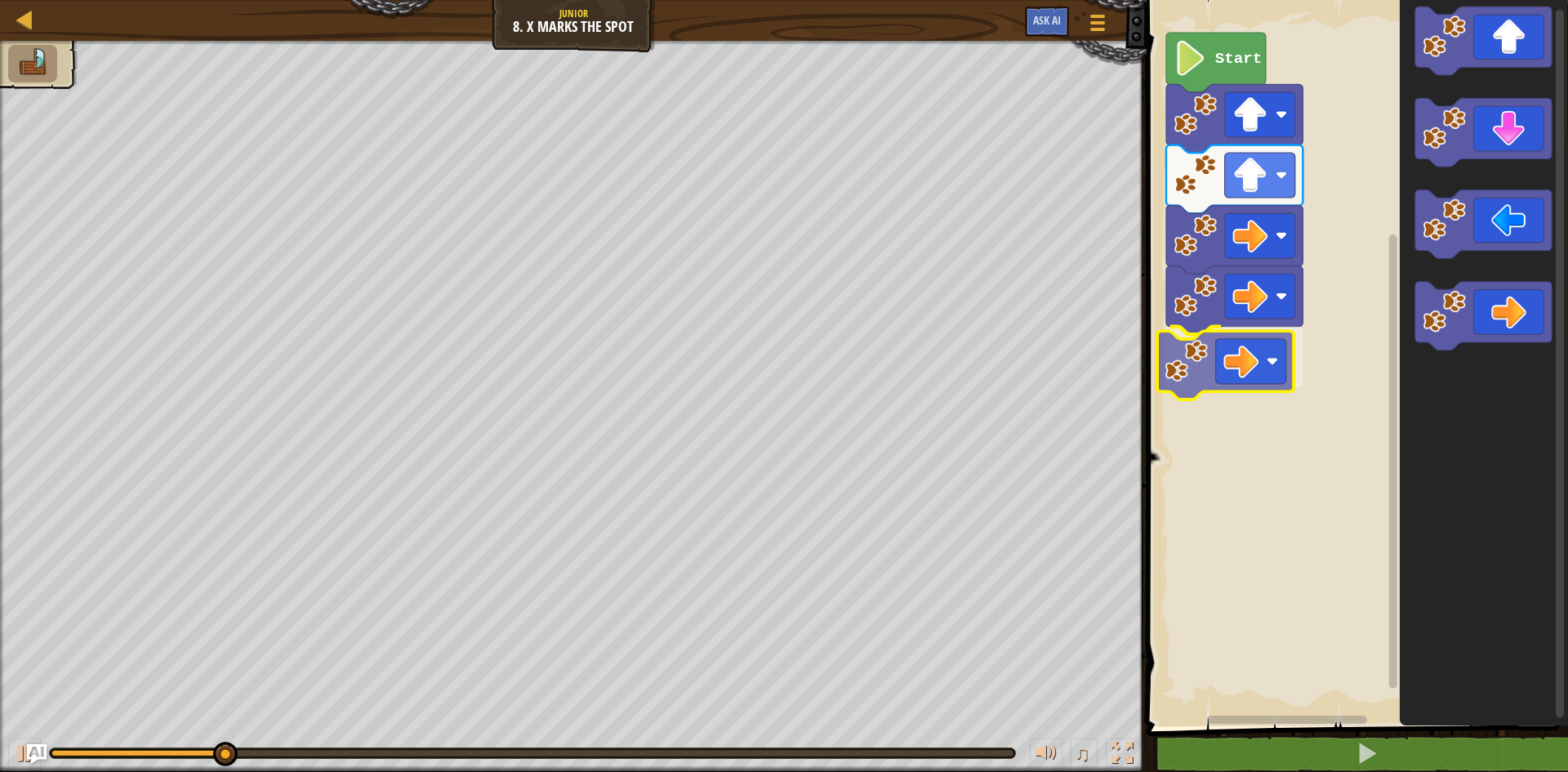
click at [1211, 346] on div "Start" at bounding box center [1354, 359] width 426 height 734
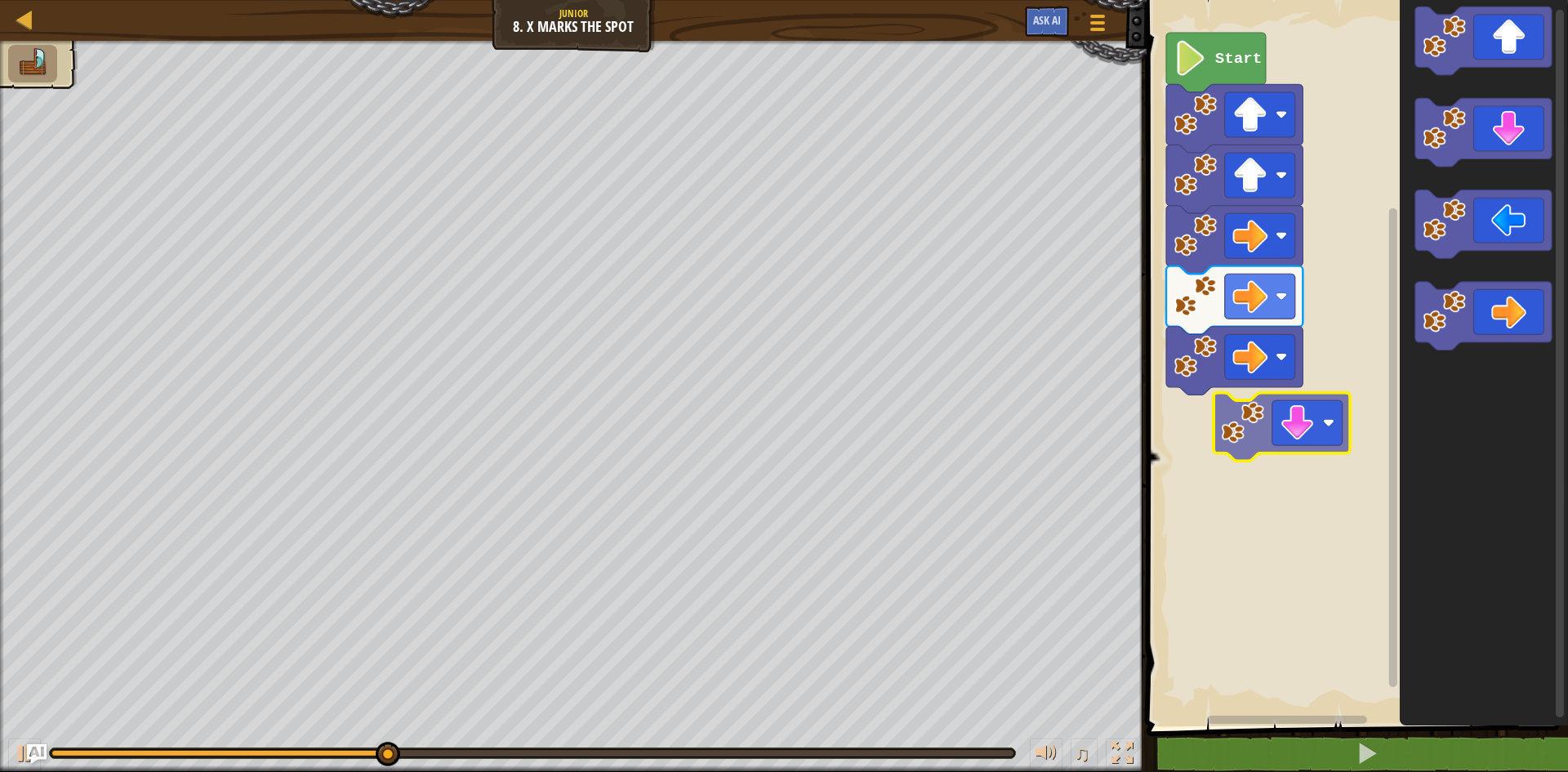
click at [1284, 419] on div "Start" at bounding box center [1354, 359] width 426 height 734
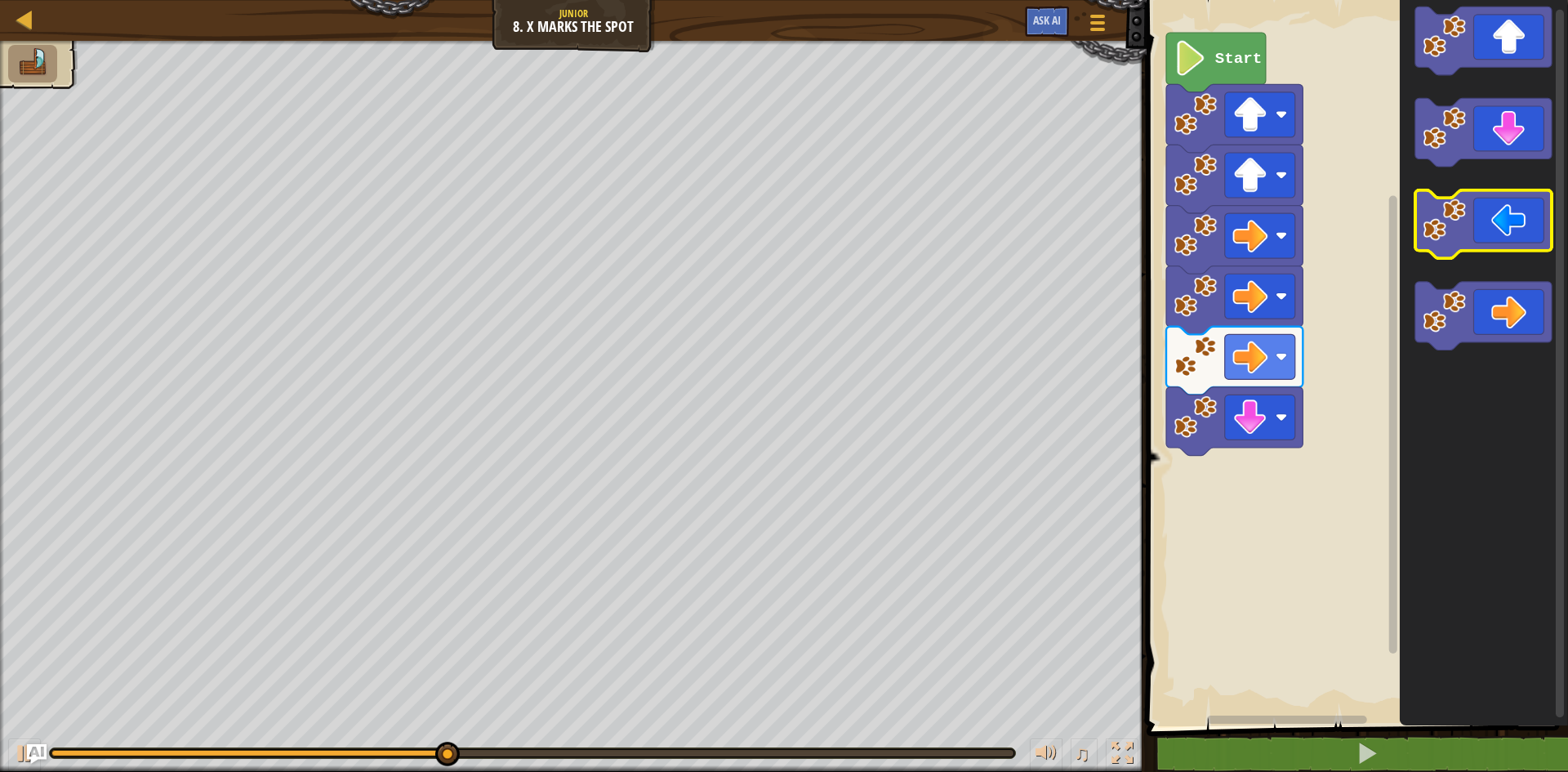
click at [1489, 237] on icon "Blockly Workspace" at bounding box center [1483, 224] width 136 height 69
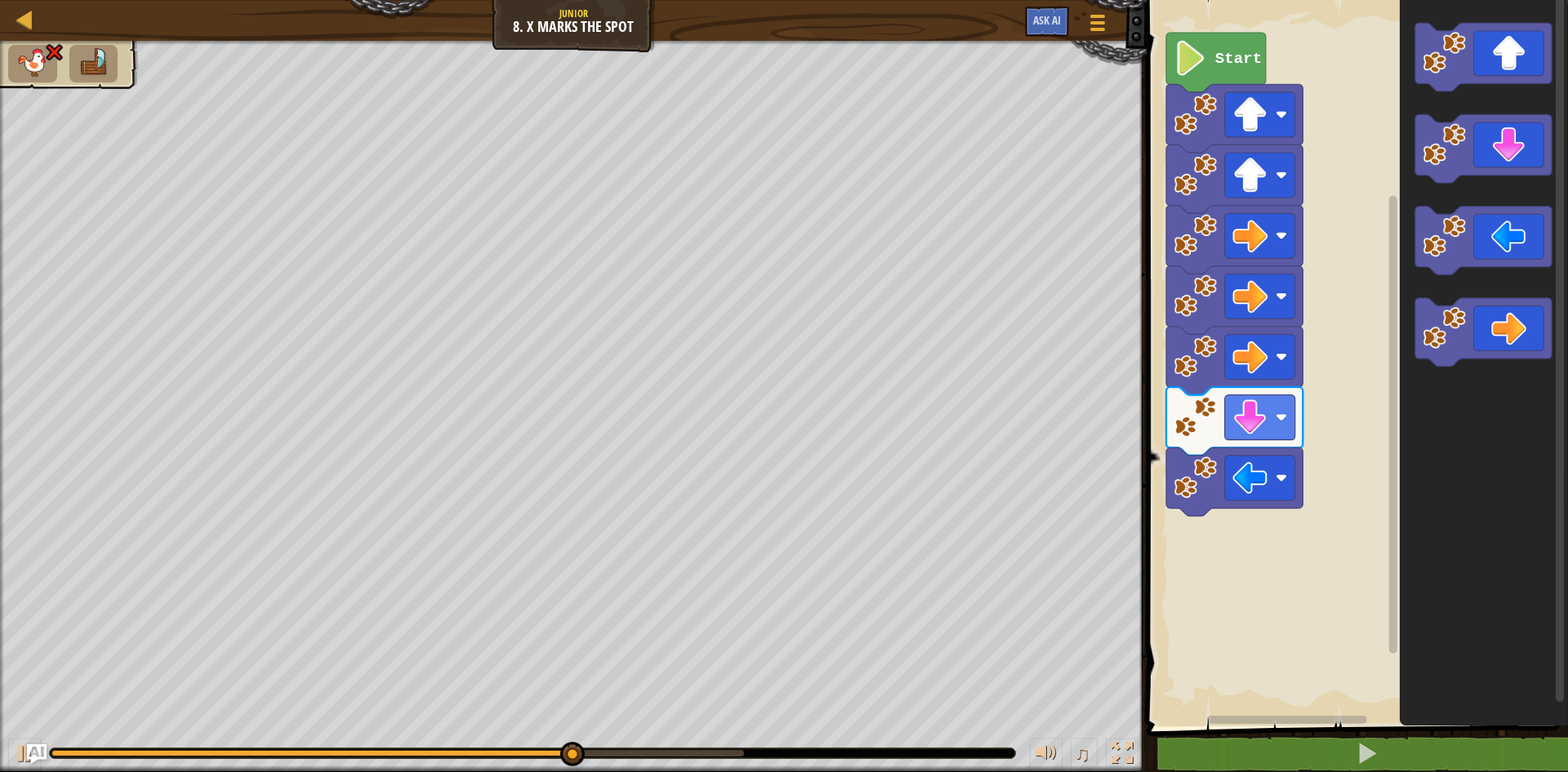
click at [1355, 465] on div "Start" at bounding box center [1354, 359] width 426 height 734
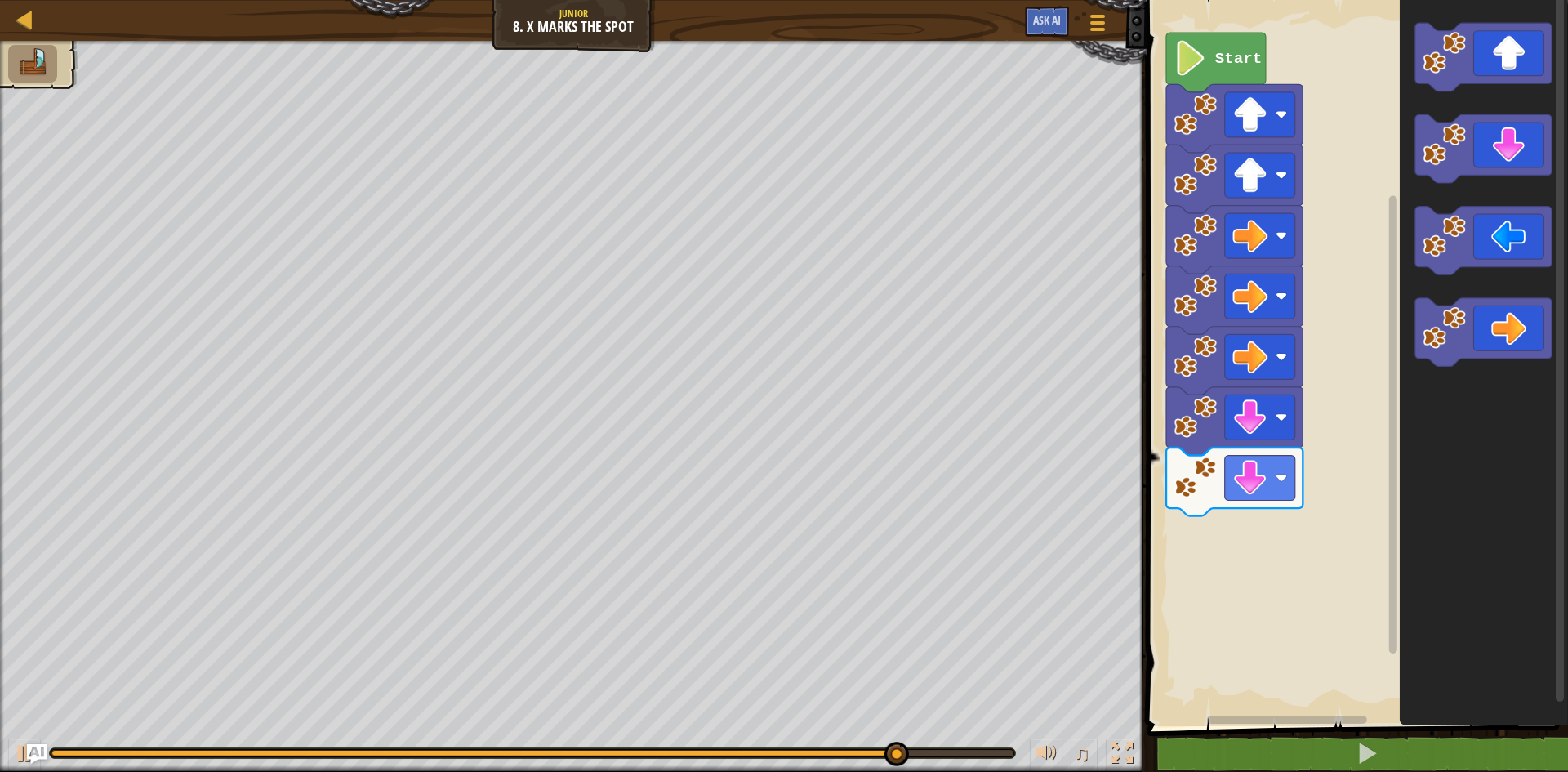
click at [1391, 417] on div "Start" at bounding box center [1354, 359] width 426 height 734
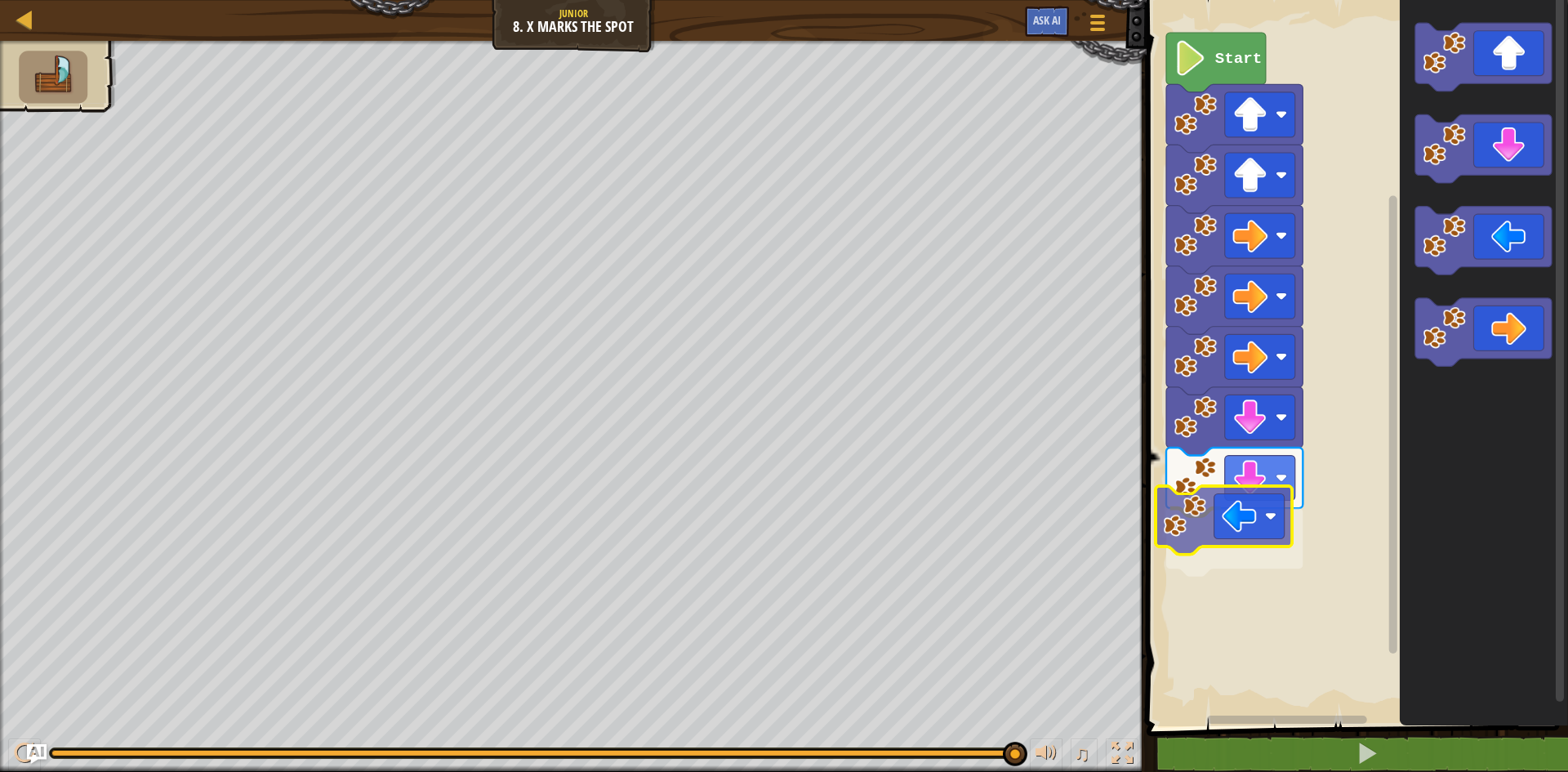
click at [1186, 515] on div "Start" at bounding box center [1354, 359] width 426 height 734
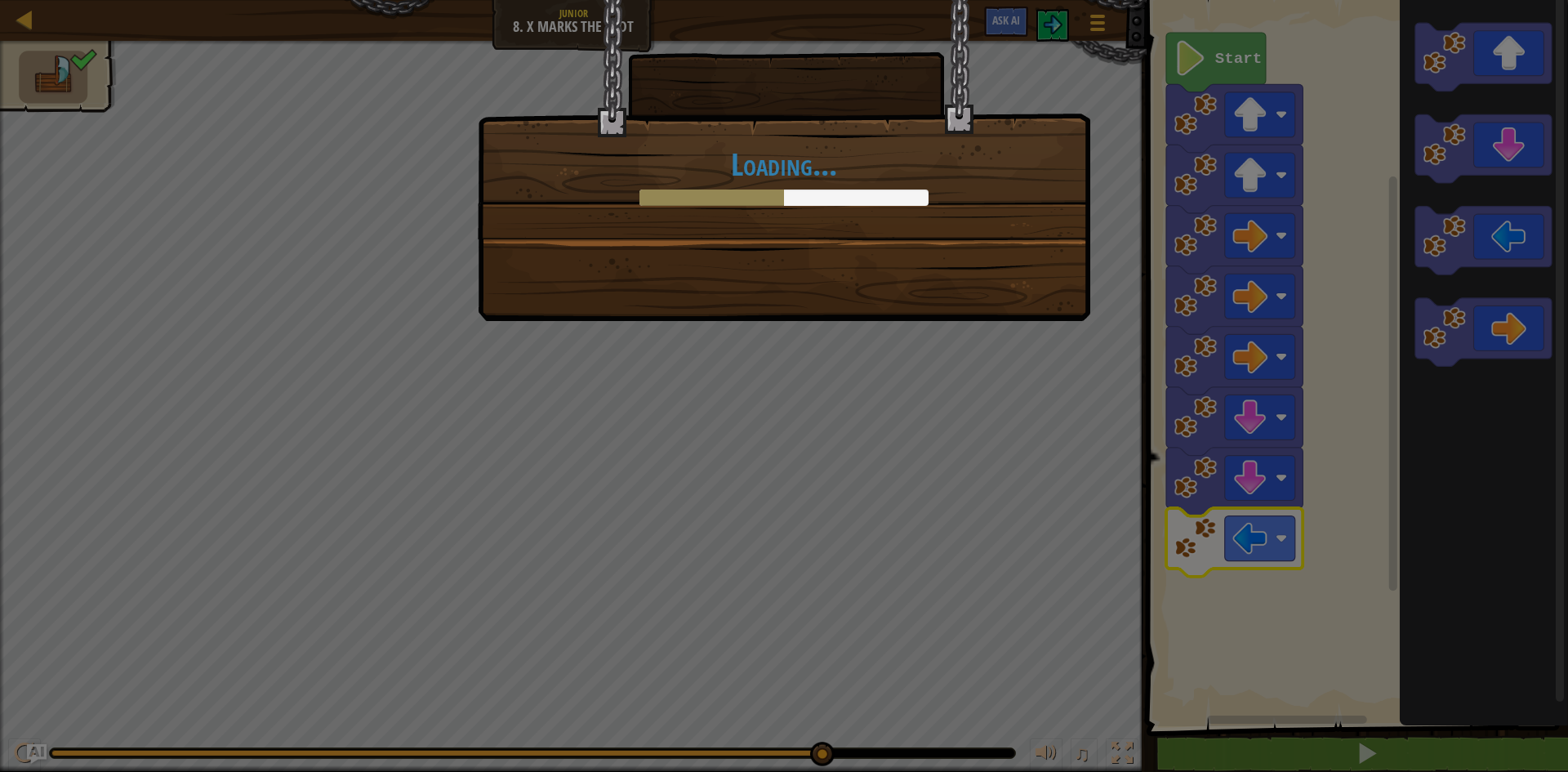
drag, startPoint x: 883, startPoint y: 545, endPoint x: 902, endPoint y: 535, distance: 21.2
click at [900, 540] on div "Loading..." at bounding box center [784, 386] width 1568 height 772
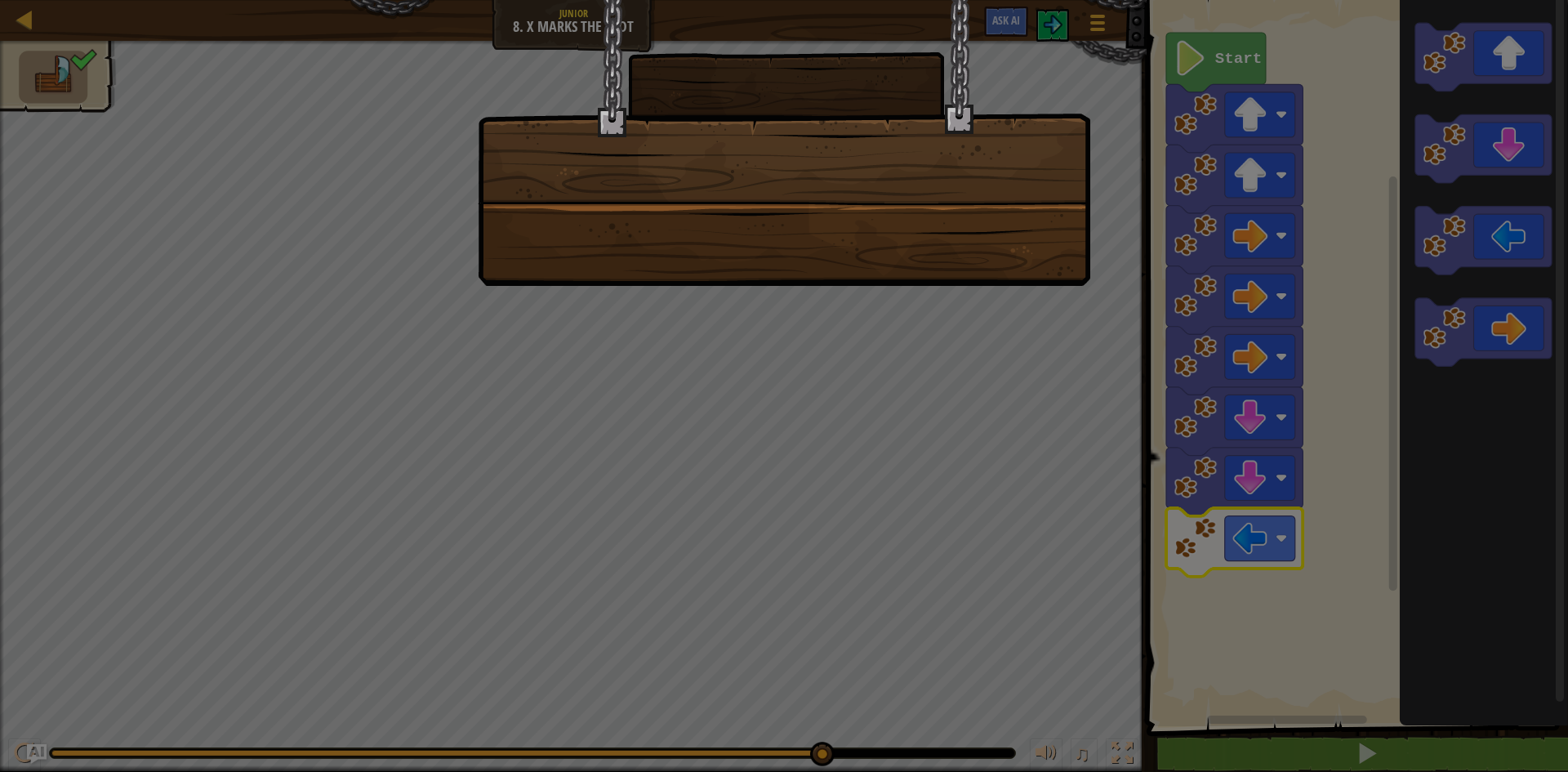
click at [682, 337] on div at bounding box center [784, 386] width 1568 height 772
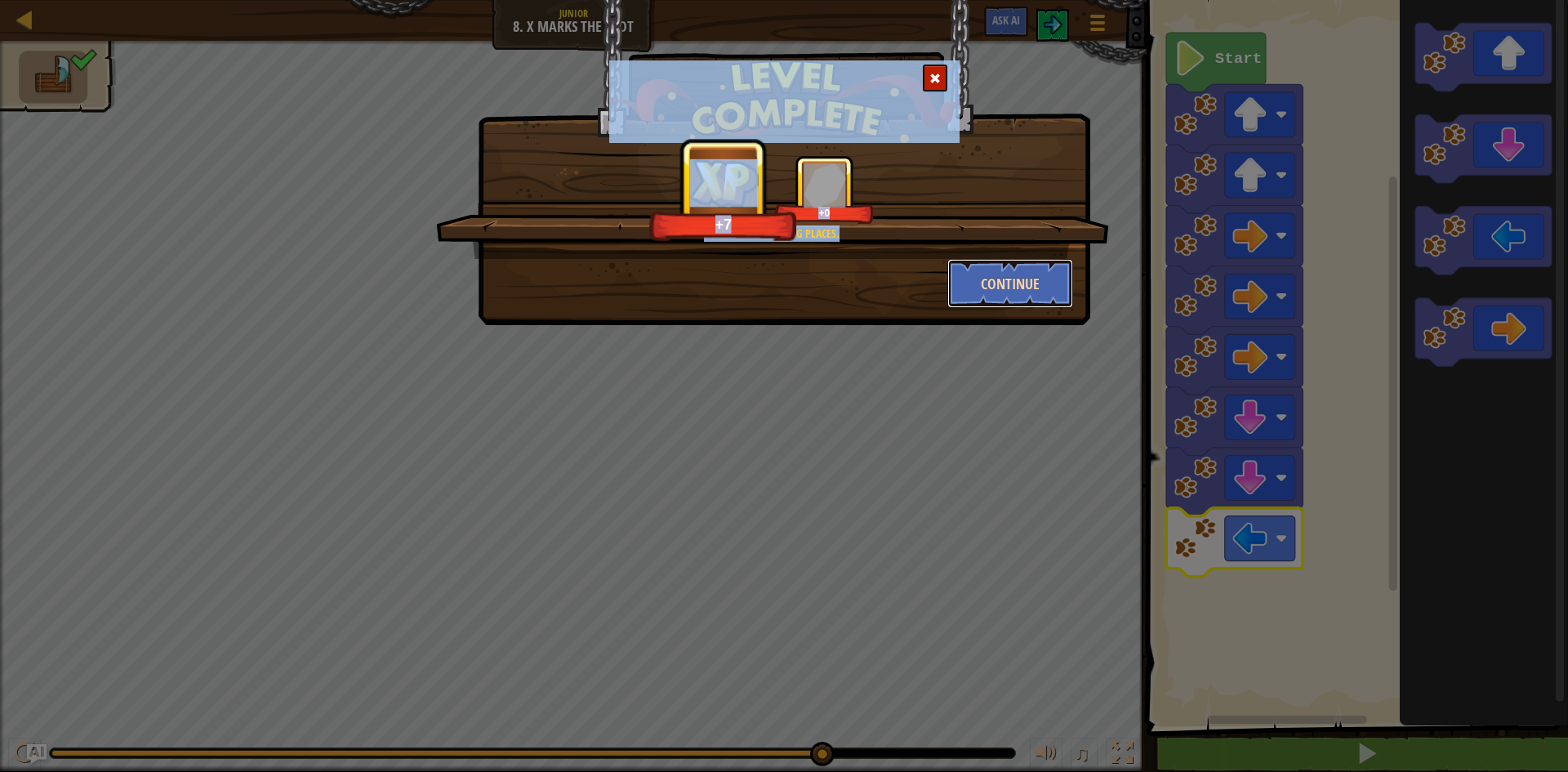
click at [1006, 301] on button "Continue" at bounding box center [1010, 283] width 127 height 49
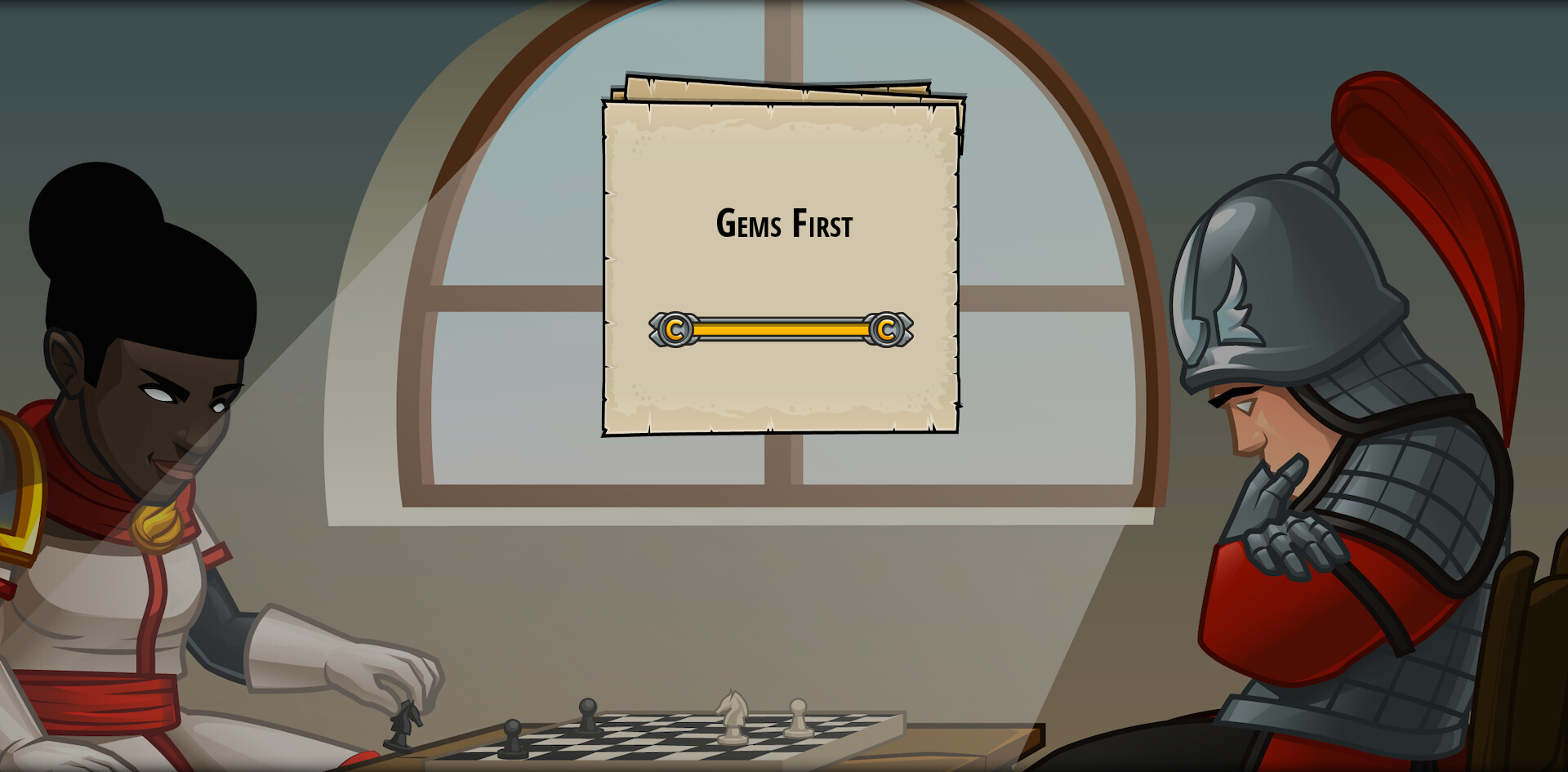
click at [1026, 449] on div "Gems First Goals Start Level Error loading from server. Try refreshing the page…" at bounding box center [784, 386] width 1568 height 772
click at [1225, 425] on div "Gems First Goals Start Level Error loading from server. Try refreshing the page…" at bounding box center [784, 386] width 1568 height 772
drag, startPoint x: 1200, startPoint y: 469, endPoint x: 1181, endPoint y: 470, distance: 19.6
click at [1200, 477] on div "Gems First Goals Start Level Error loading from server. Try refreshing the page…" at bounding box center [784, 386] width 1568 height 772
click at [1139, 469] on div "Gems First Goals Start Level Error loading from server. Try refreshing the page…" at bounding box center [784, 386] width 1568 height 772
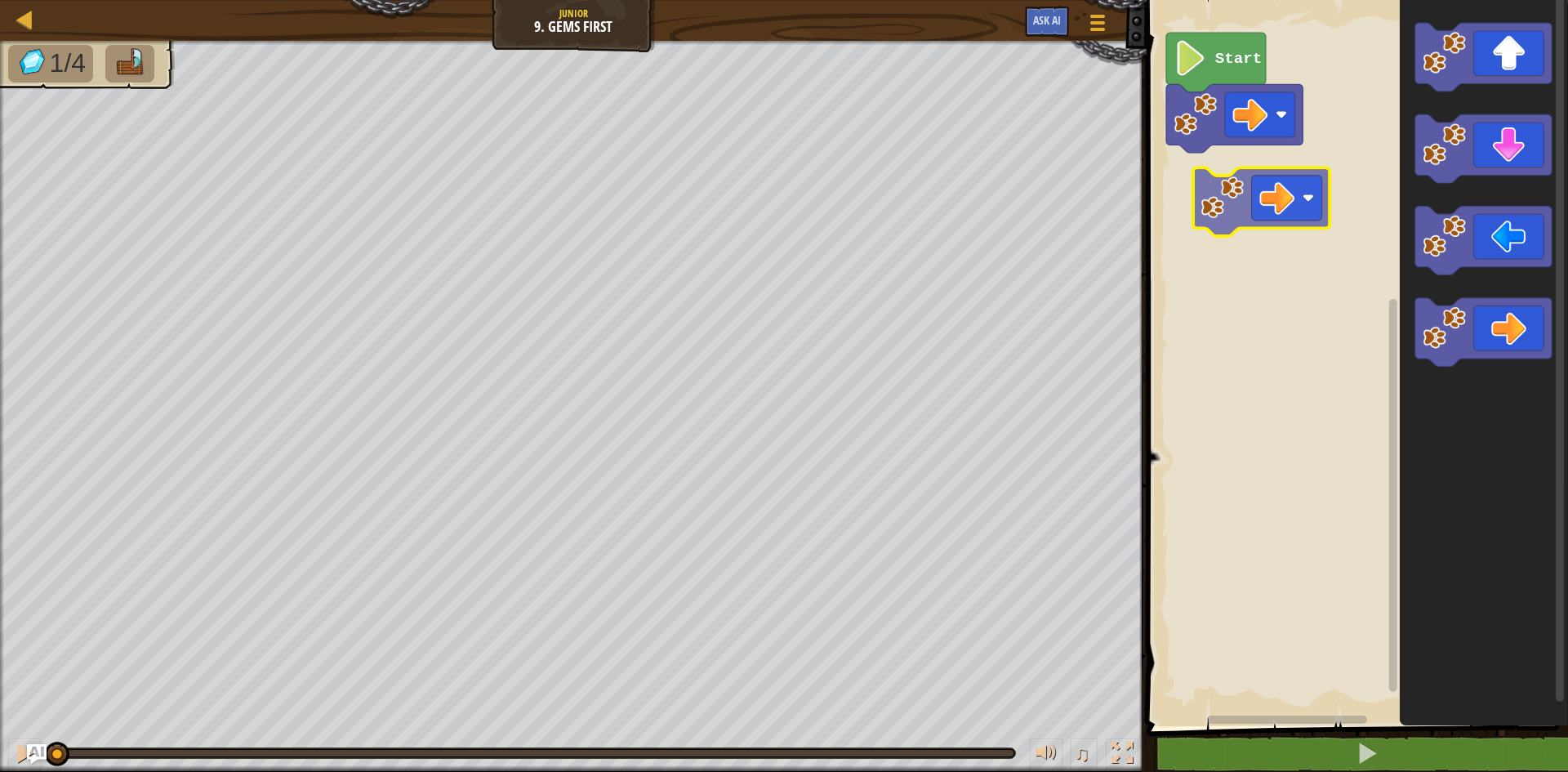
click at [1256, 172] on div "Start" at bounding box center [1354, 359] width 426 height 734
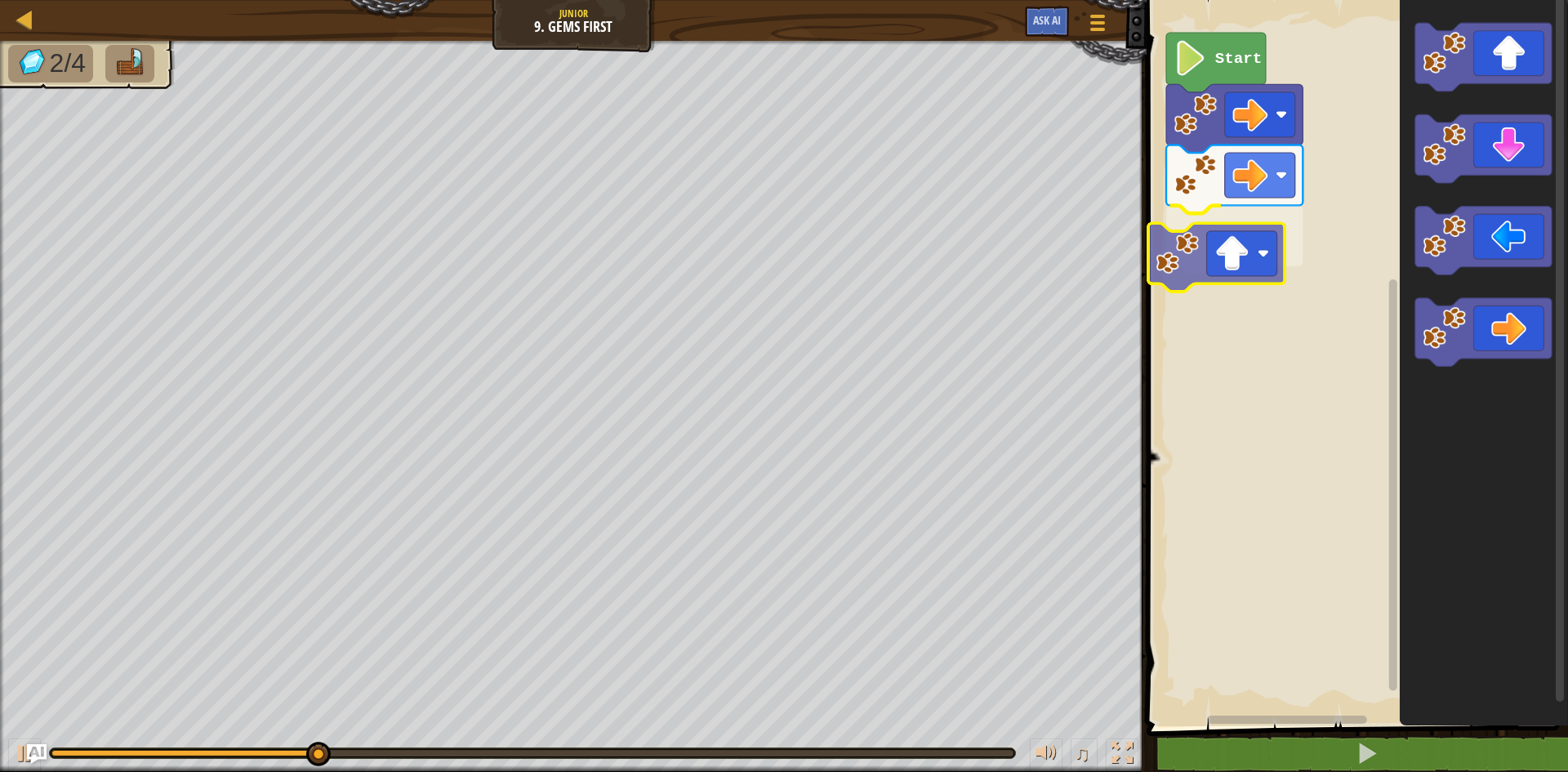
click at [1244, 267] on div "Start" at bounding box center [1354, 359] width 426 height 734
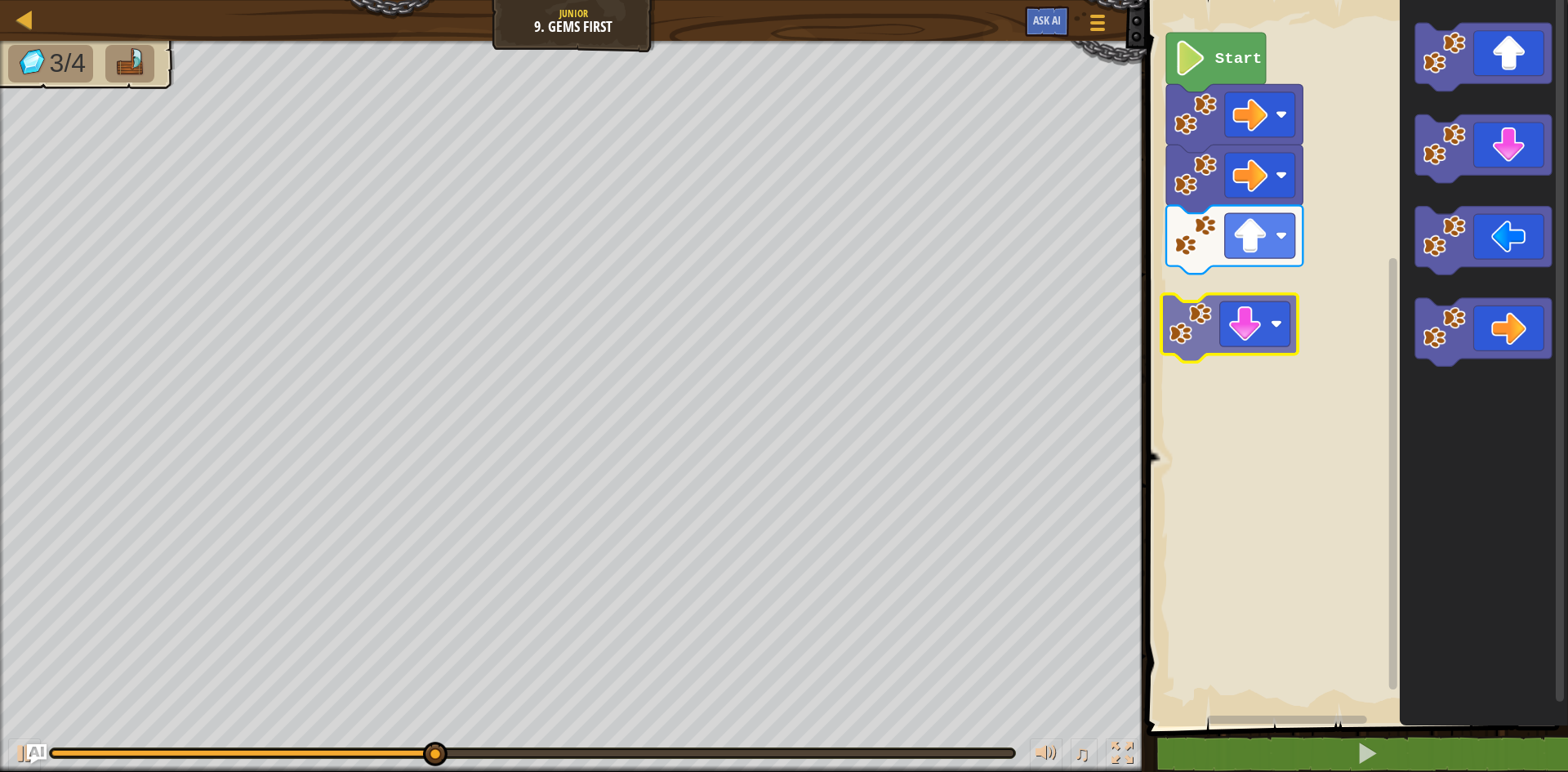
click at [1190, 307] on div "Start" at bounding box center [1354, 359] width 426 height 734
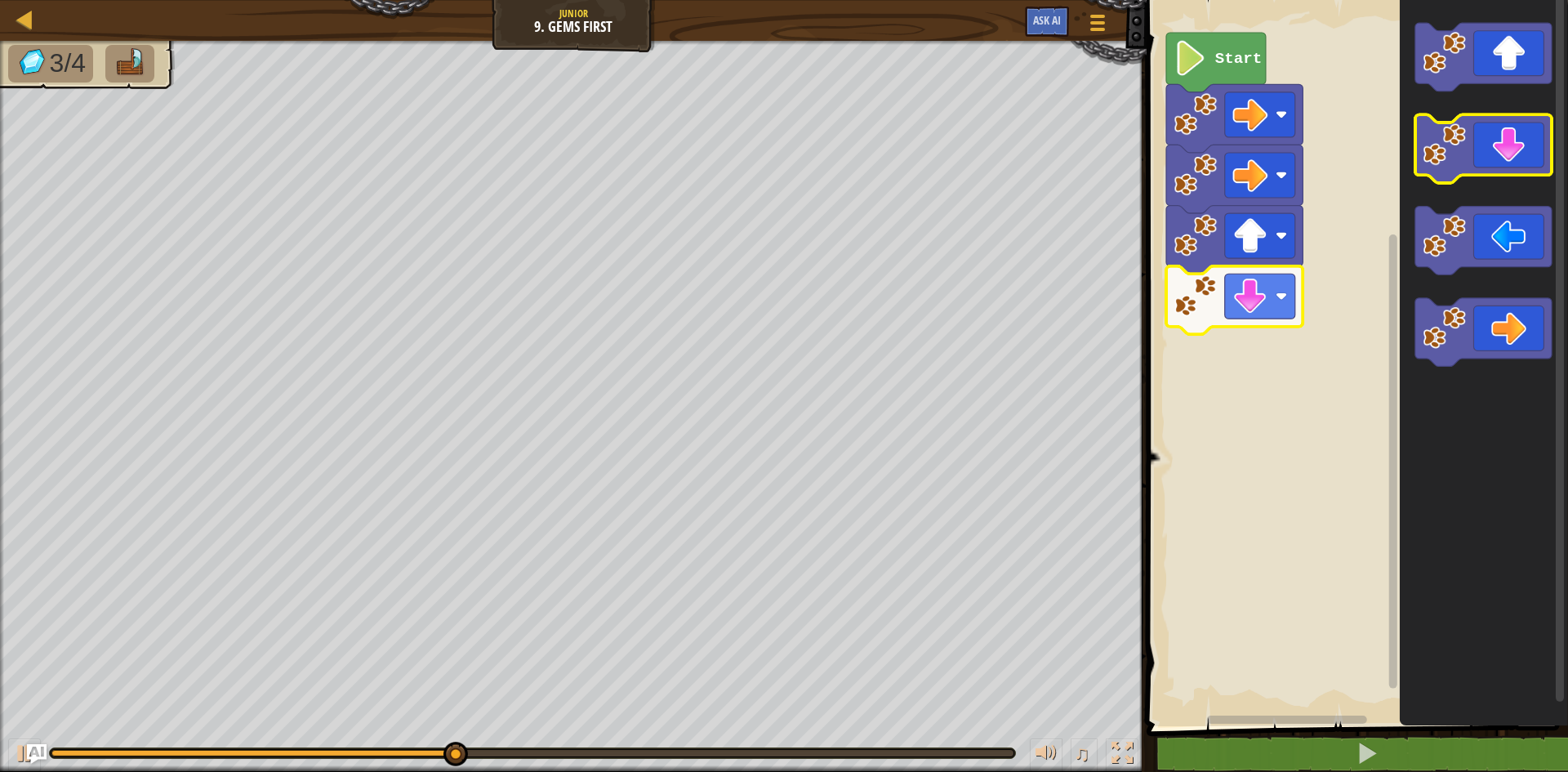
click at [1452, 129] on image "Blockly Workspace" at bounding box center [1443, 144] width 43 height 43
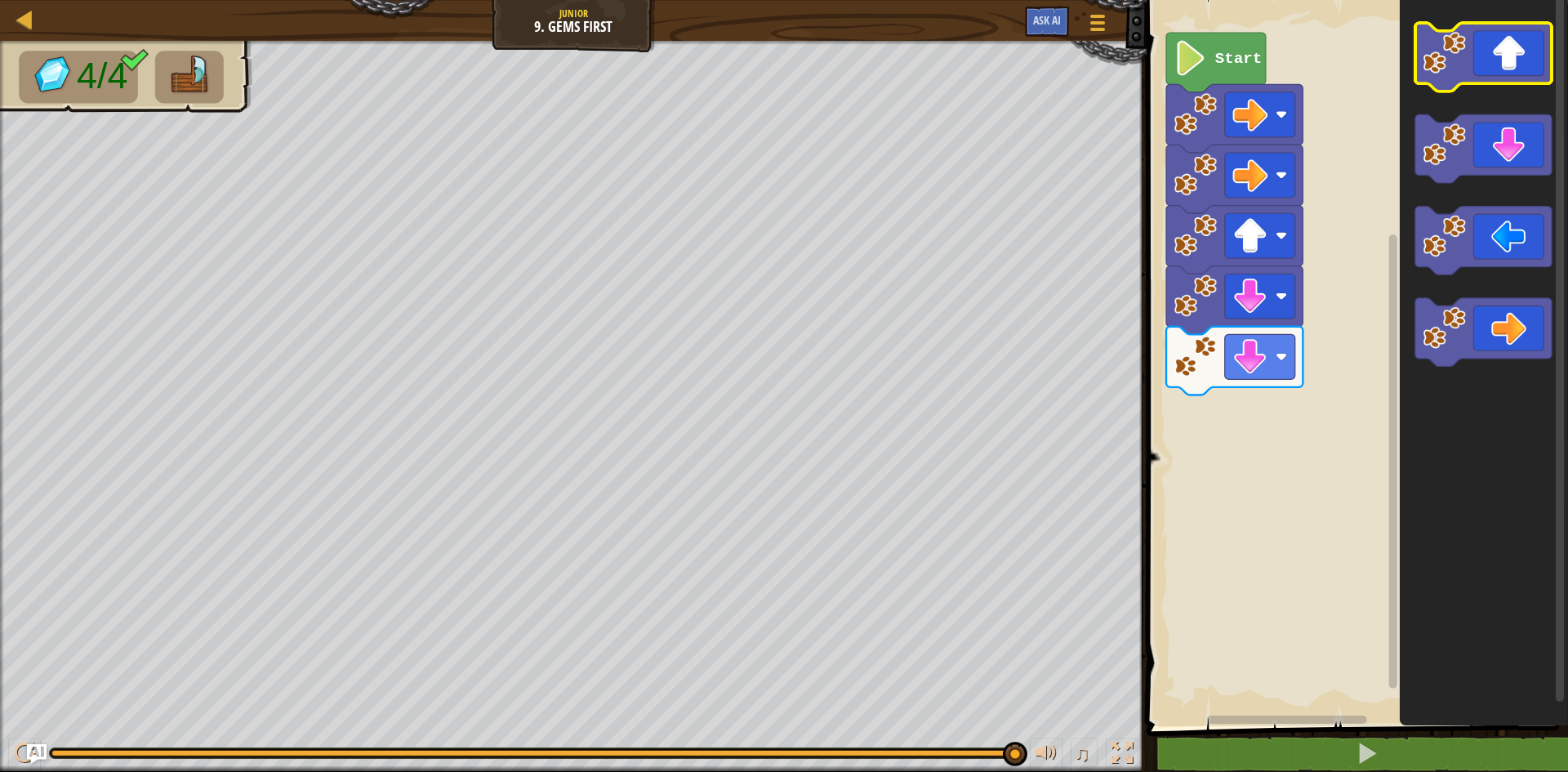
click at [1447, 65] on image "Blockly Workspace" at bounding box center [1443, 52] width 43 height 43
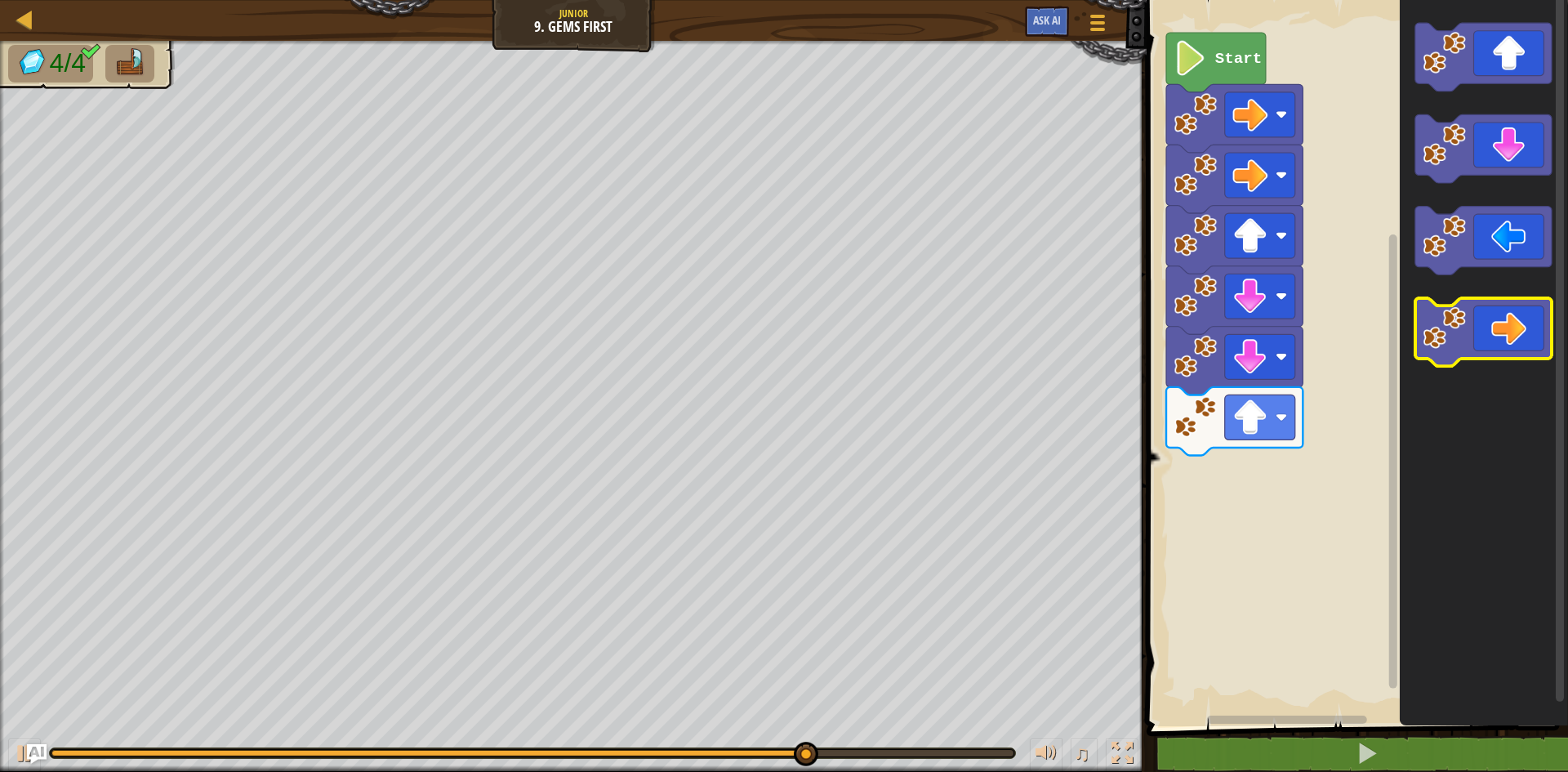
click at [1491, 333] on icon "Blockly Workspace" at bounding box center [1483, 332] width 136 height 69
